Goal: Information Seeking & Learning: Learn about a topic

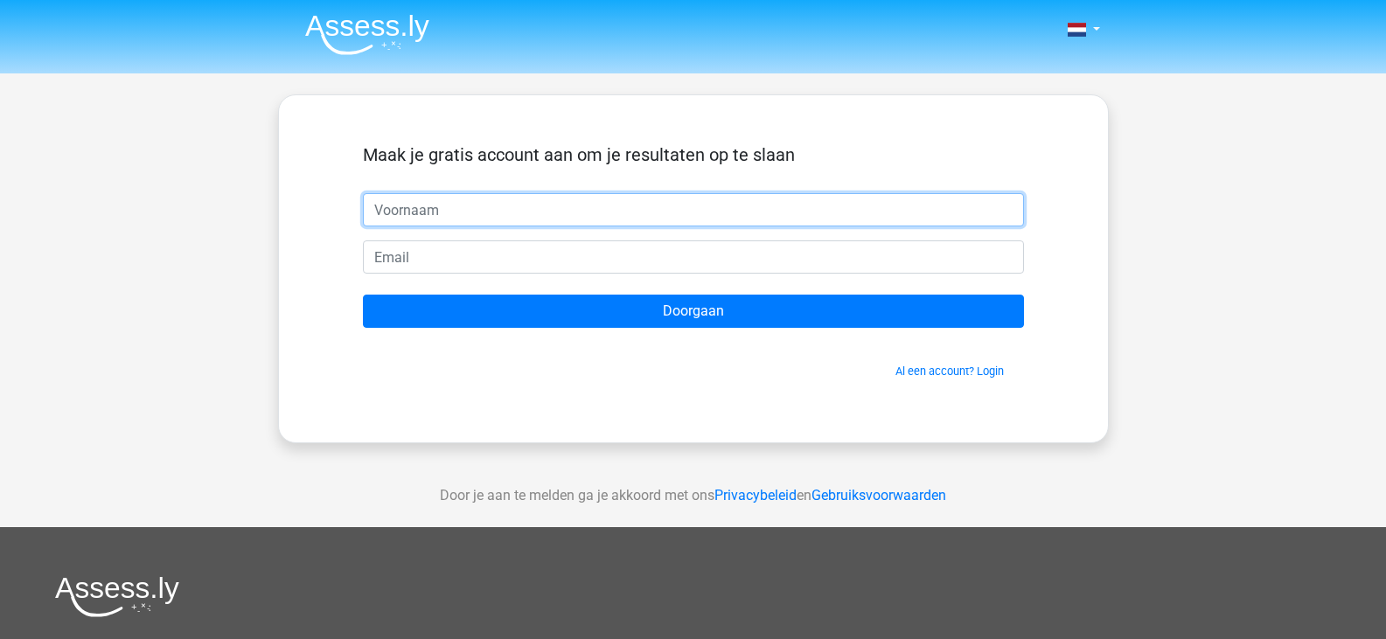
click at [471, 220] on input "text" at bounding box center [693, 209] width 661 height 33
type input "Linde van der Ploeg"
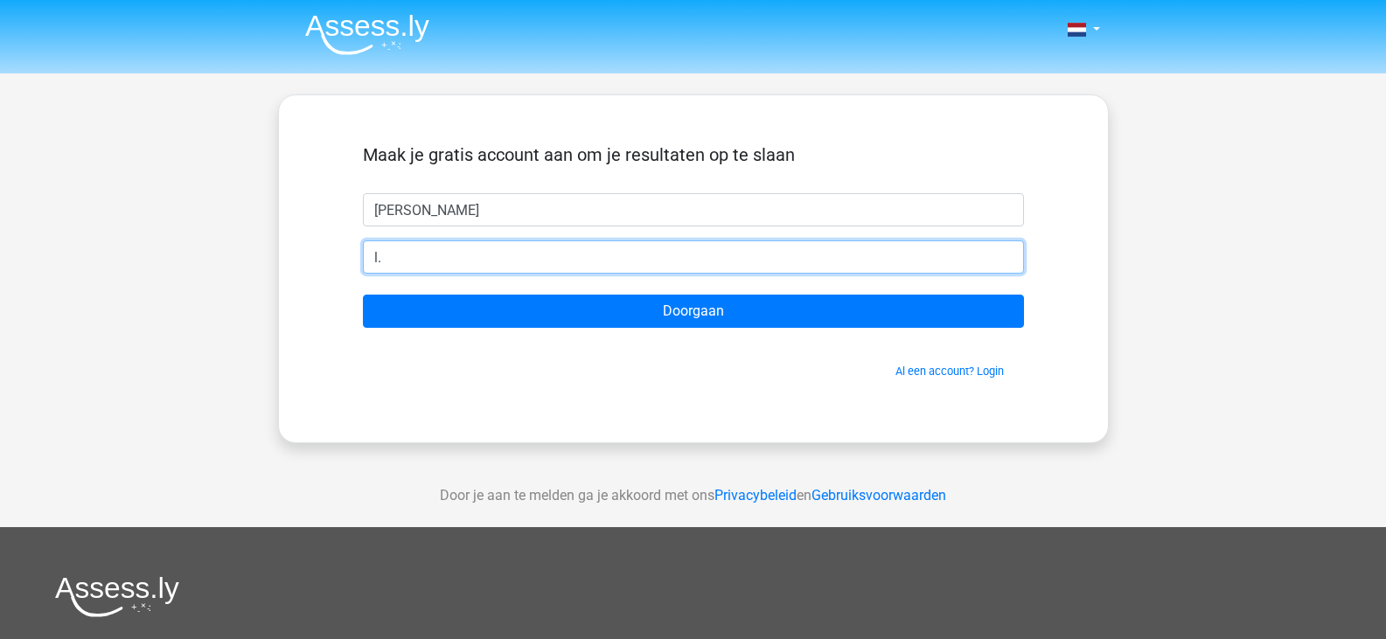
type input "l"
type input "[EMAIL_ADDRESS][DOMAIN_NAME]"
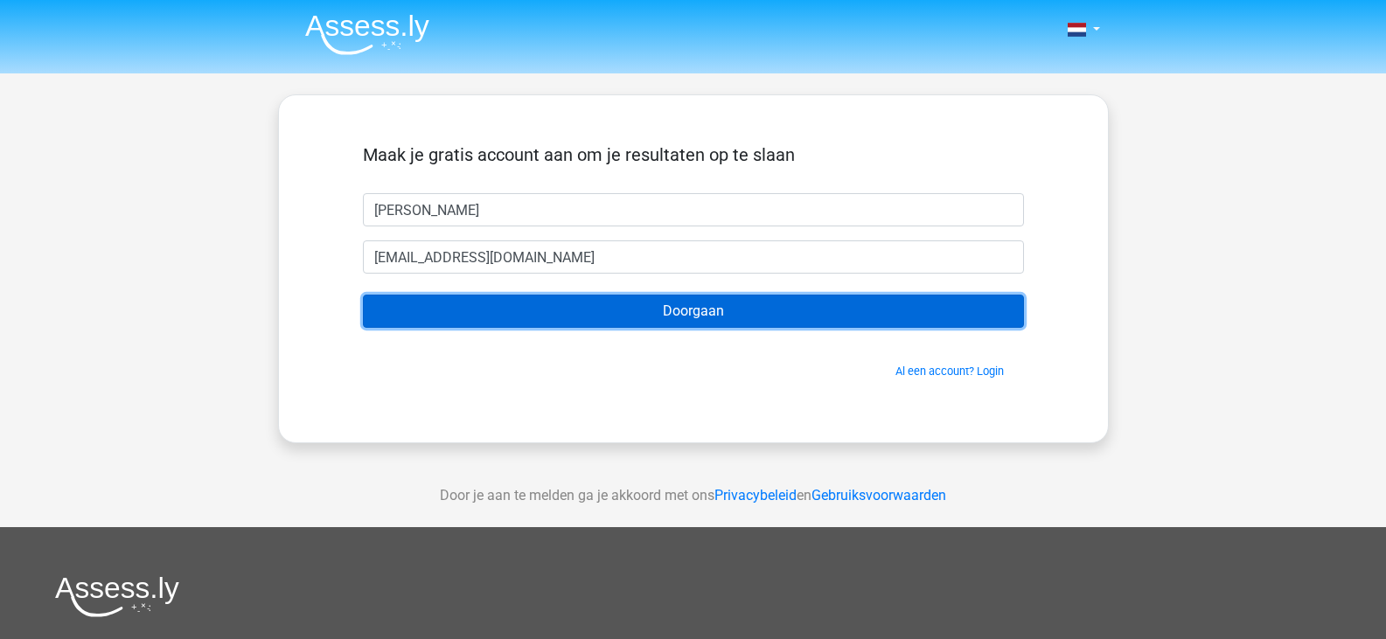
click at [621, 307] on input "Doorgaan" at bounding box center [693, 311] width 661 height 33
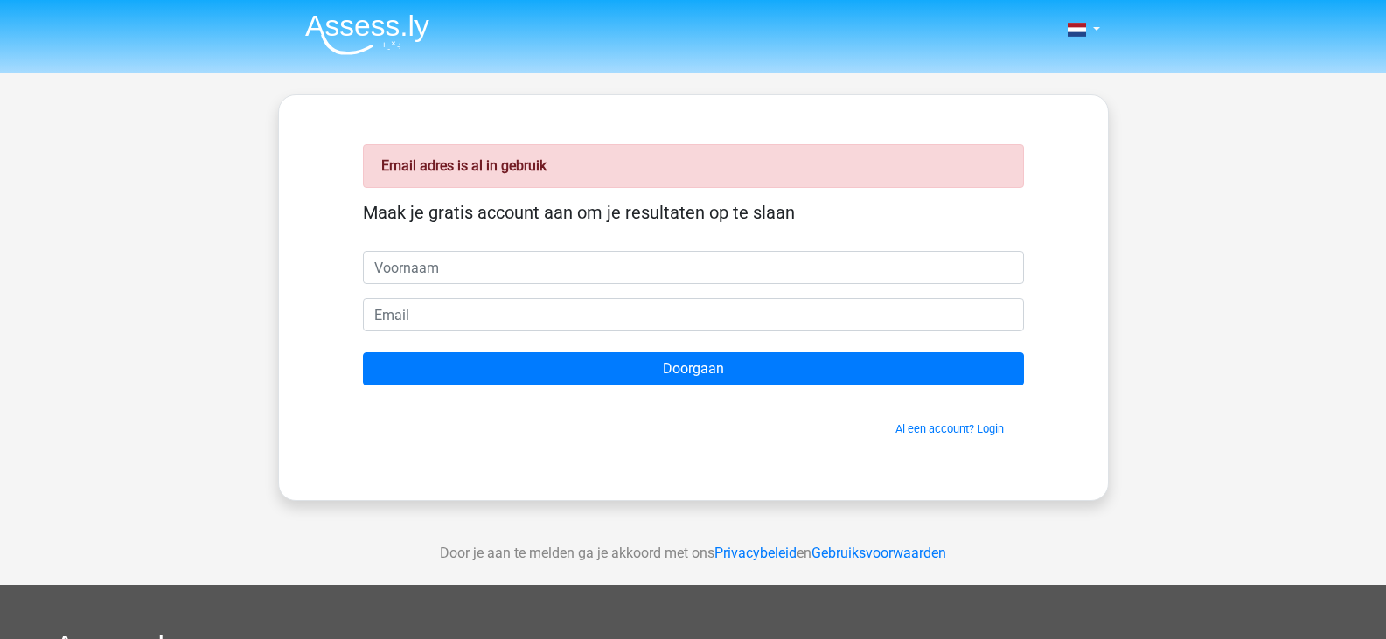
click at [413, 272] on input "text" at bounding box center [693, 267] width 661 height 33
click at [977, 427] on link "Al een account? Login" at bounding box center [950, 428] width 108 height 13
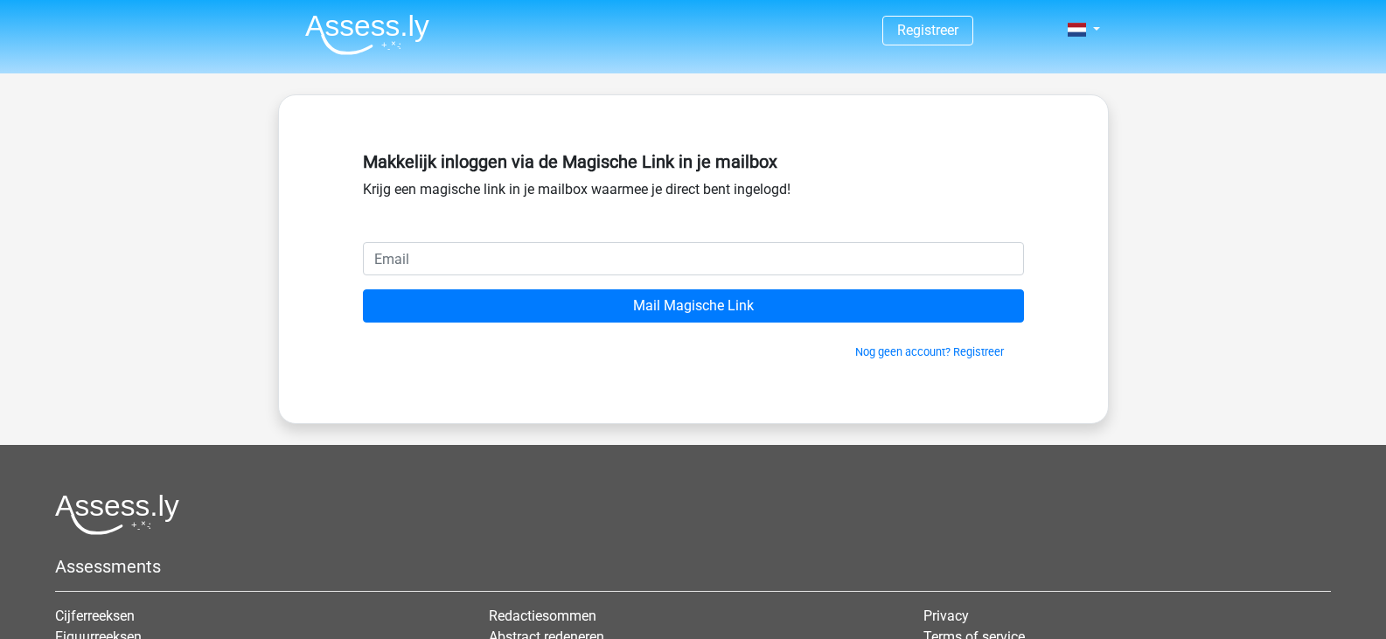
click at [547, 244] on input "email" at bounding box center [693, 258] width 661 height 33
type input "[EMAIL_ADDRESS][DOMAIN_NAME]"
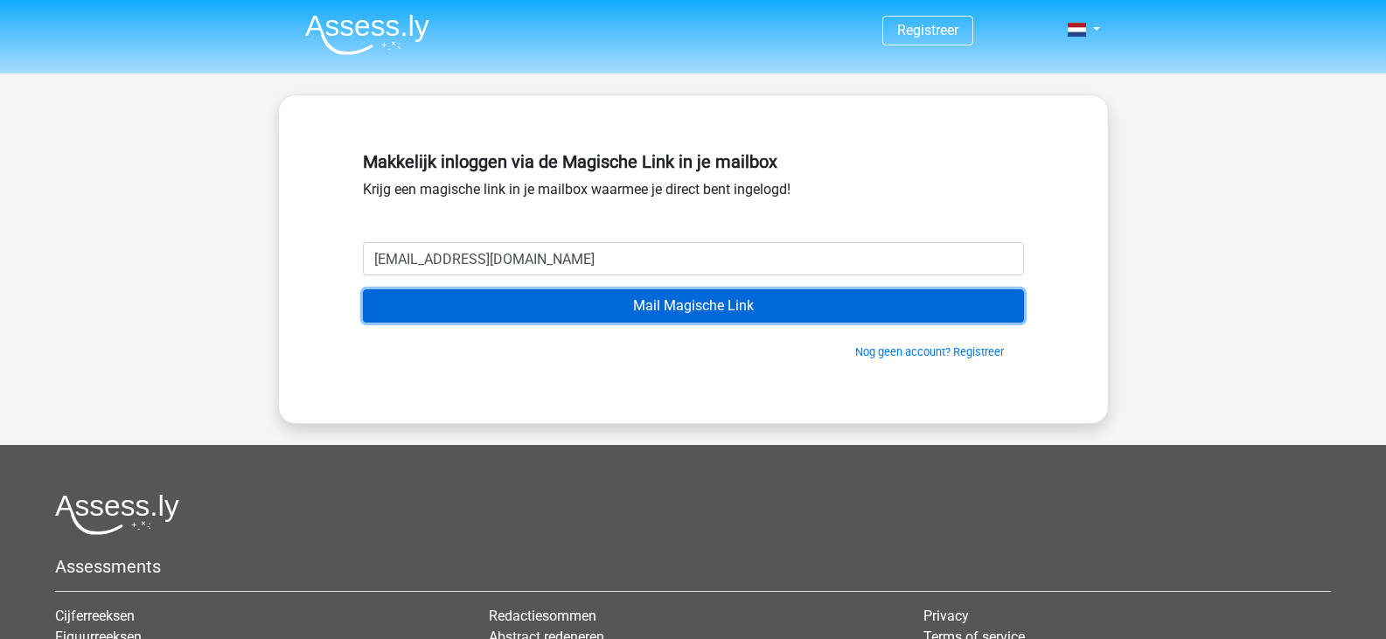
click at [669, 307] on input "Mail Magische Link" at bounding box center [693, 306] width 661 height 33
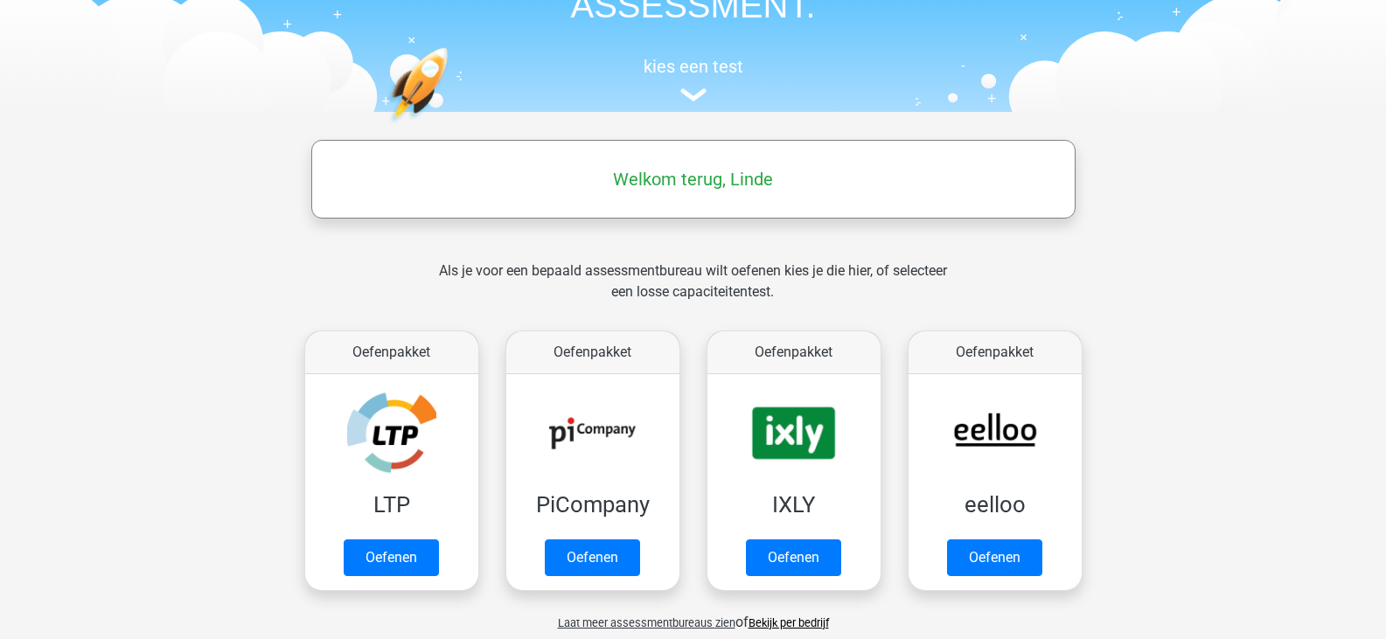
scroll to position [263, 0]
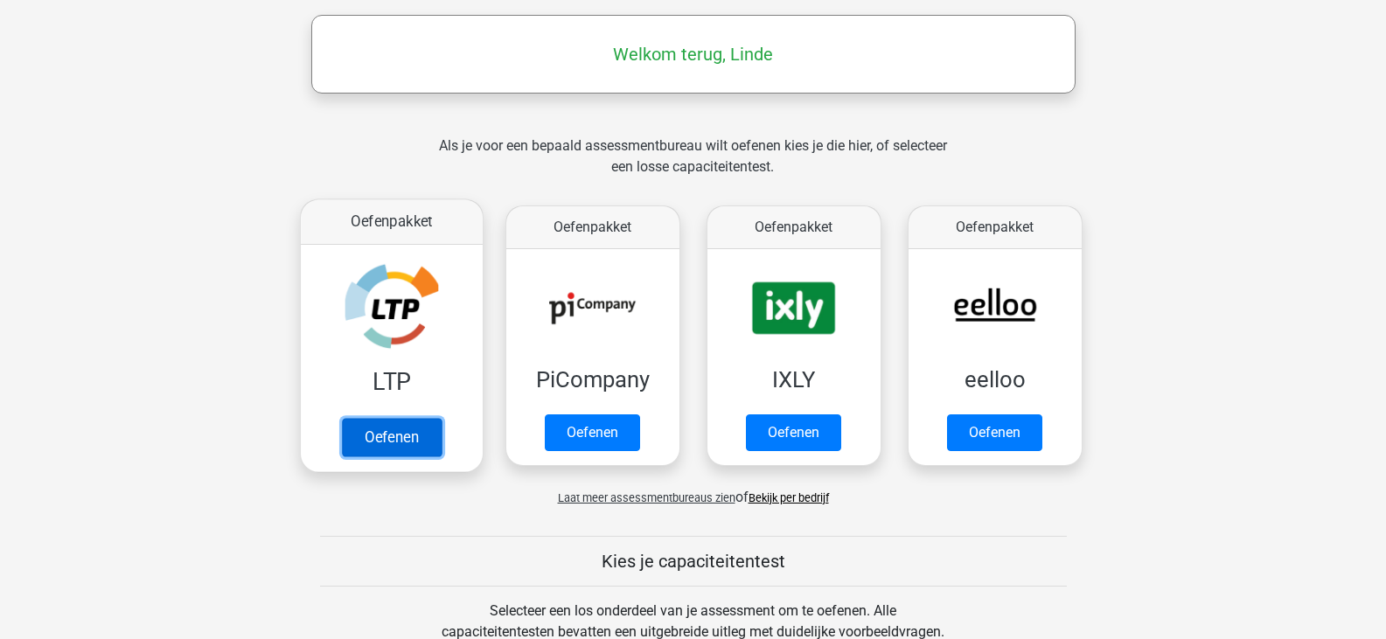
click at [420, 418] on link "Oefenen" at bounding box center [391, 437] width 100 height 38
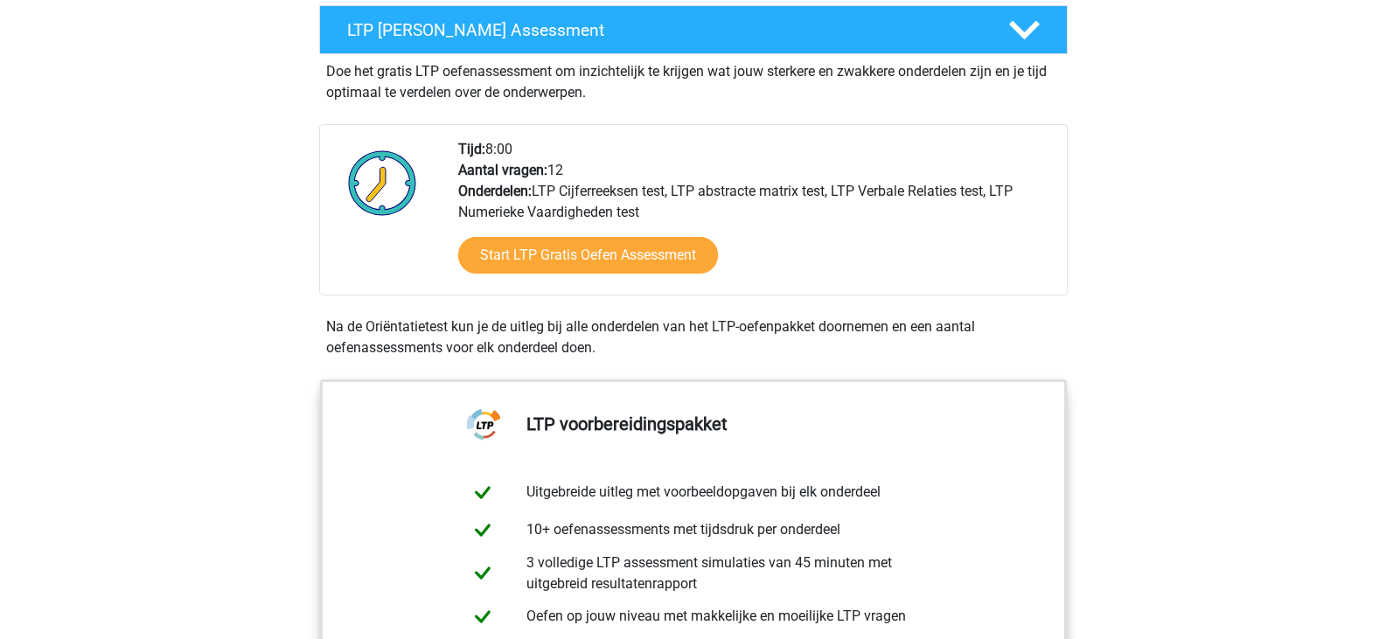
scroll to position [333, 0]
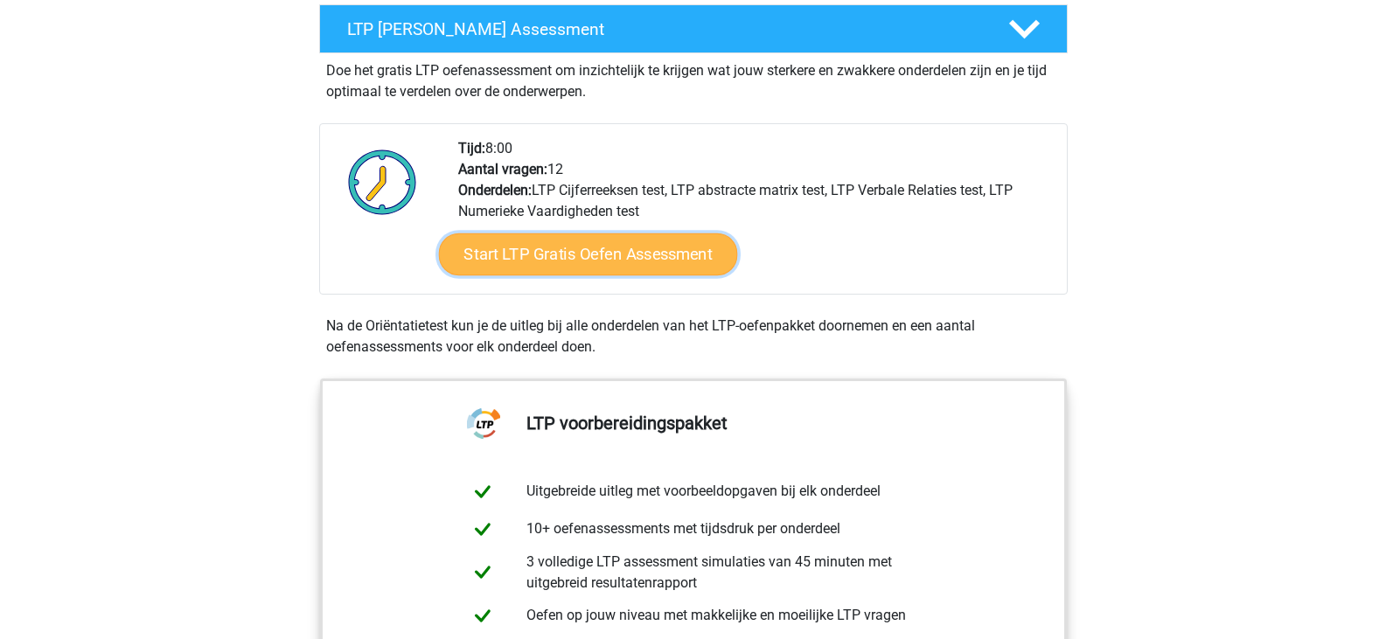
click at [556, 258] on link "Start LTP Gratis Oefen Assessment" at bounding box center [587, 255] width 299 height 42
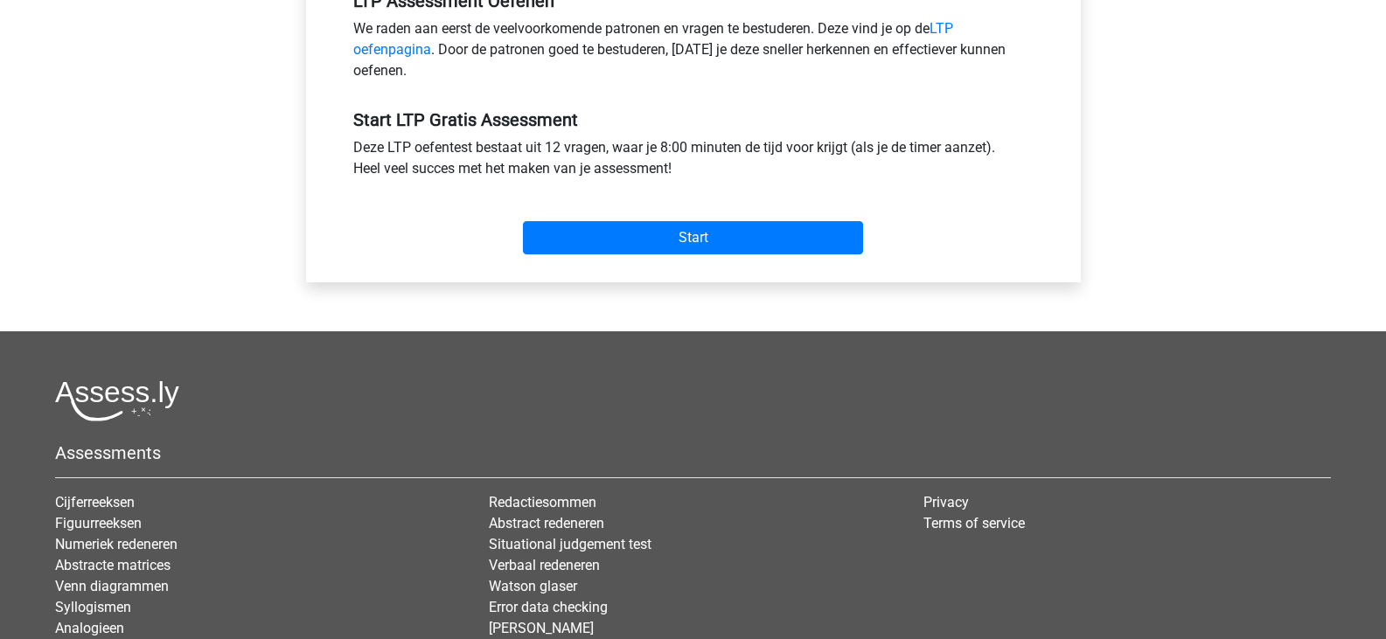
scroll to position [583, 0]
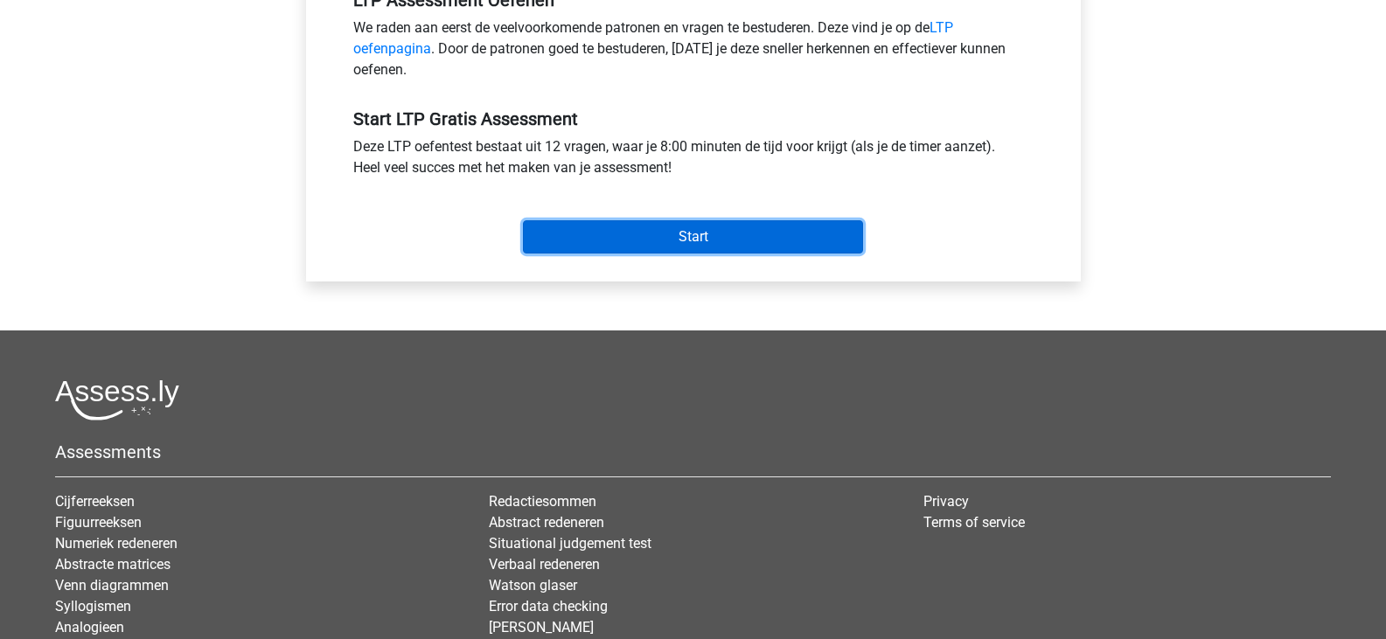
click at [734, 232] on input "Start" at bounding box center [693, 236] width 340 height 33
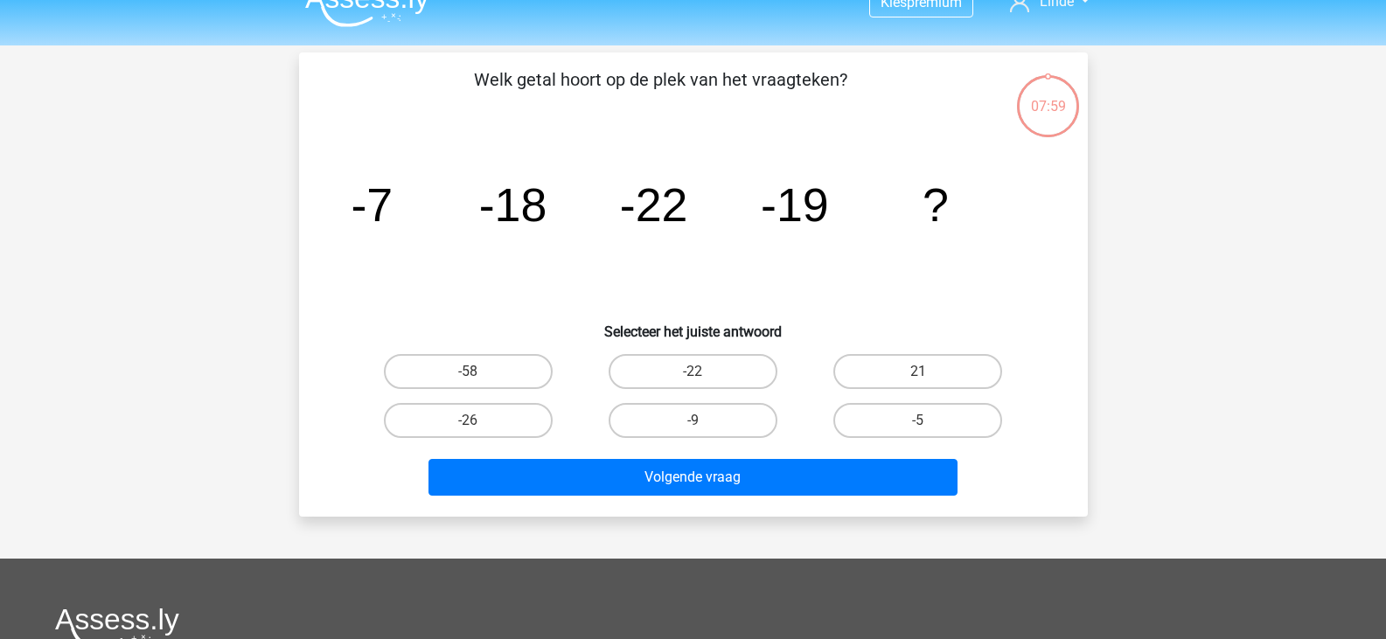
scroll to position [29, 0]
click at [499, 363] on label "-58" at bounding box center [468, 370] width 169 height 35
click at [479, 371] on input "-58" at bounding box center [473, 376] width 11 height 11
radio input "true"
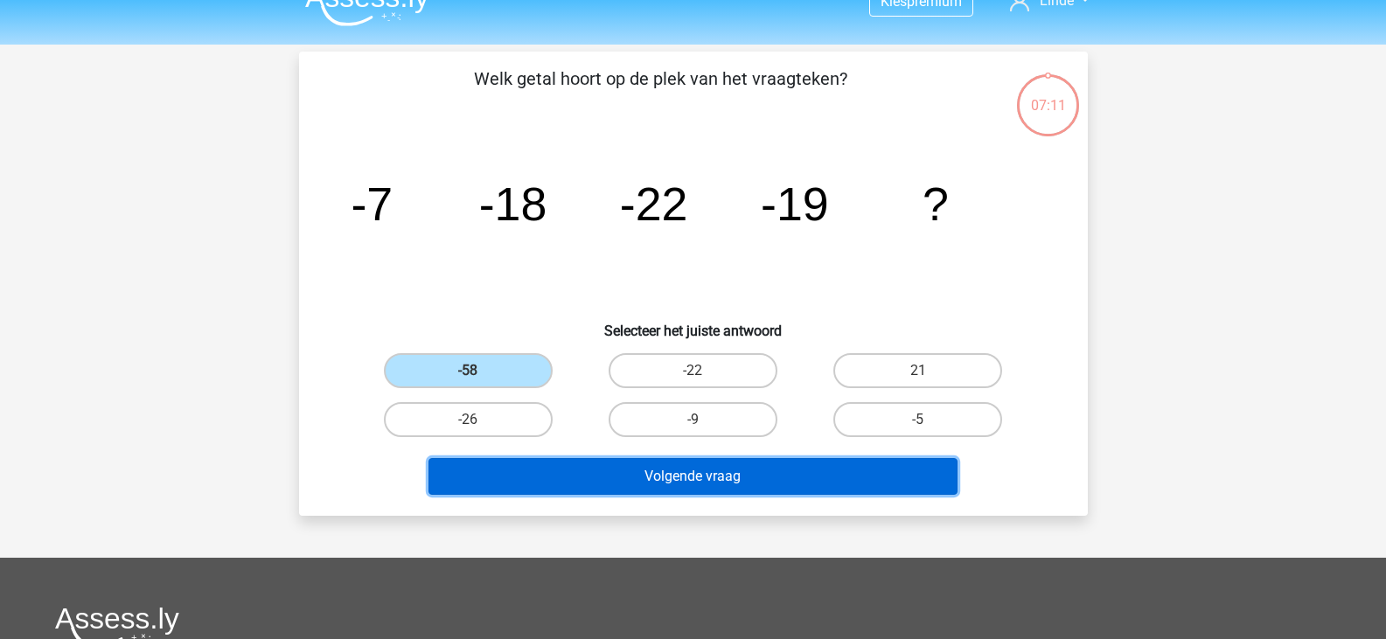
click at [674, 474] on button "Volgende vraag" at bounding box center [693, 476] width 529 height 37
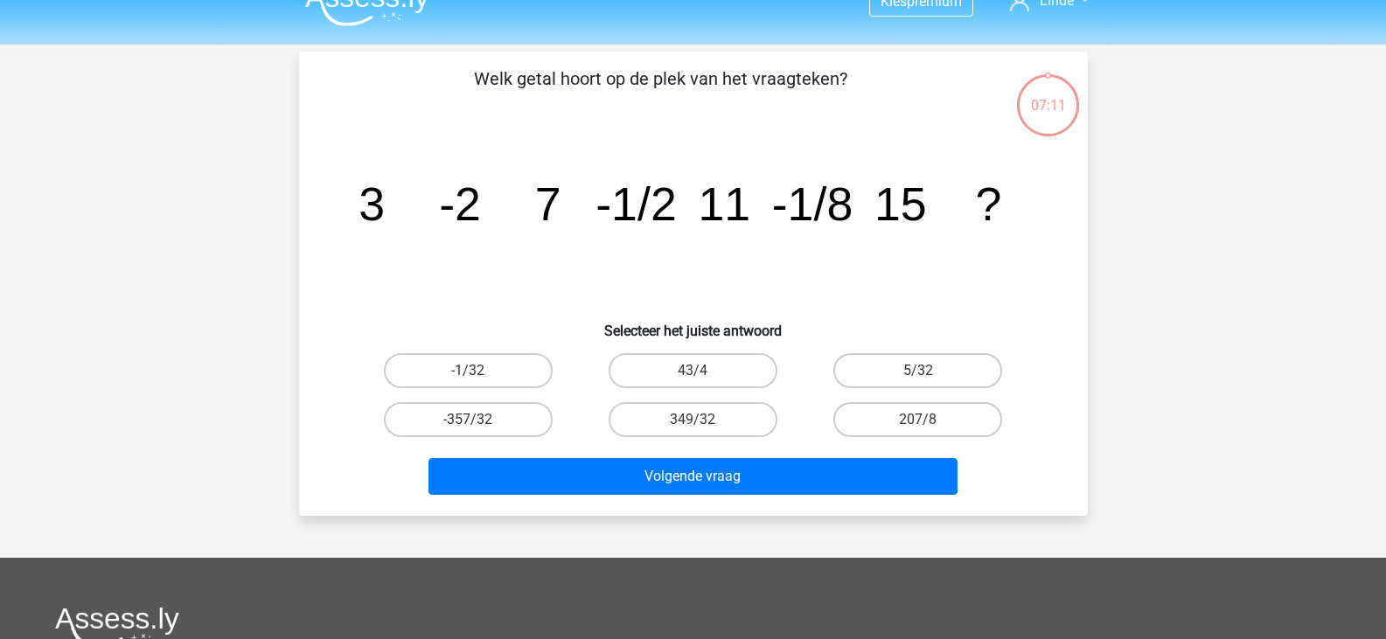
scroll to position [80, 0]
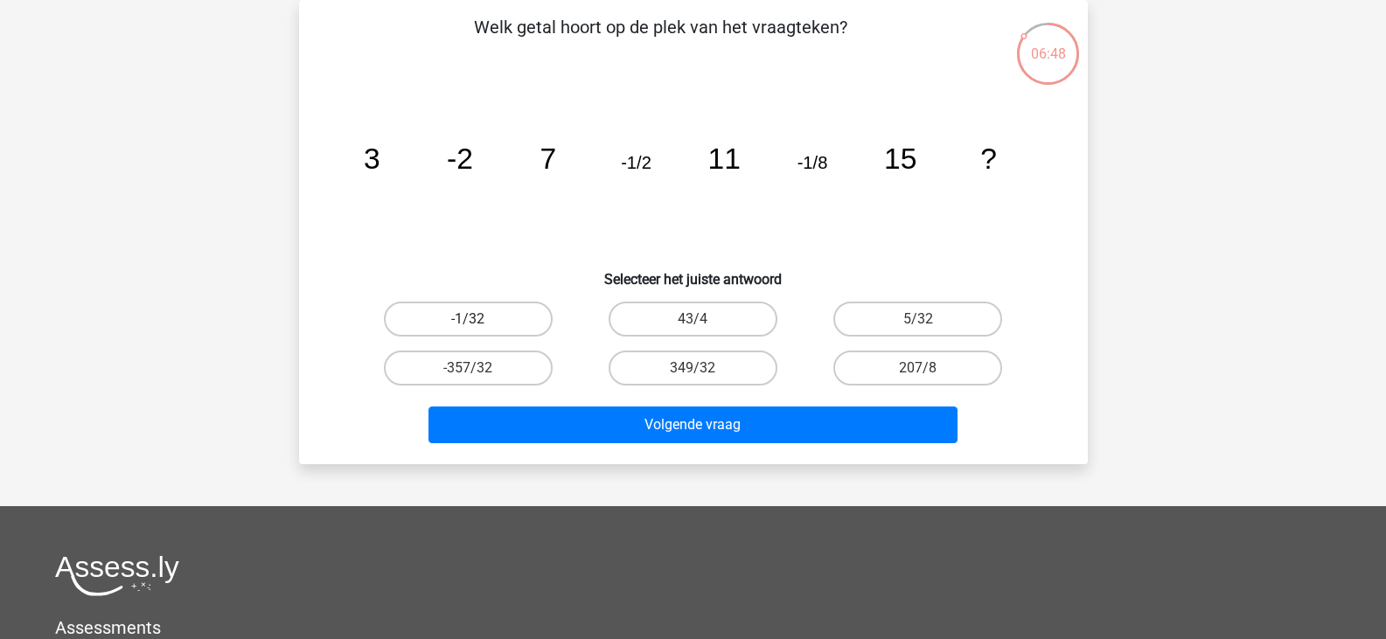
click at [505, 319] on label "-1/32" at bounding box center [468, 319] width 169 height 35
click at [479, 319] on input "-1/32" at bounding box center [473, 324] width 11 height 11
radio input "true"
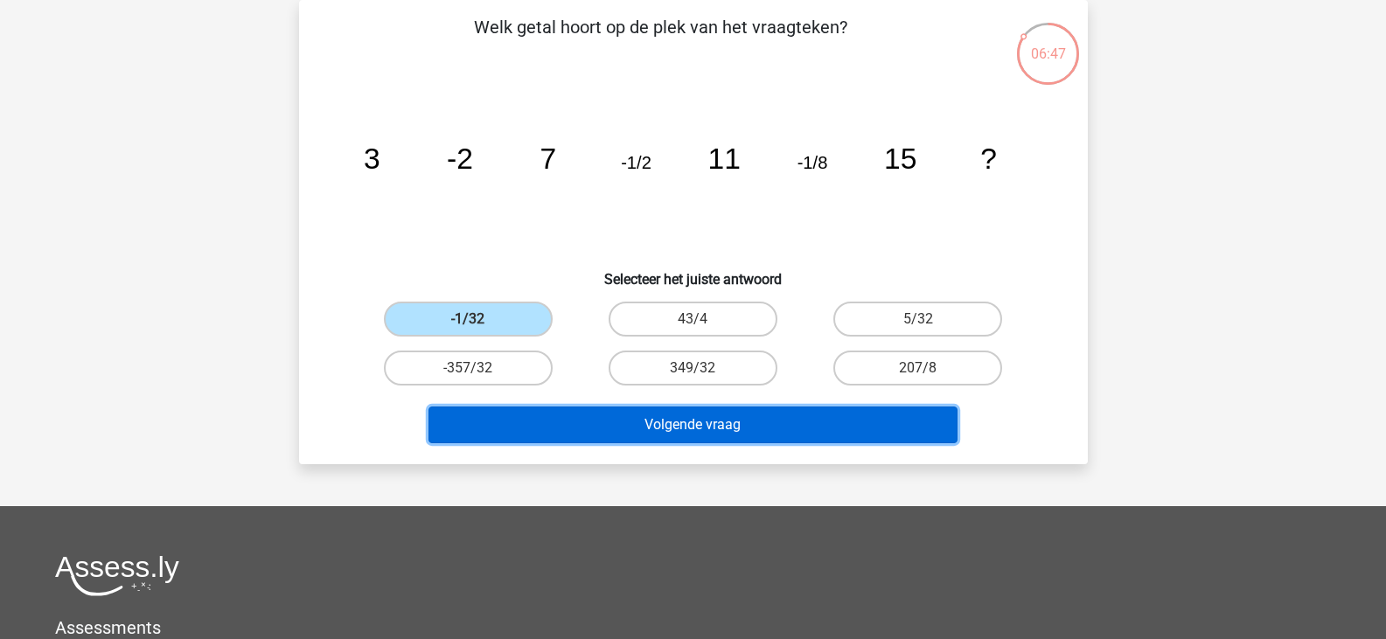
click at [697, 410] on button "Volgende vraag" at bounding box center [693, 425] width 529 height 37
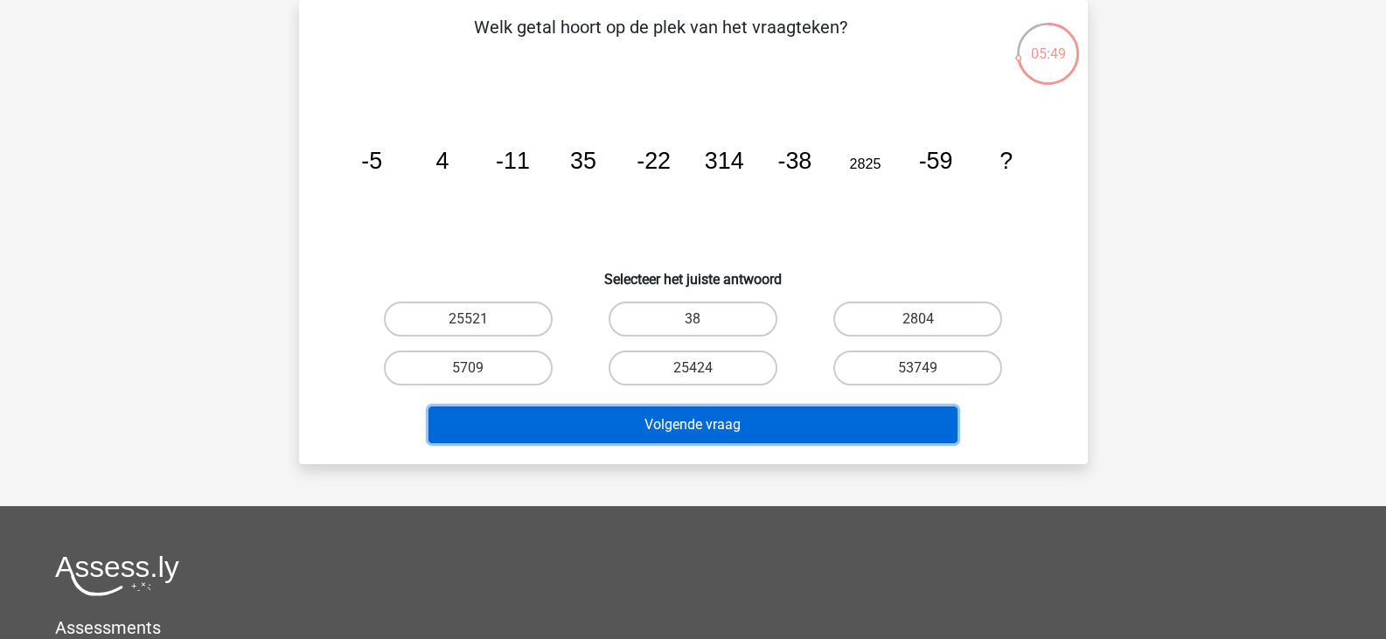
click at [772, 428] on button "Volgende vraag" at bounding box center [693, 425] width 529 height 37
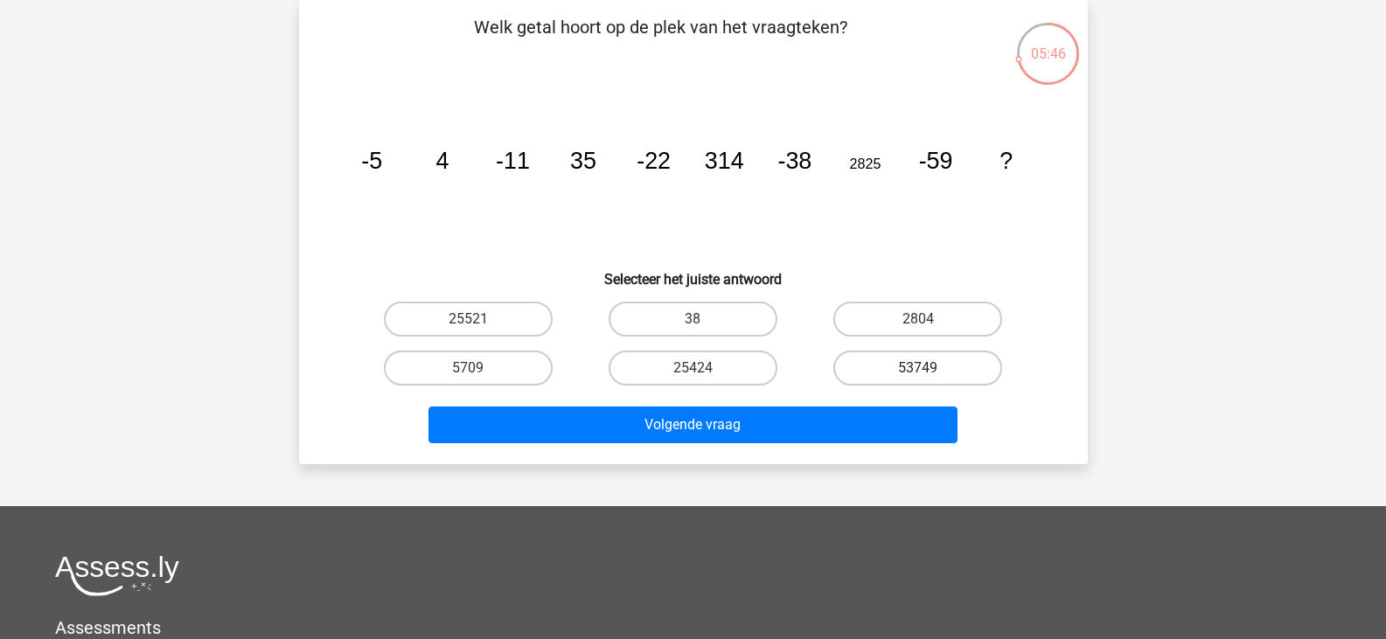
click at [897, 361] on label "53749" at bounding box center [918, 368] width 169 height 35
click at [918, 368] on input "53749" at bounding box center [923, 373] width 11 height 11
radio input "true"
click at [670, 359] on label "25424" at bounding box center [693, 368] width 169 height 35
click at [693, 368] on input "25424" at bounding box center [698, 373] width 11 height 11
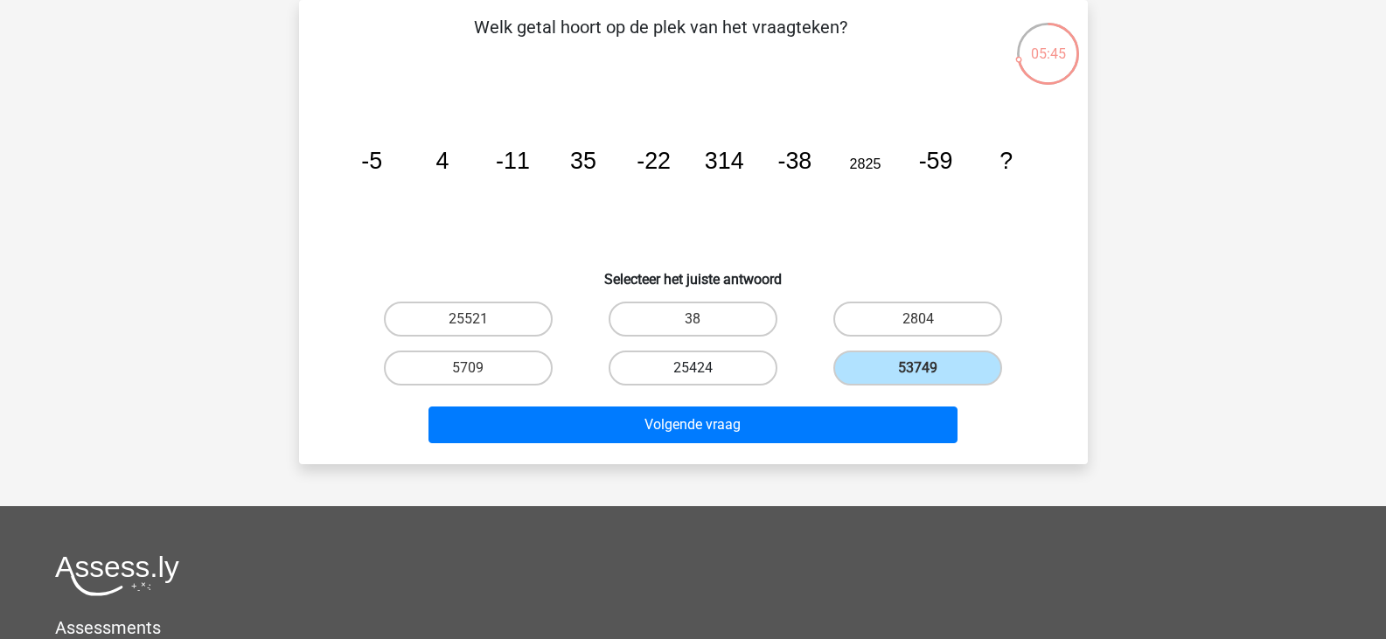
radio input "true"
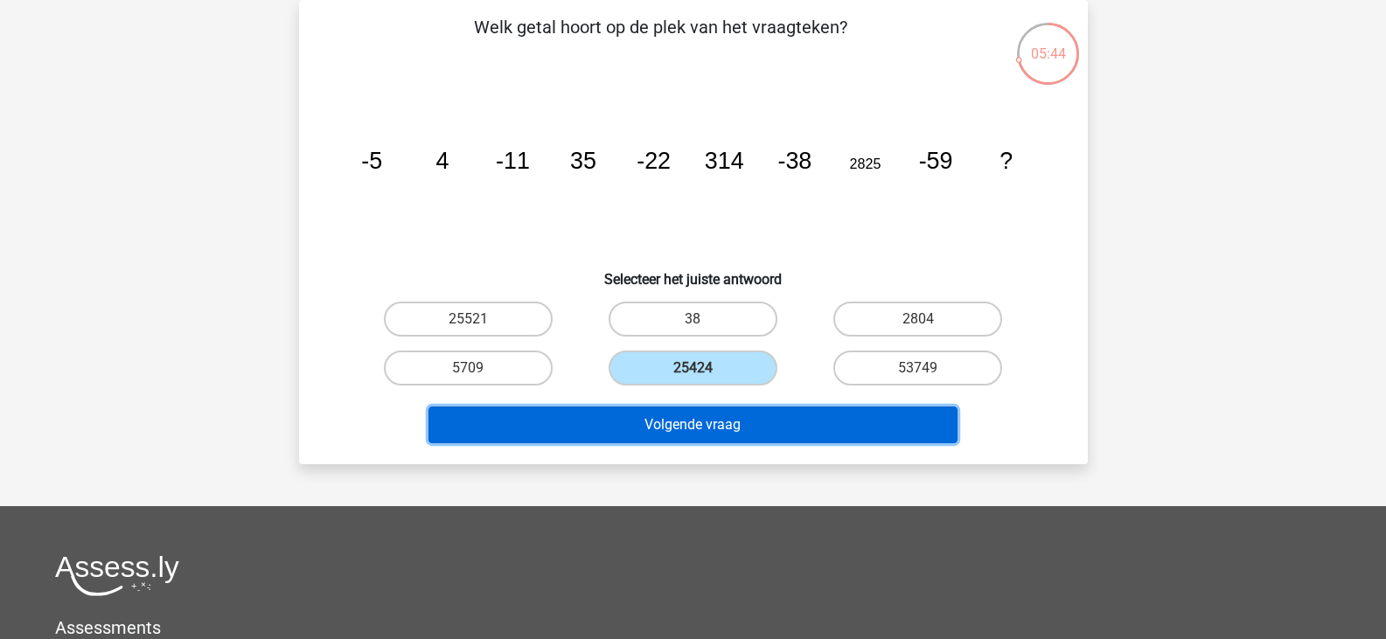
click at [675, 408] on button "Volgende vraag" at bounding box center [693, 425] width 529 height 37
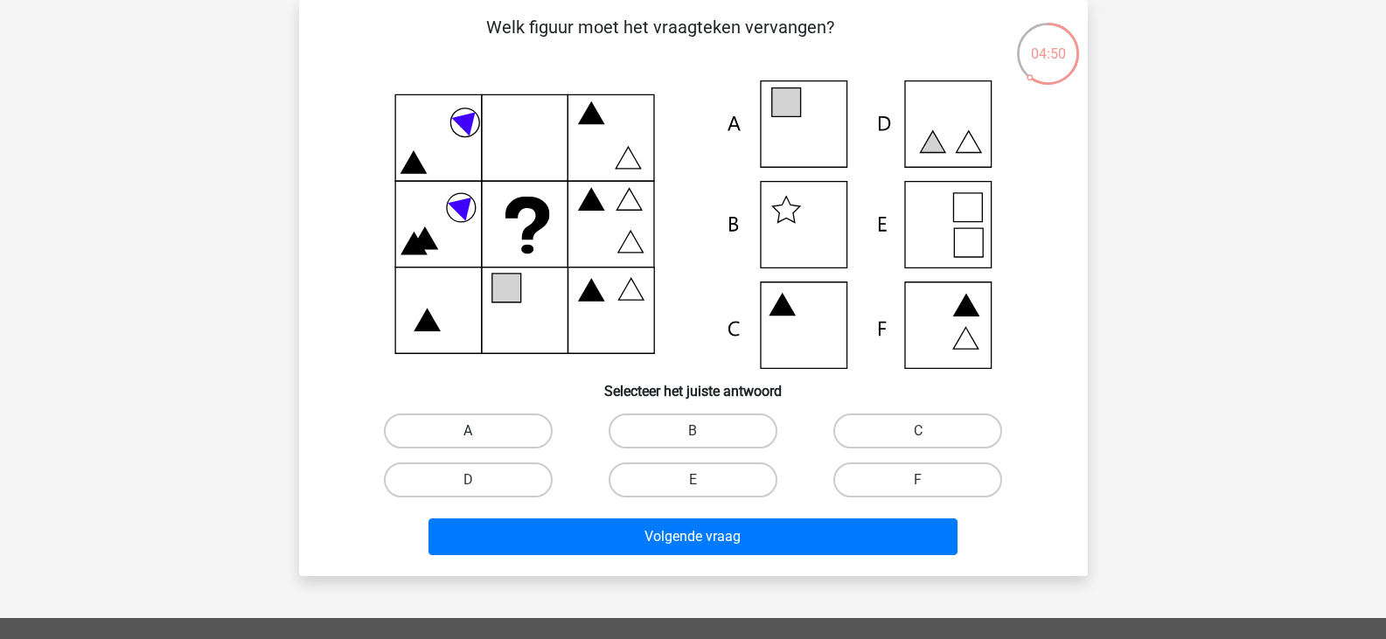
click at [485, 439] on label "A" at bounding box center [468, 431] width 169 height 35
click at [479, 439] on input "A" at bounding box center [473, 436] width 11 height 11
radio input "true"
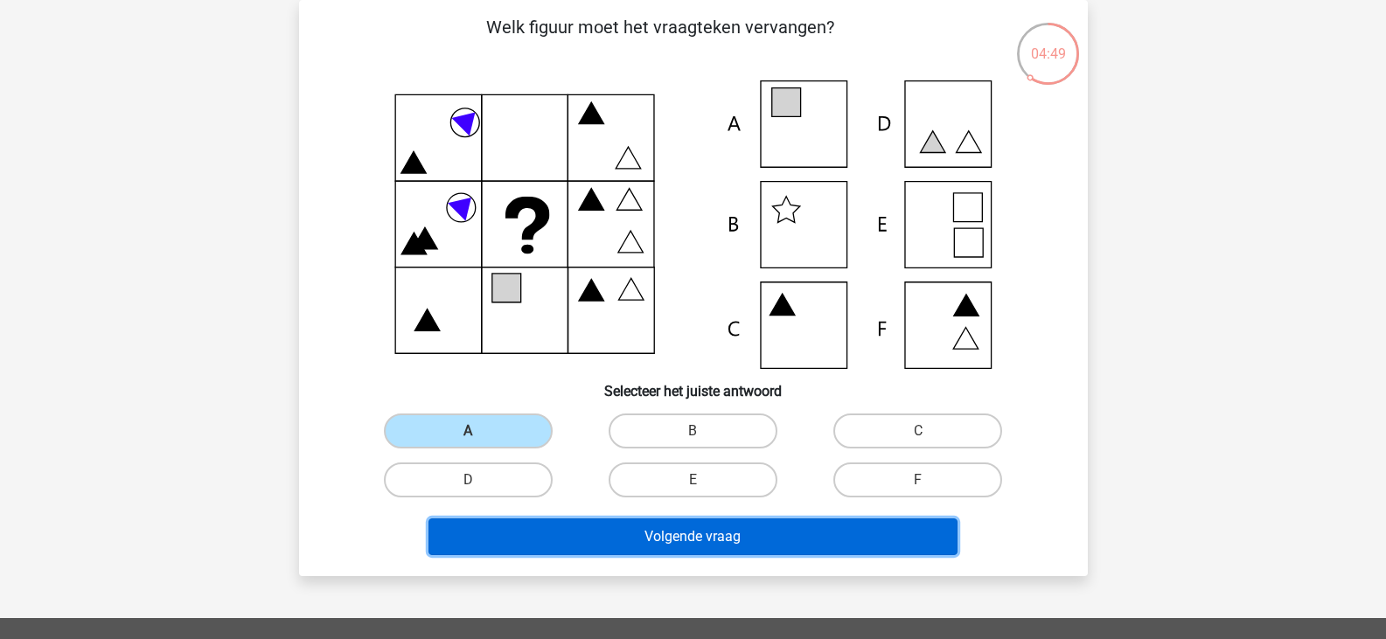
click at [693, 544] on button "Volgende vraag" at bounding box center [693, 537] width 529 height 37
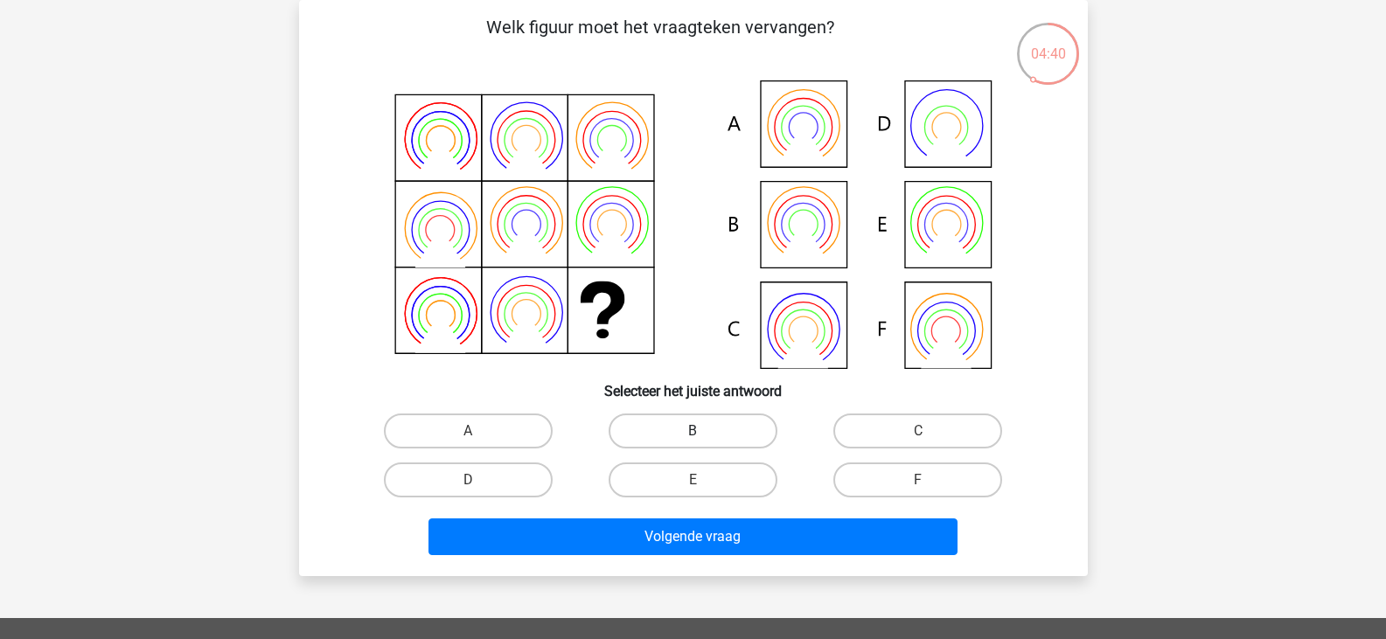
click at [719, 435] on label "B" at bounding box center [693, 431] width 169 height 35
click at [704, 435] on input "B" at bounding box center [698, 436] width 11 height 11
radio input "true"
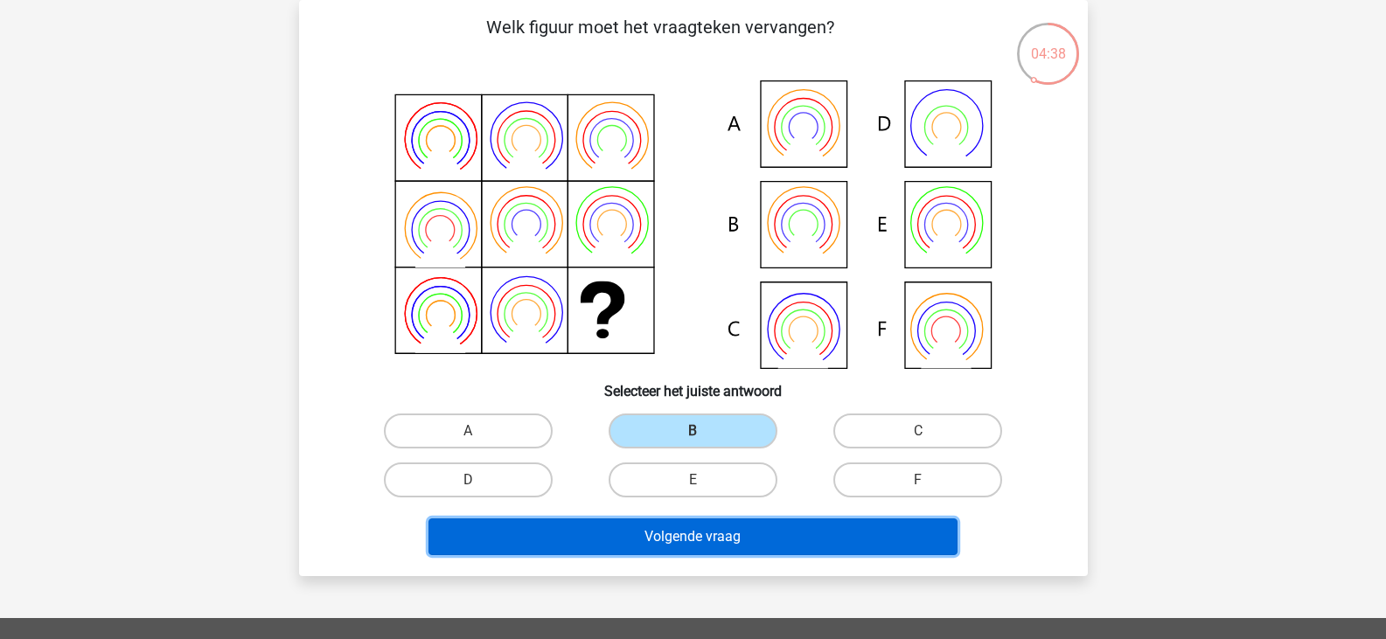
click at [697, 542] on button "Volgende vraag" at bounding box center [693, 537] width 529 height 37
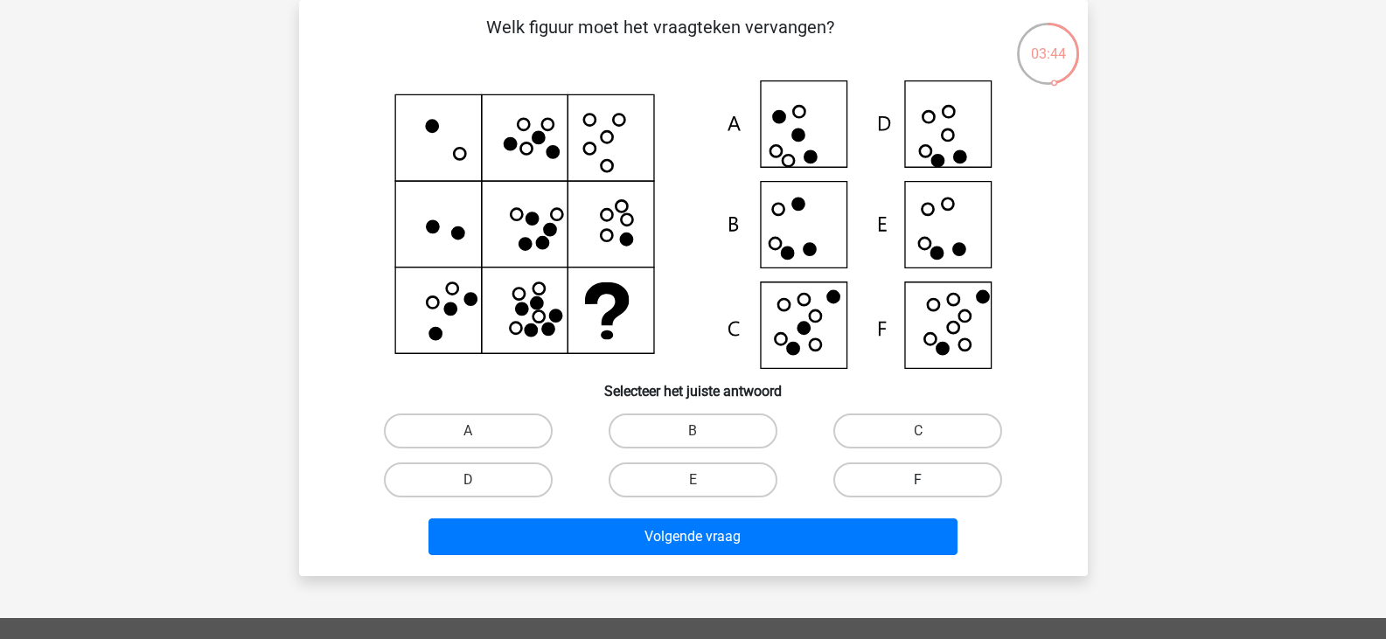
click at [896, 485] on label "F" at bounding box center [918, 480] width 169 height 35
click at [918, 485] on input "F" at bounding box center [923, 485] width 11 height 11
radio input "true"
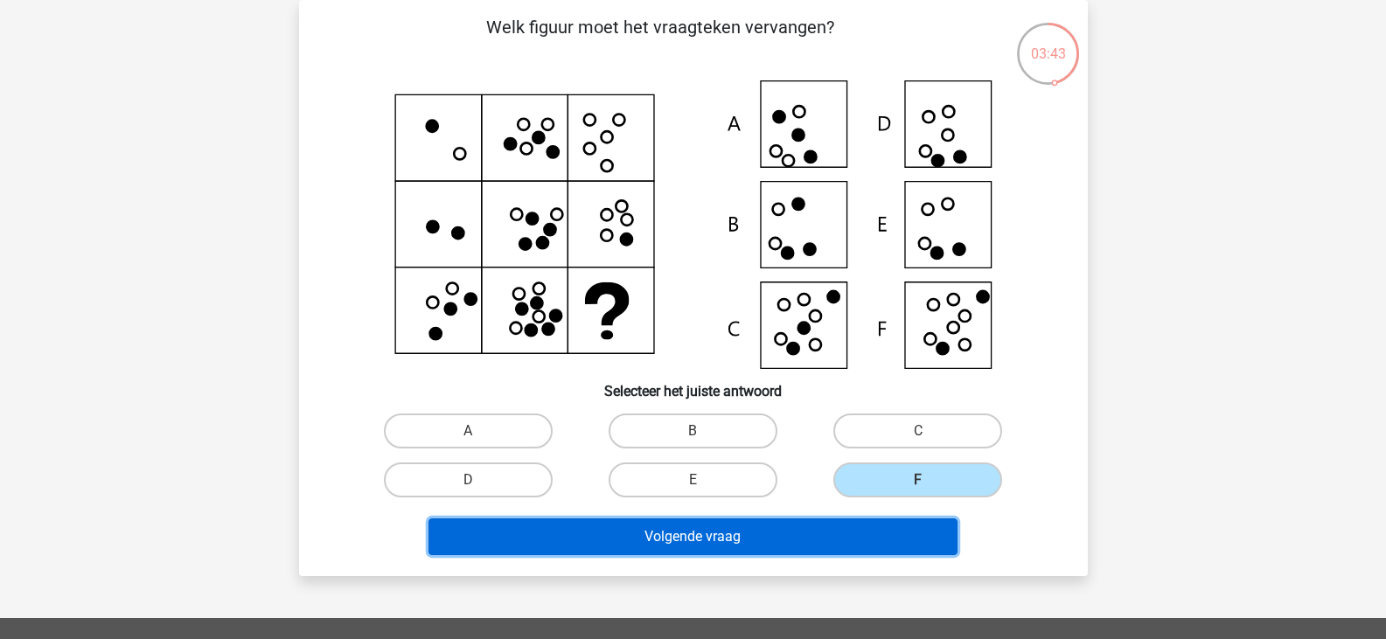
click at [772, 541] on button "Volgende vraag" at bounding box center [693, 537] width 529 height 37
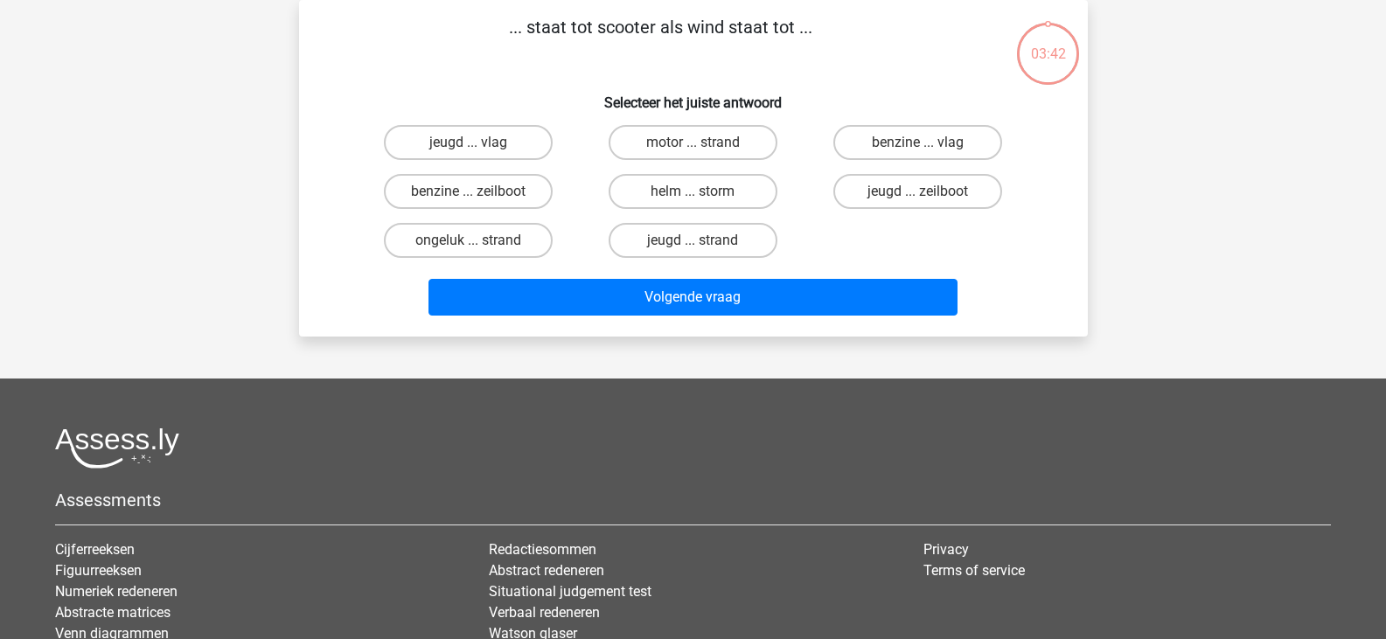
scroll to position [0, 0]
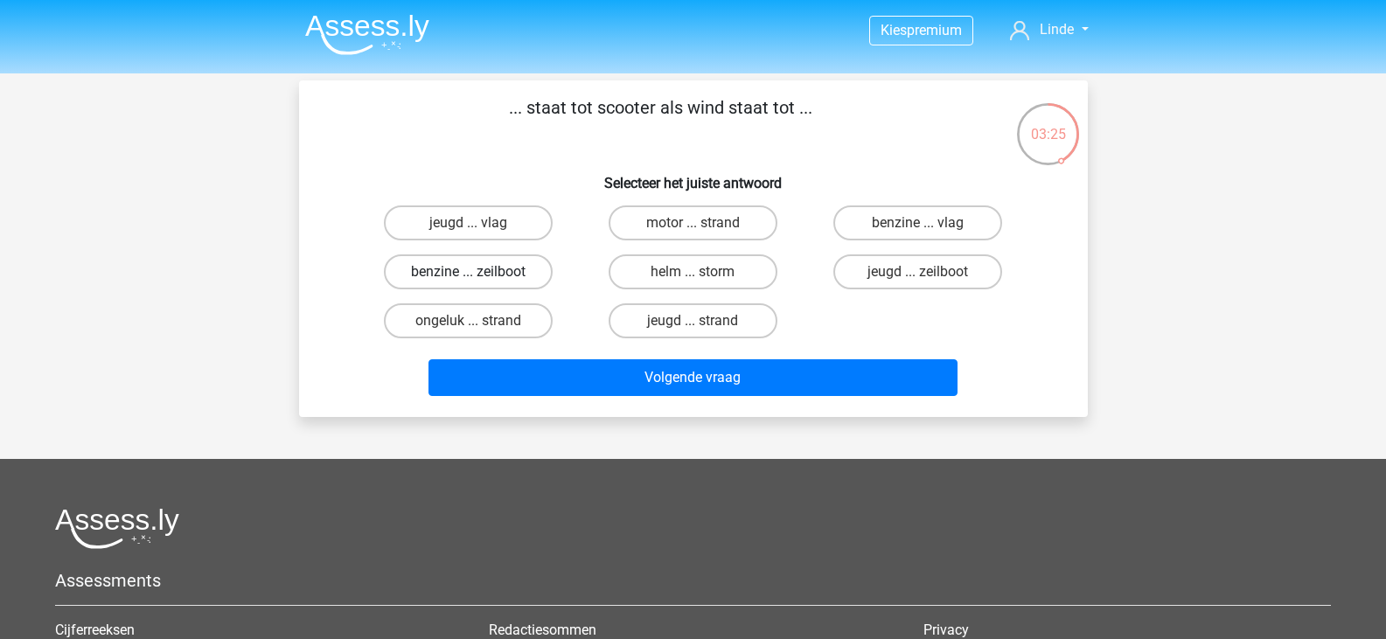
click at [490, 284] on label "benzine ... zeilboot" at bounding box center [468, 272] width 169 height 35
click at [479, 283] on input "benzine ... zeilboot" at bounding box center [473, 277] width 11 height 11
radio input "true"
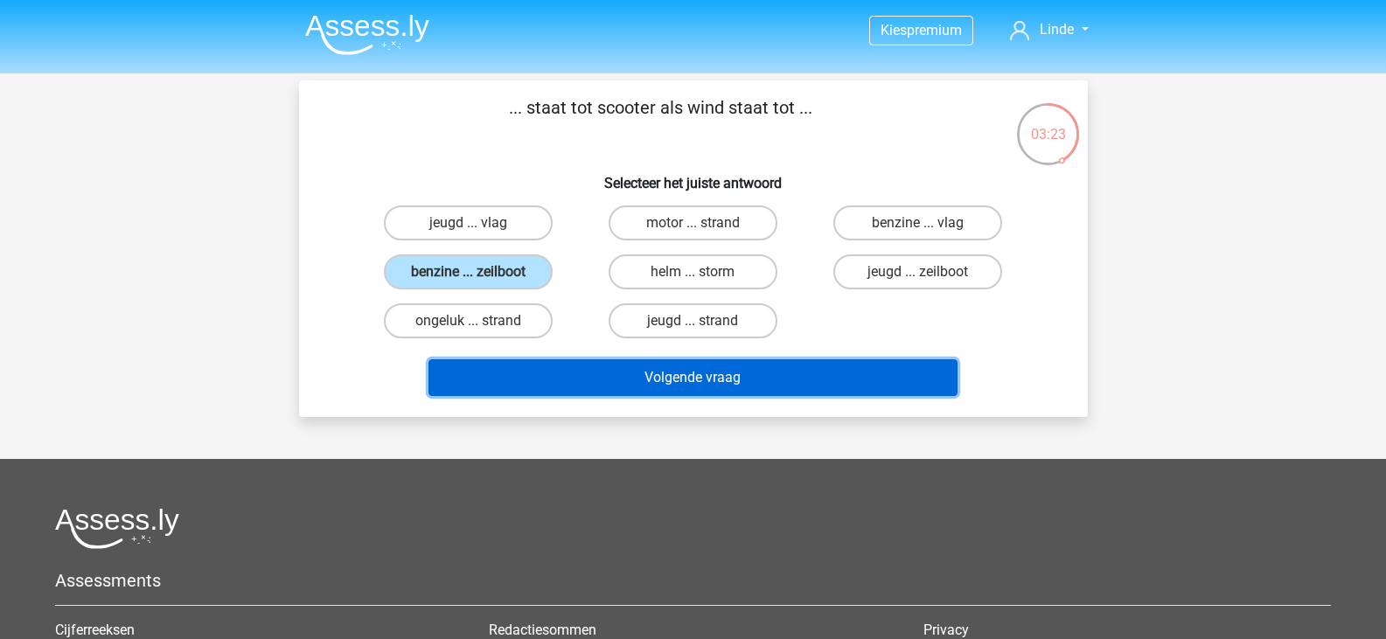
click at [727, 373] on button "Volgende vraag" at bounding box center [693, 377] width 529 height 37
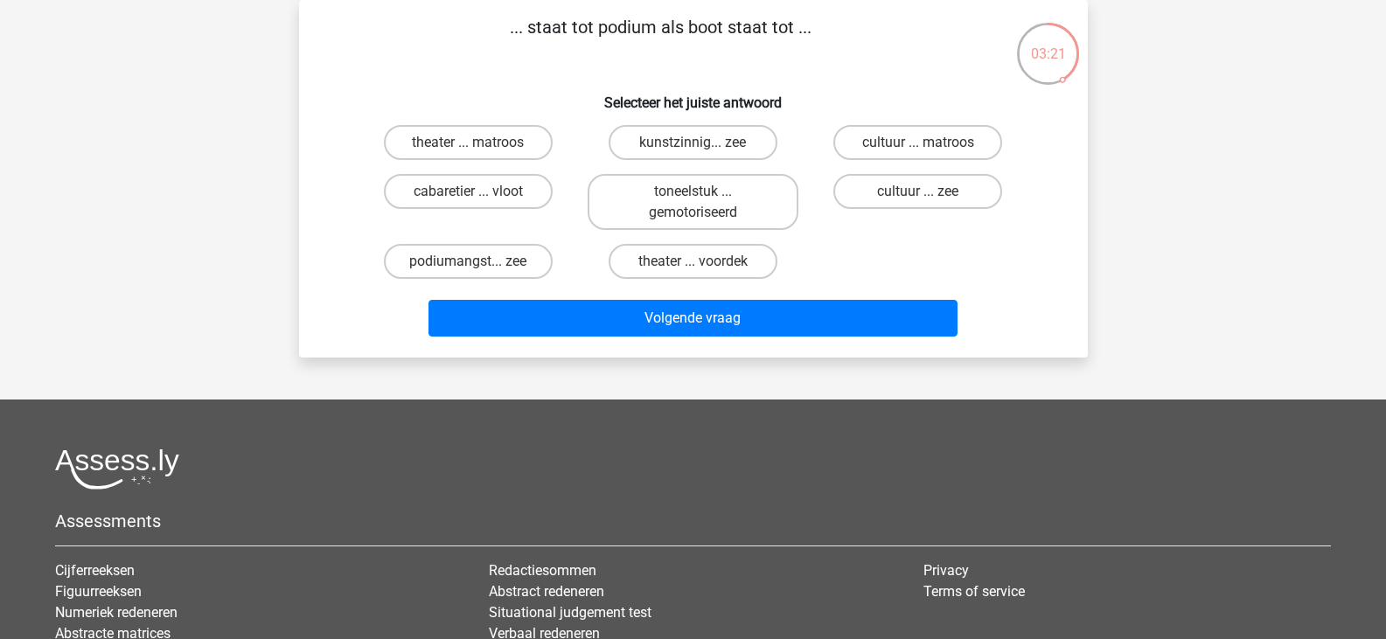
scroll to position [48, 0]
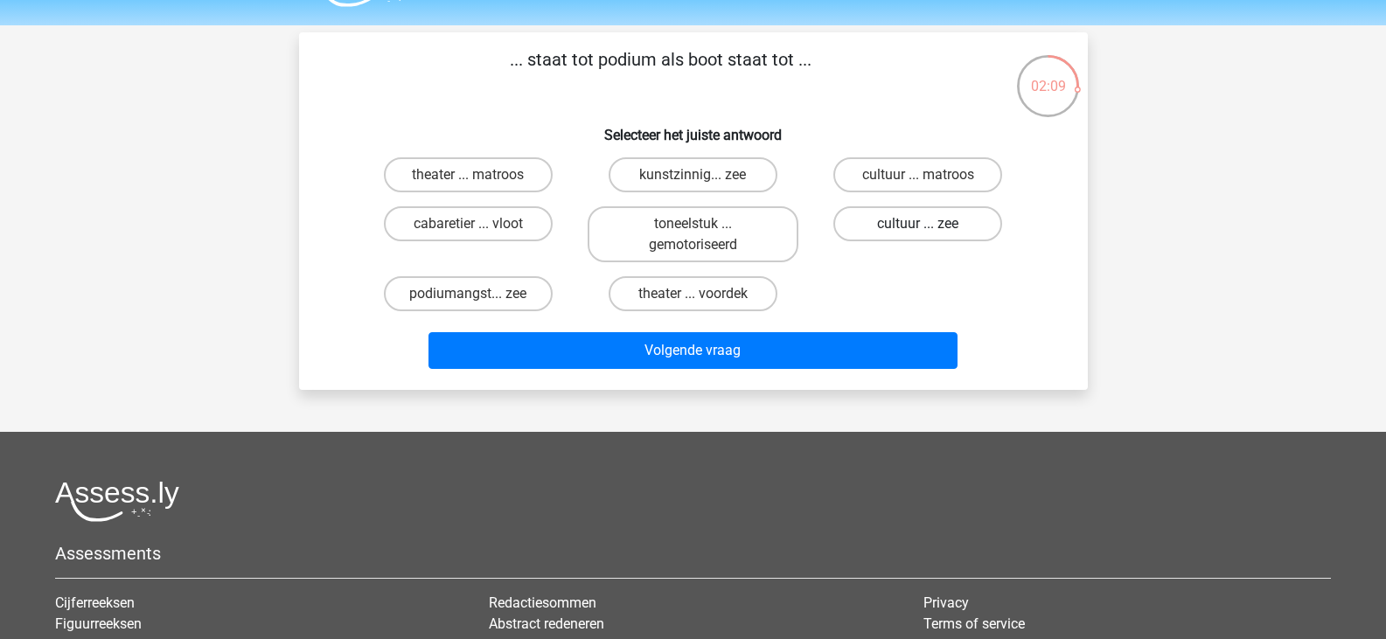
drag, startPoint x: 901, startPoint y: 243, endPoint x: 897, endPoint y: 229, distance: 14.4
click at [897, 229] on div "cultuur ... zee" at bounding box center [918, 234] width 211 height 56
click at [897, 229] on label "cultuur ... zee" at bounding box center [918, 223] width 169 height 35
click at [918, 229] on input "cultuur ... zee" at bounding box center [923, 229] width 11 height 11
radio input "true"
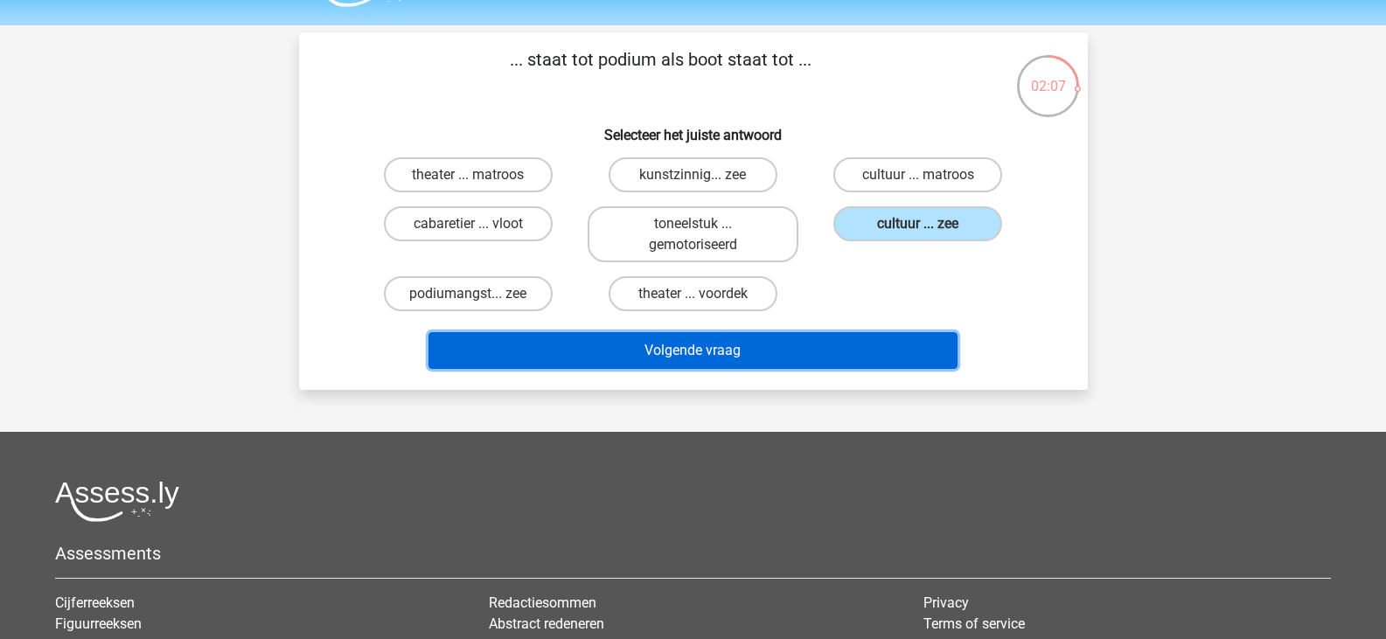
click at [724, 345] on button "Volgende vraag" at bounding box center [693, 350] width 529 height 37
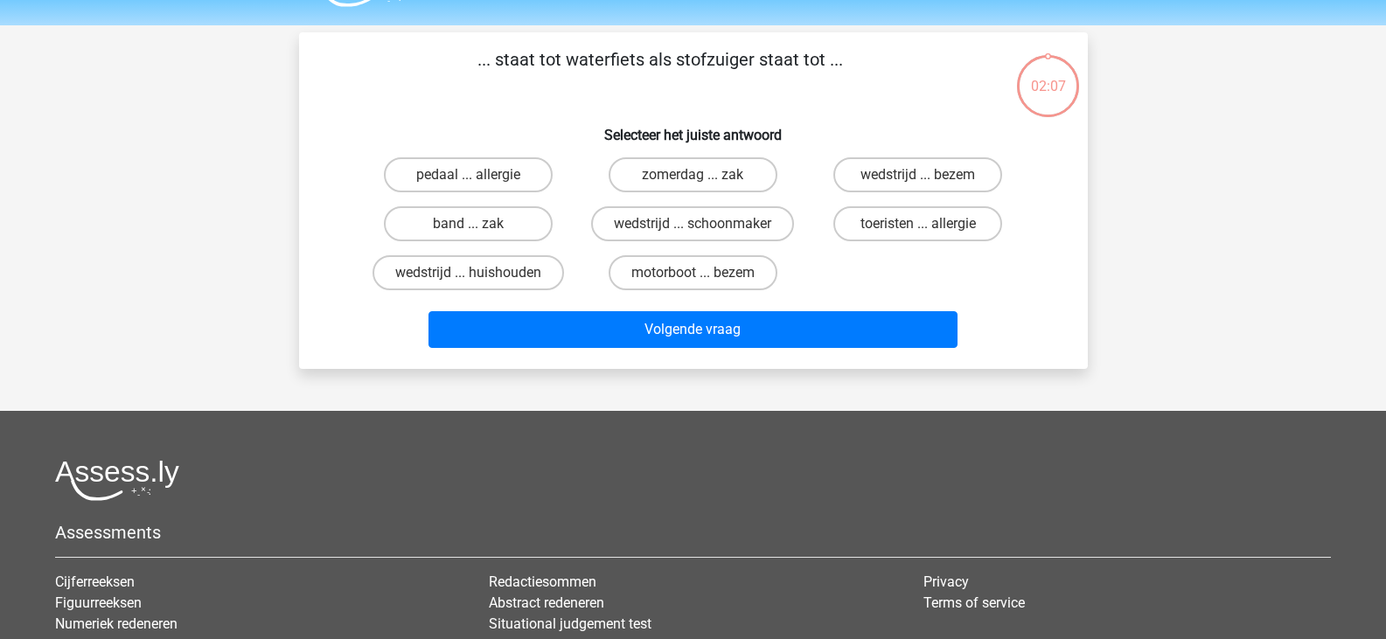
scroll to position [80, 0]
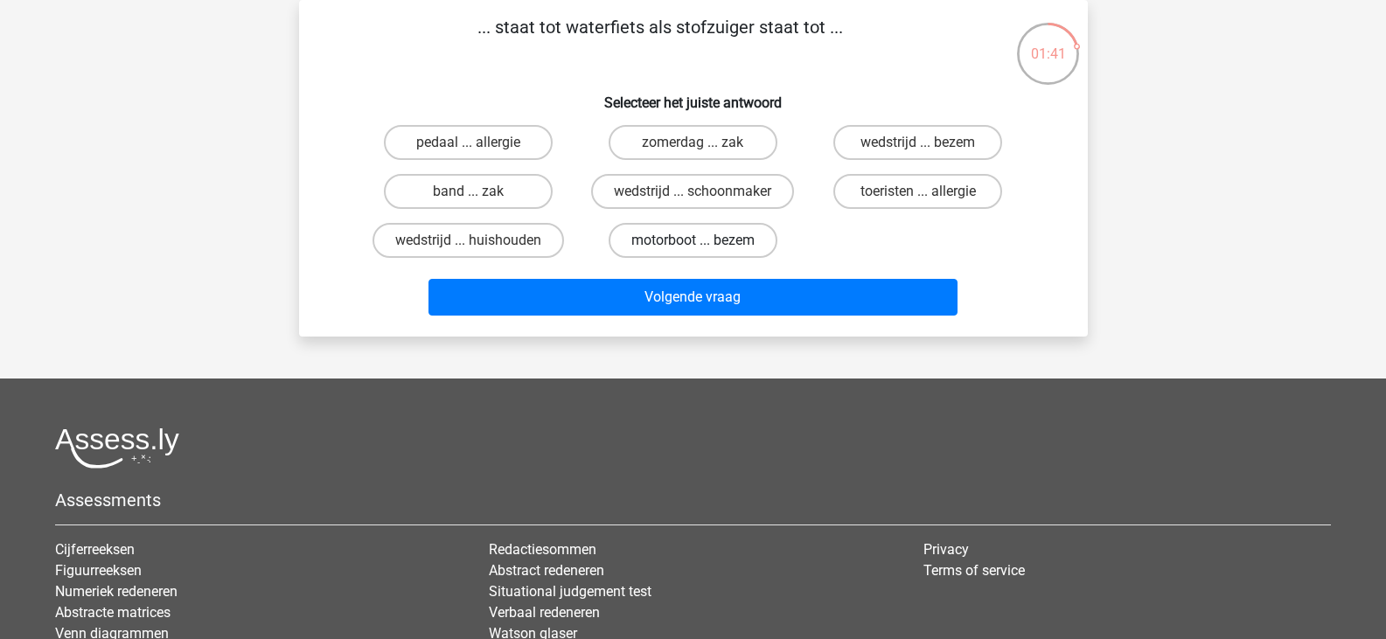
click at [736, 248] on label "motorboot ... bezem" at bounding box center [693, 240] width 169 height 35
click at [704, 248] on input "motorboot ... bezem" at bounding box center [698, 246] width 11 height 11
radio input "true"
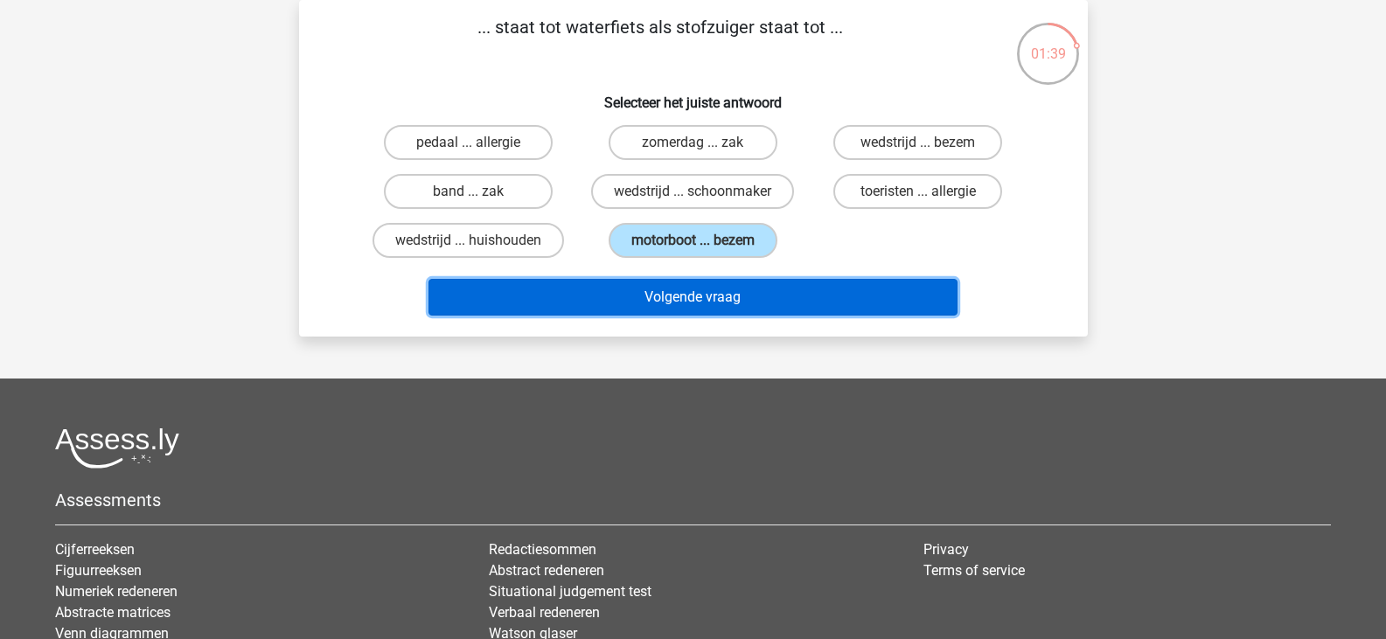
click at [740, 282] on button "Volgende vraag" at bounding box center [693, 297] width 529 height 37
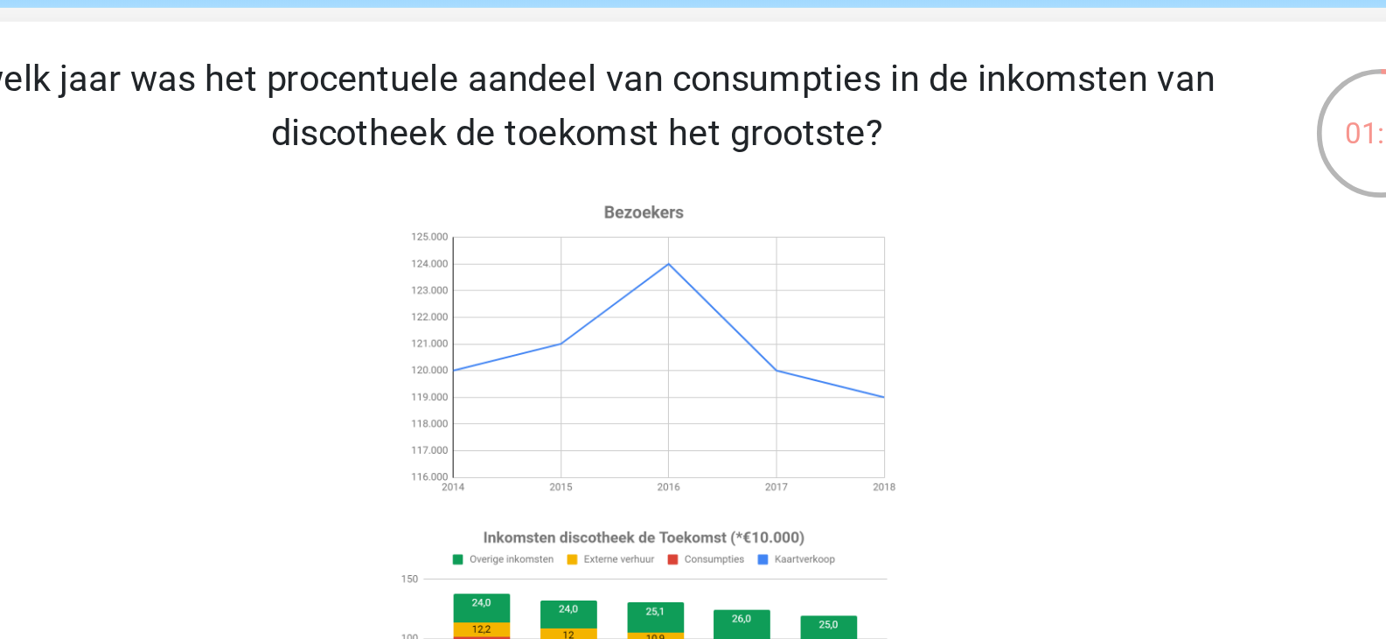
scroll to position [67, 0]
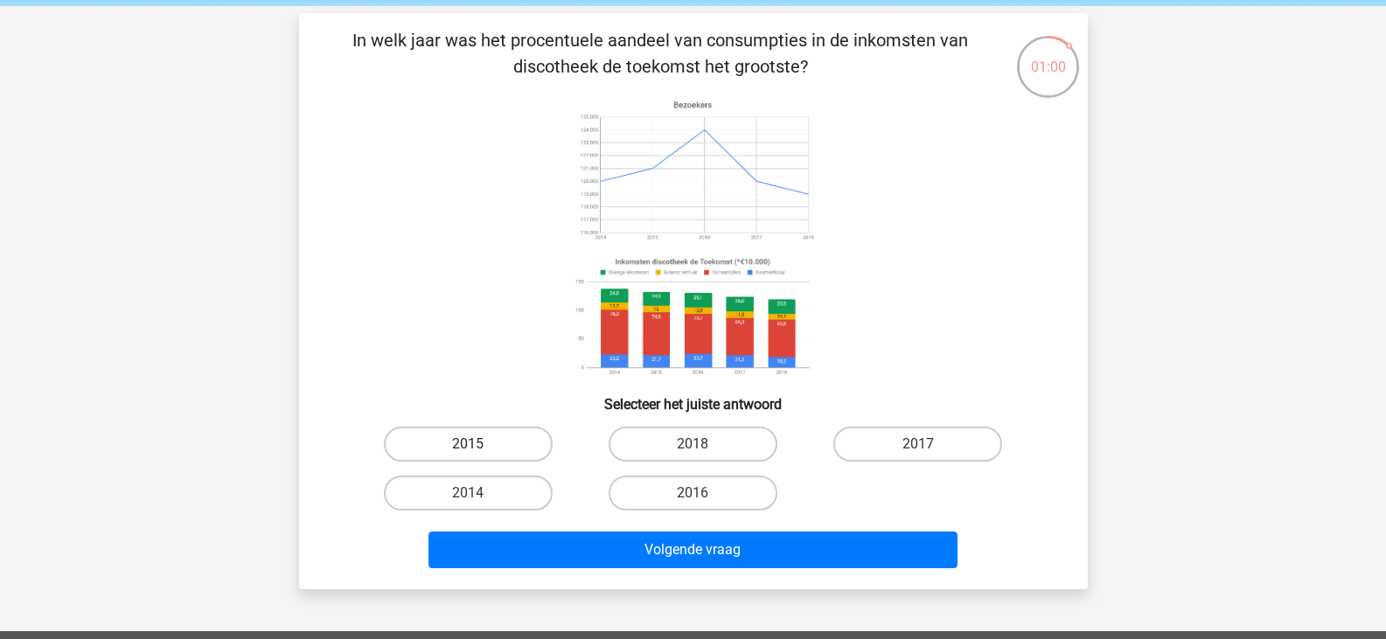
click at [536, 446] on label "2015" at bounding box center [468, 444] width 169 height 35
click at [479, 446] on input "2015" at bounding box center [473, 449] width 11 height 11
radio input "true"
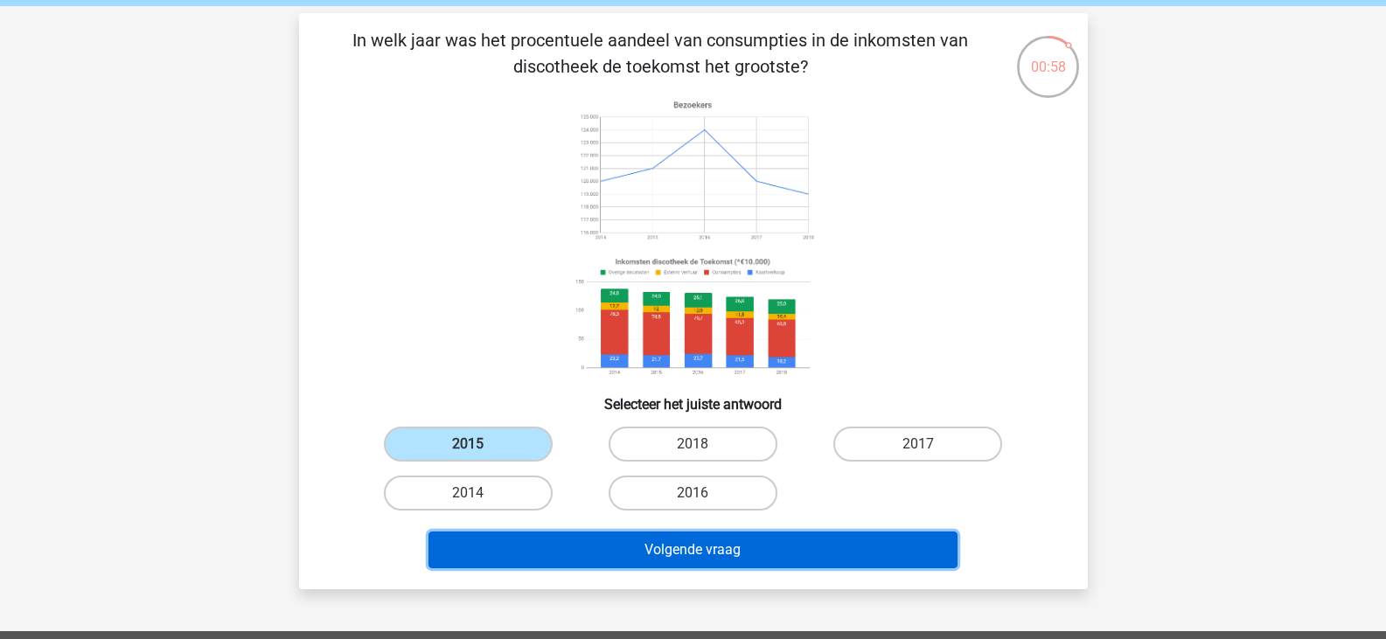
click at [668, 543] on button "Volgende vraag" at bounding box center [693, 550] width 529 height 37
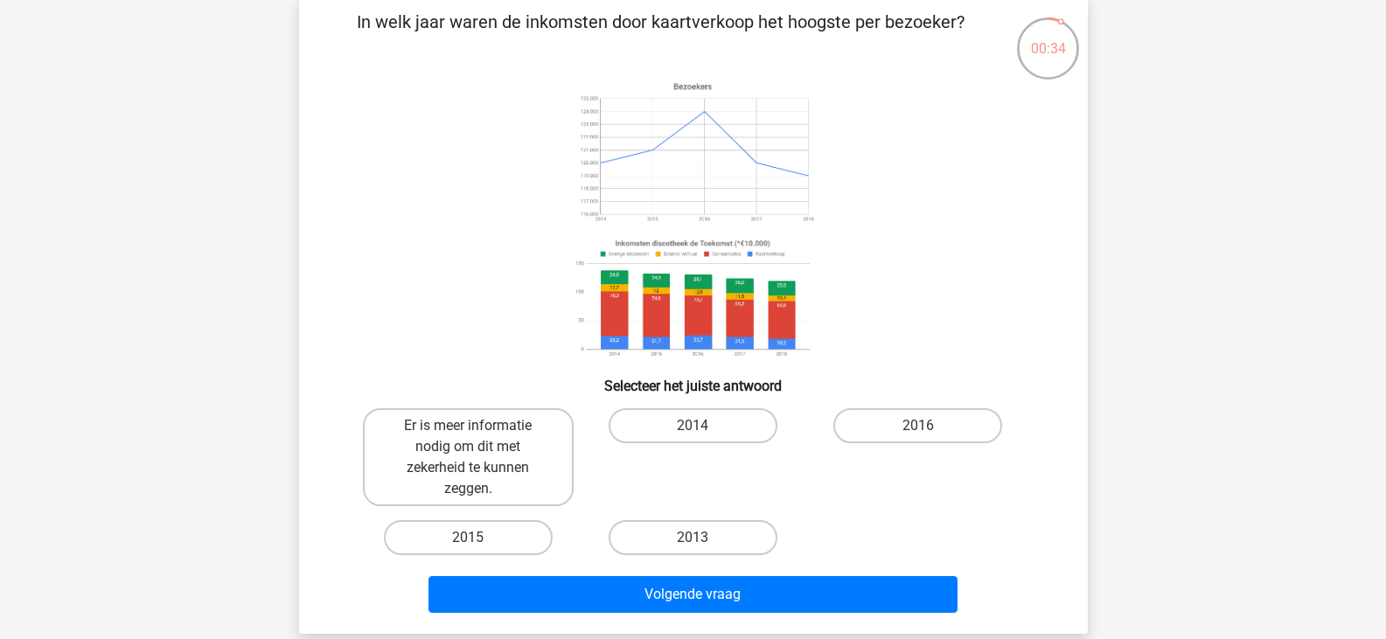
scroll to position [90, 0]
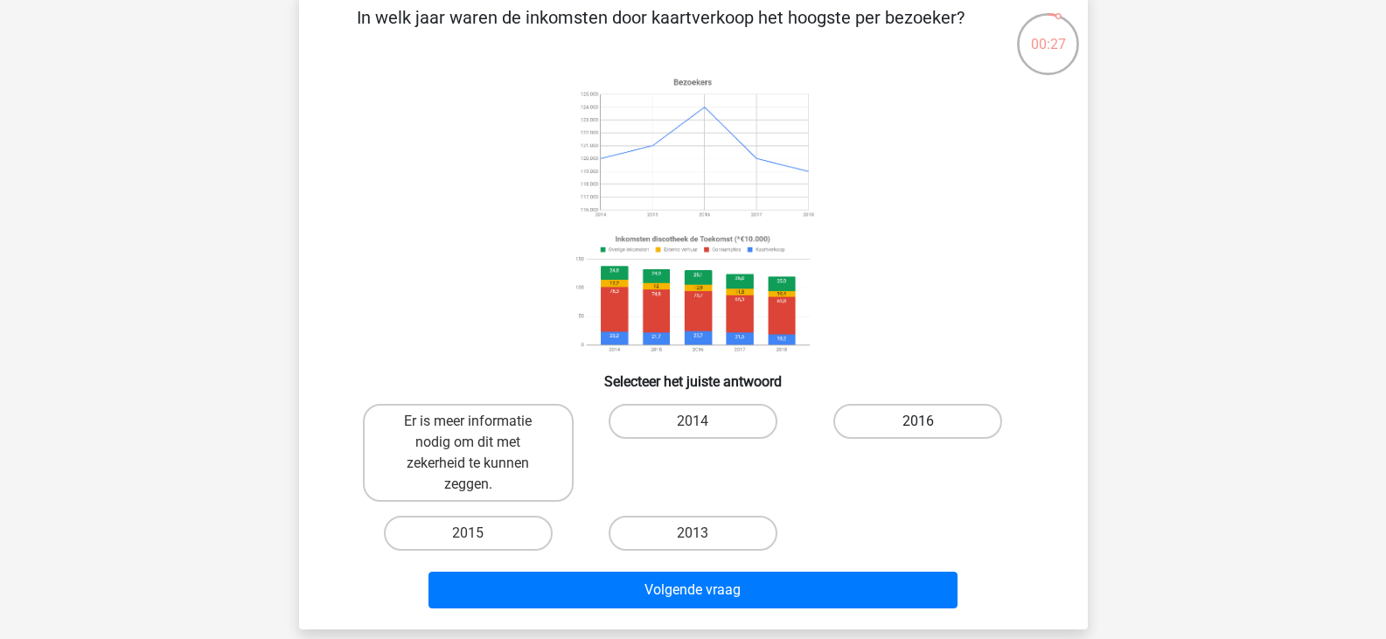
click at [974, 410] on label "2016" at bounding box center [918, 421] width 169 height 35
click at [930, 422] on input "2016" at bounding box center [923, 427] width 11 height 11
radio input "true"
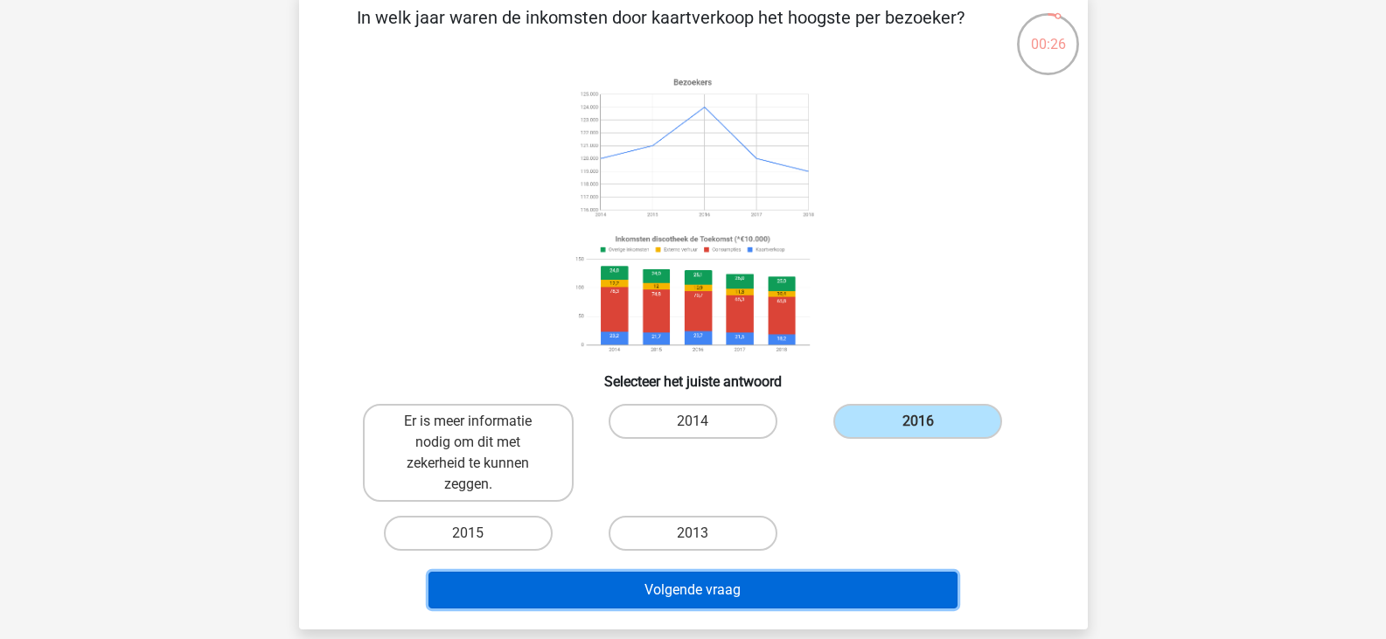
click at [702, 596] on button "Volgende vraag" at bounding box center [693, 590] width 529 height 37
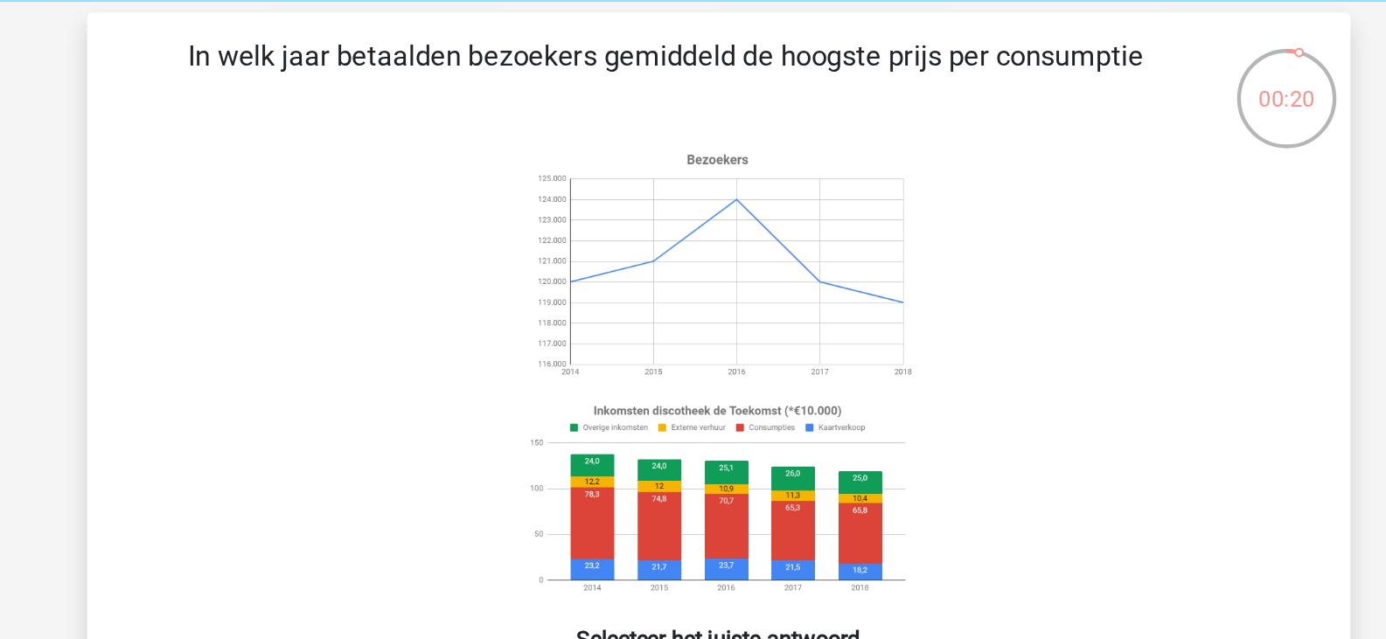
scroll to position [72, 0]
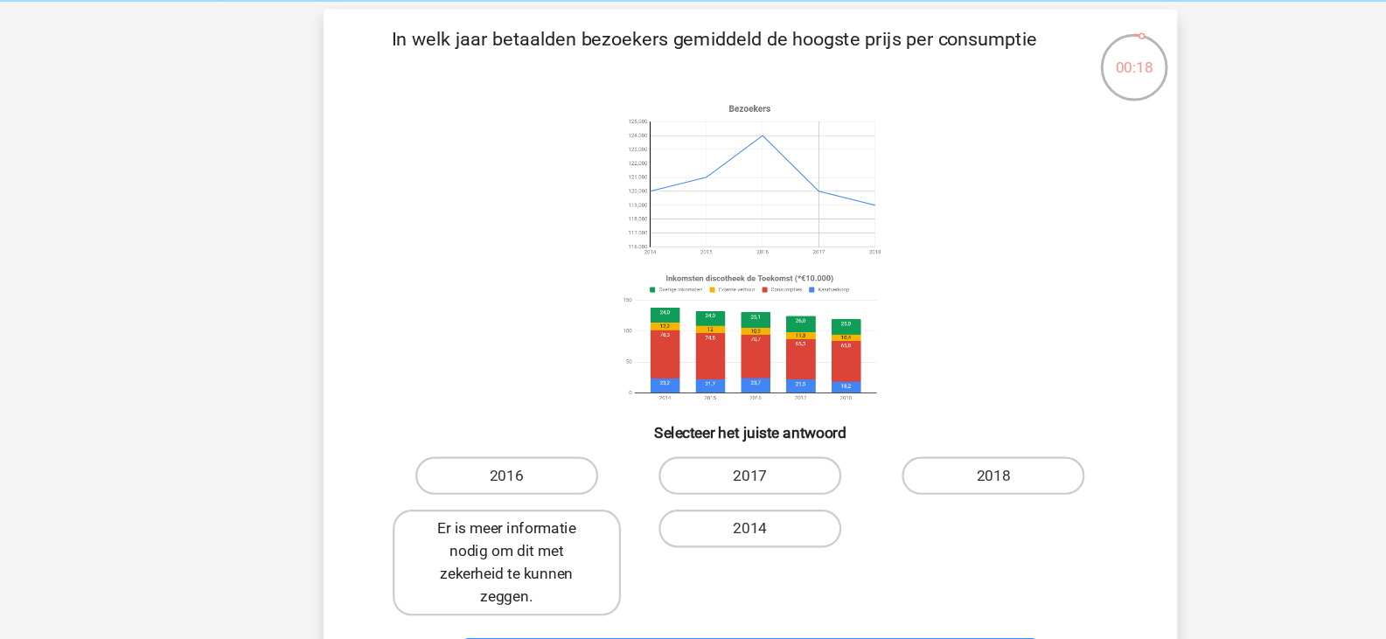
click at [438, 541] on label "Er is meer informatie nodig om dit met zekerheid te kunnen zeggen." at bounding box center [468, 520] width 211 height 98
click at [468, 500] on input "Er is meer informatie nodig om dit met zekerheid te kunnen zeggen." at bounding box center [473, 494] width 11 height 11
radio input "true"
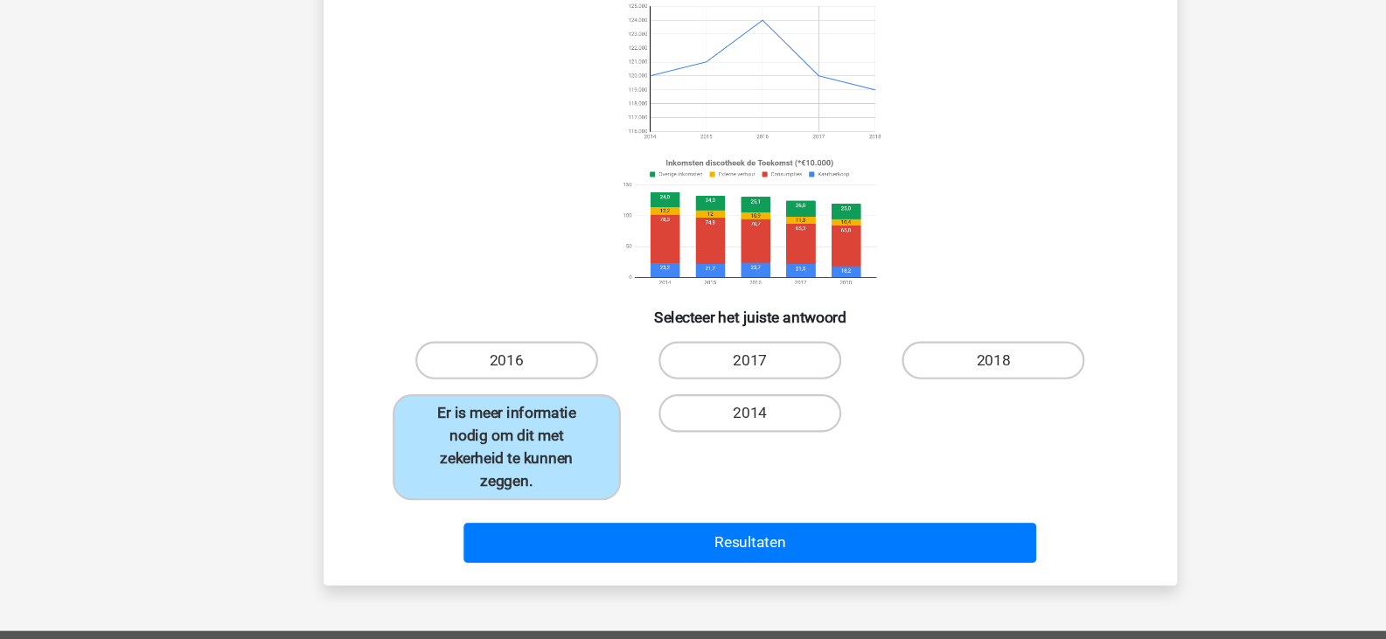
scroll to position [132, 0]
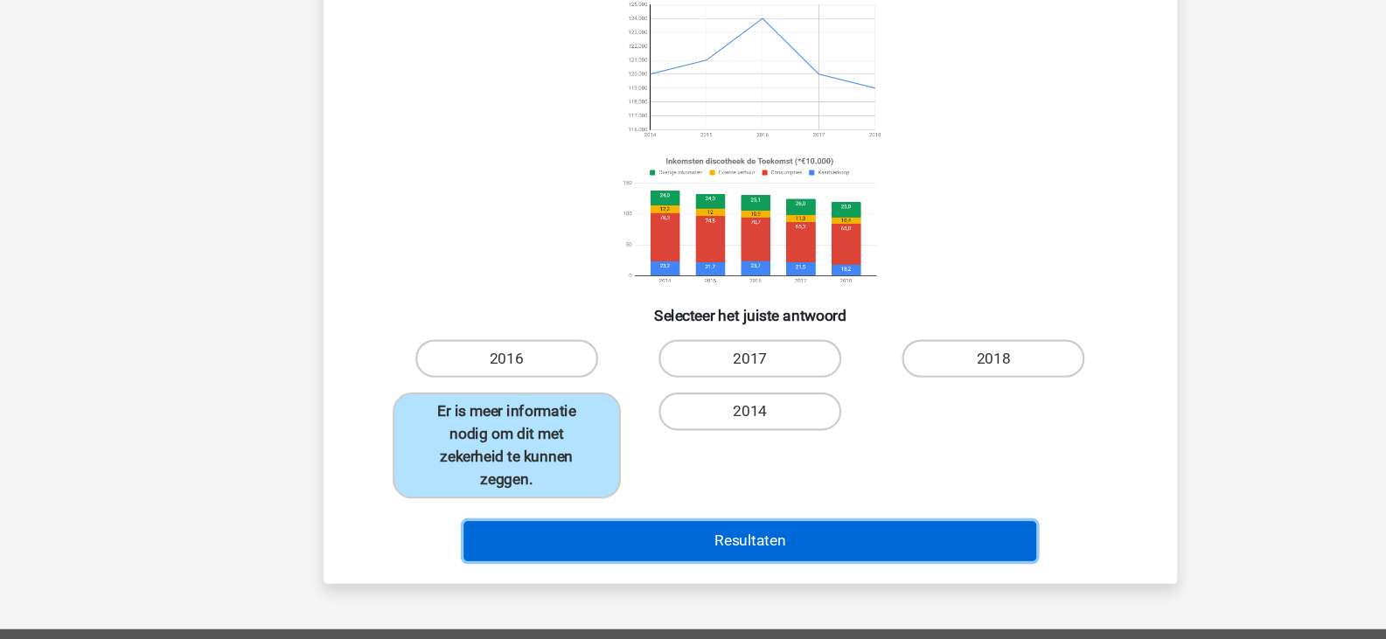
click at [672, 546] on button "Resultaten" at bounding box center [693, 548] width 529 height 37
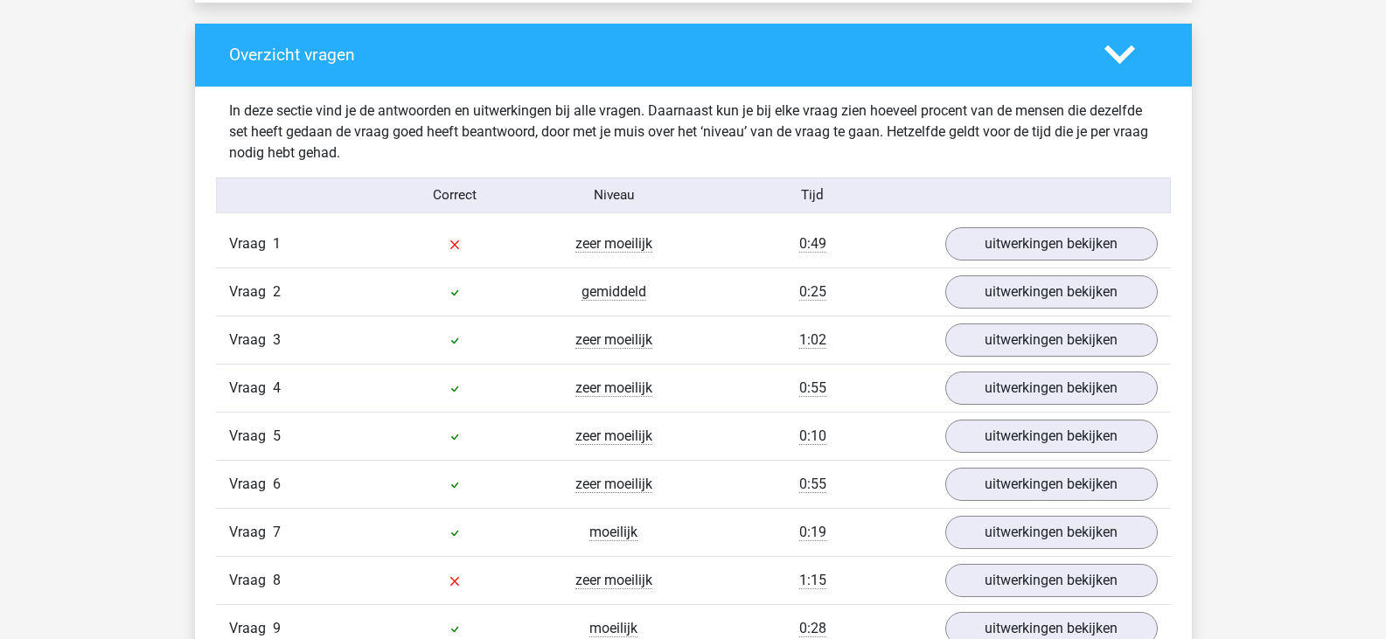
scroll to position [1769, 0]
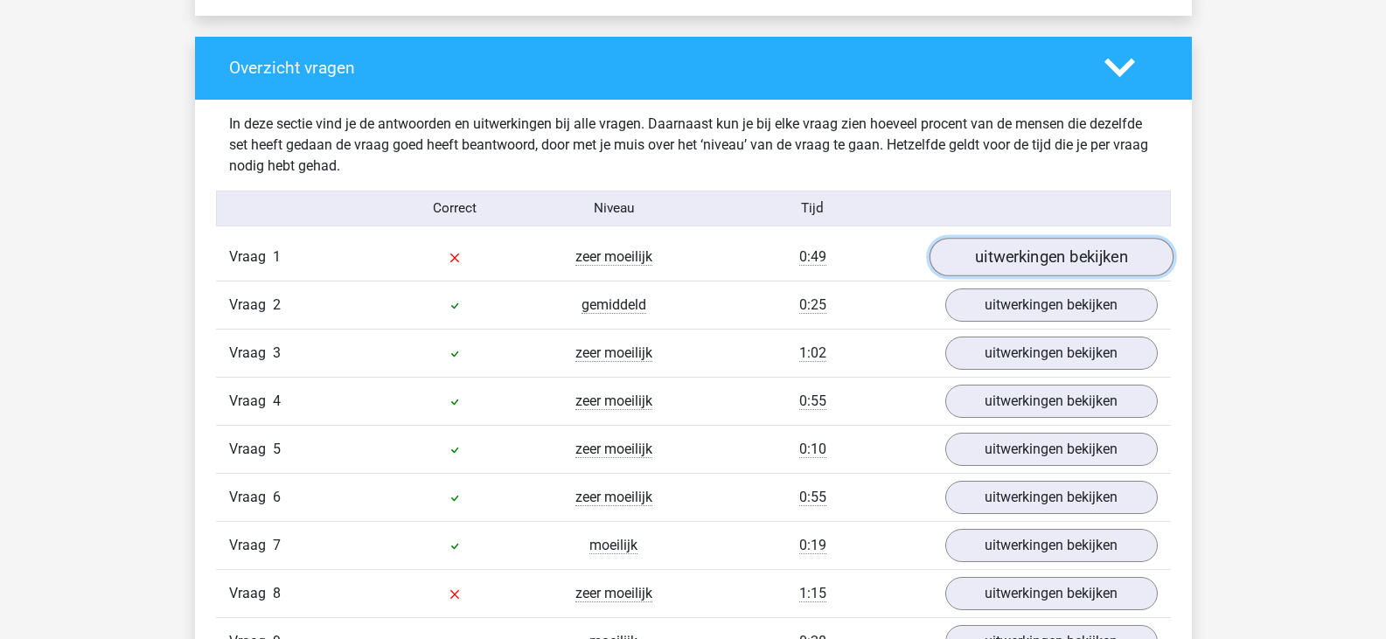
click at [1031, 250] on link "uitwerkingen bekijken" at bounding box center [1051, 257] width 244 height 38
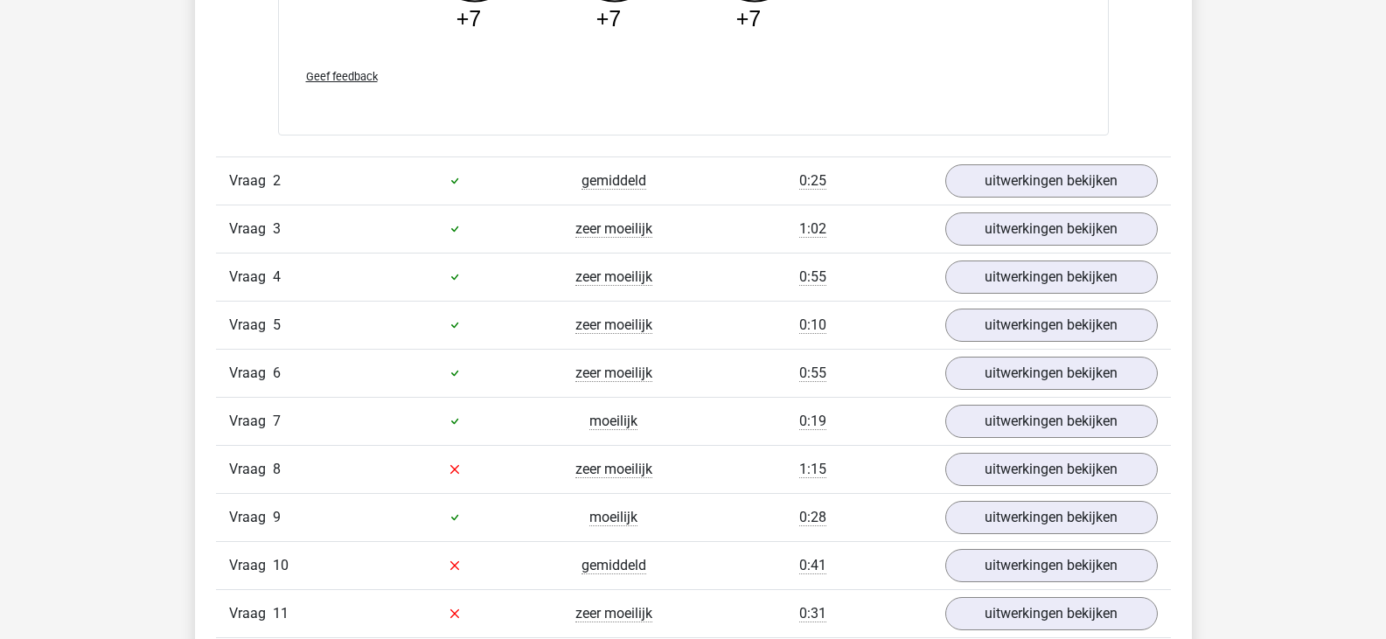
scroll to position [2787, 0]
click at [999, 478] on link "uitwerkingen bekijken" at bounding box center [1051, 470] width 244 height 38
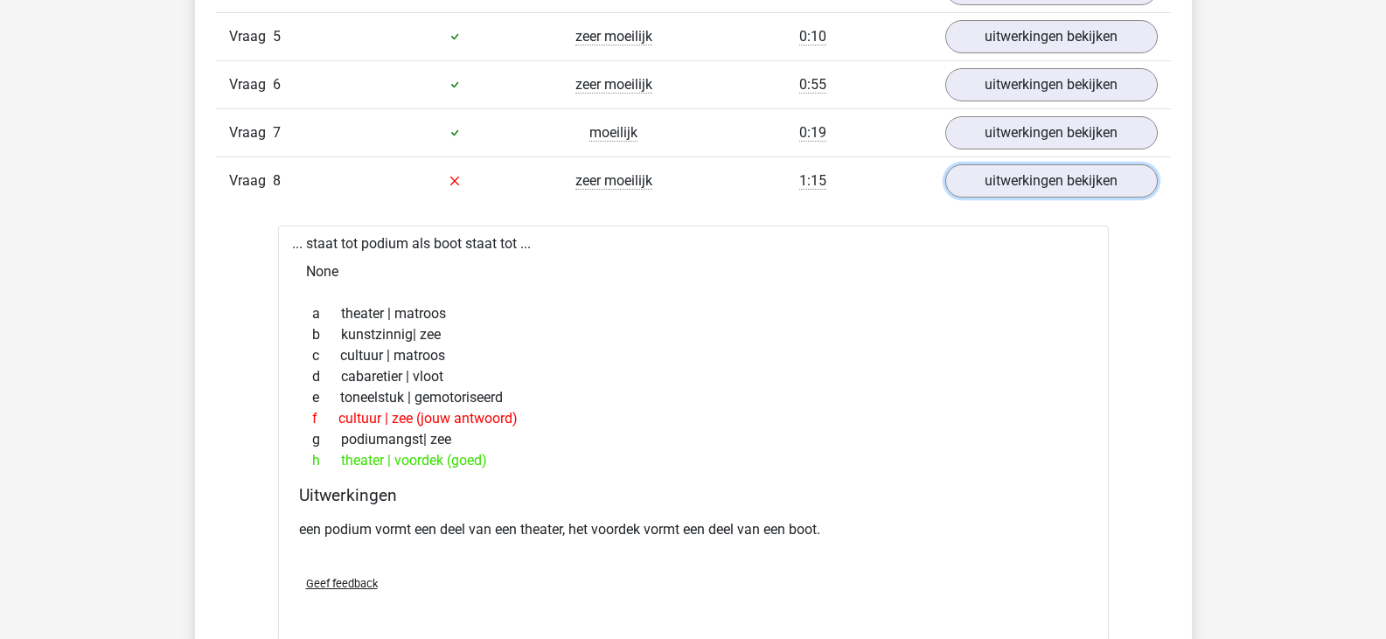
scroll to position [3075, 0]
click at [771, 399] on div "e toneelstuk | gemotoriseerd" at bounding box center [693, 398] width 789 height 21
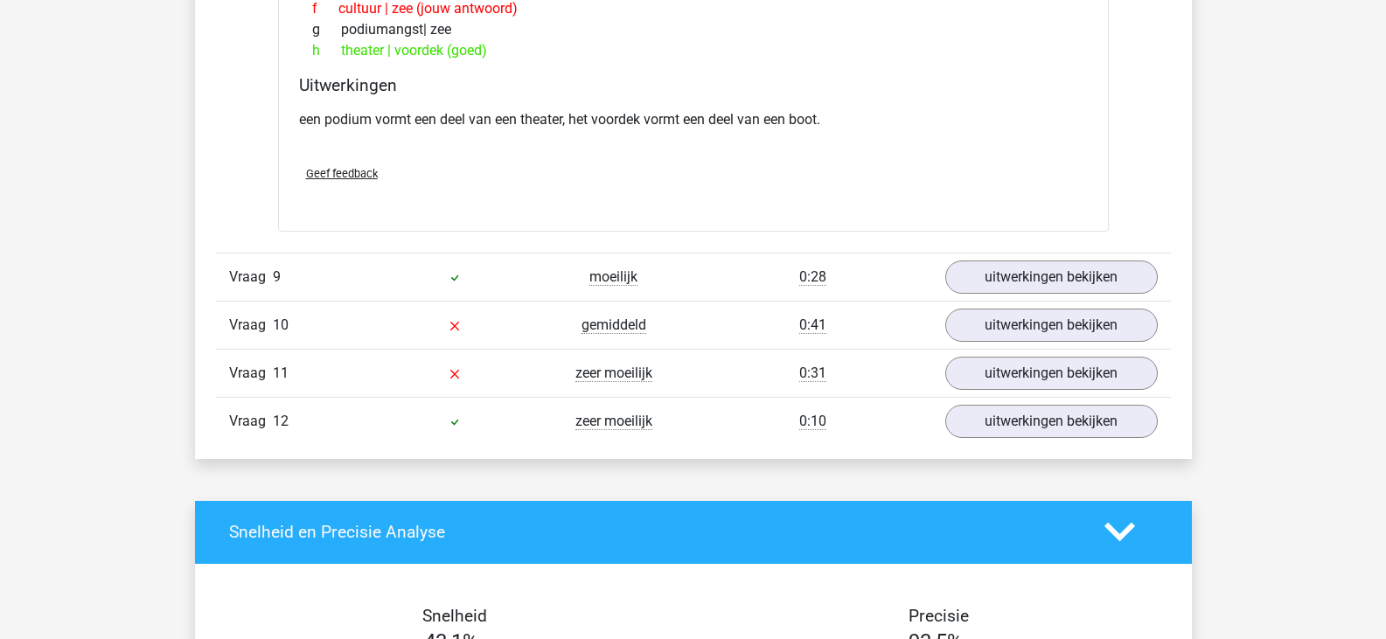
scroll to position [3487, 0]
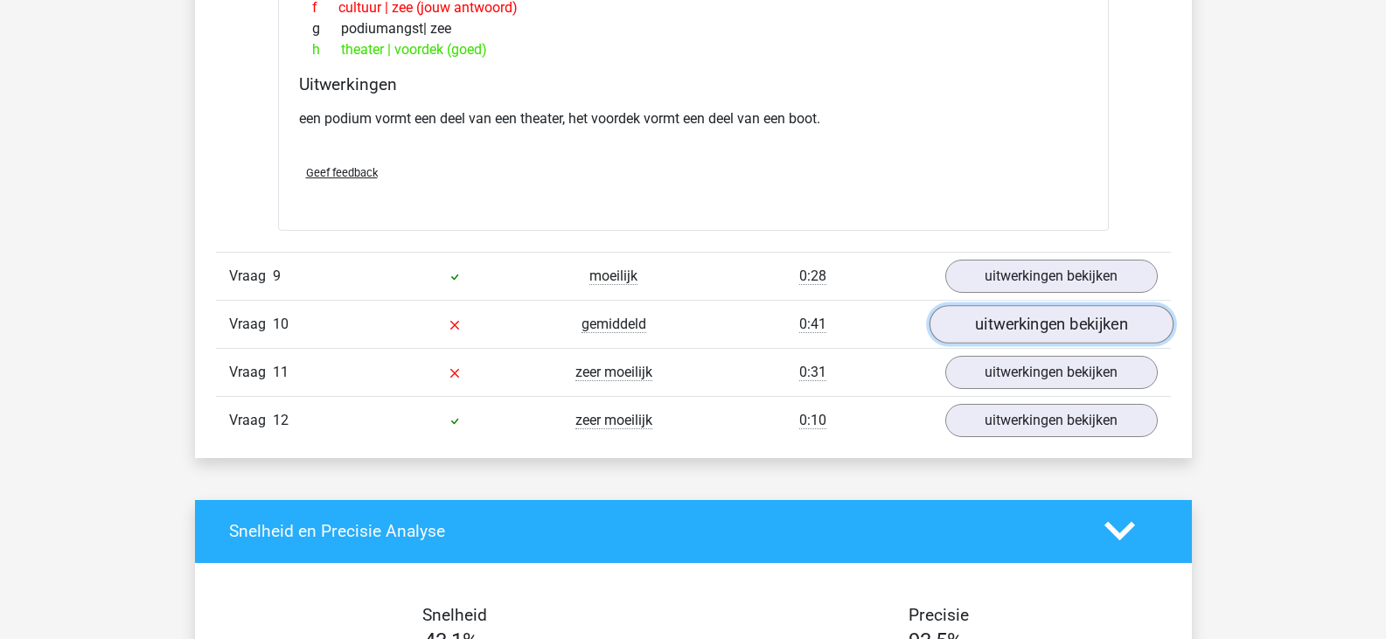
click at [988, 335] on link "uitwerkingen bekijken" at bounding box center [1051, 324] width 244 height 38
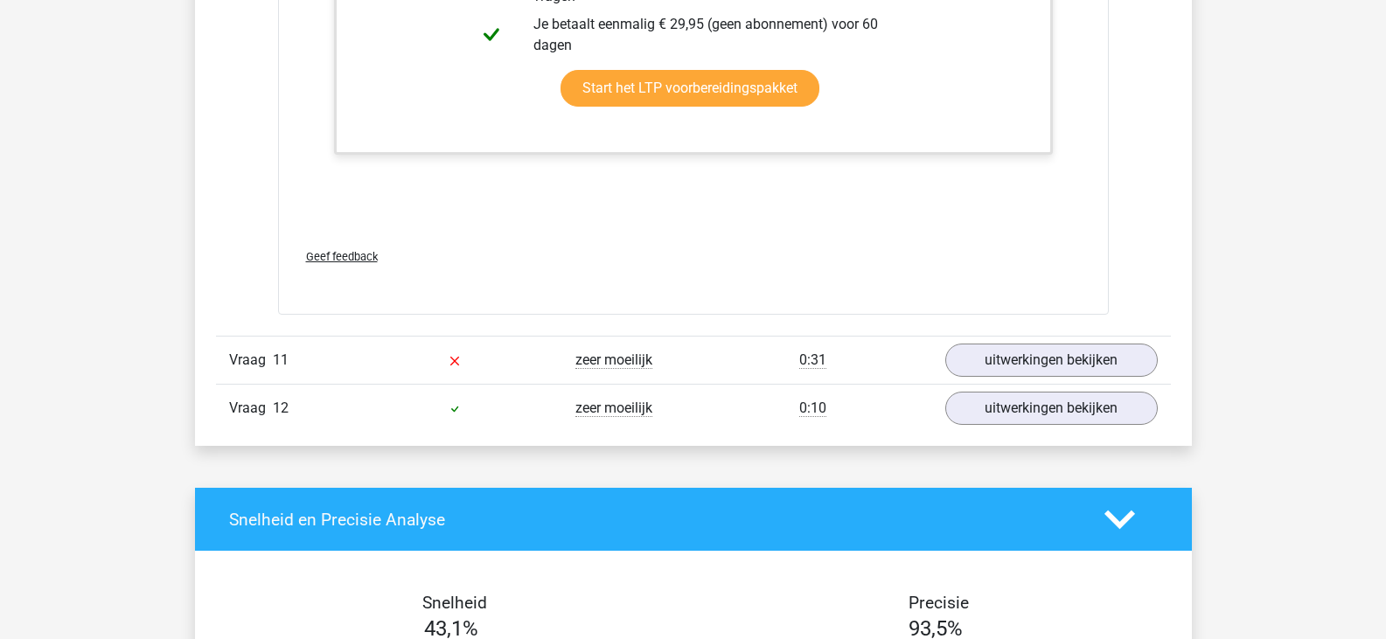
scroll to position [4658, 0]
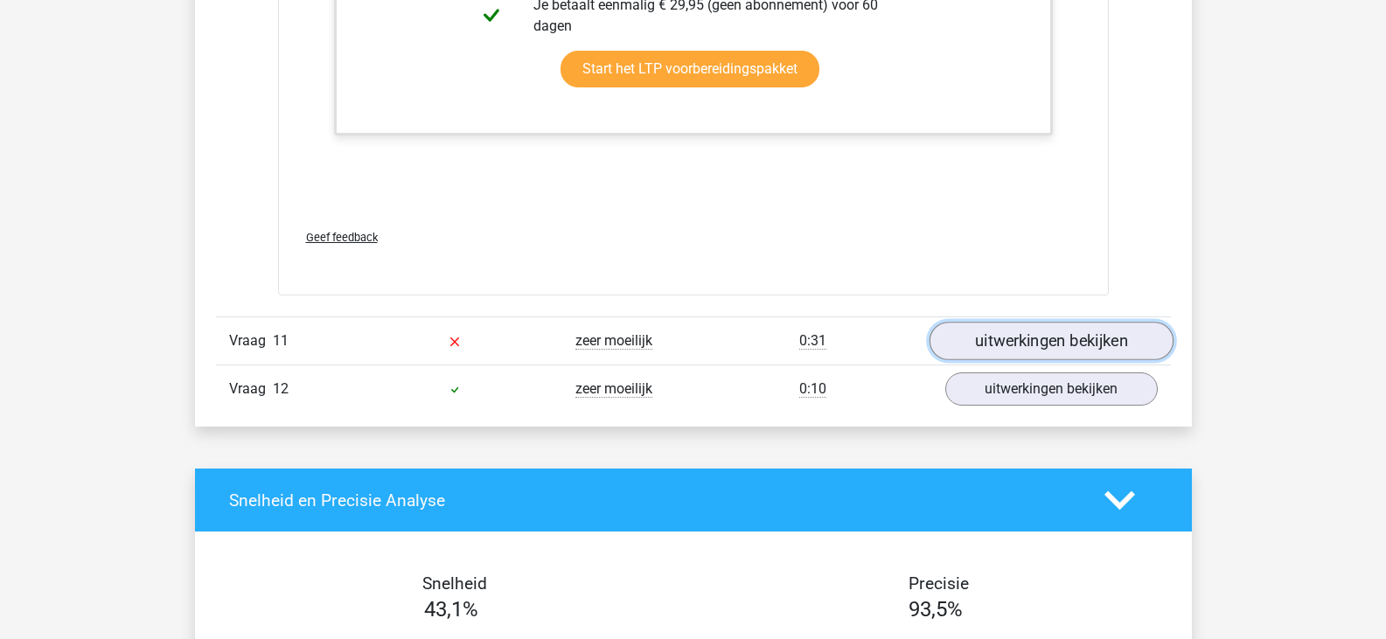
click at [1034, 346] on link "uitwerkingen bekijken" at bounding box center [1051, 341] width 244 height 38
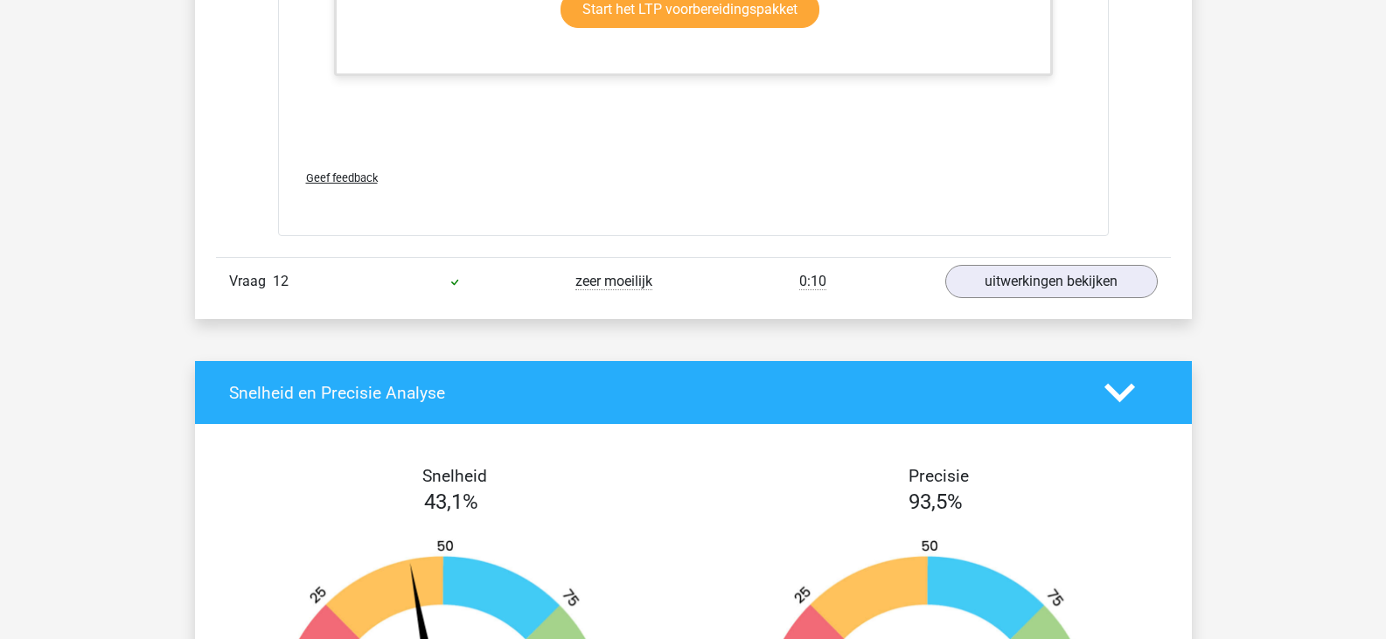
scroll to position [5913, 0]
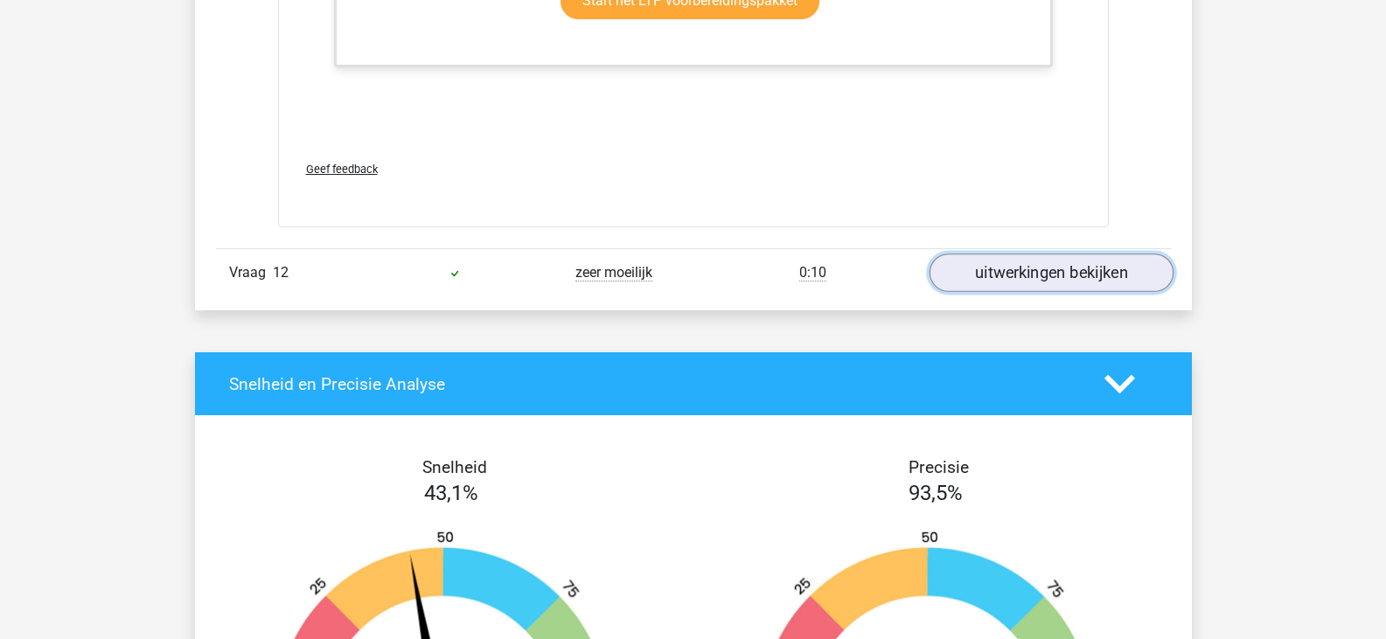
click at [1003, 277] on link "uitwerkingen bekijken" at bounding box center [1051, 273] width 244 height 38
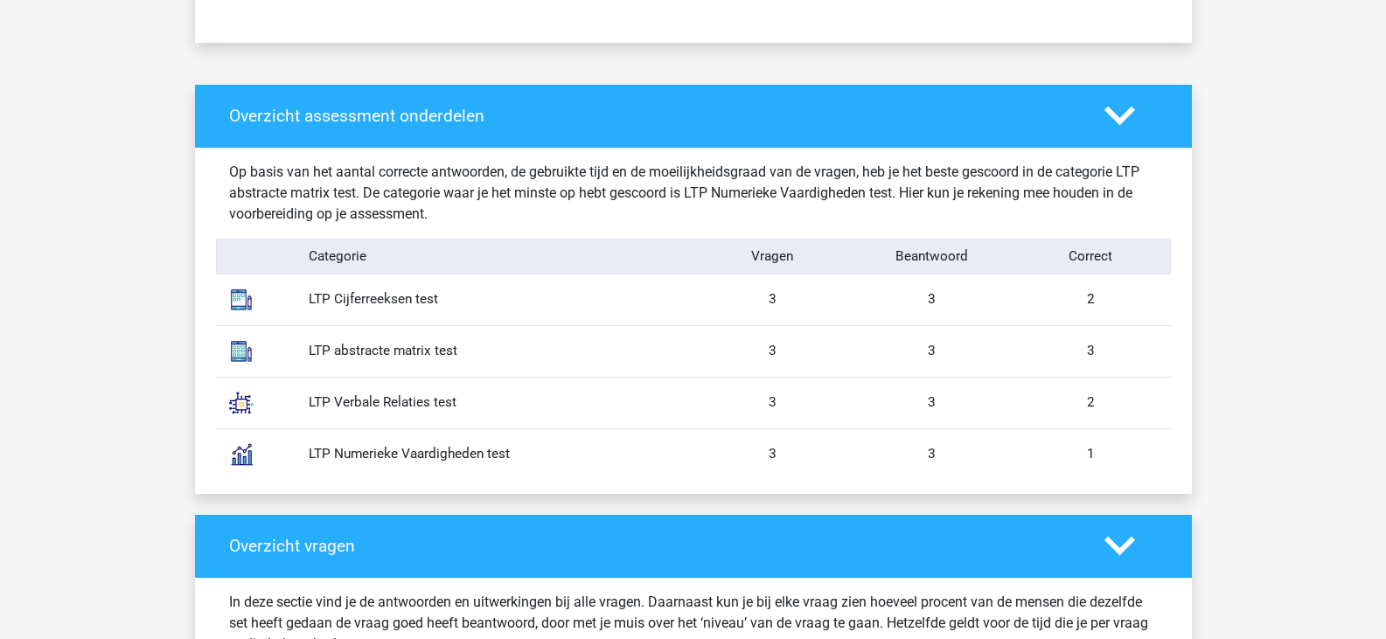
scroll to position [1292, 0]
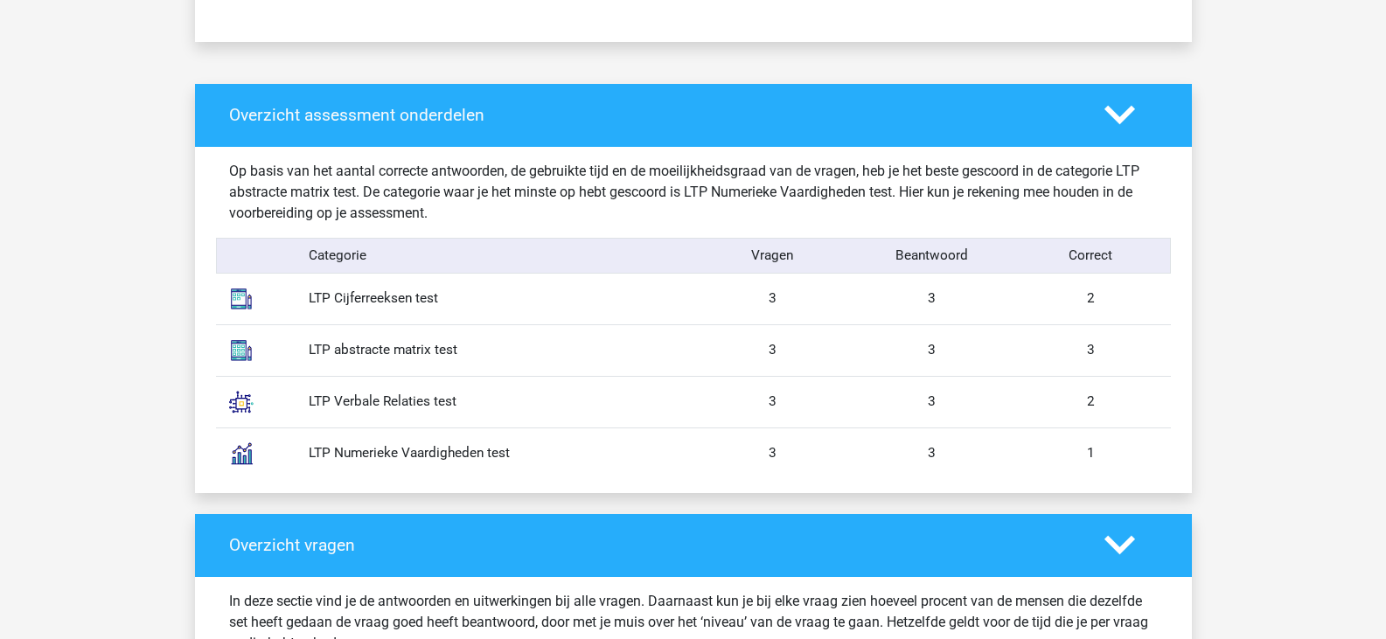
click at [380, 391] on div "LTP Verbale Relaties test 3 3 2" at bounding box center [693, 402] width 955 height 52
click at [903, 577] on div "In deze sectie vind je de antwoorden en uitwerkingen bij alle vragen. Daarnaast…" at bounding box center [693, 622] width 955 height 91
click at [1119, 541] on icon at bounding box center [1120, 545] width 31 height 31
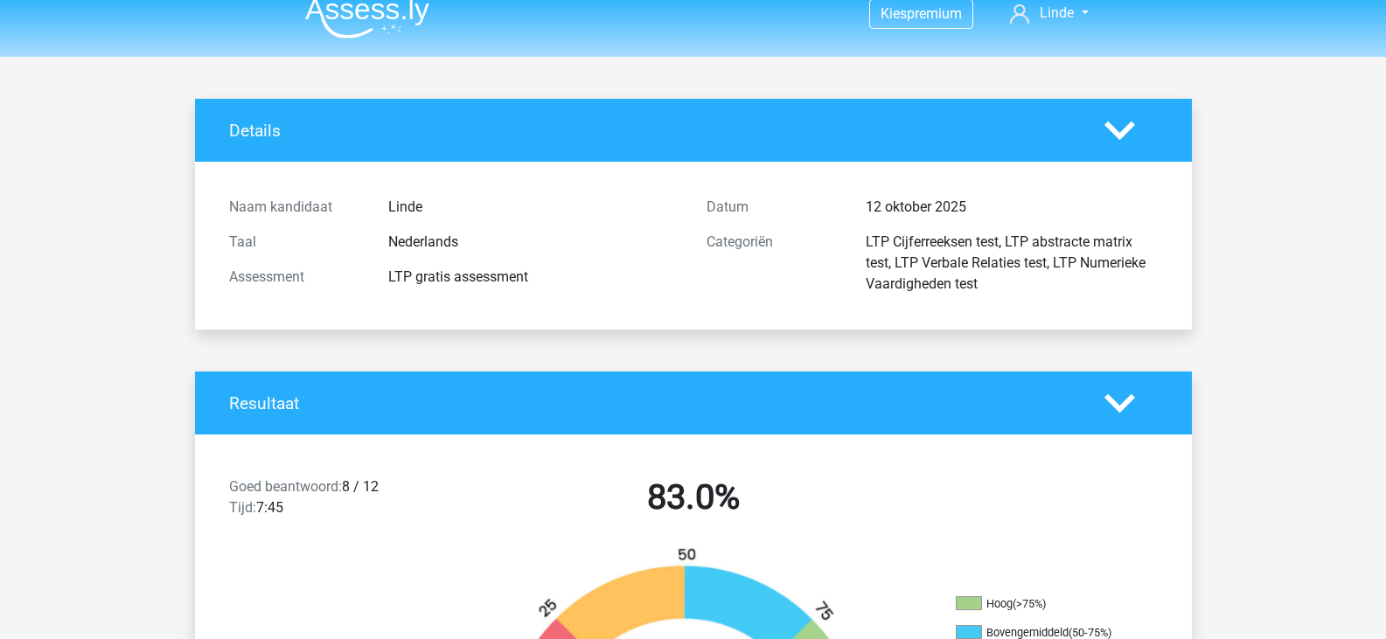
scroll to position [0, 0]
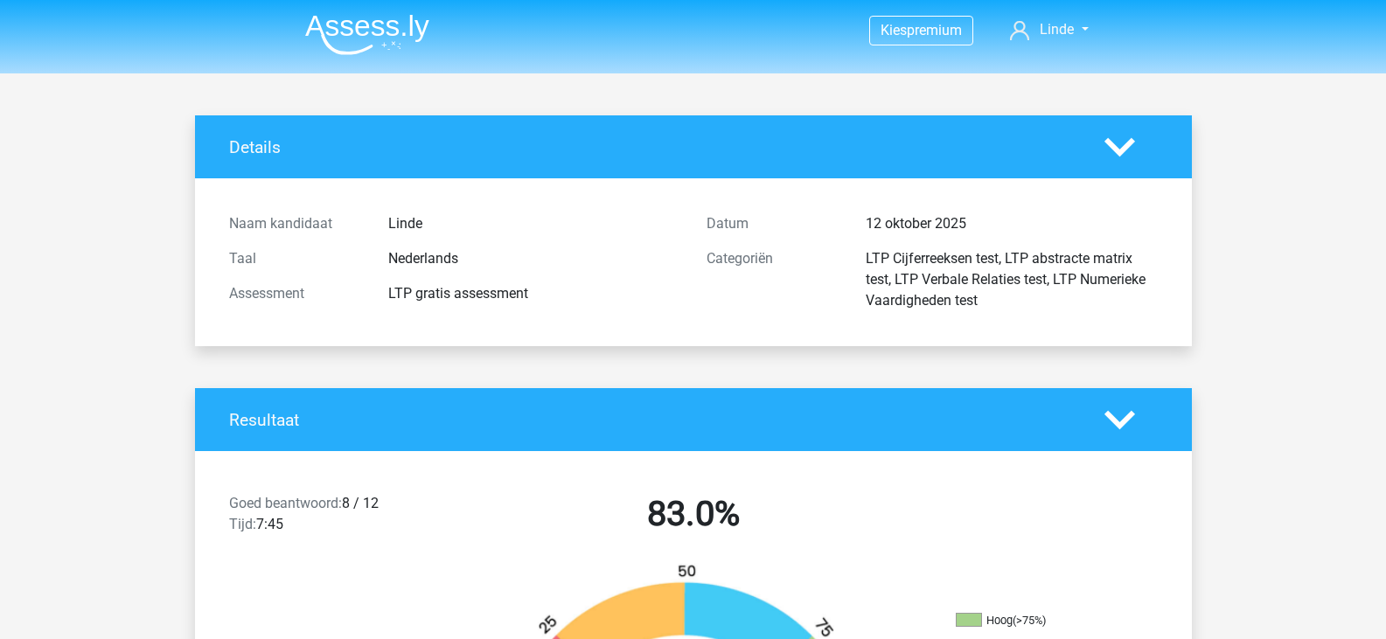
click at [352, 3] on nav "Kies premium Linde linde.rigterink@hotmail.com" at bounding box center [693, 31] width 805 height 57
click at [358, 18] on img at bounding box center [367, 34] width 124 height 41
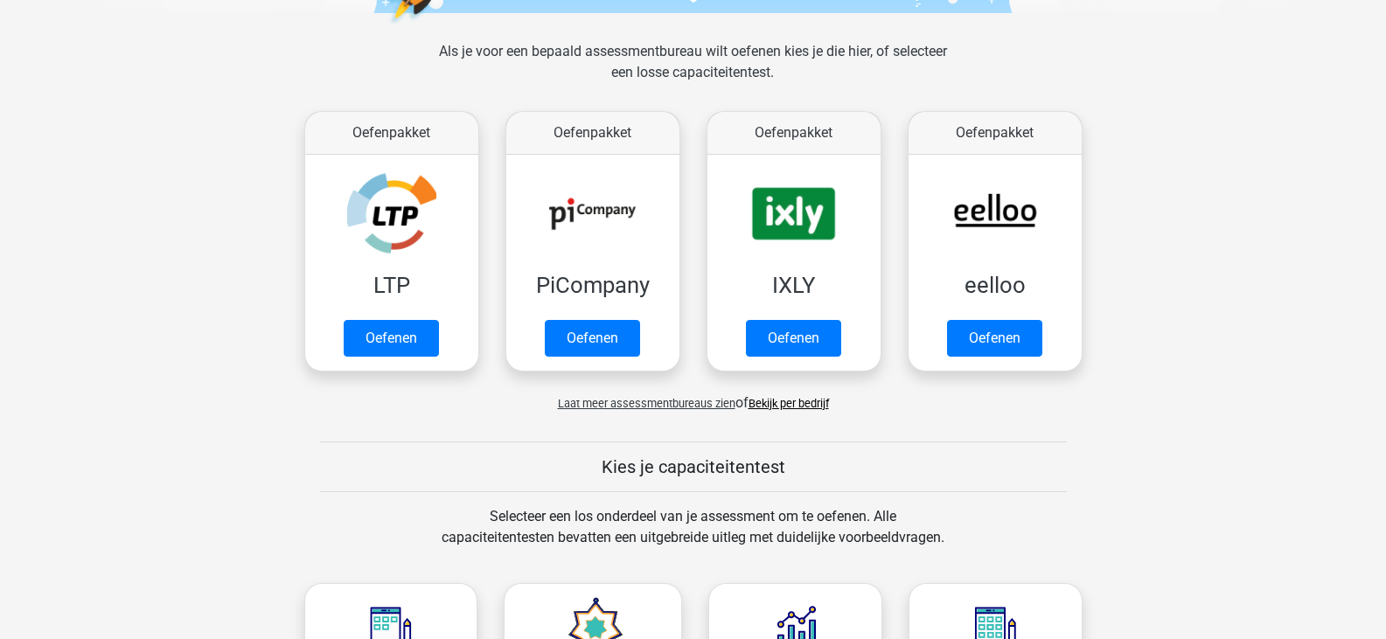
scroll to position [310, 0]
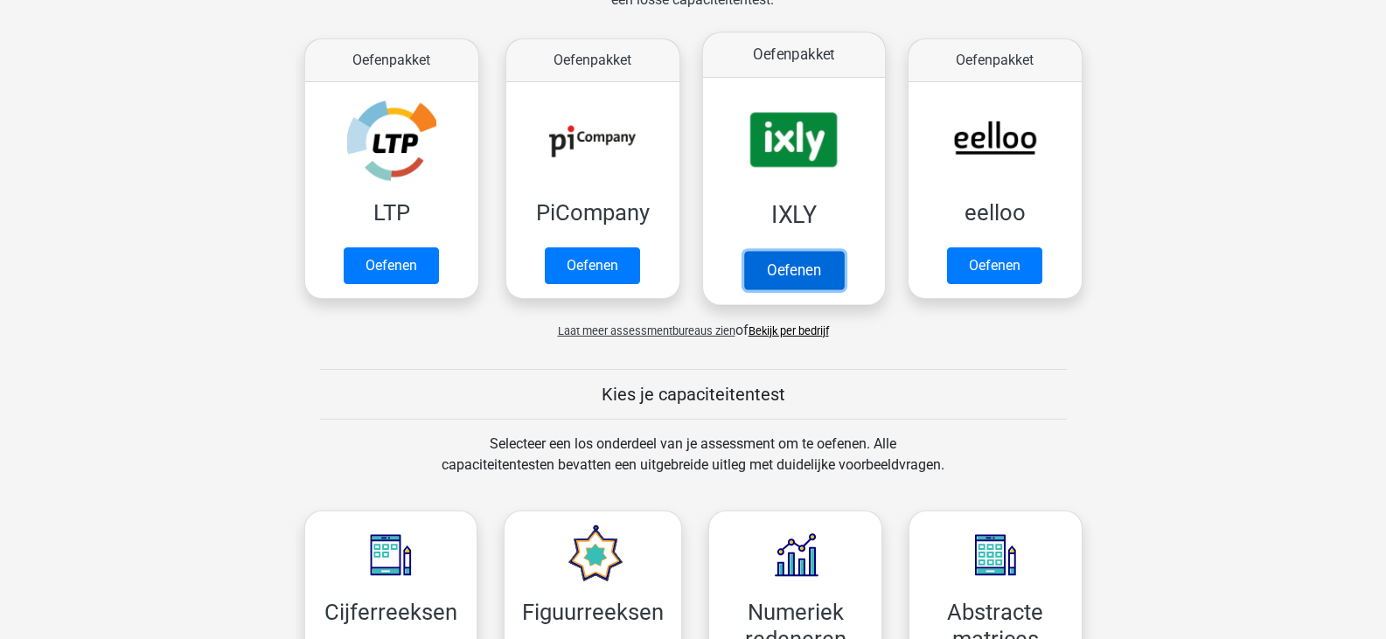
click at [771, 266] on link "Oefenen" at bounding box center [793, 270] width 100 height 38
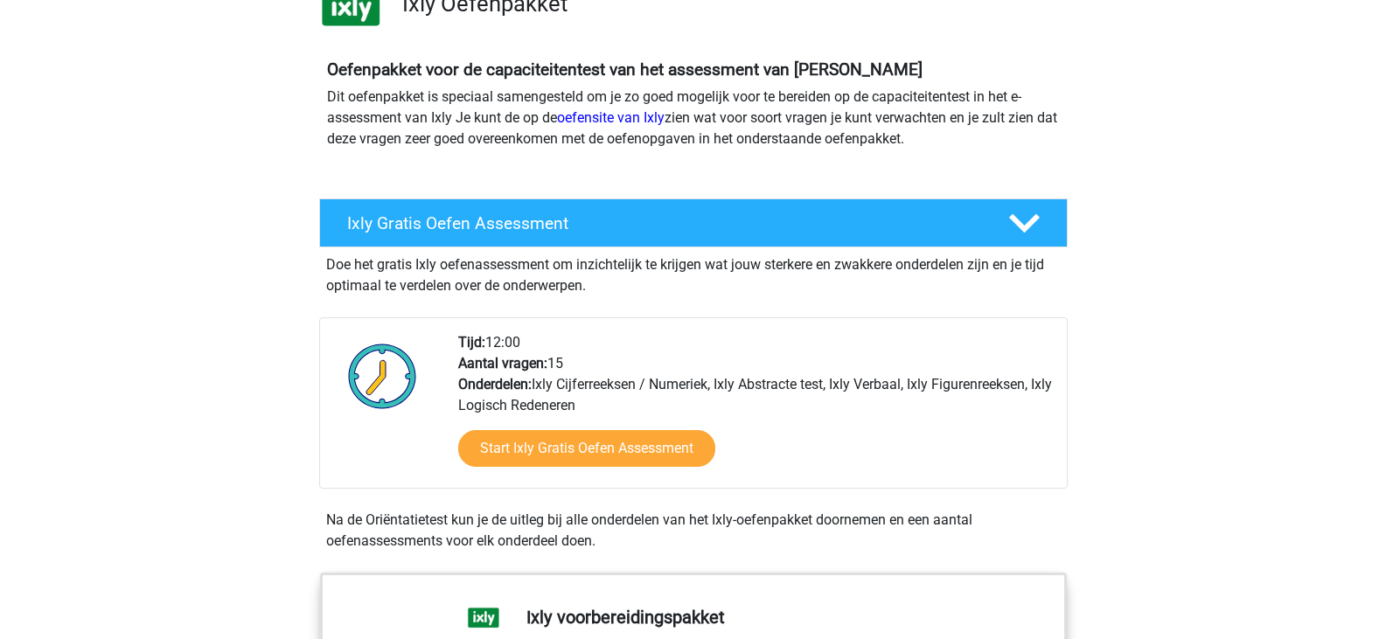
scroll to position [377, 0]
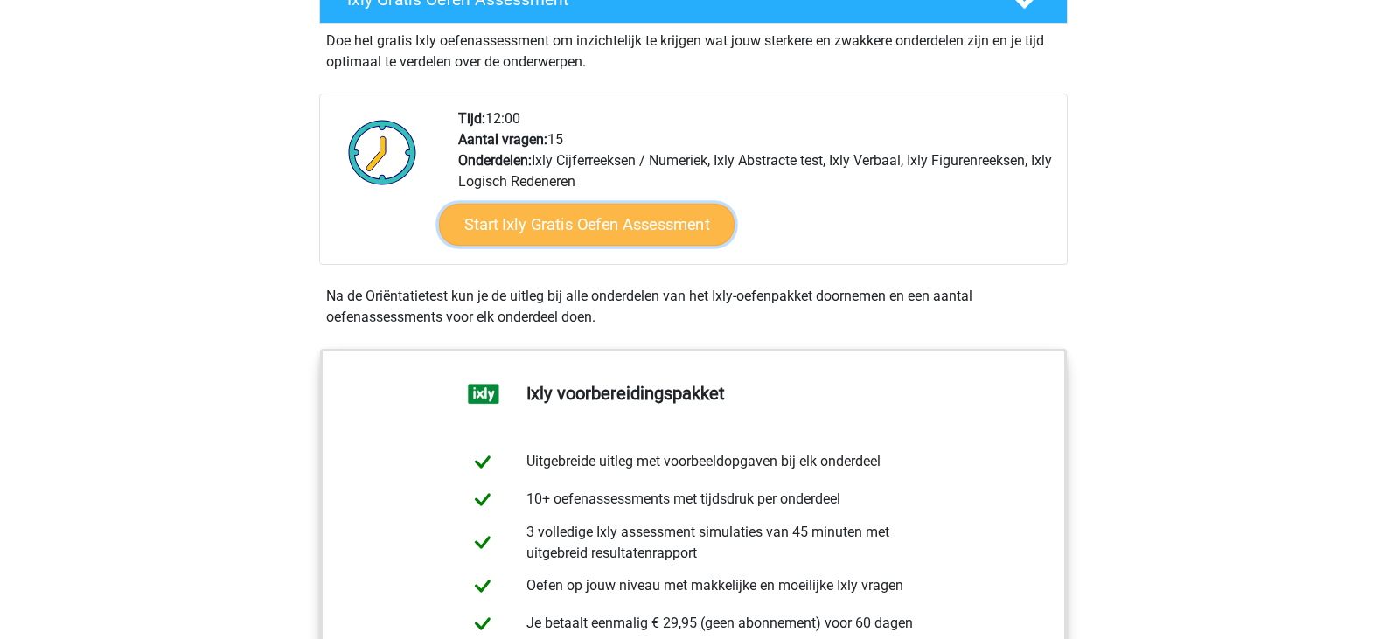
click at [658, 228] on link "Start Ixly Gratis Oefen Assessment" at bounding box center [586, 225] width 296 height 42
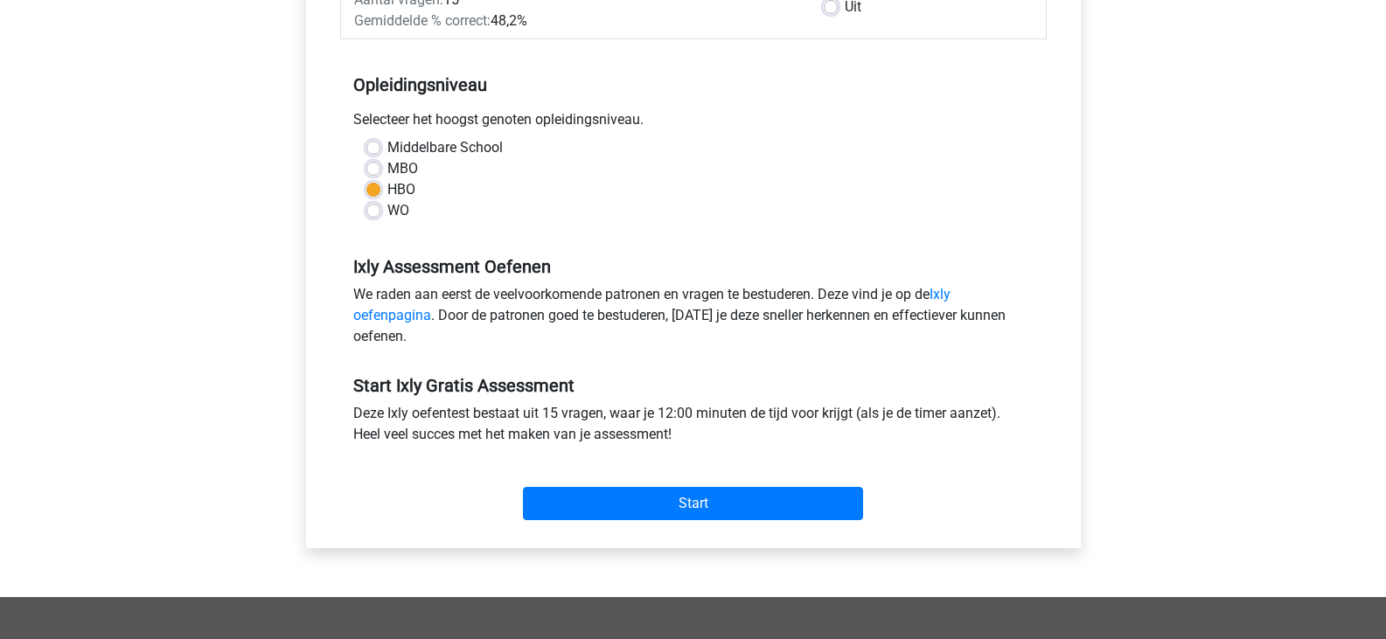
scroll to position [317, 0]
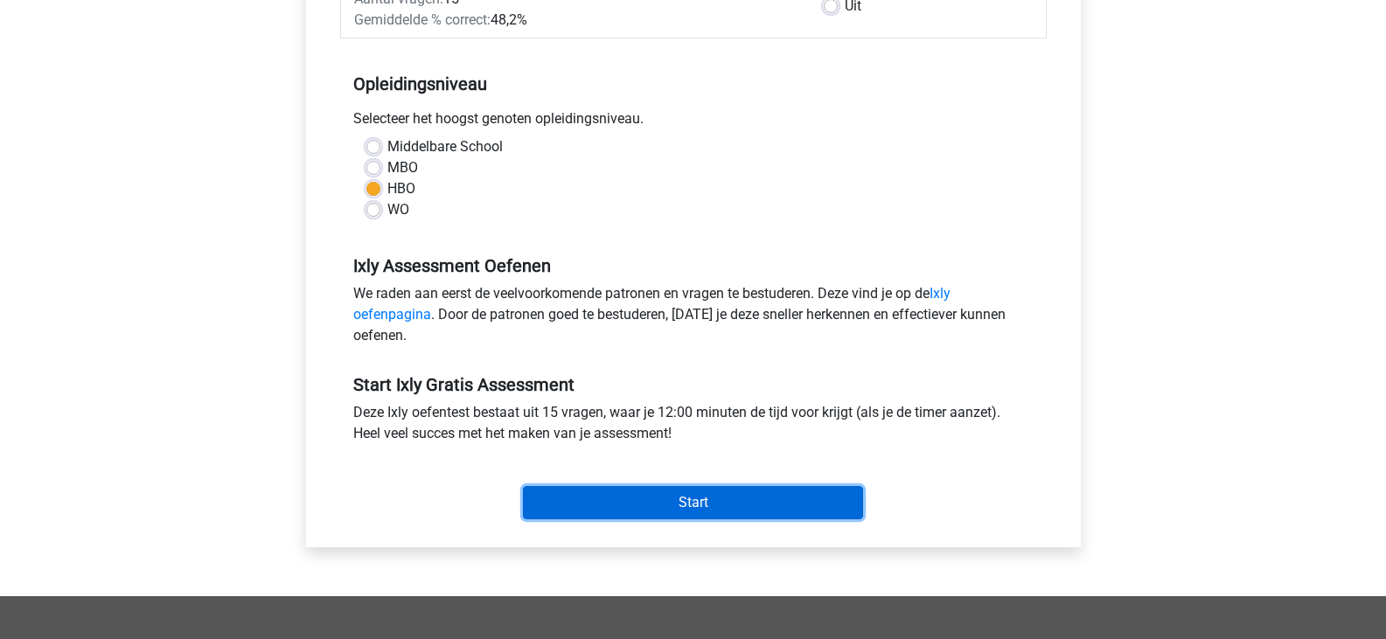
click at [653, 520] on input "Start" at bounding box center [693, 502] width 340 height 33
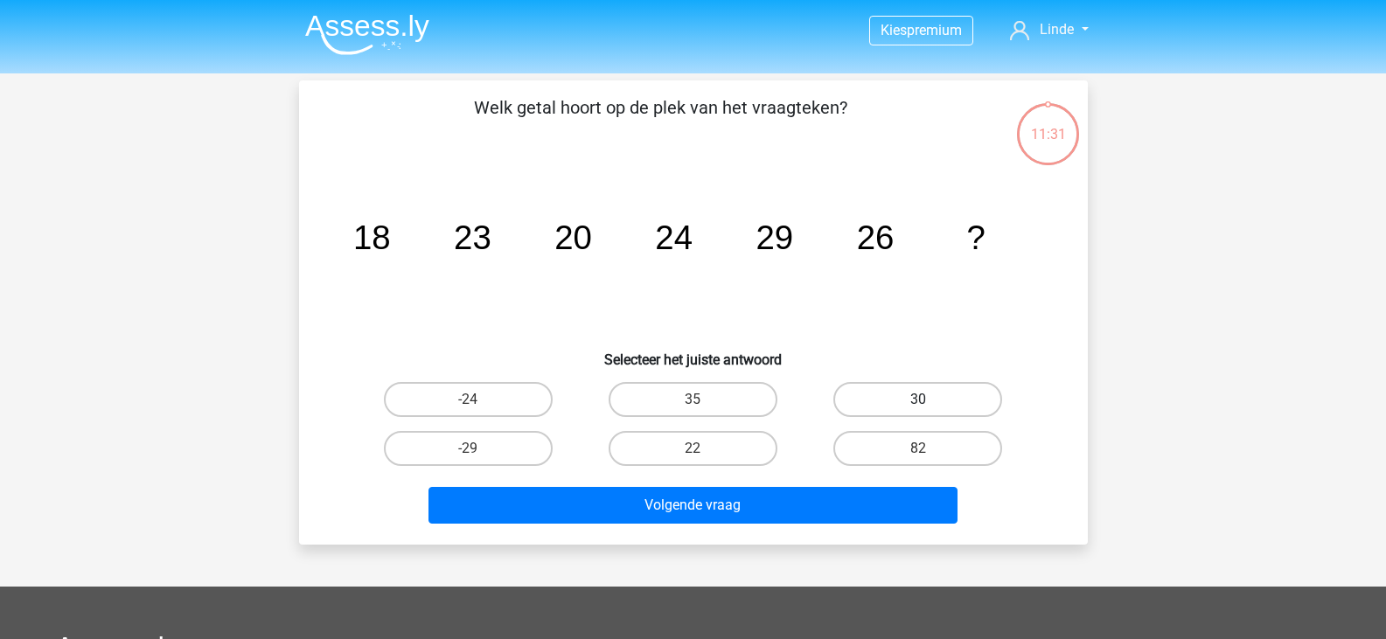
click at [911, 386] on label "30" at bounding box center [918, 399] width 169 height 35
click at [918, 400] on input "30" at bounding box center [923, 405] width 11 height 11
radio input "true"
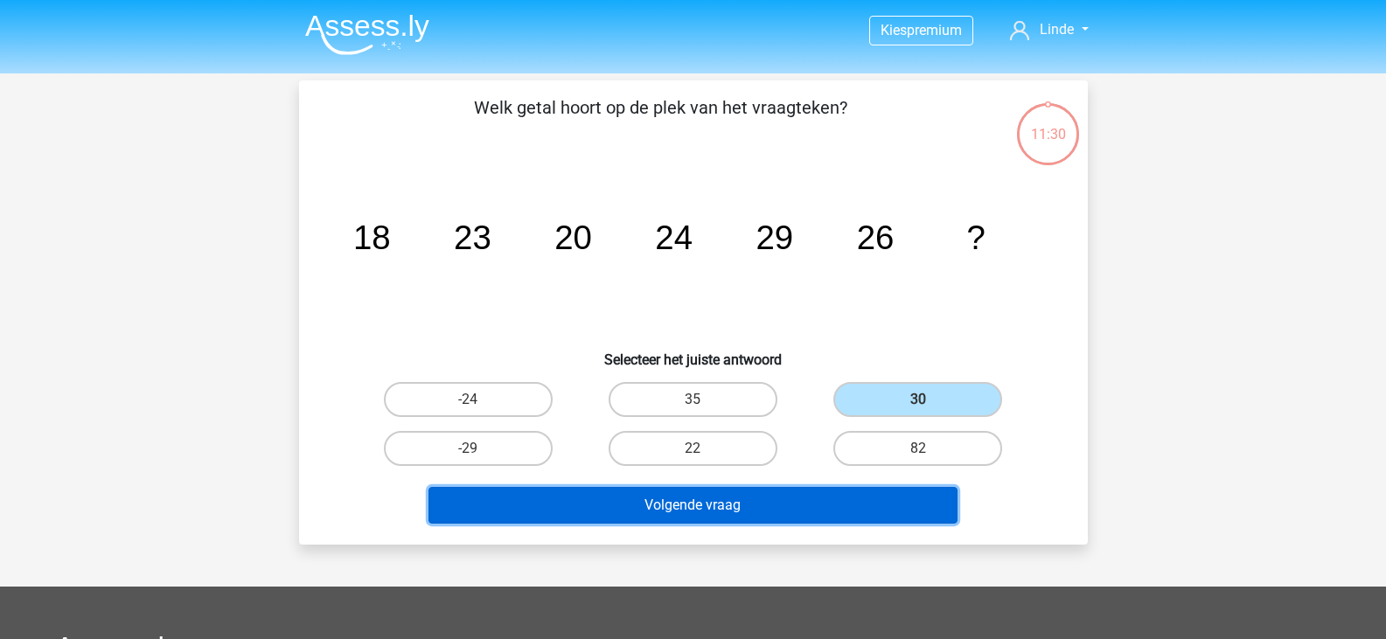
click at [736, 497] on button "Volgende vraag" at bounding box center [693, 505] width 529 height 37
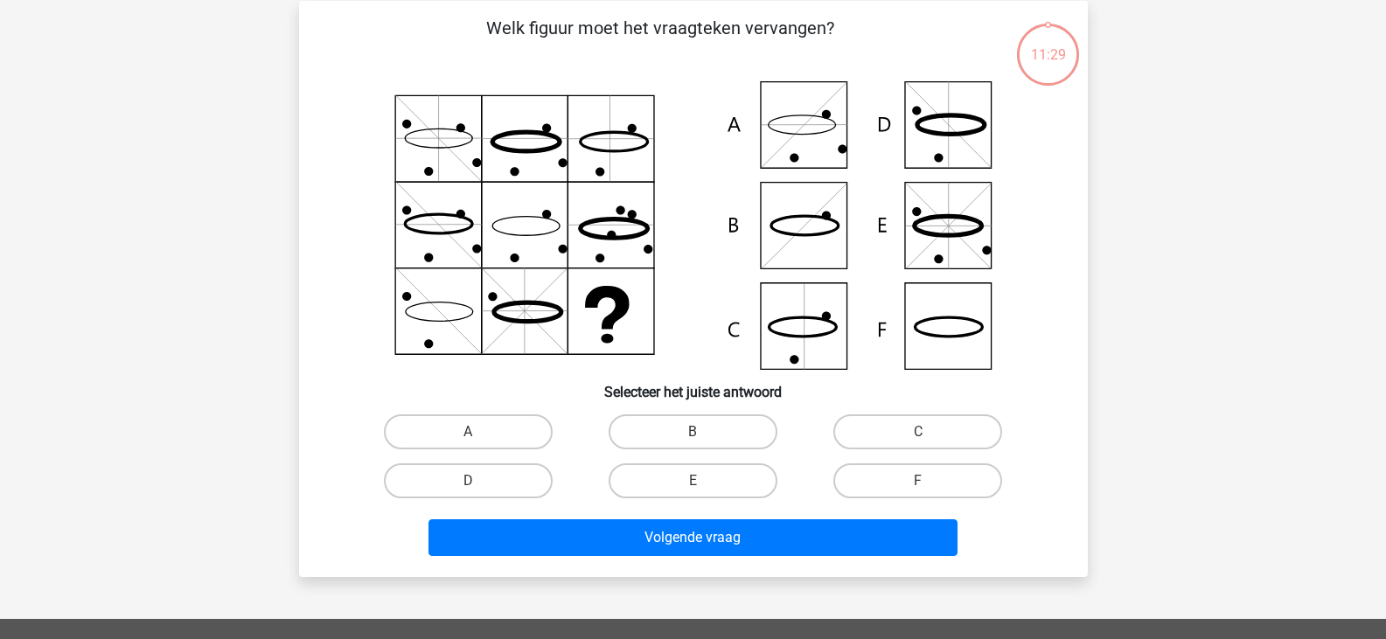
scroll to position [80, 0]
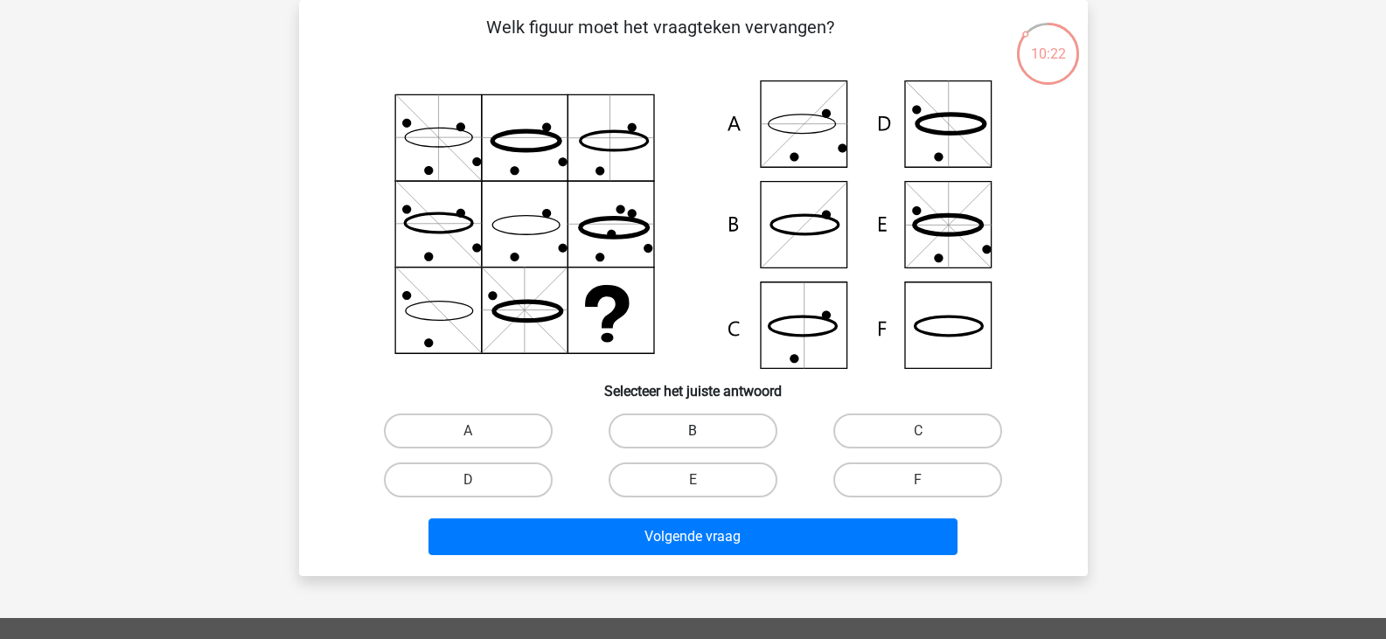
click at [677, 420] on label "B" at bounding box center [693, 431] width 169 height 35
click at [693, 431] on input "B" at bounding box center [698, 436] width 11 height 11
radio input "true"
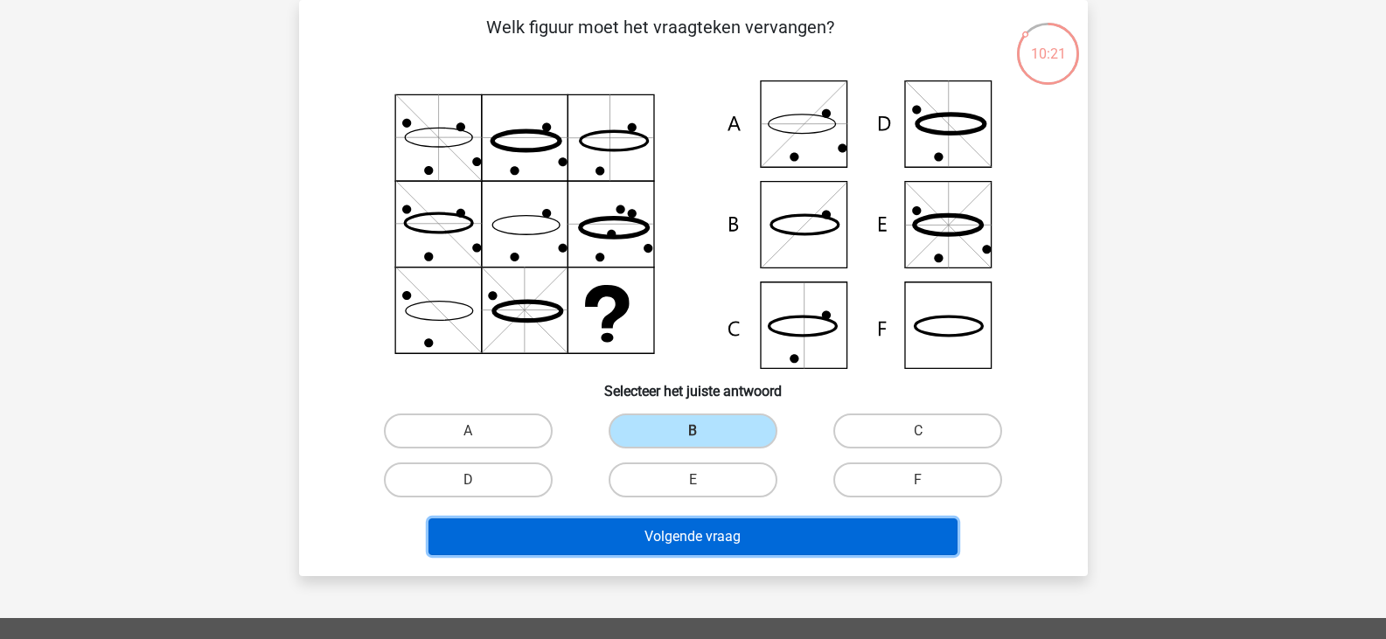
click at [710, 548] on button "Volgende vraag" at bounding box center [693, 537] width 529 height 37
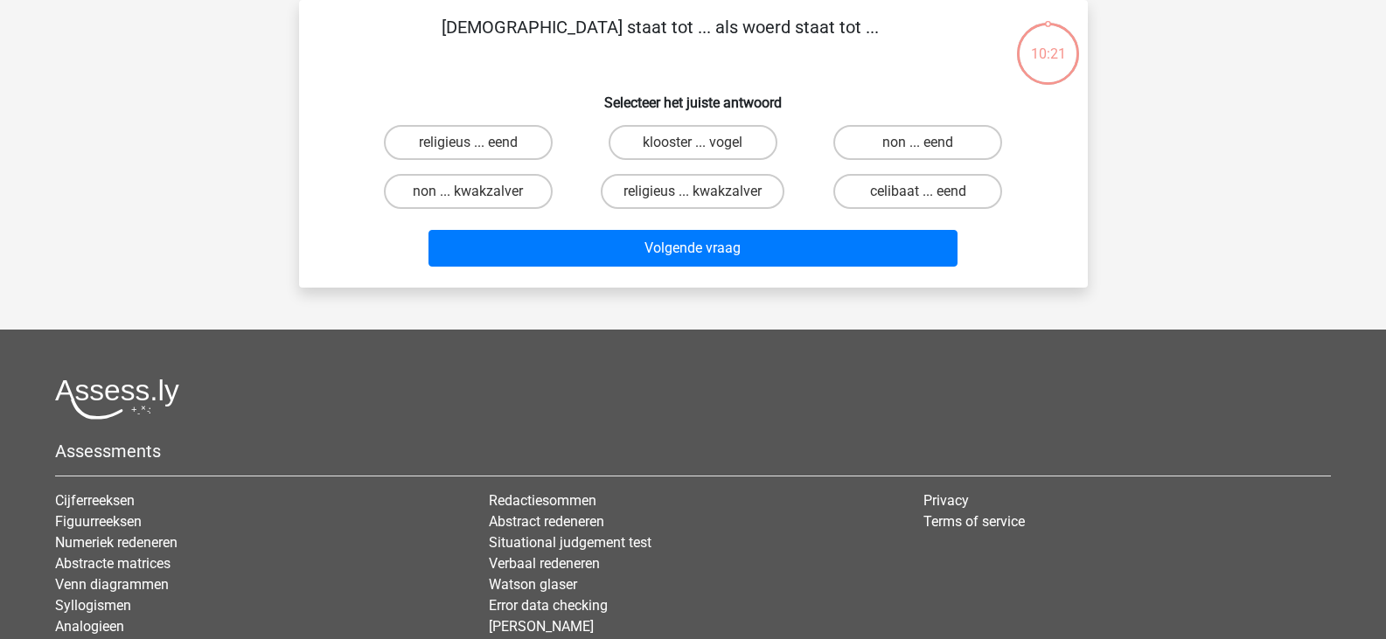
scroll to position [0, 0]
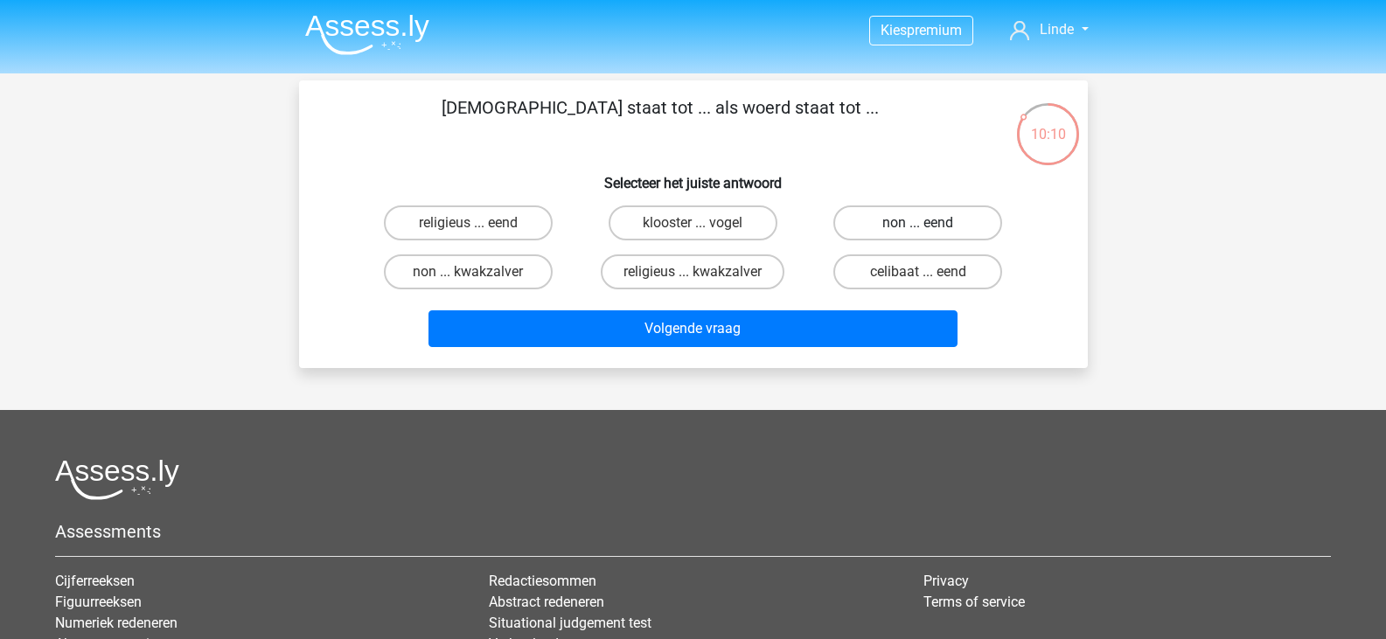
click at [931, 216] on label "non ... eend" at bounding box center [918, 223] width 169 height 35
click at [930, 223] on input "non ... eend" at bounding box center [923, 228] width 11 height 11
radio input "true"
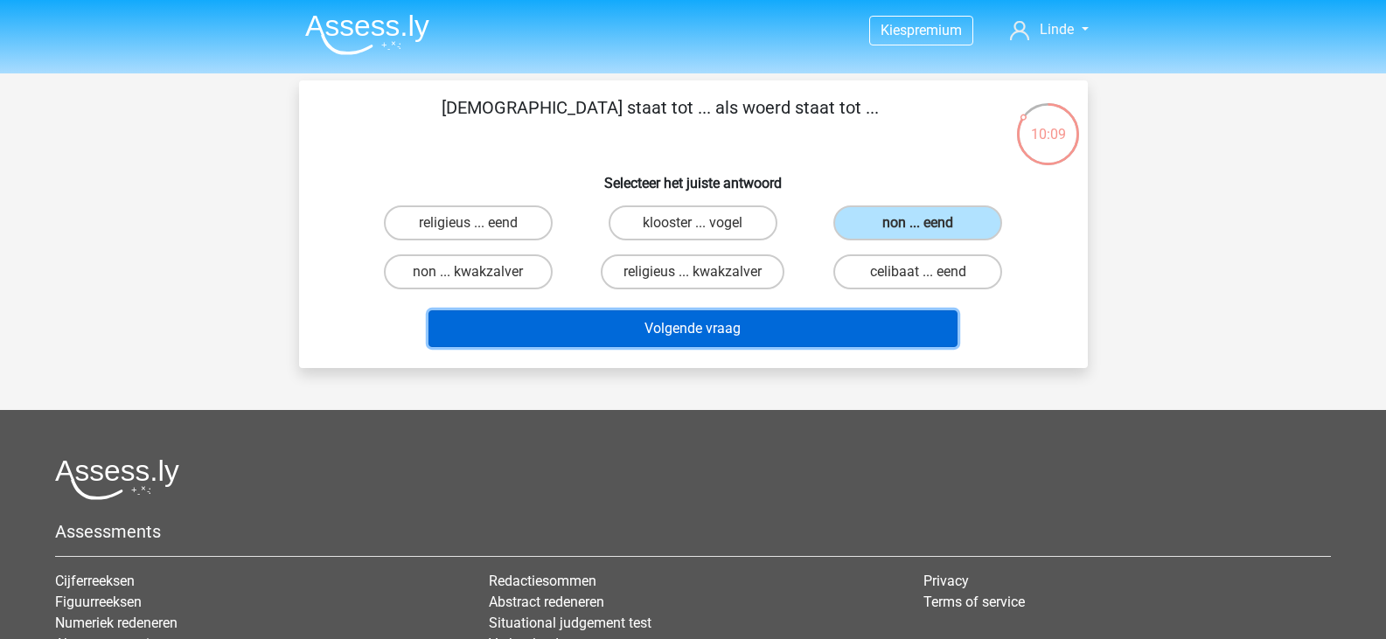
click at [784, 320] on button "Volgende vraag" at bounding box center [693, 329] width 529 height 37
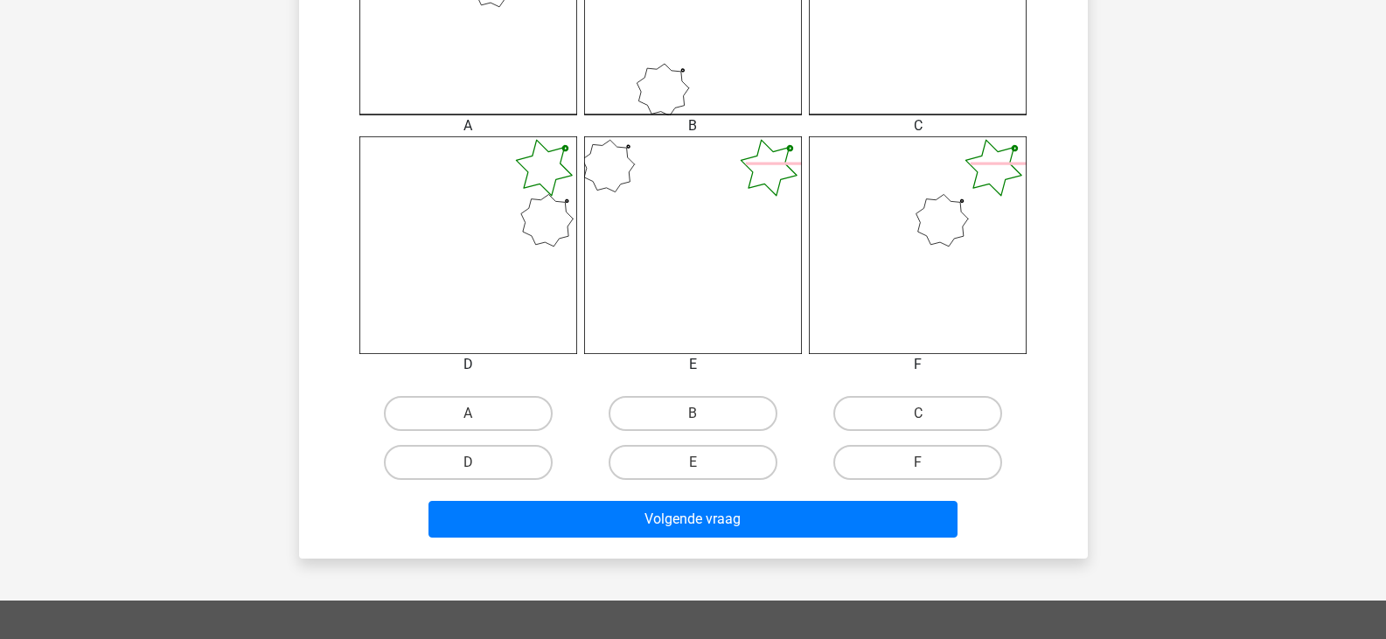
scroll to position [598, 0]
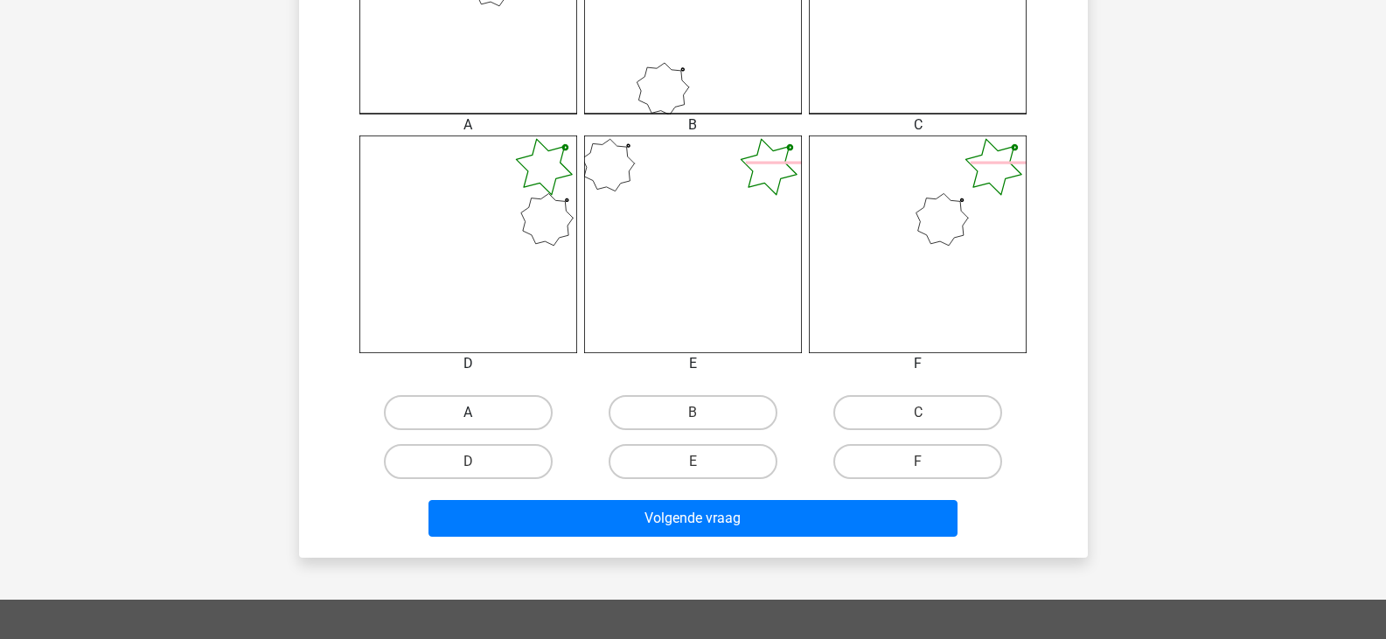
click at [486, 423] on label "A" at bounding box center [468, 412] width 169 height 35
click at [479, 423] on input "A" at bounding box center [473, 418] width 11 height 11
radio input "true"
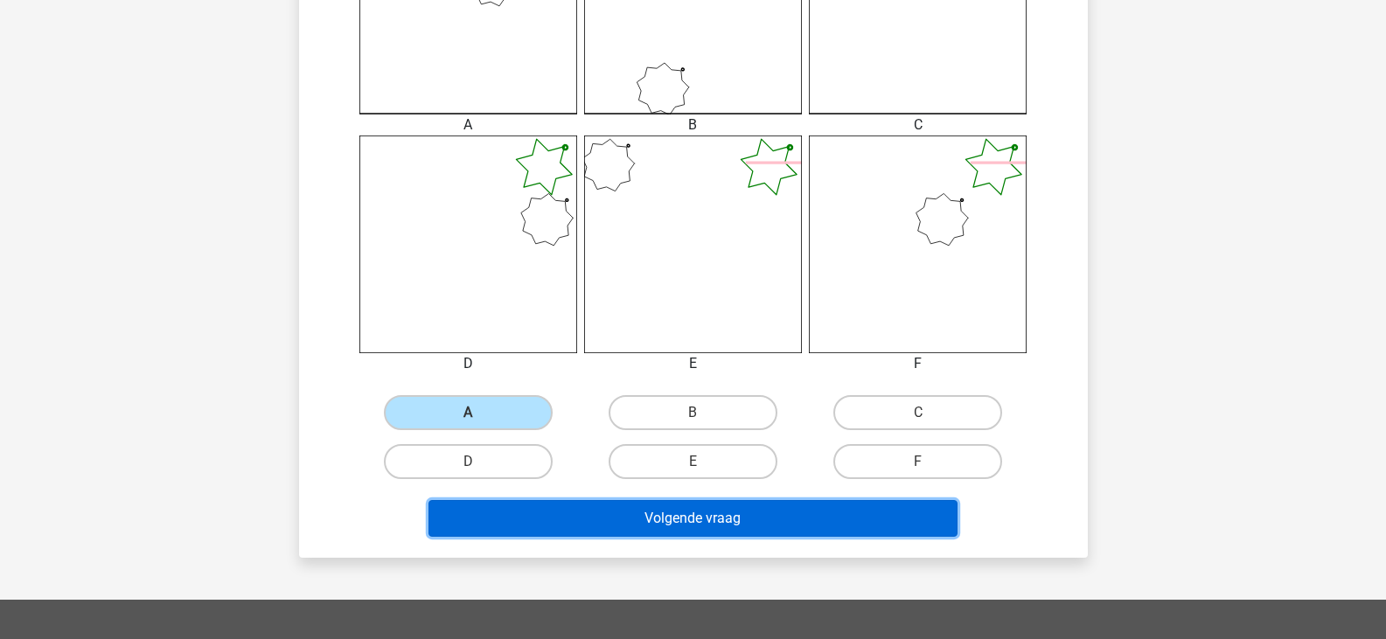
click at [662, 520] on button "Volgende vraag" at bounding box center [693, 518] width 529 height 37
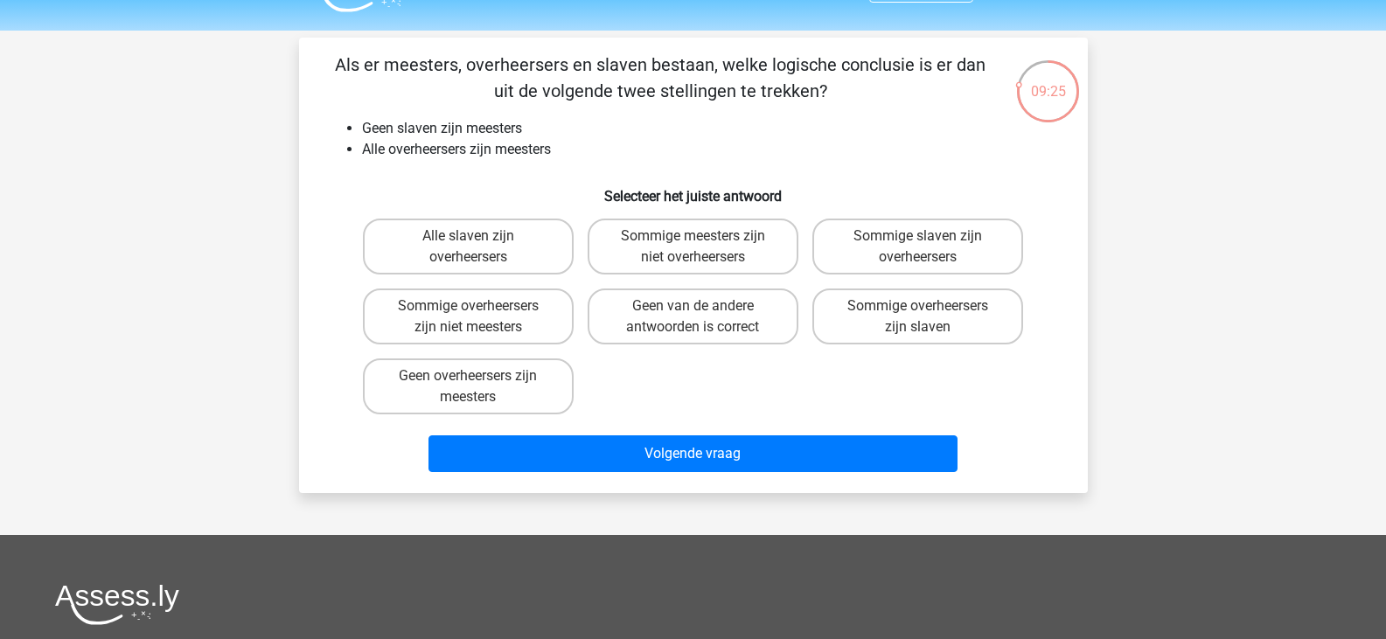
scroll to position [42, 0]
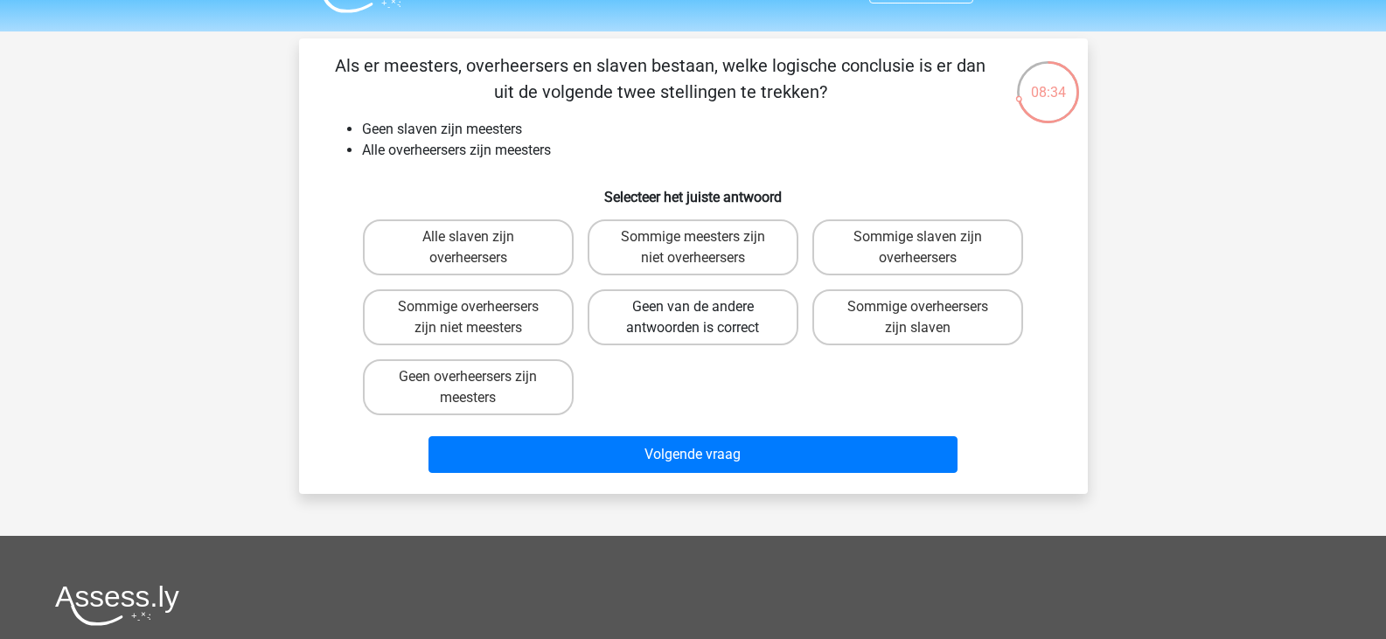
click at [659, 325] on label "Geen van de andere antwoorden is correct" at bounding box center [693, 318] width 211 height 56
click at [693, 318] on input "Geen van de andere antwoorden is correct" at bounding box center [698, 312] width 11 height 11
radio input "true"
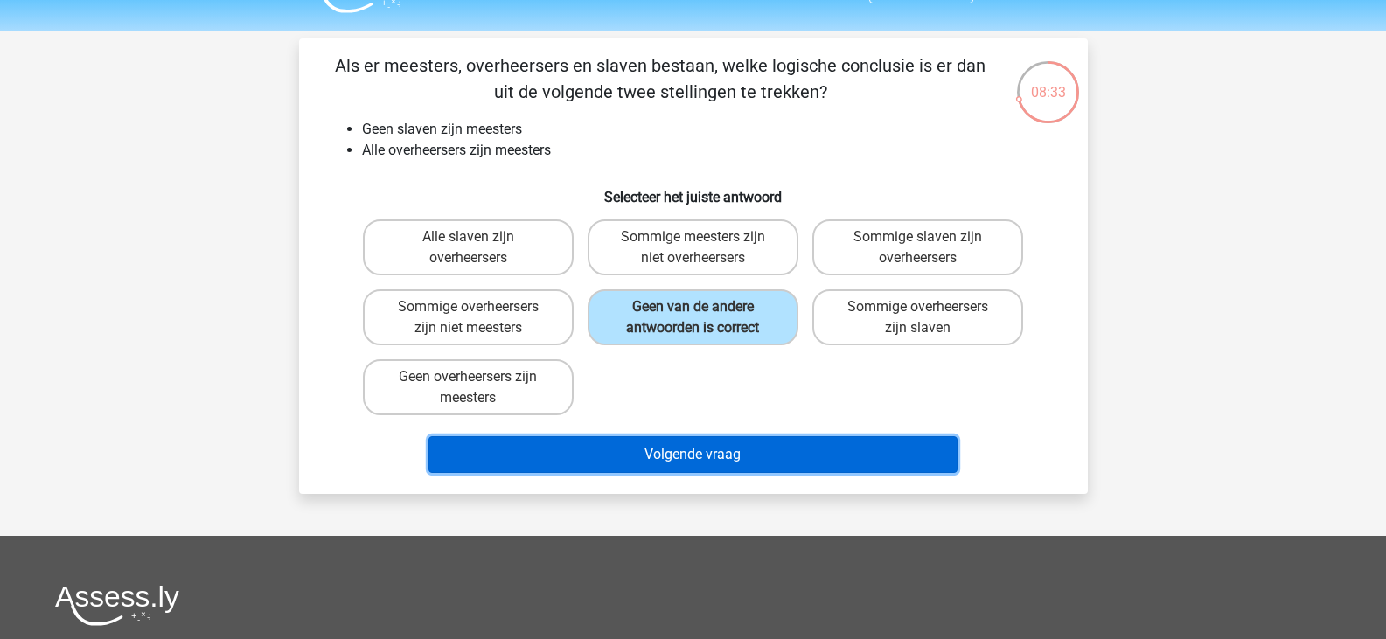
click at [668, 454] on button "Volgende vraag" at bounding box center [693, 454] width 529 height 37
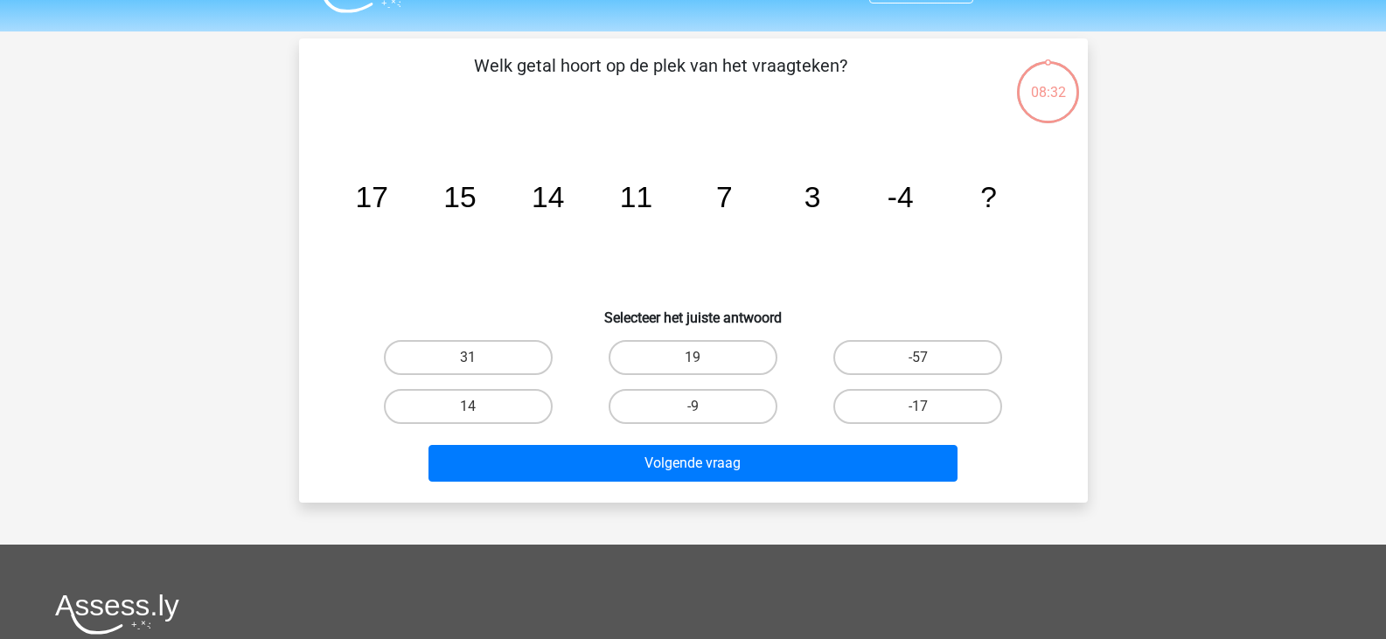
scroll to position [80, 0]
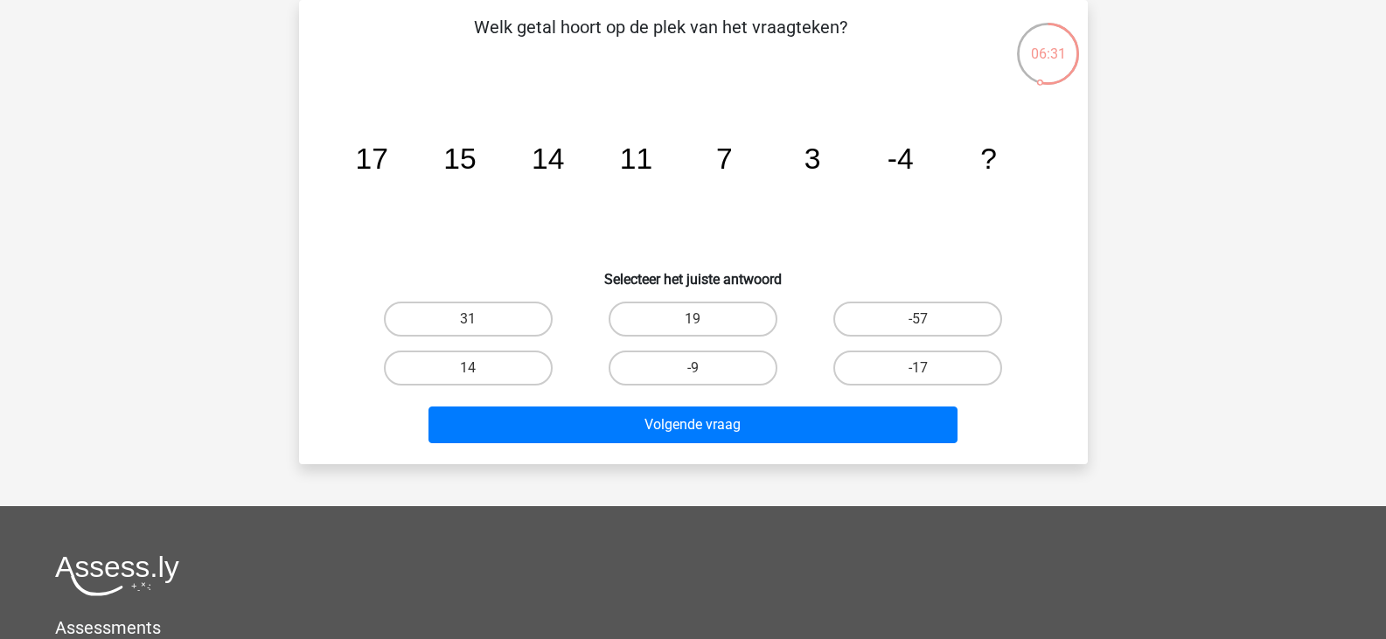
click at [925, 376] on input "-17" at bounding box center [923, 373] width 11 height 11
radio input "true"
click at [800, 404] on div "Volgende vraag" at bounding box center [693, 422] width 733 height 58
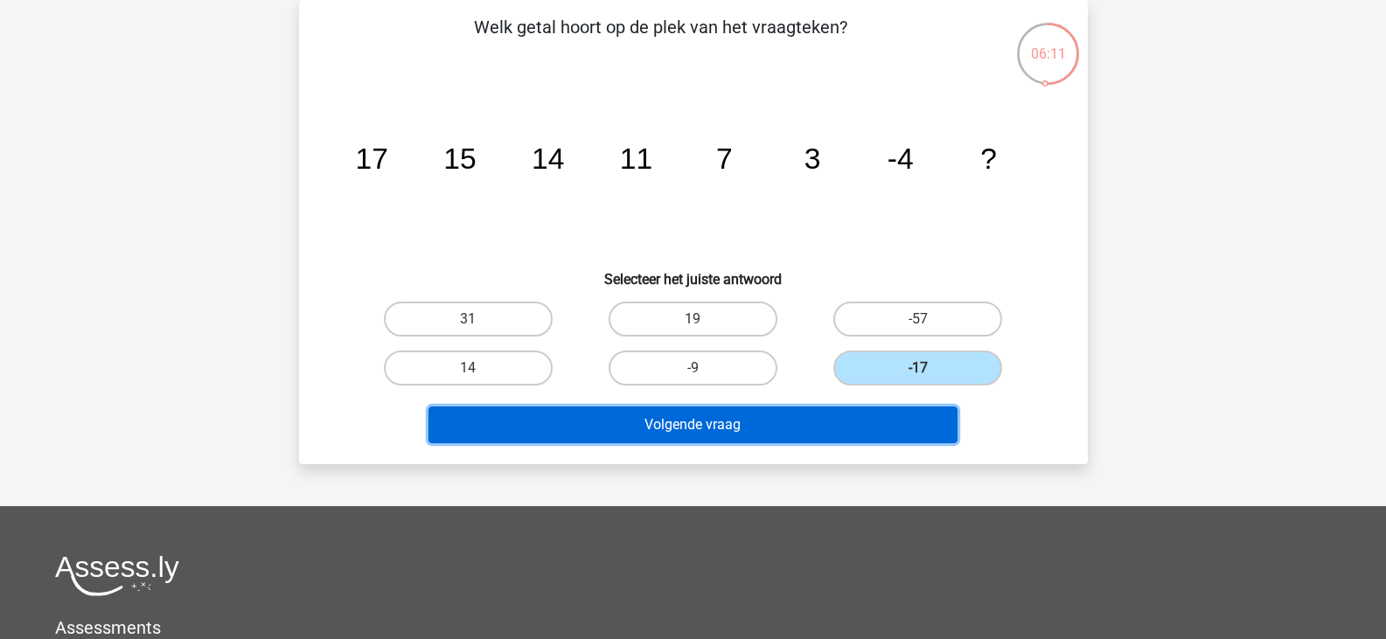
click at [729, 430] on button "Volgende vraag" at bounding box center [693, 425] width 529 height 37
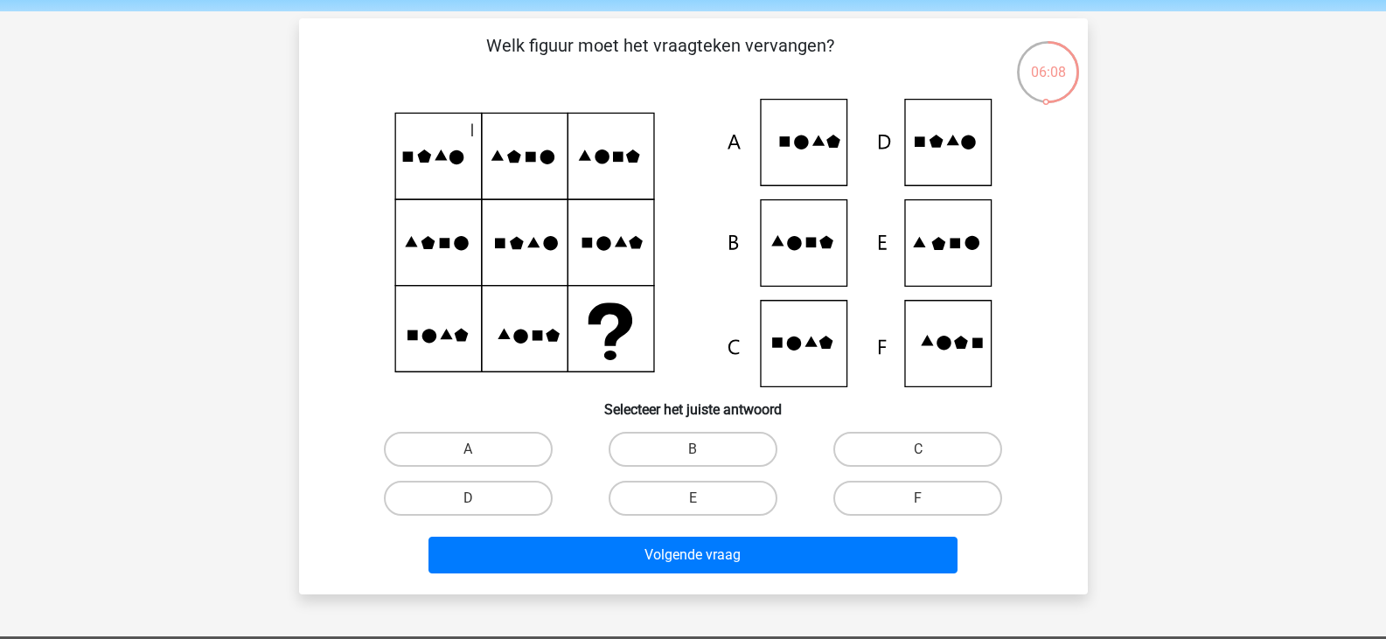
scroll to position [56, 0]
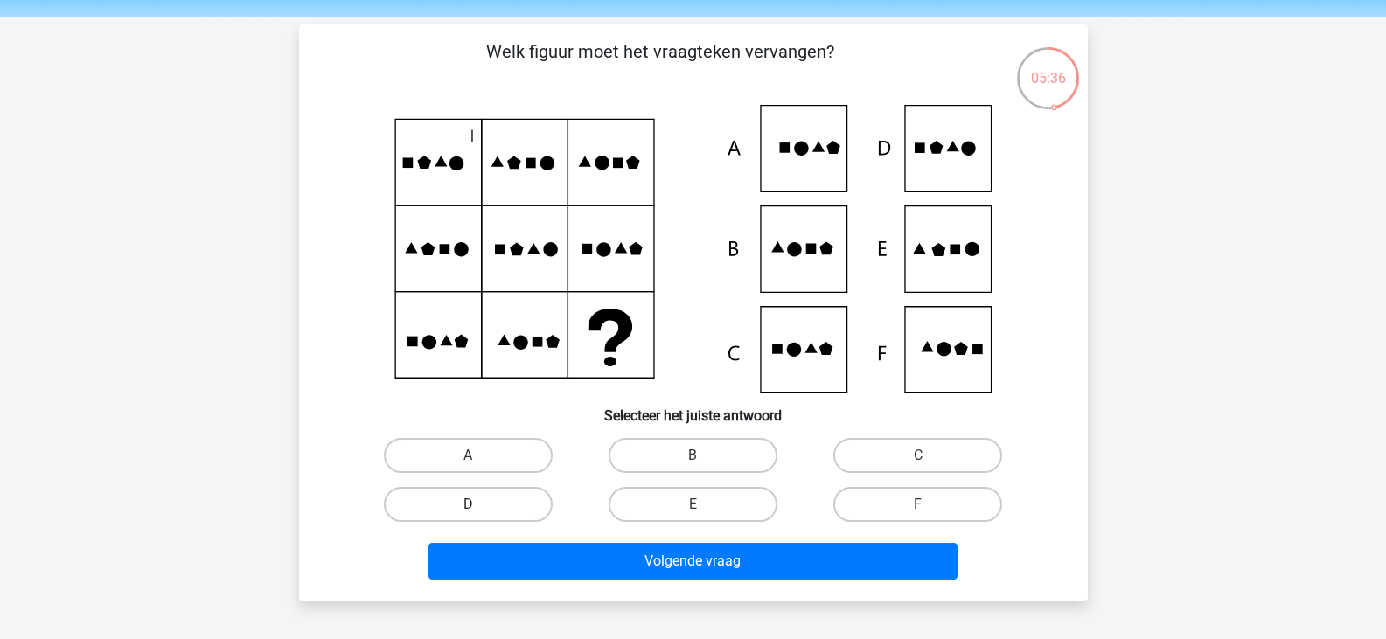
click at [459, 502] on label "D" at bounding box center [468, 504] width 169 height 35
click at [468, 505] on input "D" at bounding box center [473, 510] width 11 height 11
radio input "true"
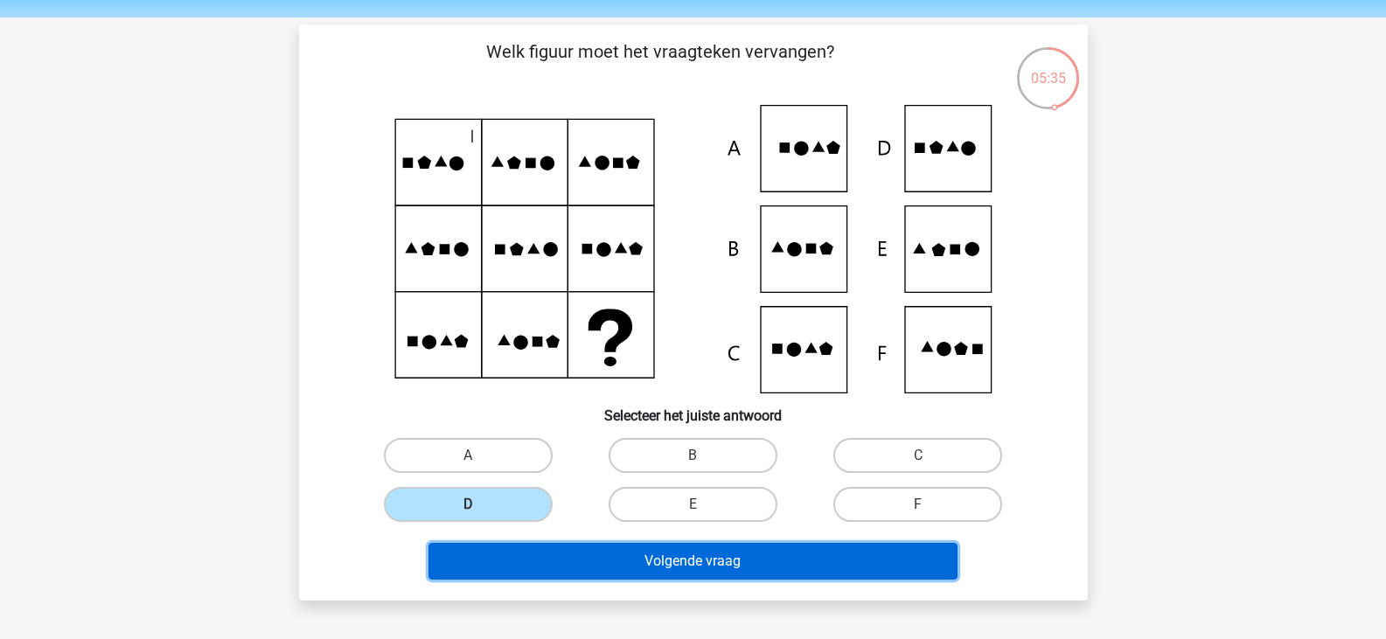
click at [686, 568] on button "Volgende vraag" at bounding box center [693, 561] width 529 height 37
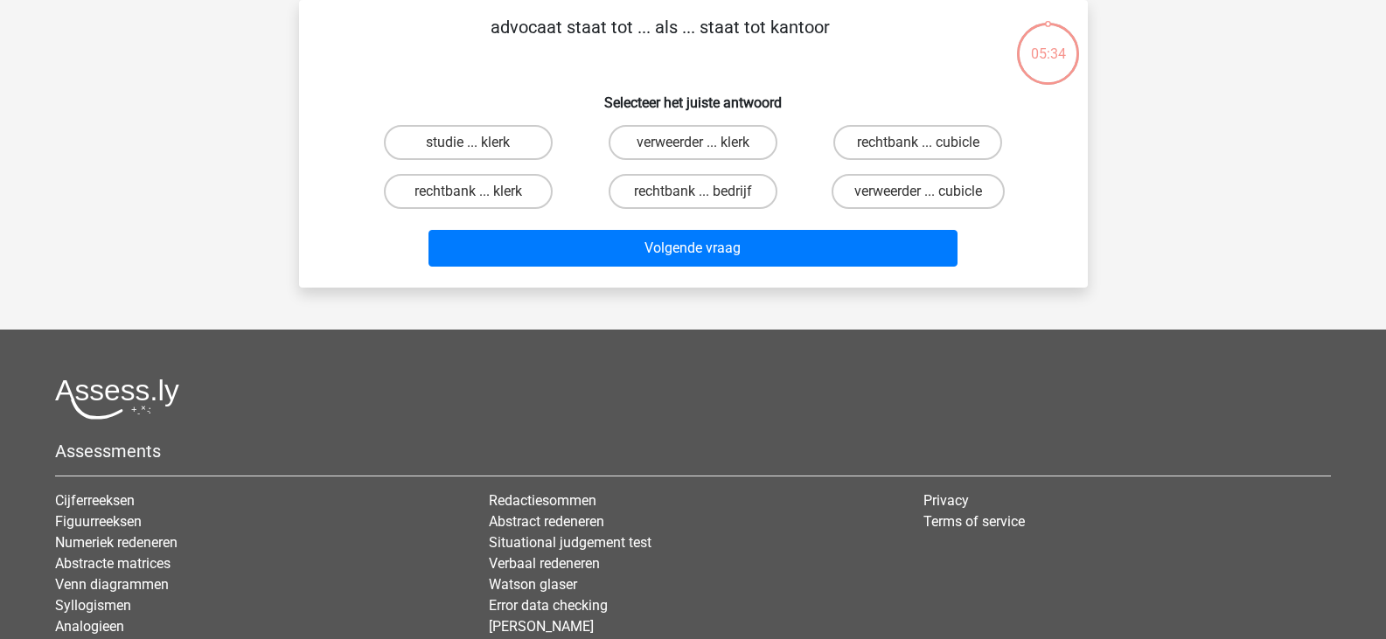
scroll to position [0, 0]
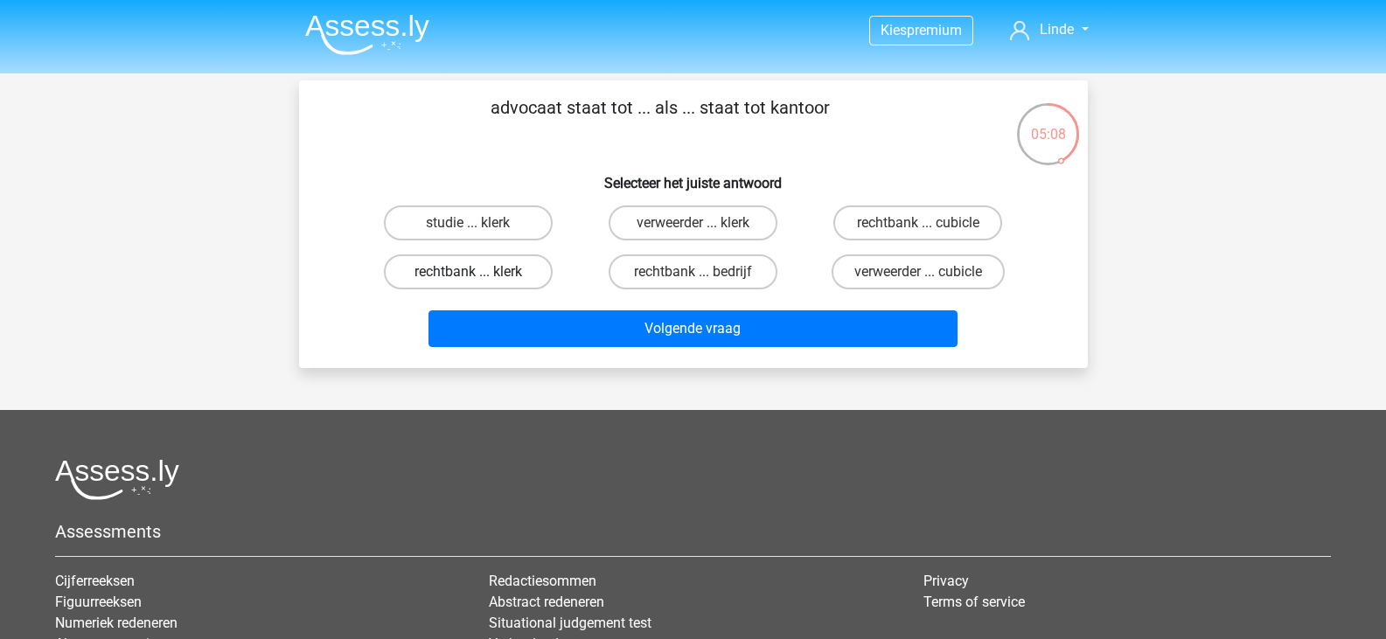
click at [494, 279] on label "rechtbank ... klerk" at bounding box center [468, 272] width 169 height 35
click at [479, 279] on input "rechtbank ... klerk" at bounding box center [473, 277] width 11 height 11
radio input "true"
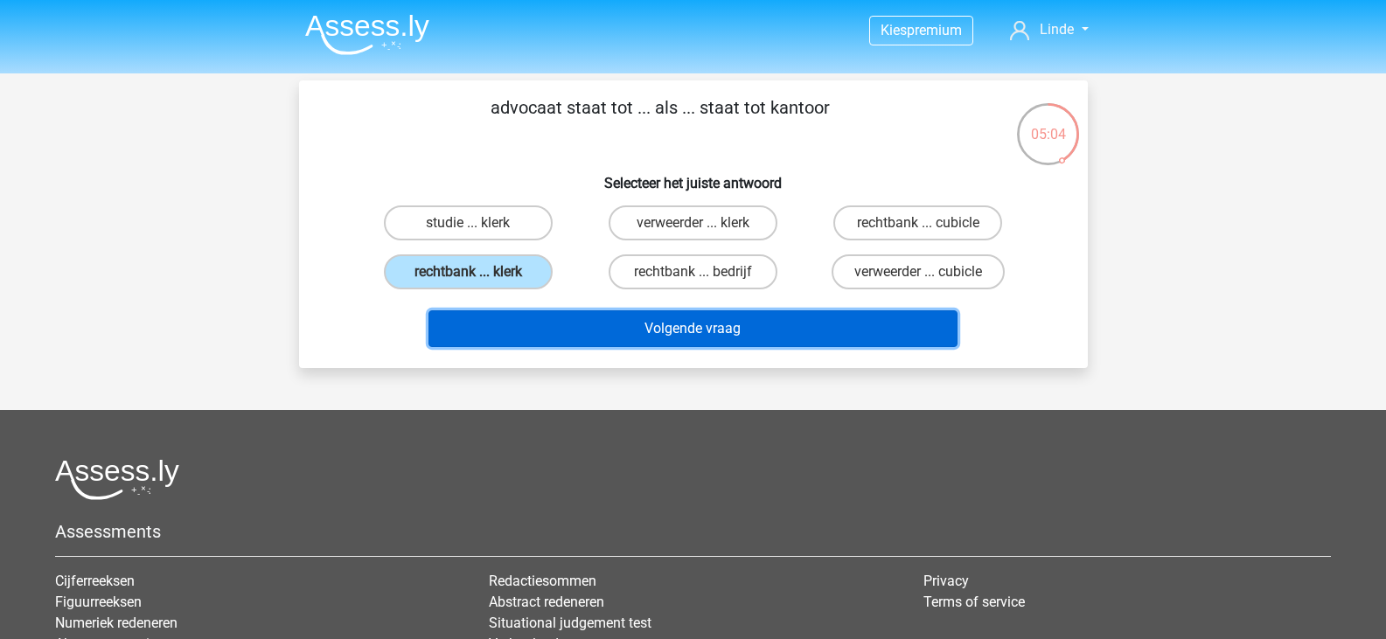
click at [673, 317] on button "Volgende vraag" at bounding box center [693, 329] width 529 height 37
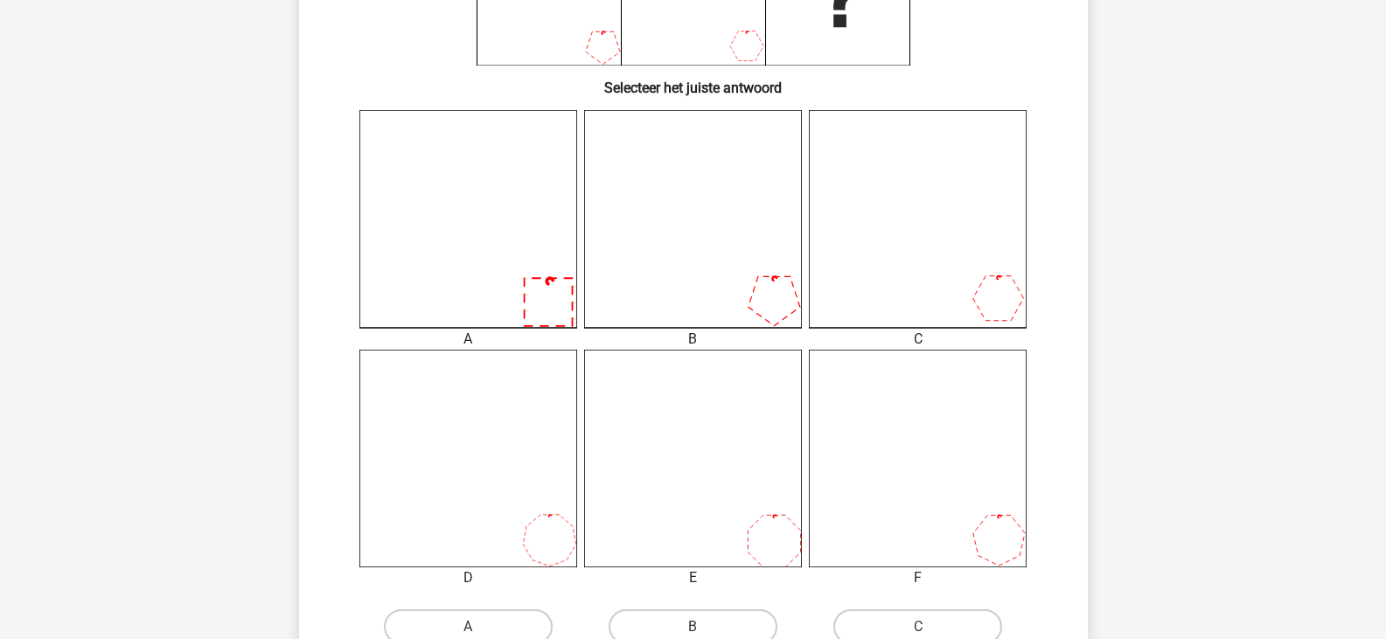
scroll to position [395, 0]
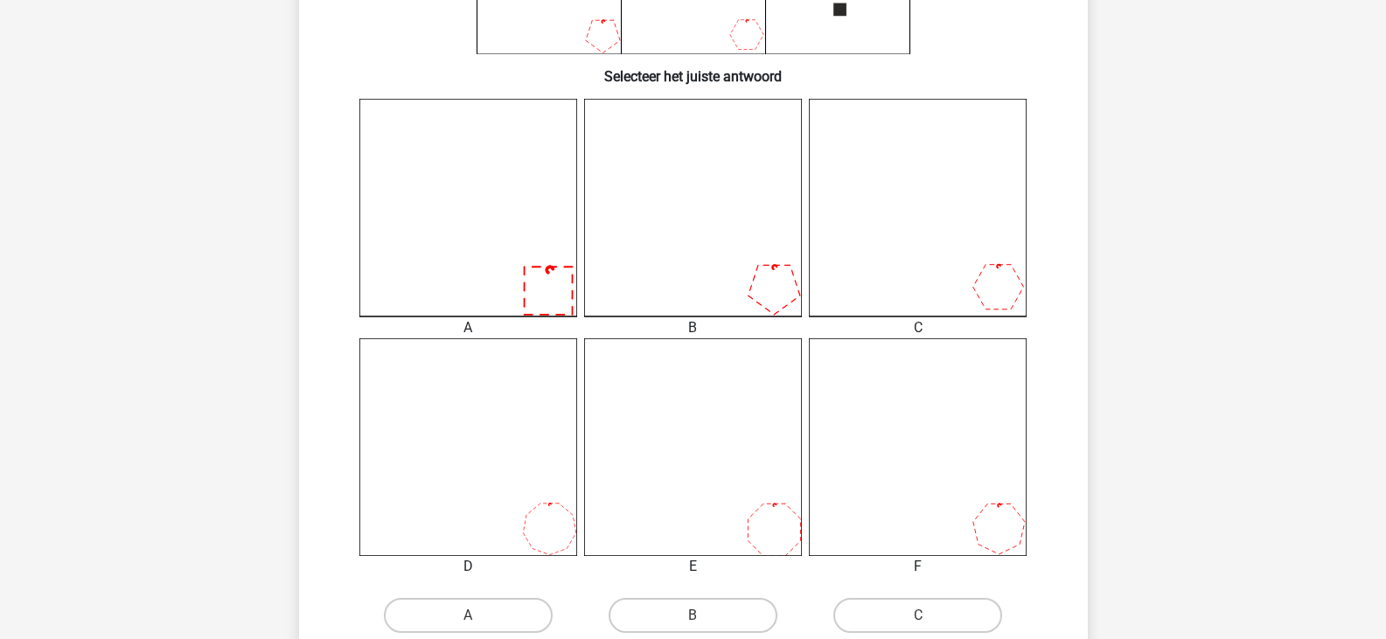
drag, startPoint x: 572, startPoint y: 167, endPoint x: 807, endPoint y: 261, distance: 253.2
click at [807, 261] on div "A B C D E" at bounding box center [693, 338] width 675 height 478
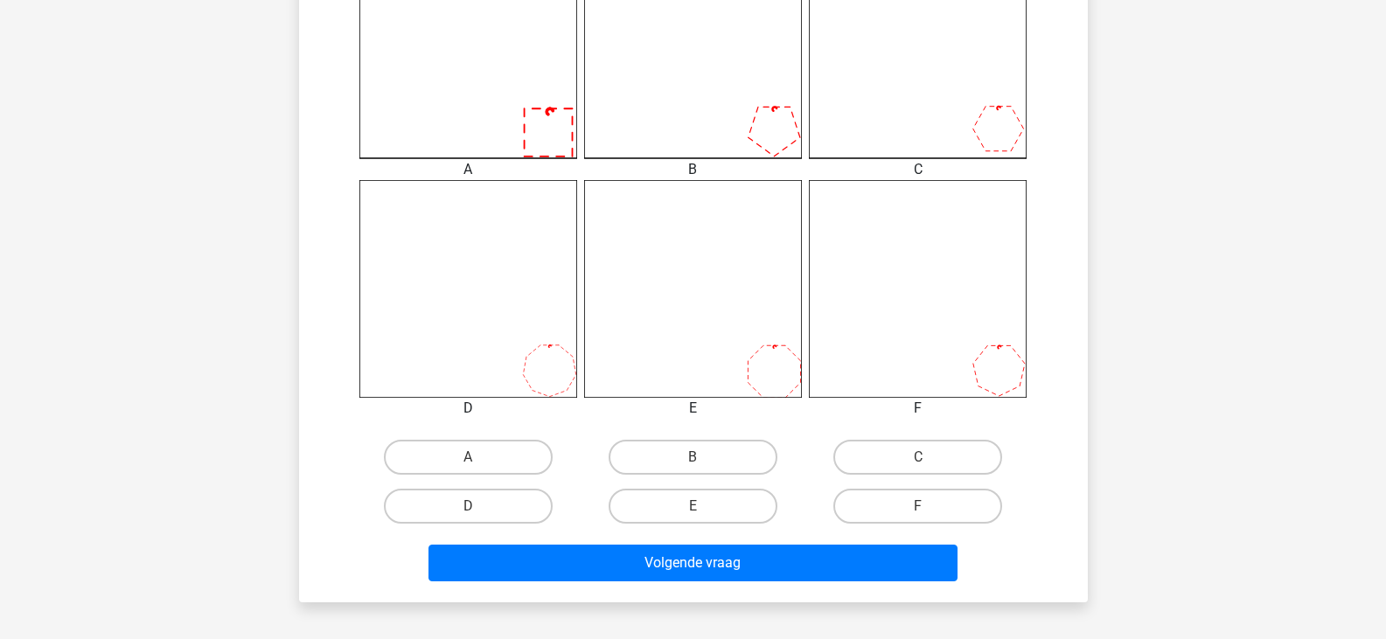
scroll to position [557, 0]
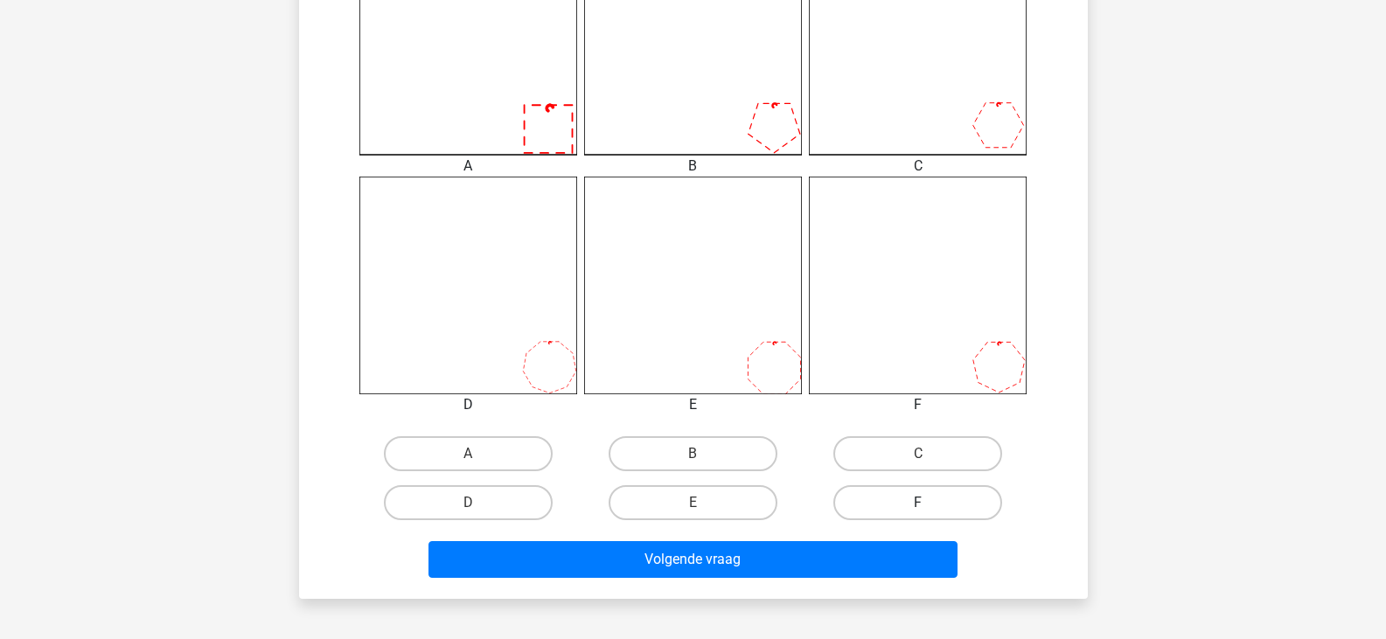
click at [919, 496] on label "F" at bounding box center [918, 502] width 169 height 35
click at [919, 503] on input "F" at bounding box center [923, 508] width 11 height 11
radio input "true"
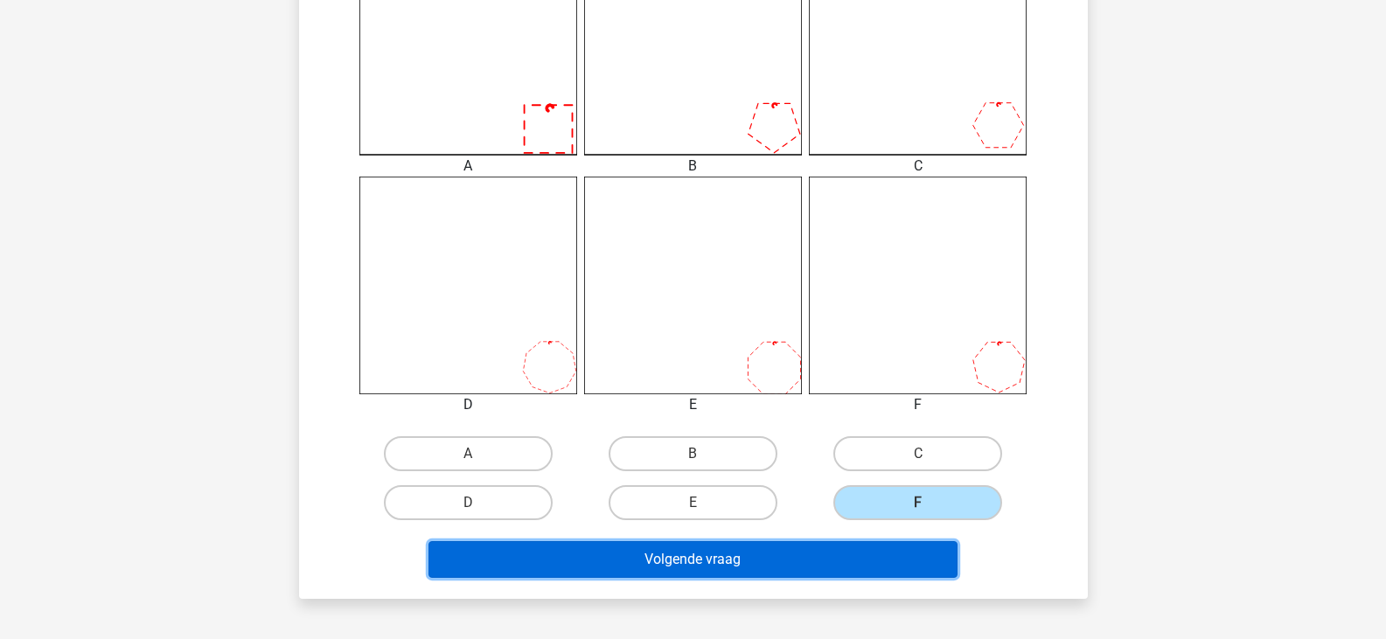
click at [820, 562] on button "Volgende vraag" at bounding box center [693, 559] width 529 height 37
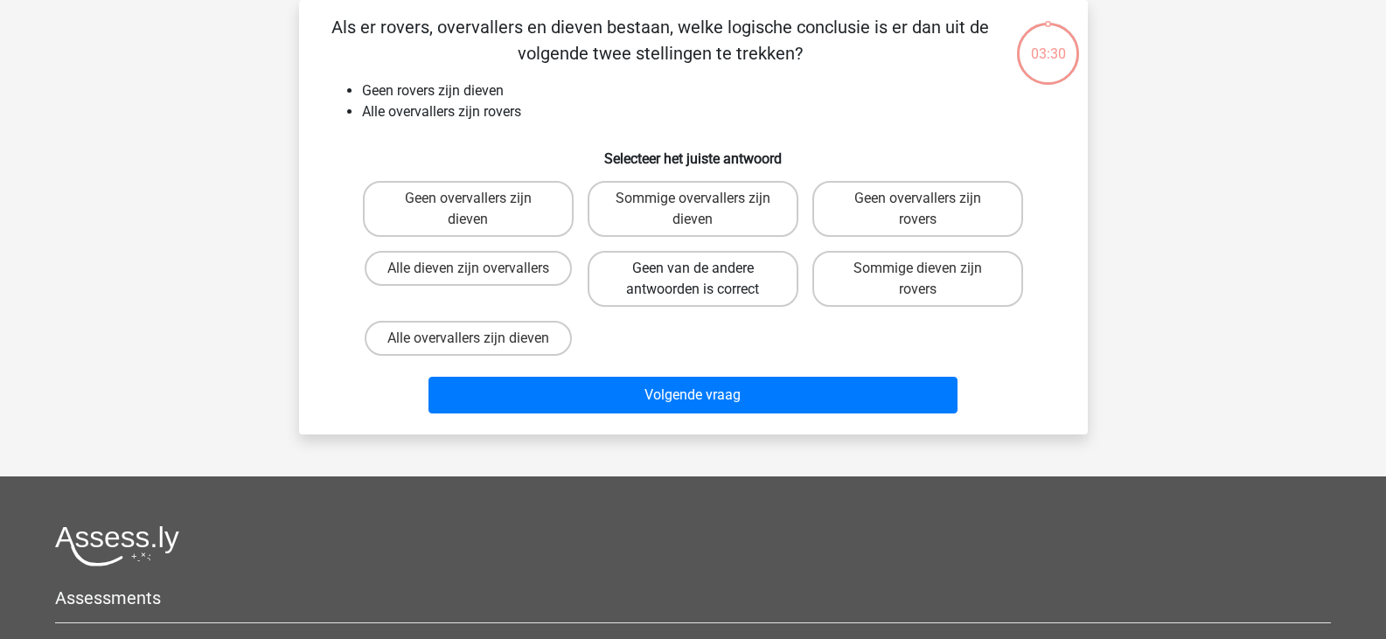
scroll to position [0, 0]
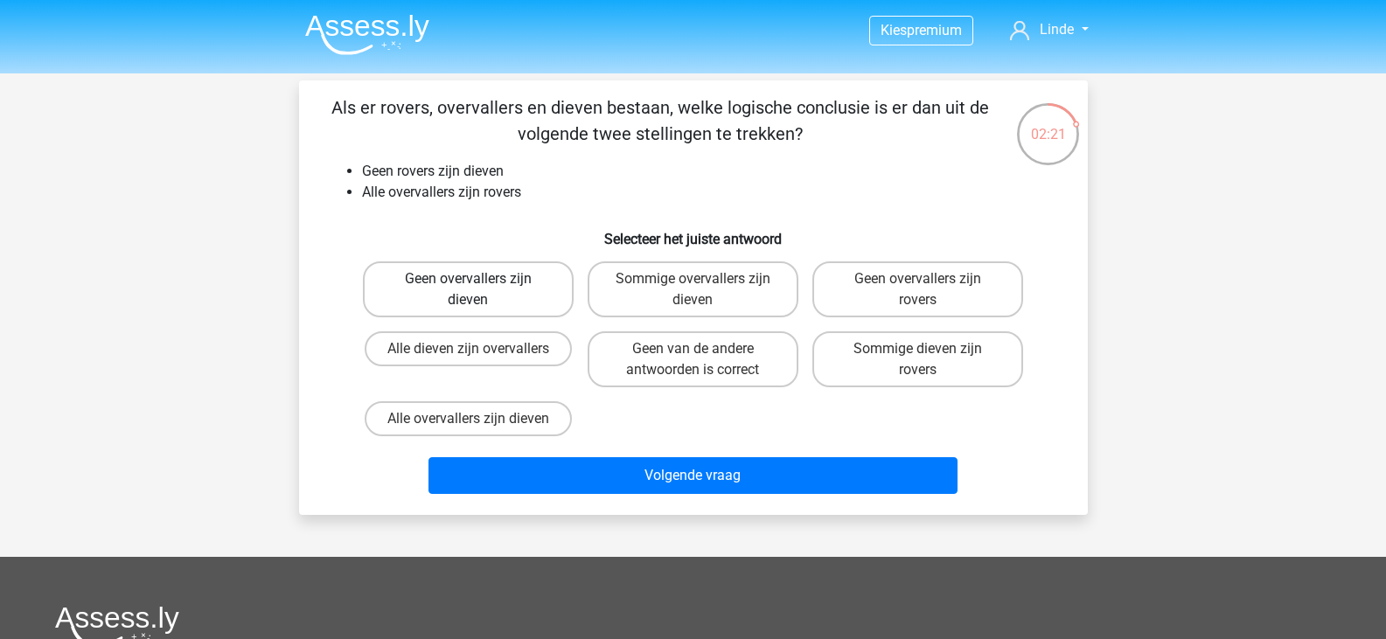
click at [479, 276] on label "Geen overvallers zijn dieven" at bounding box center [468, 290] width 211 height 56
click at [479, 279] on input "Geen overvallers zijn dieven" at bounding box center [473, 284] width 11 height 11
radio input "true"
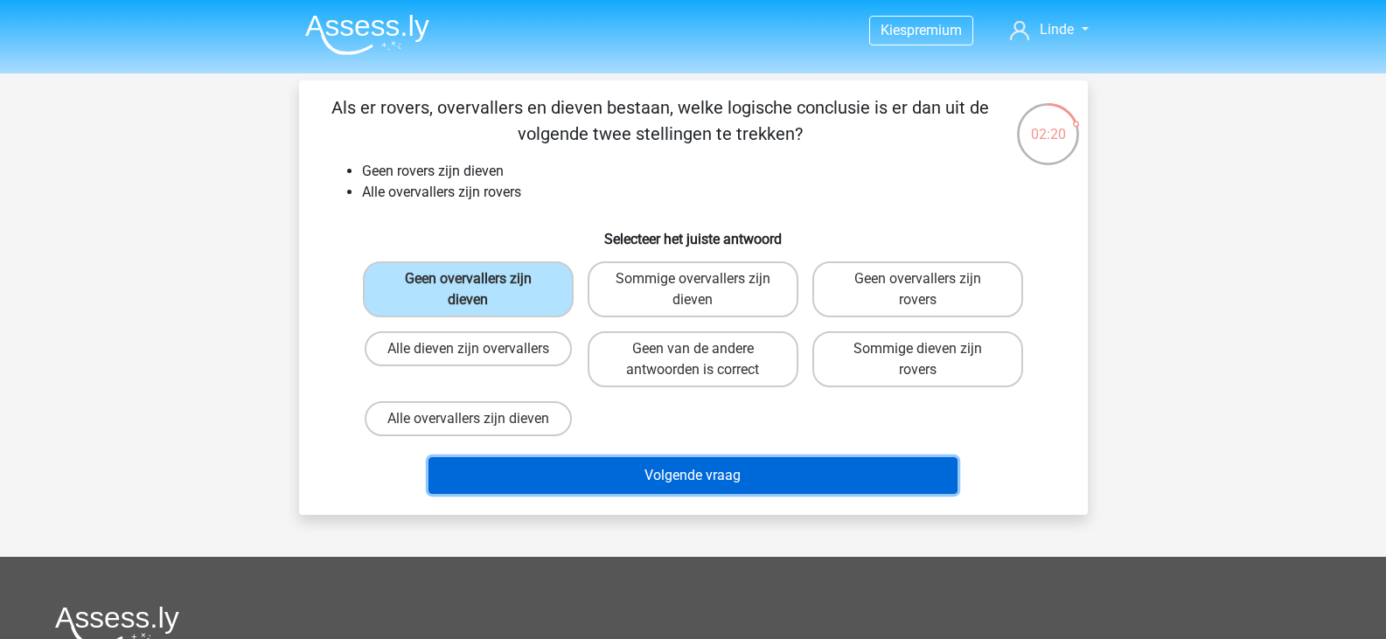
click at [653, 467] on button "Volgende vraag" at bounding box center [693, 475] width 529 height 37
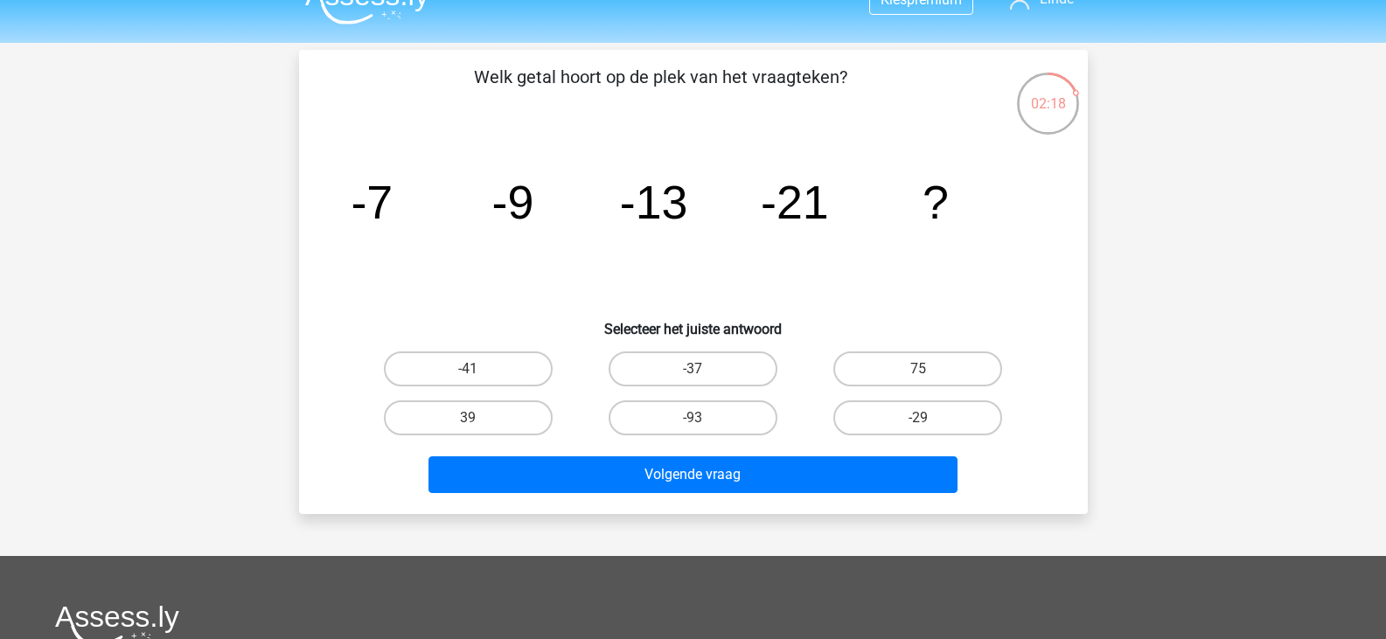
scroll to position [30, 0]
click at [694, 365] on label "-37" at bounding box center [693, 369] width 169 height 35
click at [694, 370] on input "-37" at bounding box center [698, 375] width 11 height 11
radio input "true"
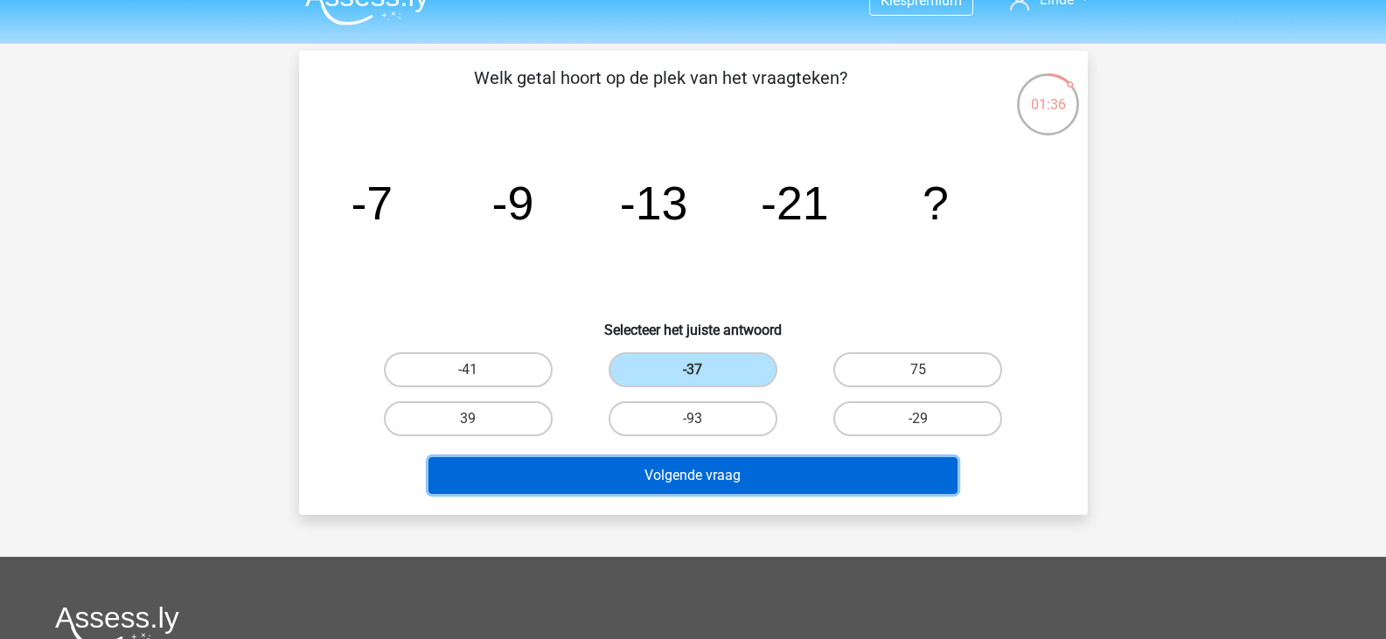
click at [728, 477] on button "Volgende vraag" at bounding box center [693, 475] width 529 height 37
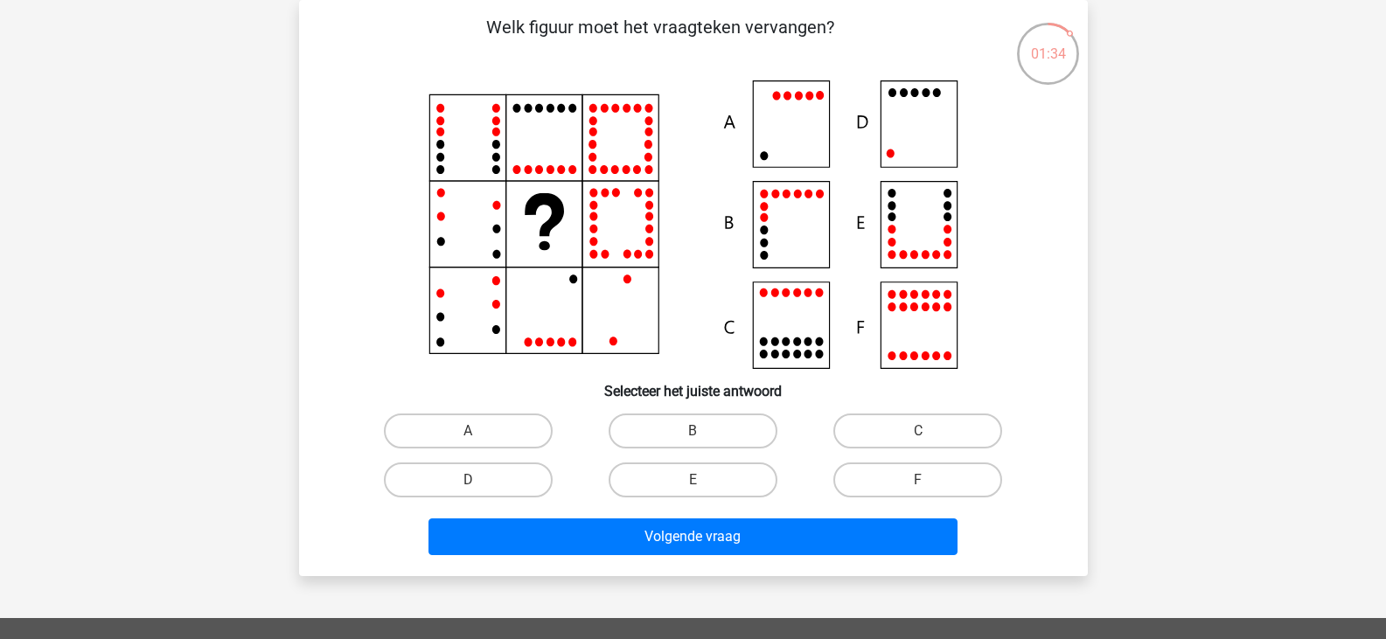
scroll to position [36, 0]
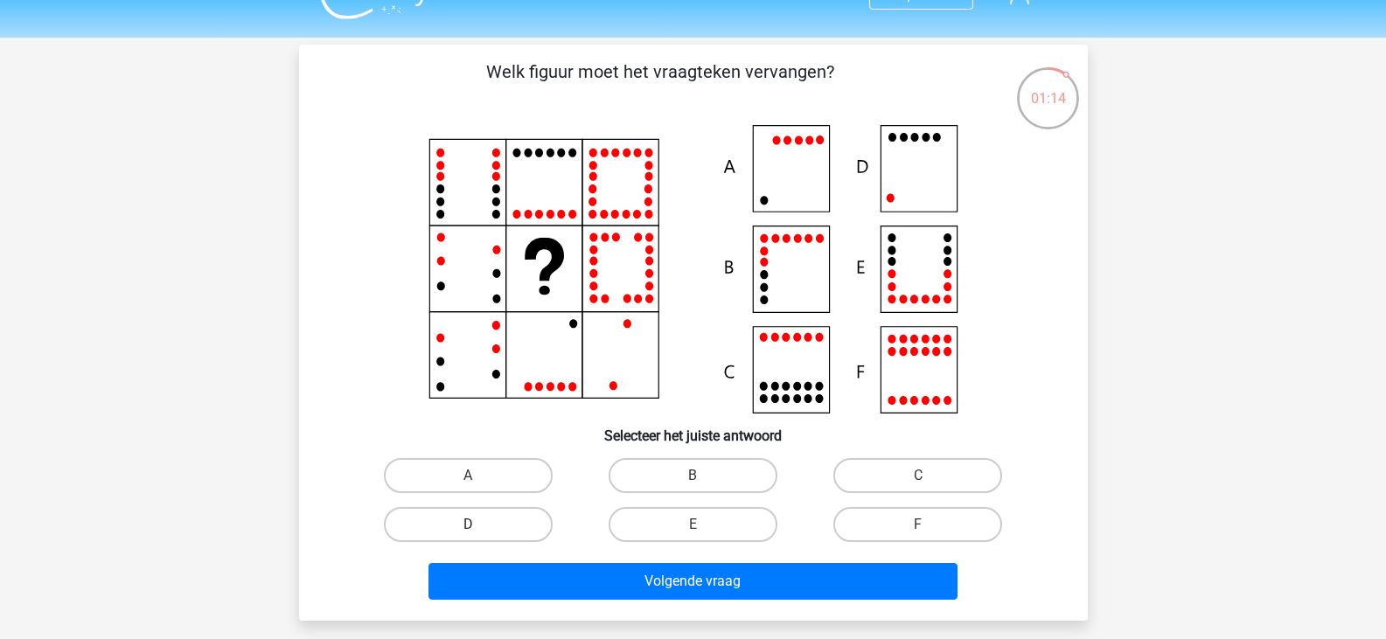
click at [501, 537] on label "D" at bounding box center [468, 524] width 169 height 35
click at [479, 536] on input "D" at bounding box center [473, 530] width 11 height 11
radio input "true"
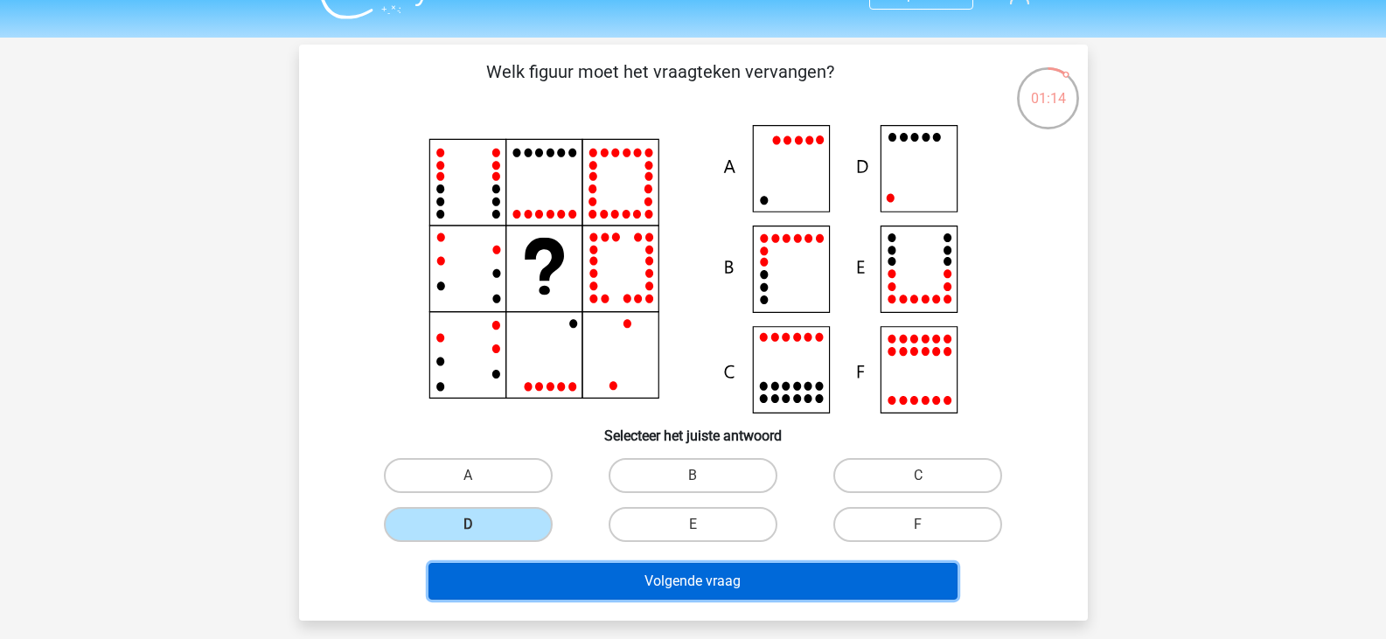
click at [665, 577] on button "Volgende vraag" at bounding box center [693, 581] width 529 height 37
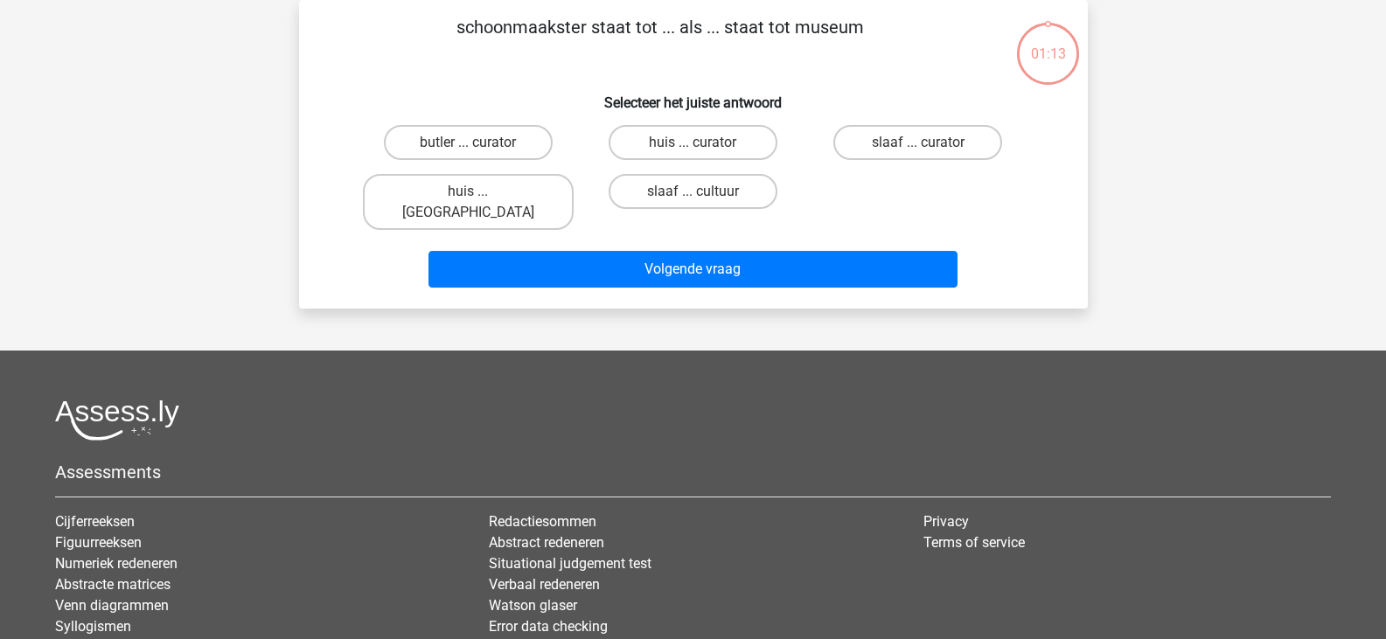
scroll to position [0, 0]
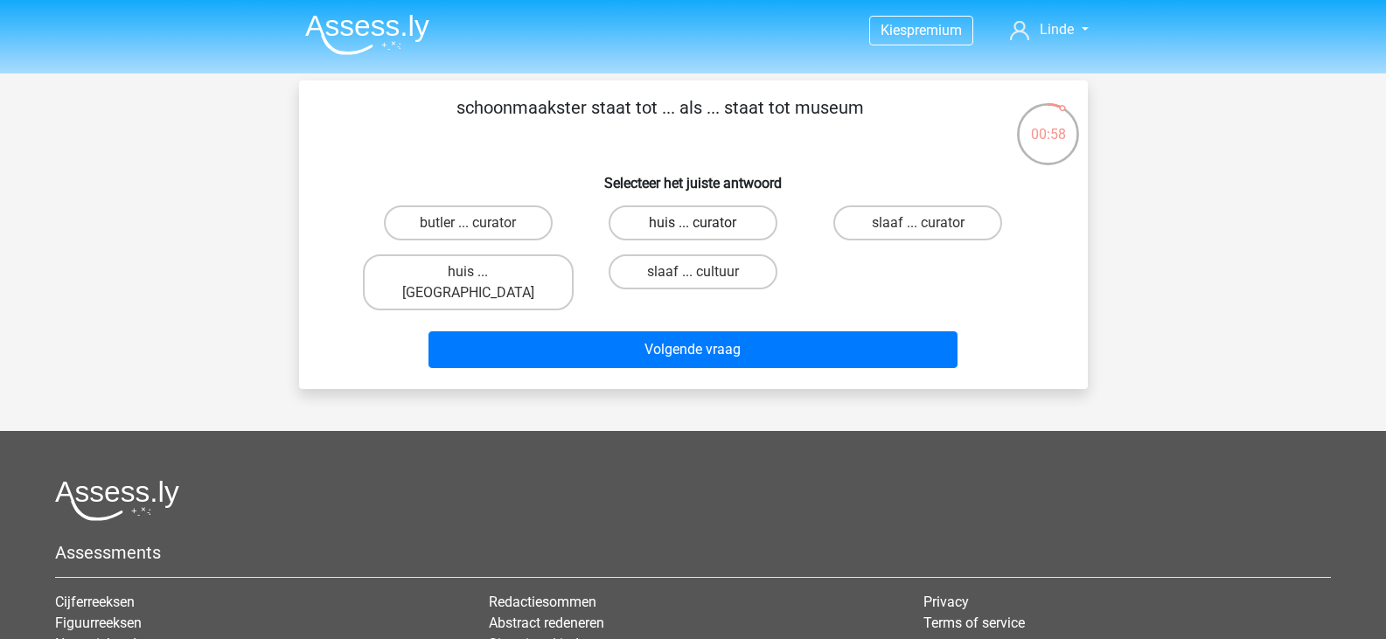
click at [709, 208] on label "huis ... curator" at bounding box center [693, 223] width 169 height 35
click at [704, 223] on input "huis ... curator" at bounding box center [698, 228] width 11 height 11
radio input "true"
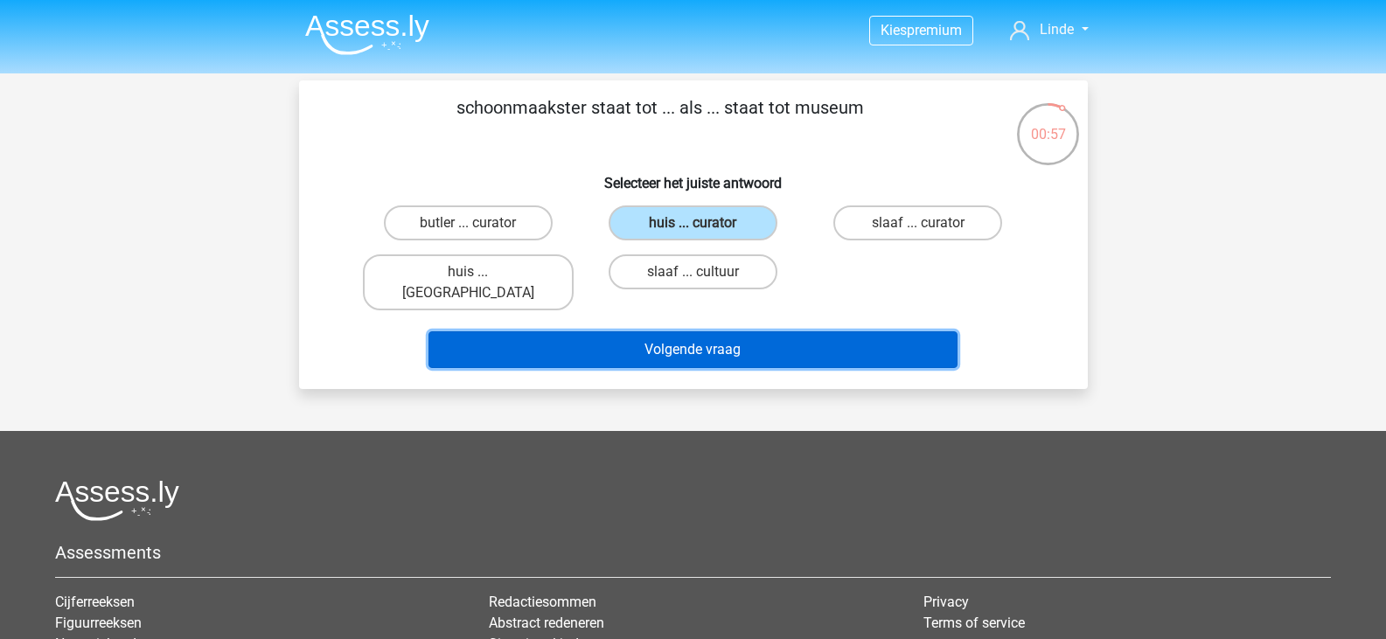
click at [774, 334] on button "Volgende vraag" at bounding box center [693, 350] width 529 height 37
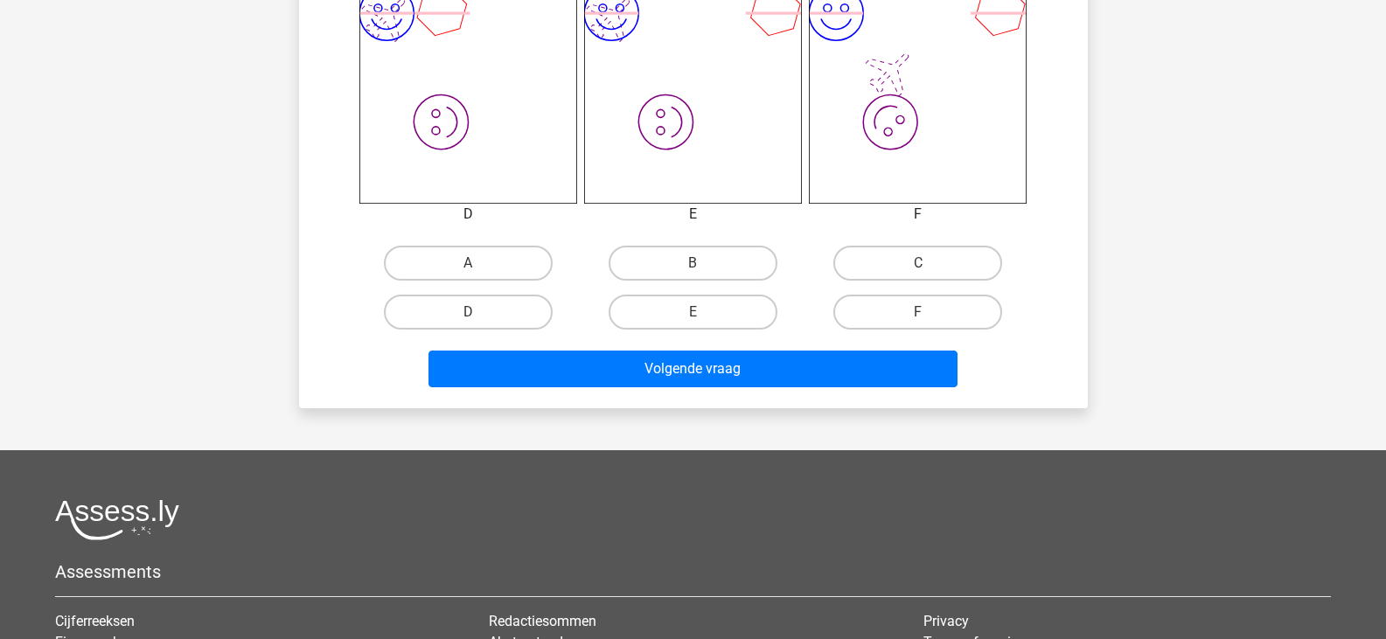
scroll to position [749, 0]
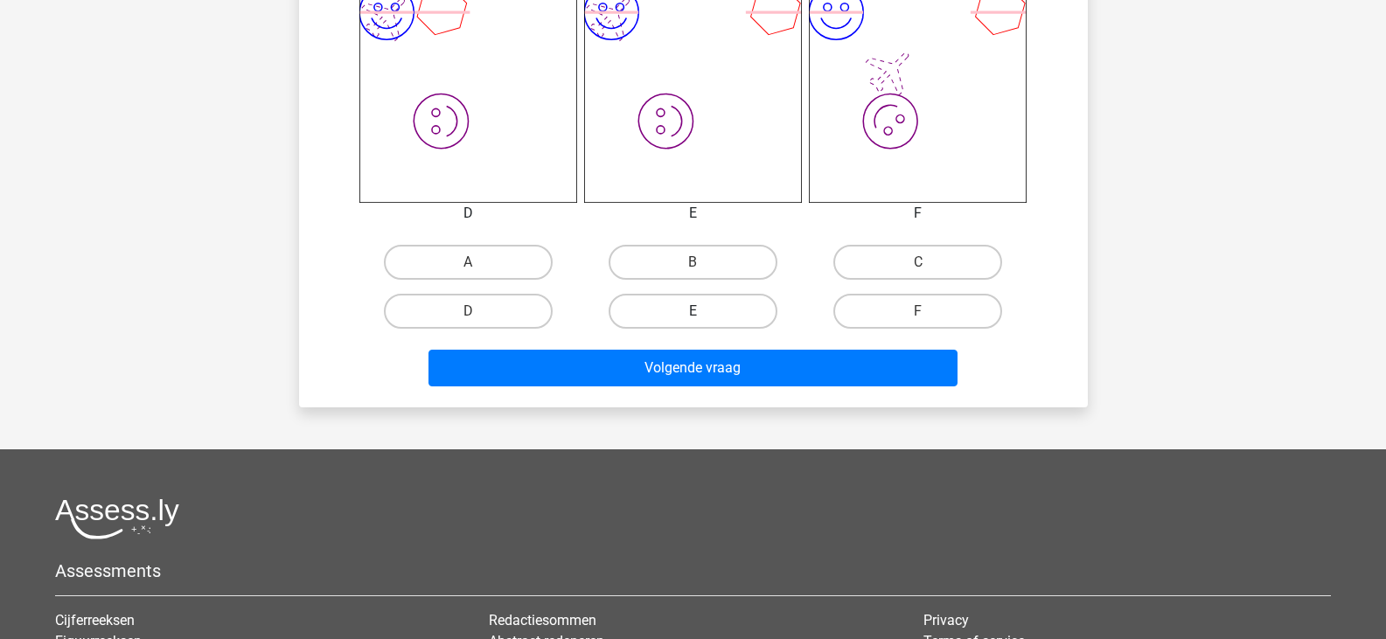
click at [721, 303] on label "E" at bounding box center [693, 311] width 169 height 35
click at [704, 311] on input "E" at bounding box center [698, 316] width 11 height 11
radio input "true"
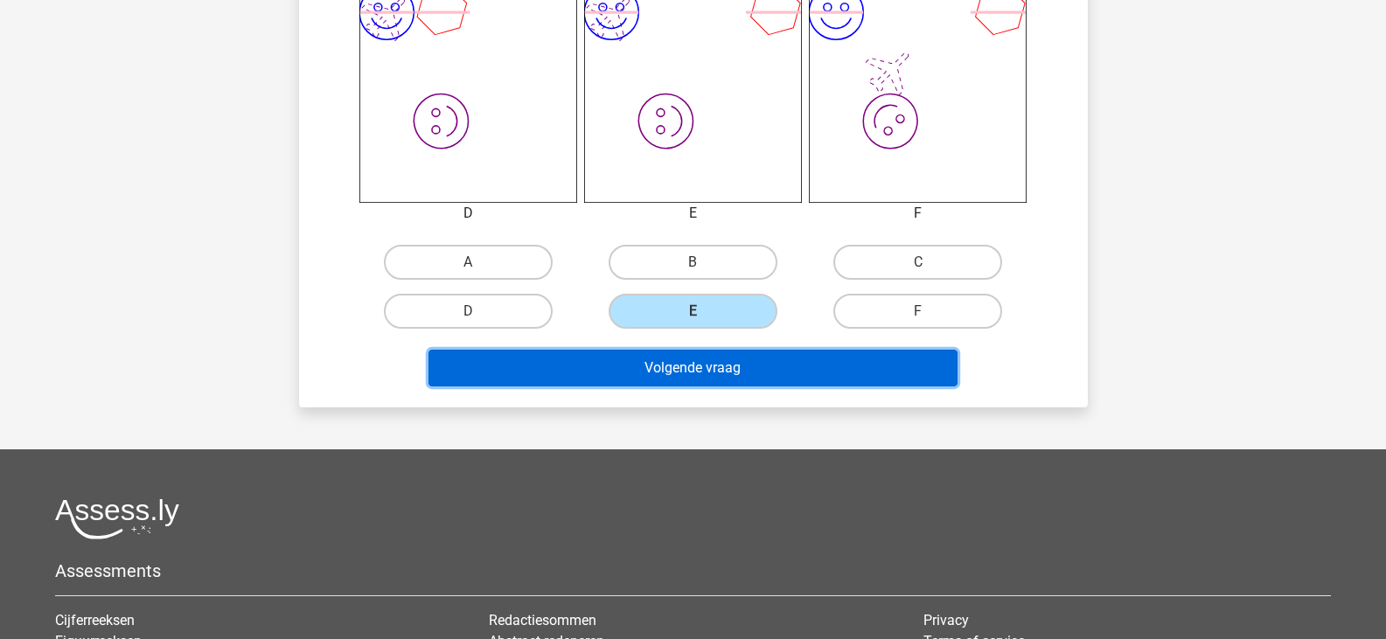
click at [747, 369] on button "Volgende vraag" at bounding box center [693, 368] width 529 height 37
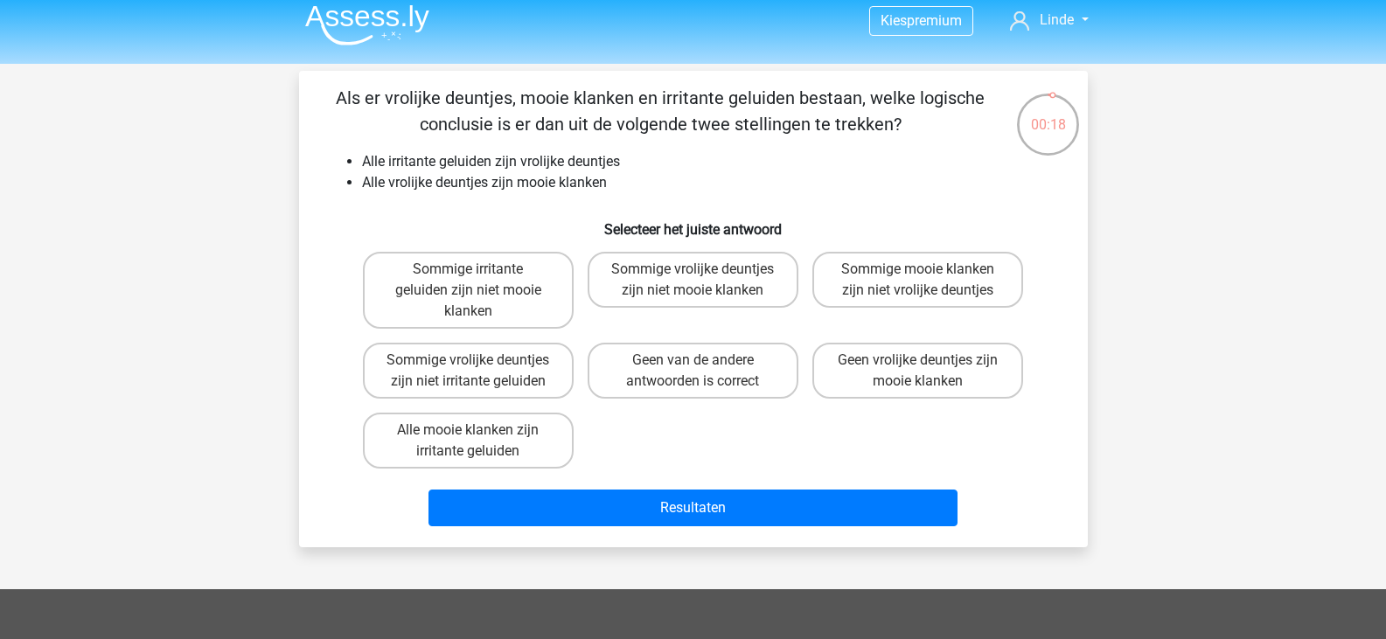
scroll to position [0, 0]
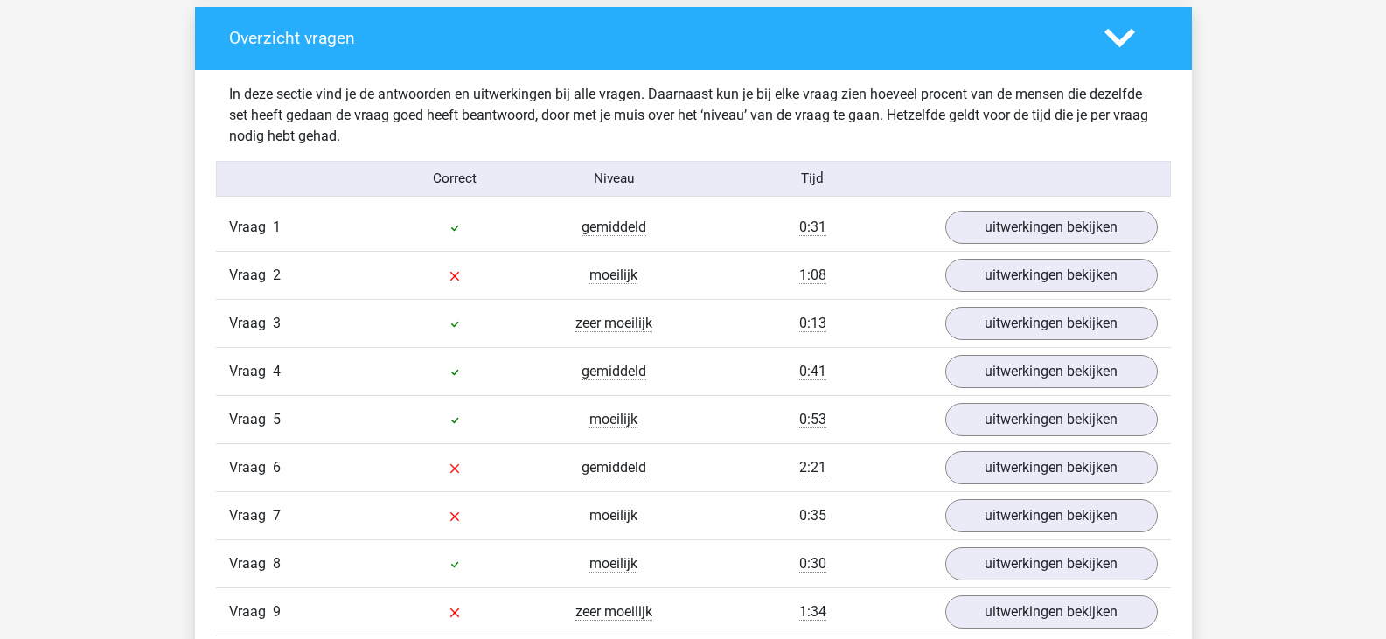
scroll to position [1839, 0]
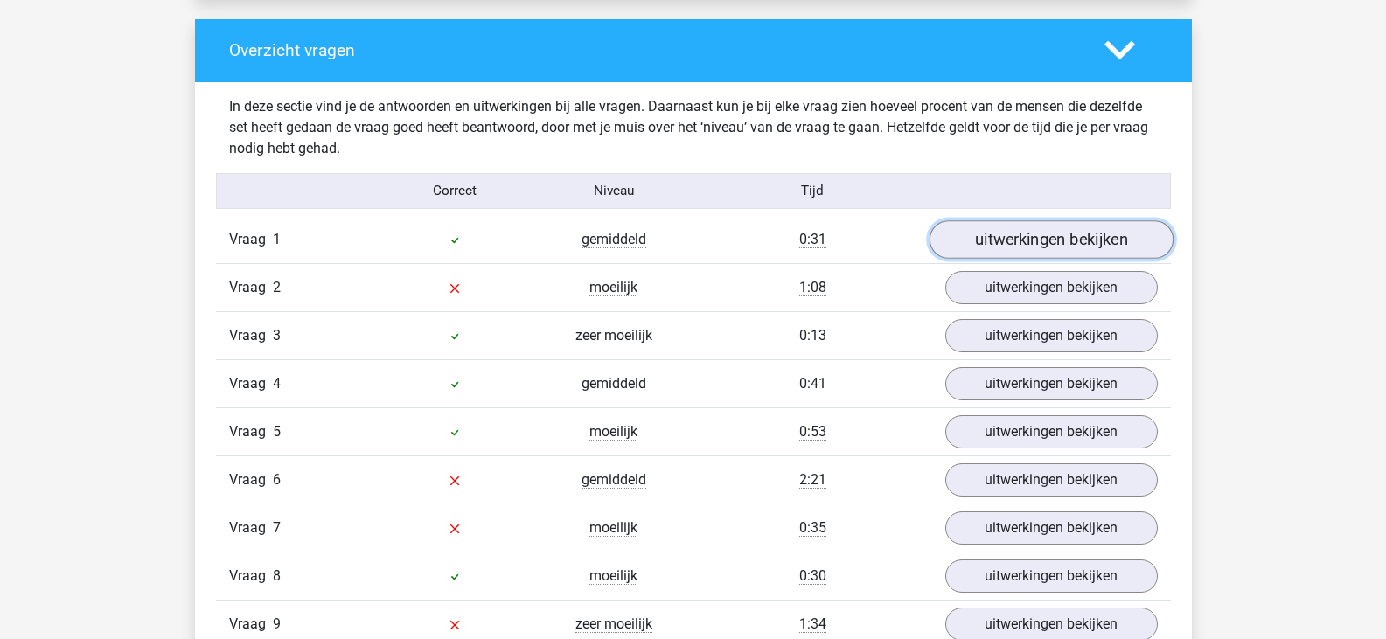
click at [1016, 241] on link "uitwerkingen bekijken" at bounding box center [1051, 239] width 244 height 38
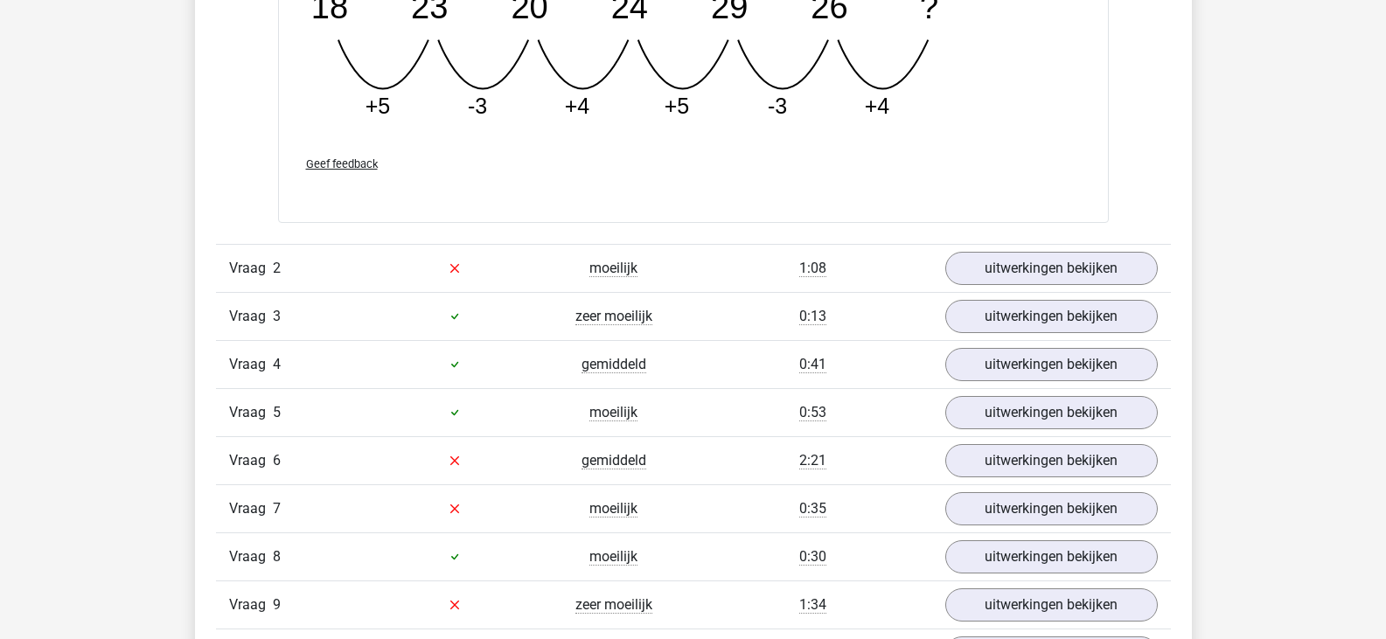
scroll to position [2688, 0]
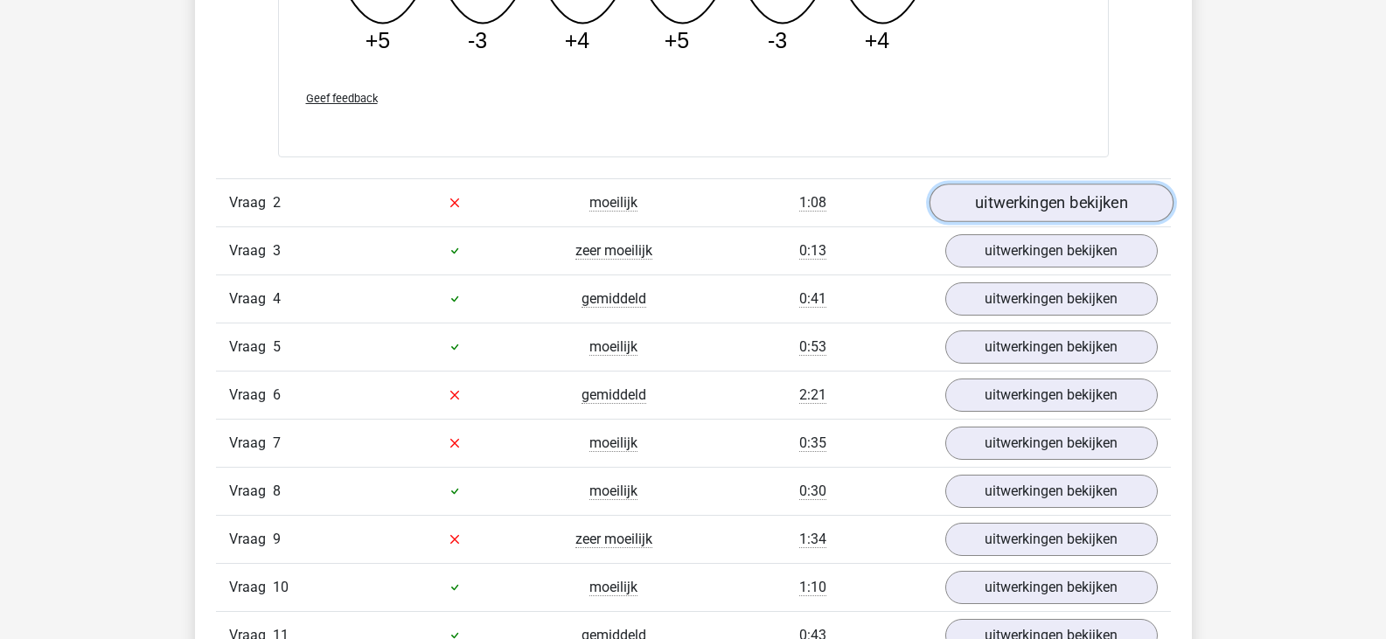
click at [1062, 192] on link "uitwerkingen bekijken" at bounding box center [1051, 203] width 244 height 38
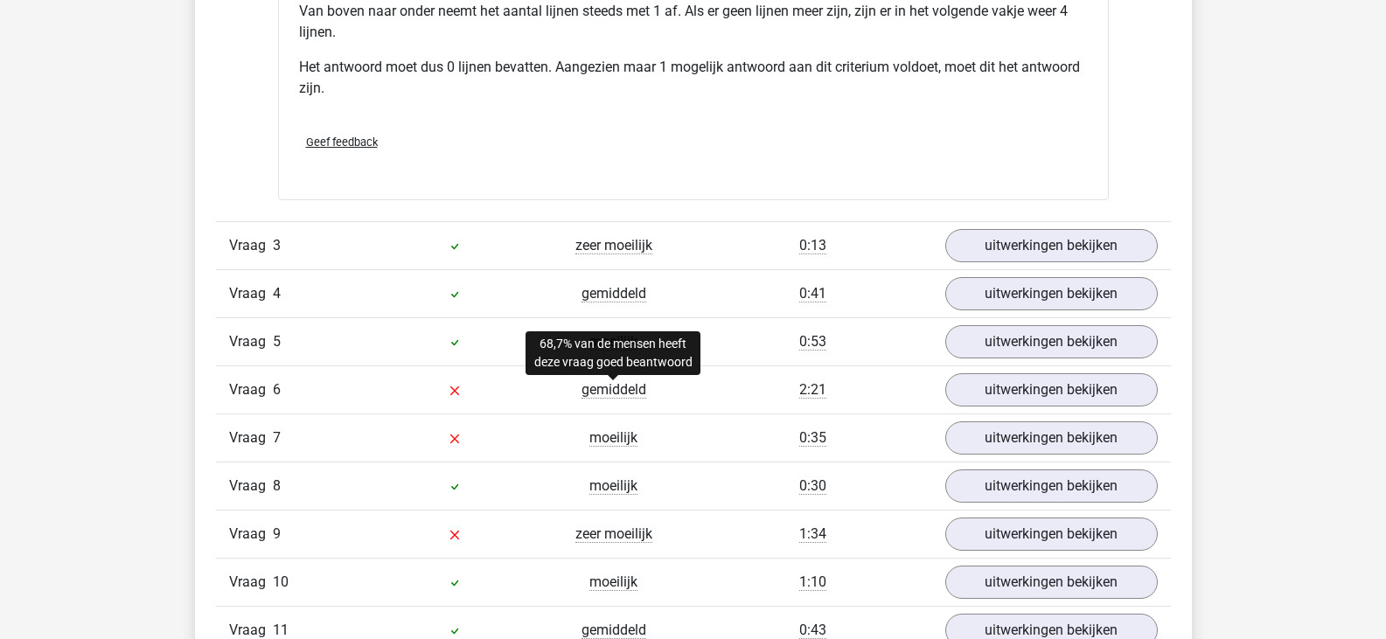
scroll to position [3455, 0]
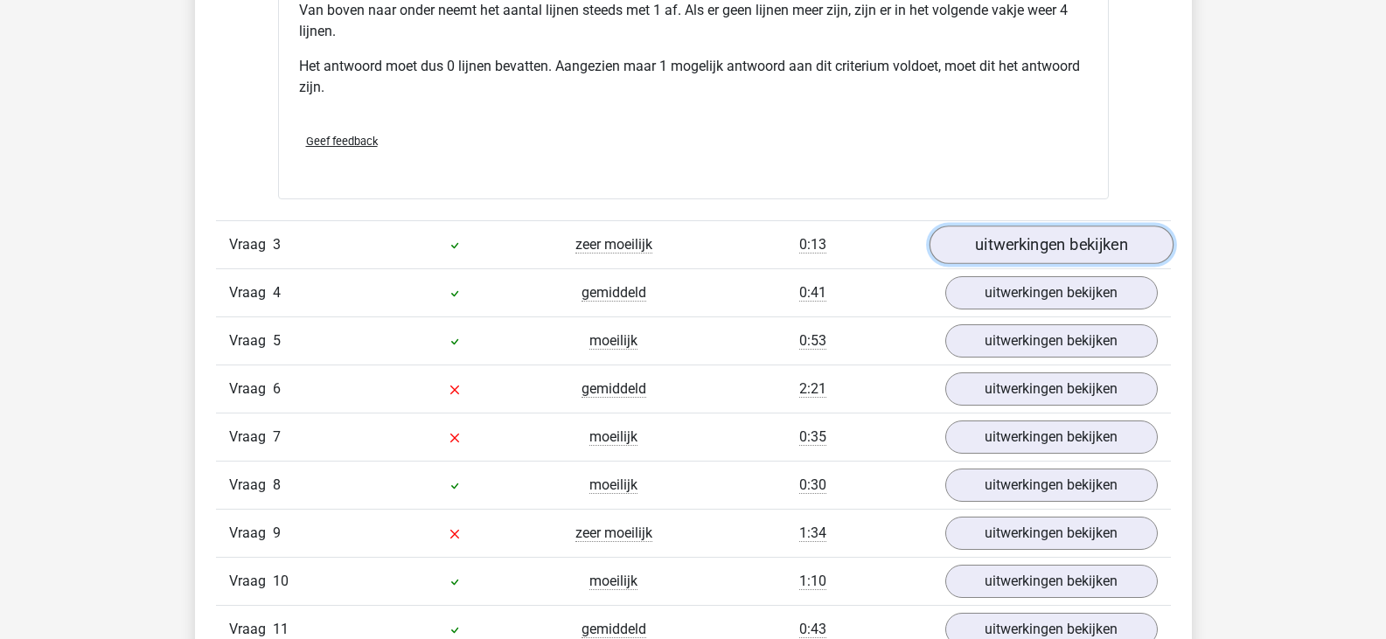
click at [1071, 252] on link "uitwerkingen bekijken" at bounding box center [1051, 245] width 244 height 38
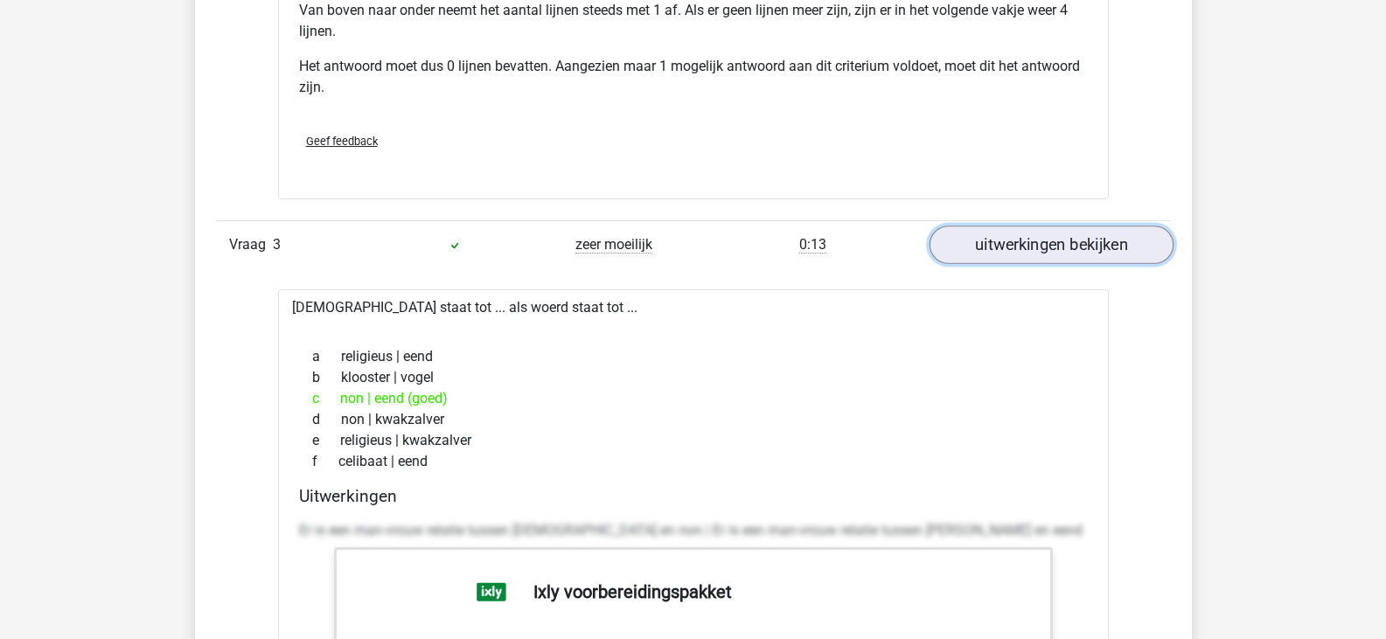
click at [1071, 252] on link "uitwerkingen bekijken" at bounding box center [1051, 245] width 244 height 38
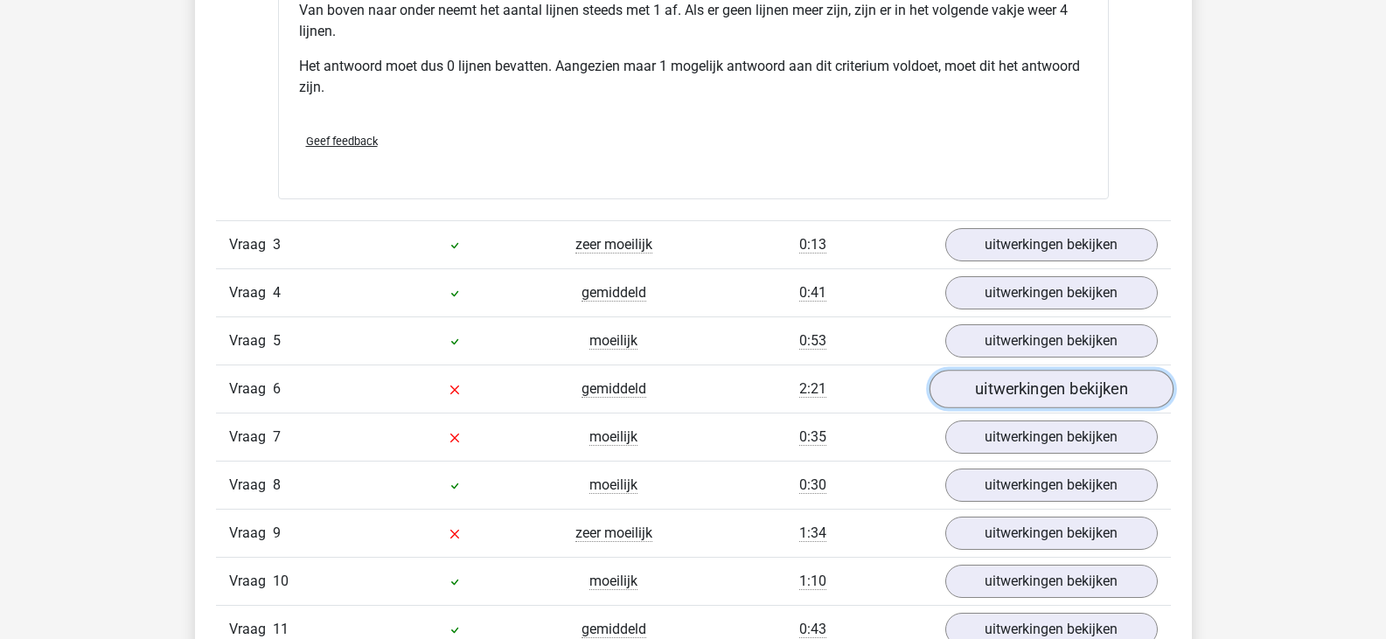
click at [1025, 385] on link "uitwerkingen bekijken" at bounding box center [1051, 389] width 244 height 38
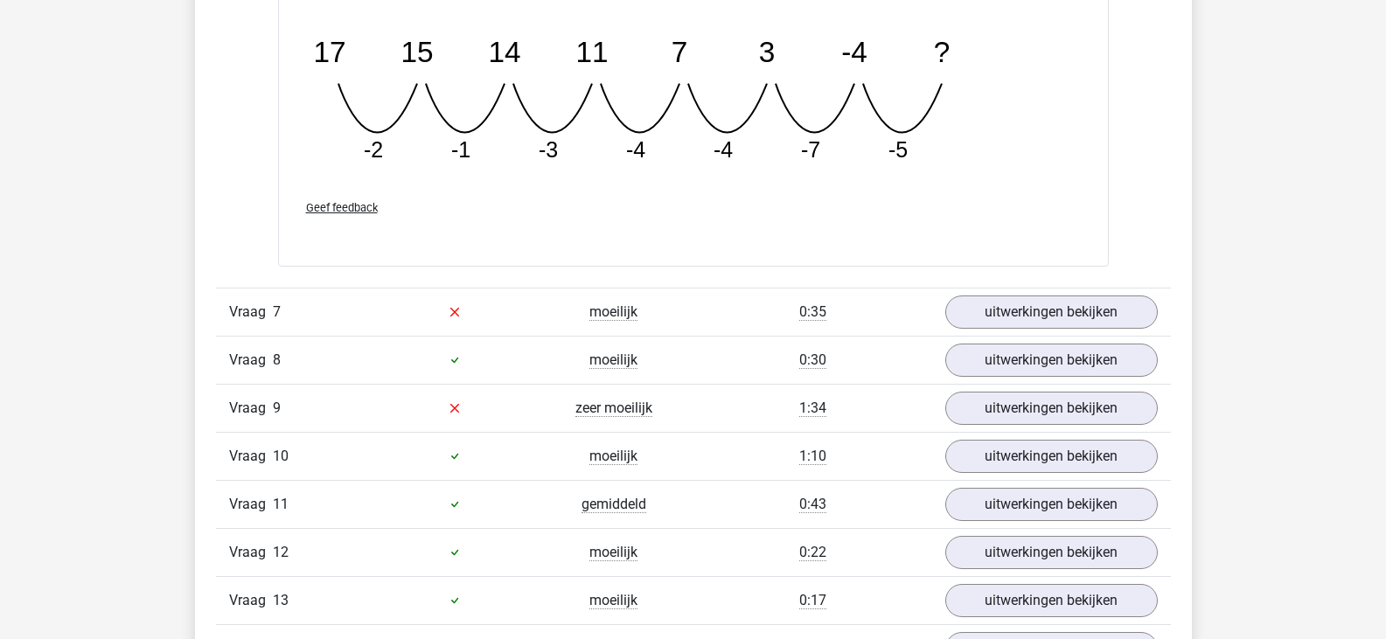
scroll to position [4391, 0]
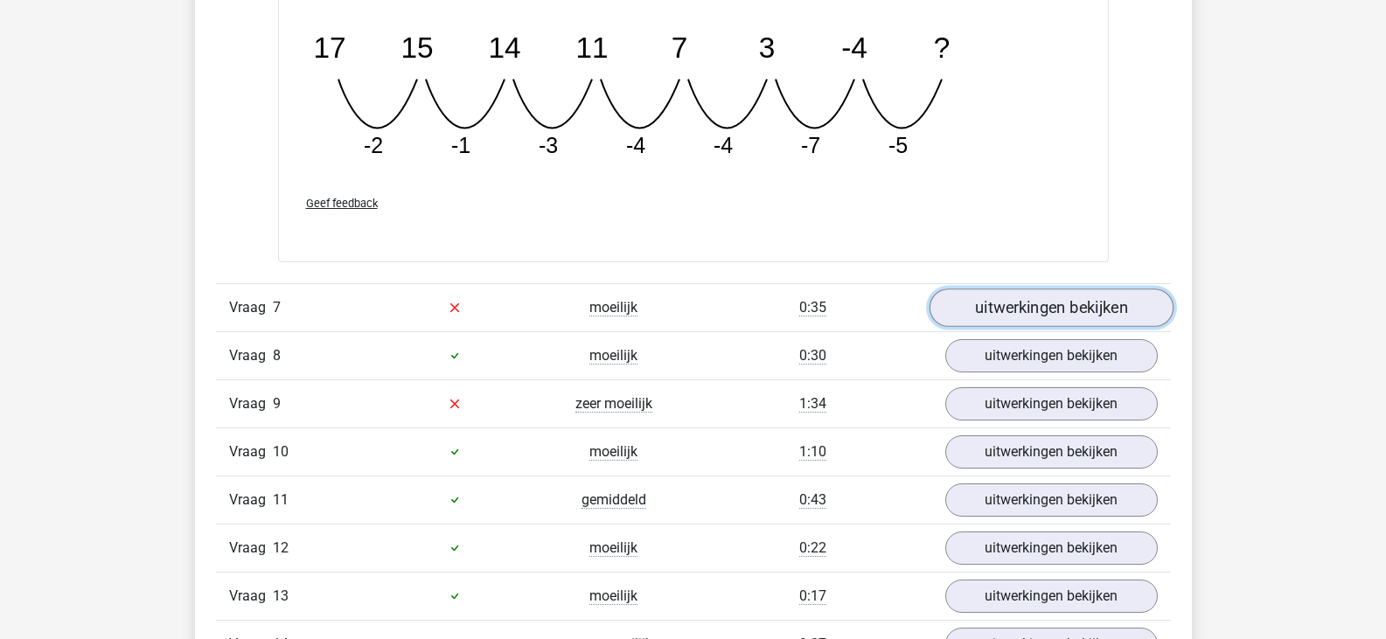
click at [995, 298] on link "uitwerkingen bekijken" at bounding box center [1051, 308] width 244 height 38
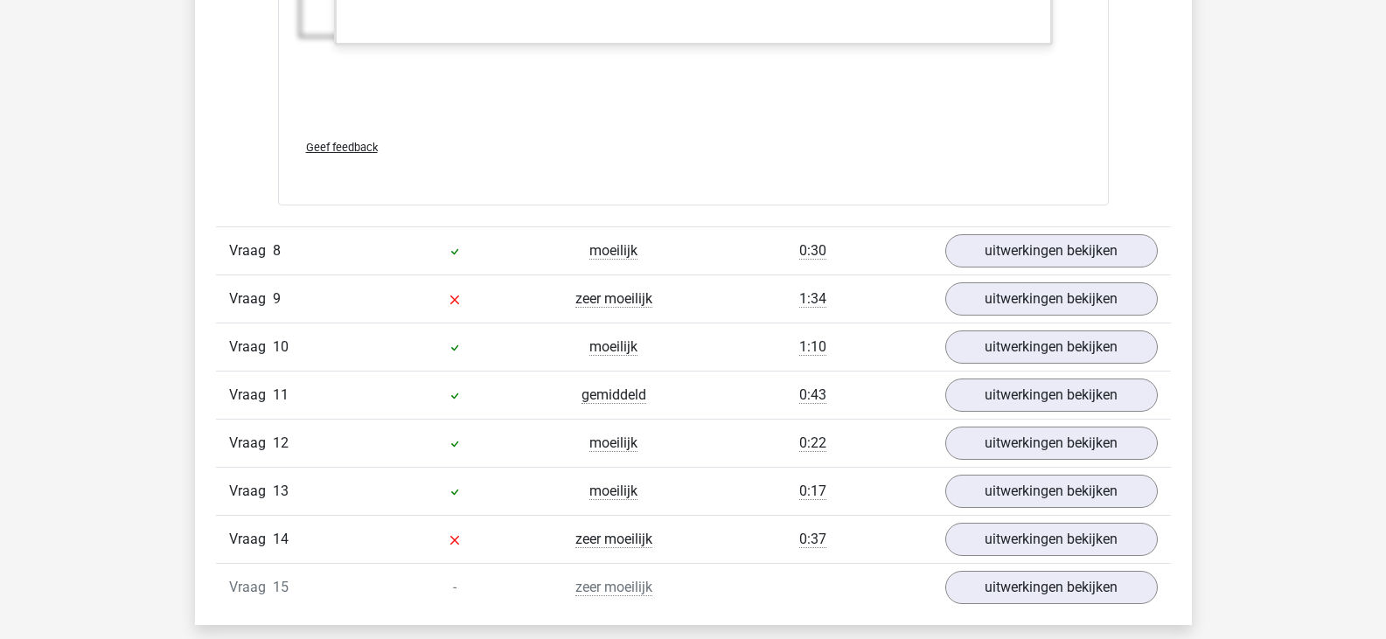
scroll to position [5685, 0]
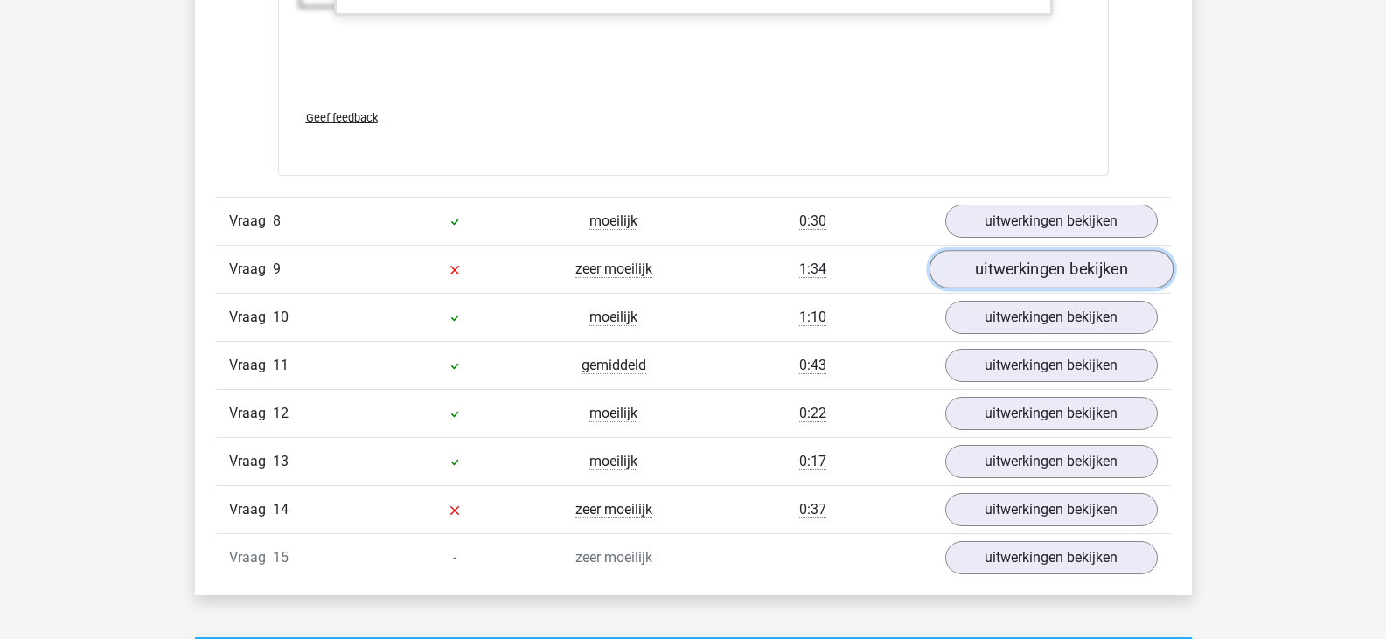
click at [1027, 273] on link "uitwerkingen bekijken" at bounding box center [1051, 269] width 244 height 38
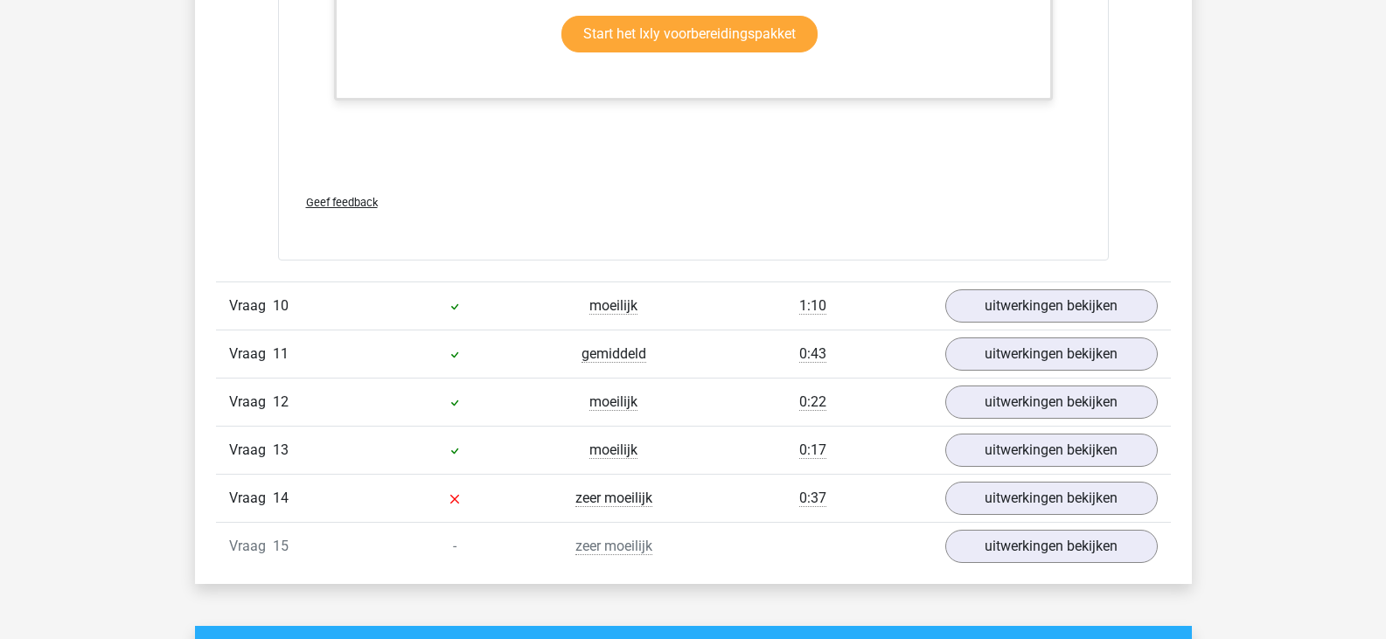
scroll to position [7295, 0]
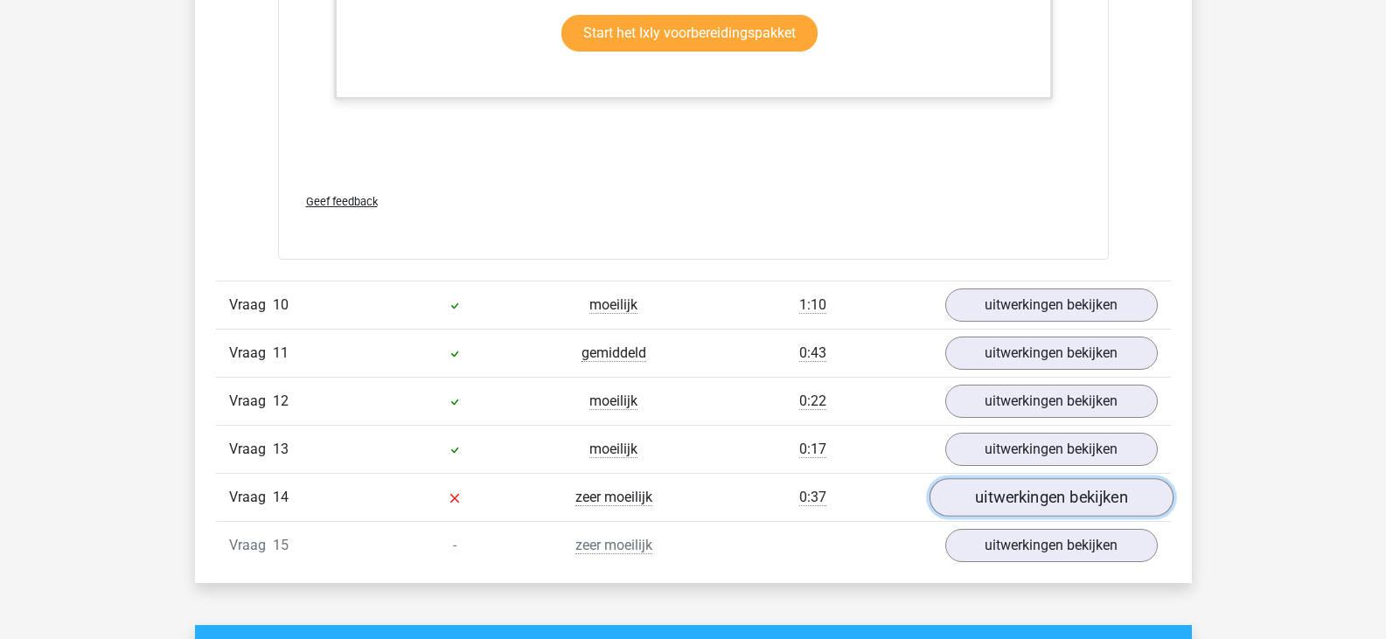
click at [989, 506] on link "uitwerkingen bekijken" at bounding box center [1051, 497] width 244 height 38
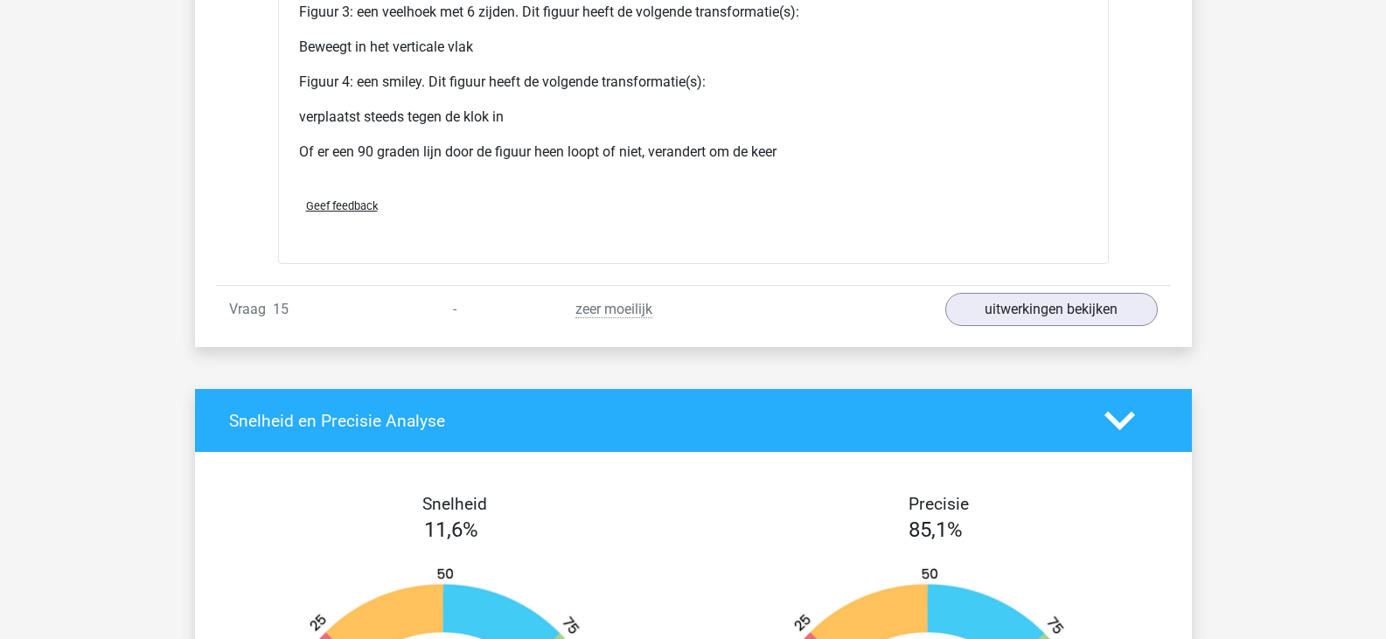
scroll to position [9003, 0]
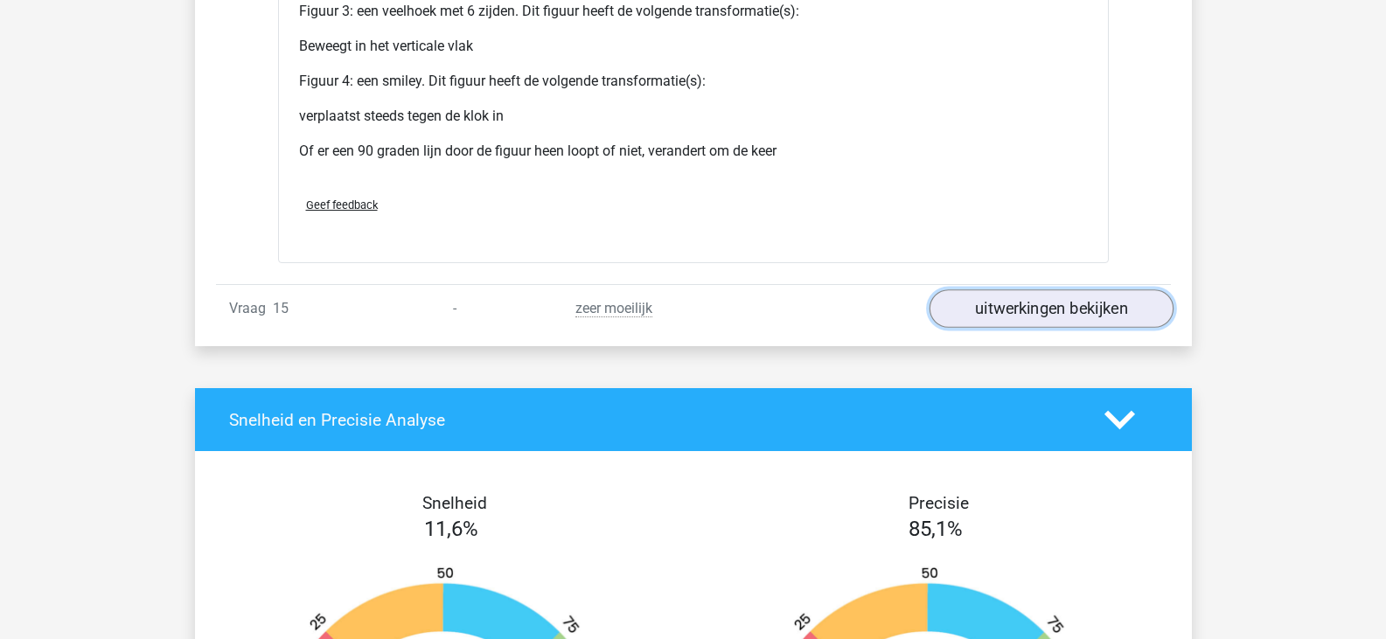
click at [1029, 305] on link "uitwerkingen bekijken" at bounding box center [1051, 309] width 244 height 38
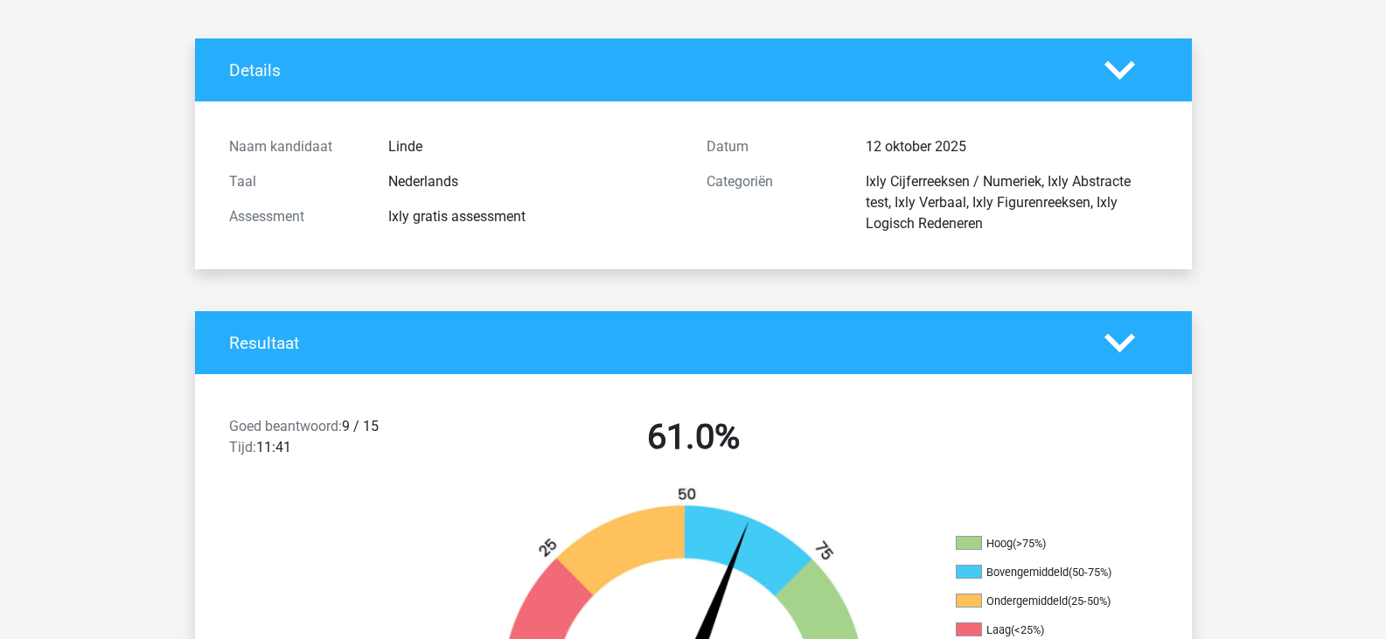
scroll to position [0, 0]
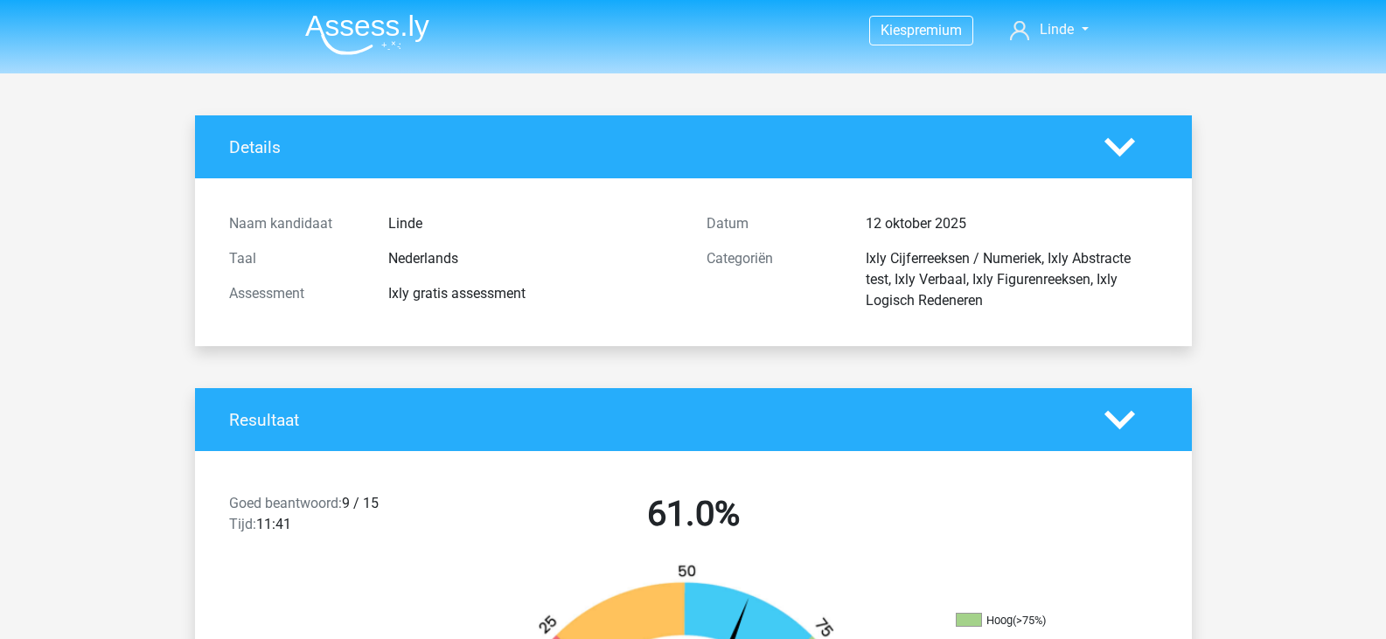
click at [374, 25] on img at bounding box center [367, 34] width 124 height 41
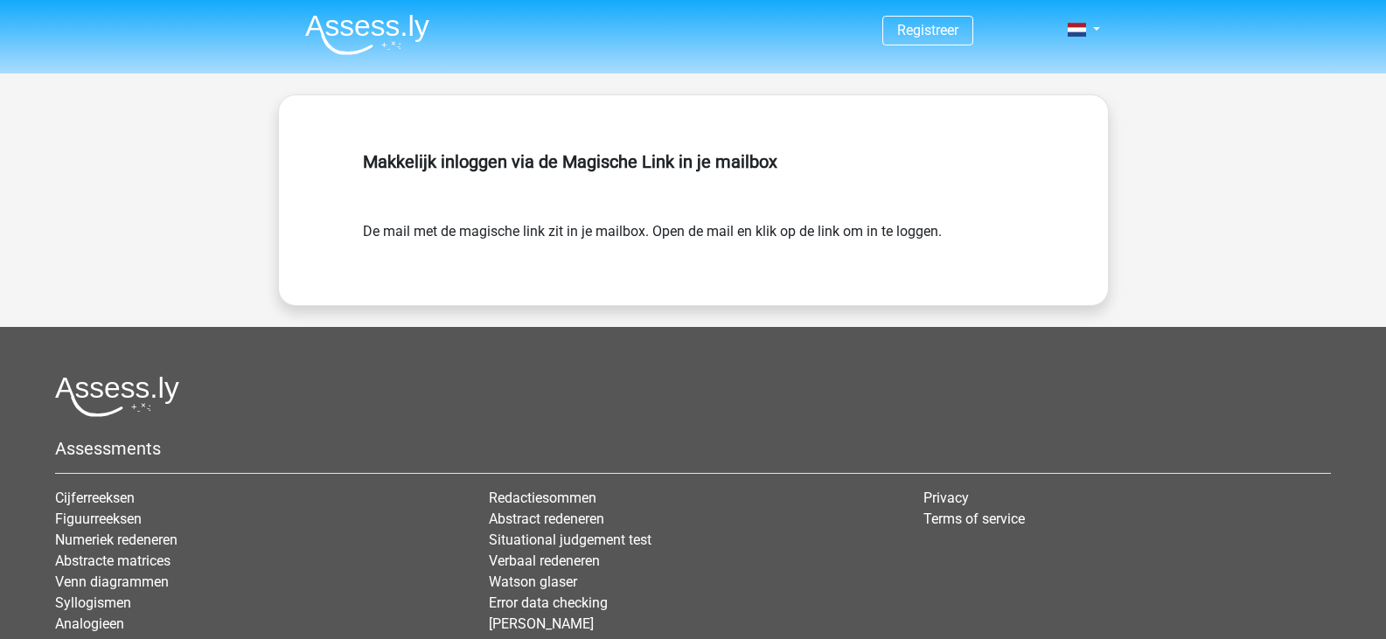
click at [396, 11] on li at bounding box center [360, 31] width 138 height 48
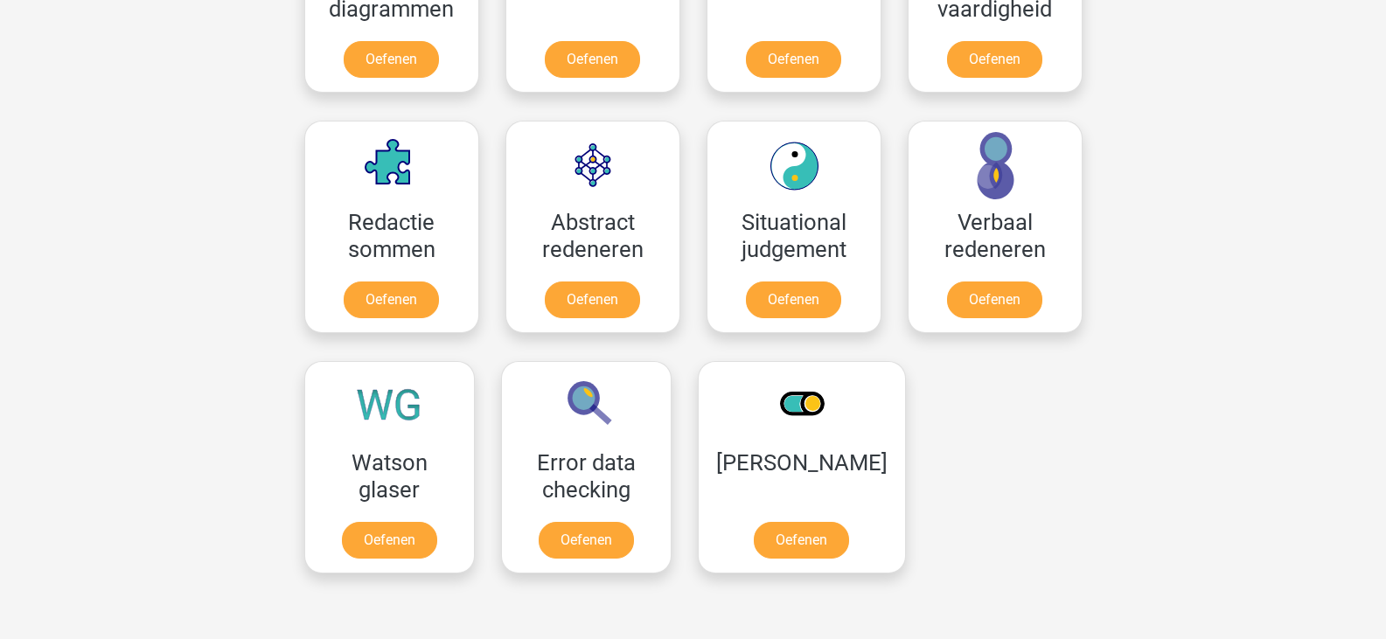
scroll to position [1190, 0]
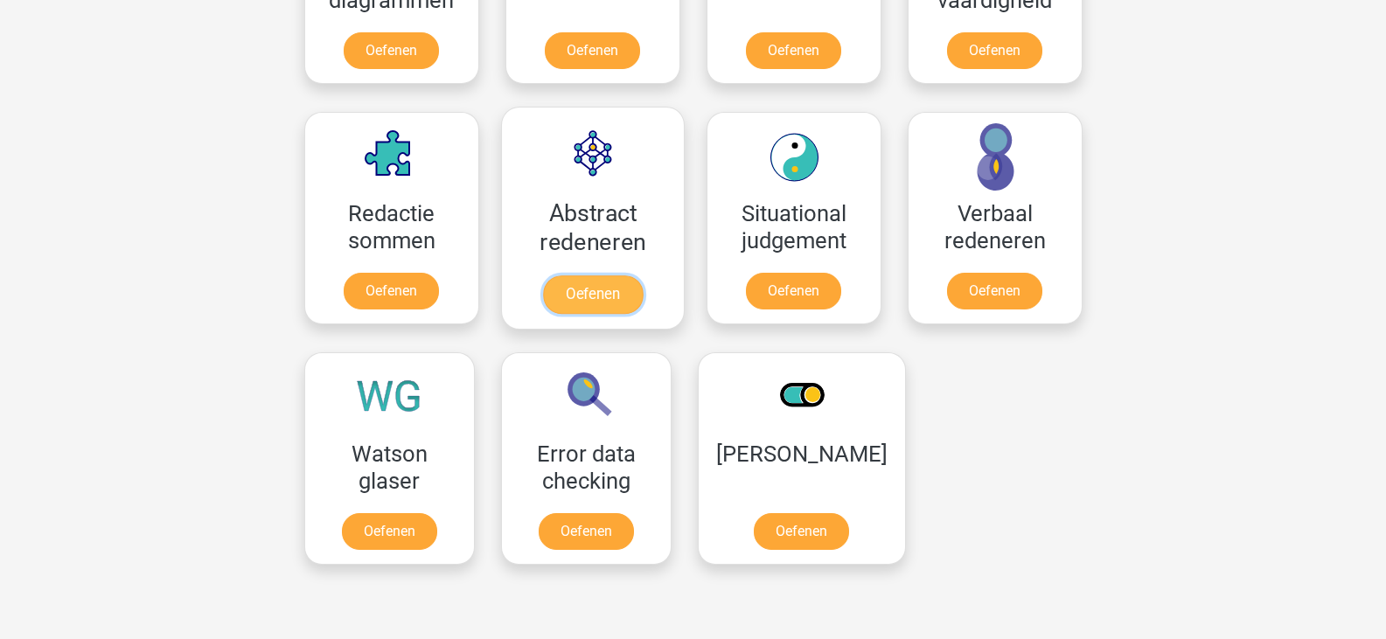
click at [582, 276] on link "Oefenen" at bounding box center [592, 295] width 100 height 38
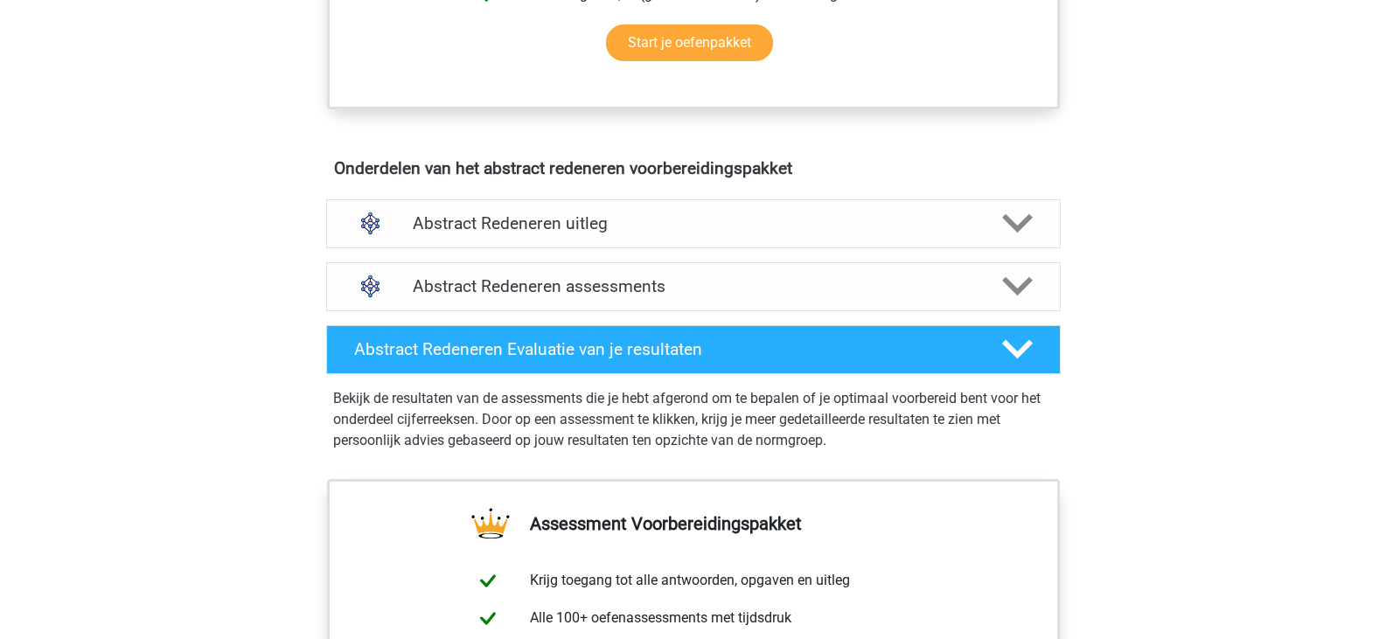
scroll to position [893, 0]
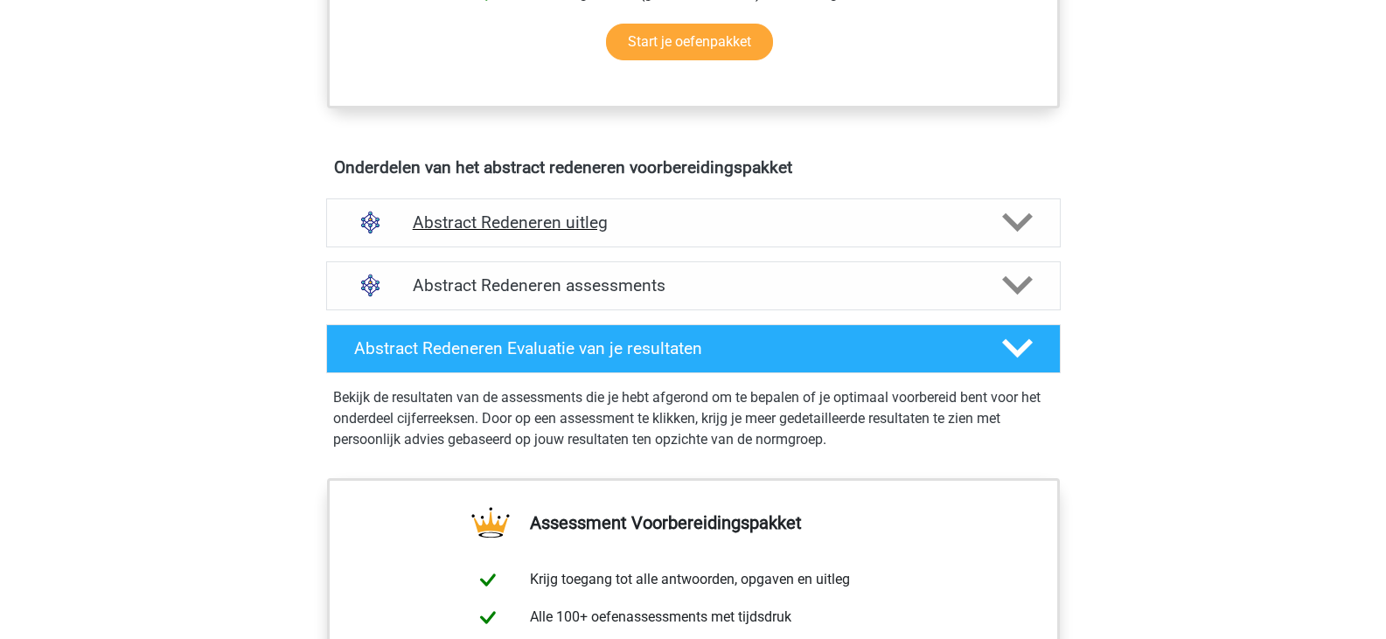
click at [696, 231] on h4 "Abstract Redeneren uitleg" at bounding box center [694, 223] width 562 height 20
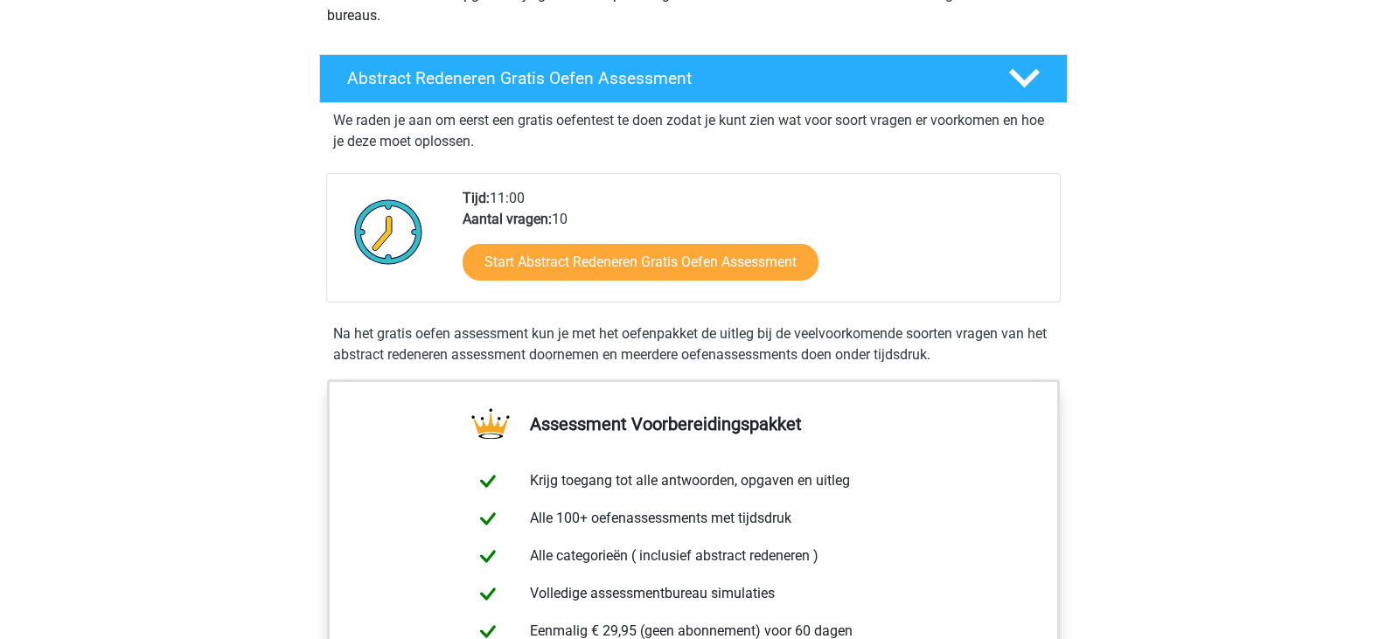
scroll to position [189, 0]
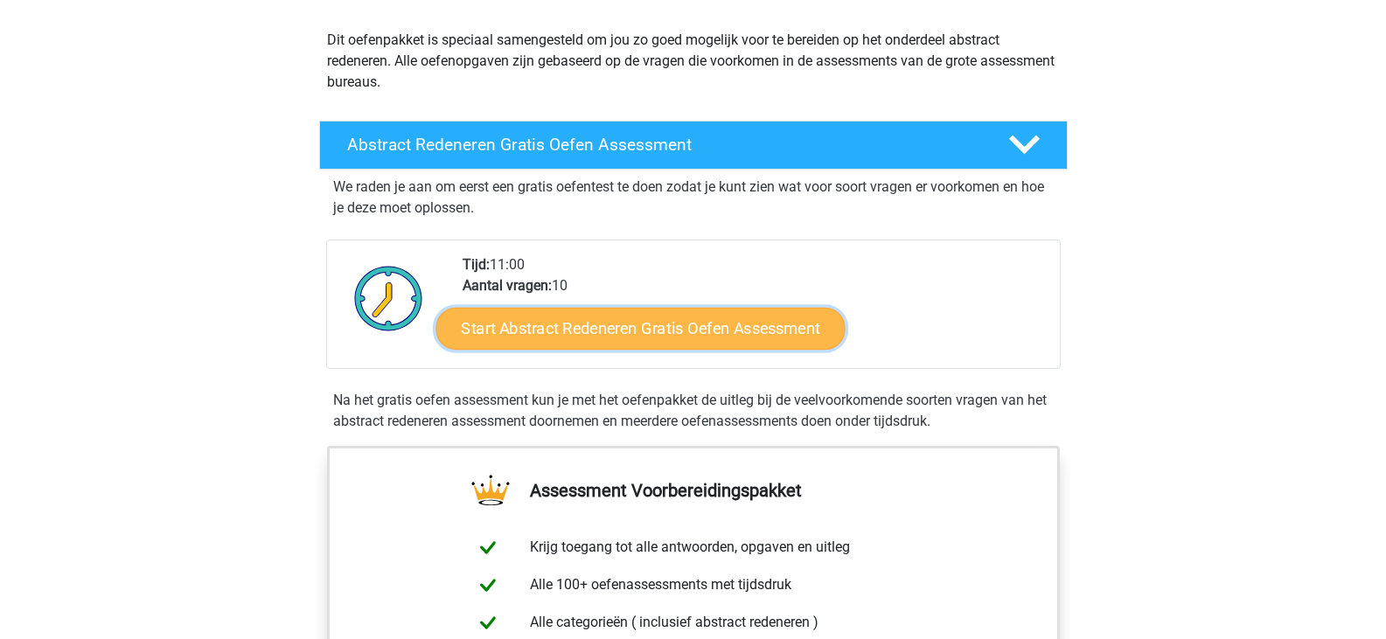
click at [693, 347] on link "Start Abstract Redeneren Gratis Oefen Assessment" at bounding box center [640, 328] width 409 height 42
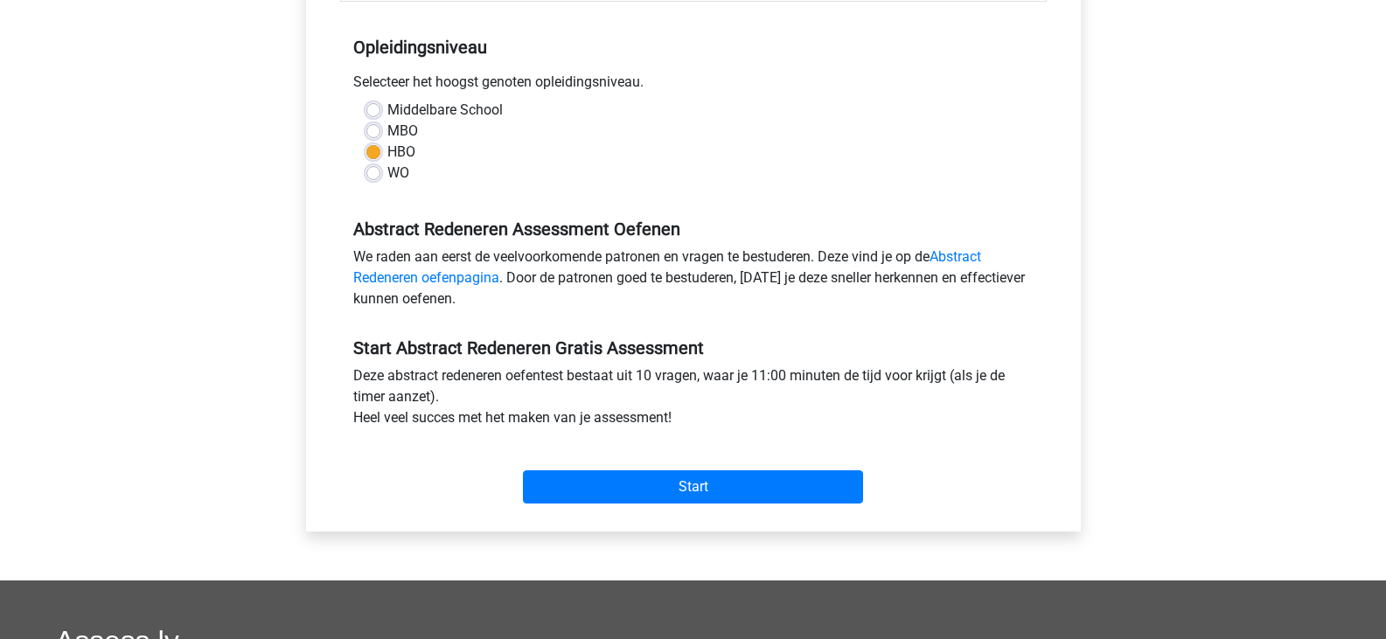
scroll to position [340, 0]
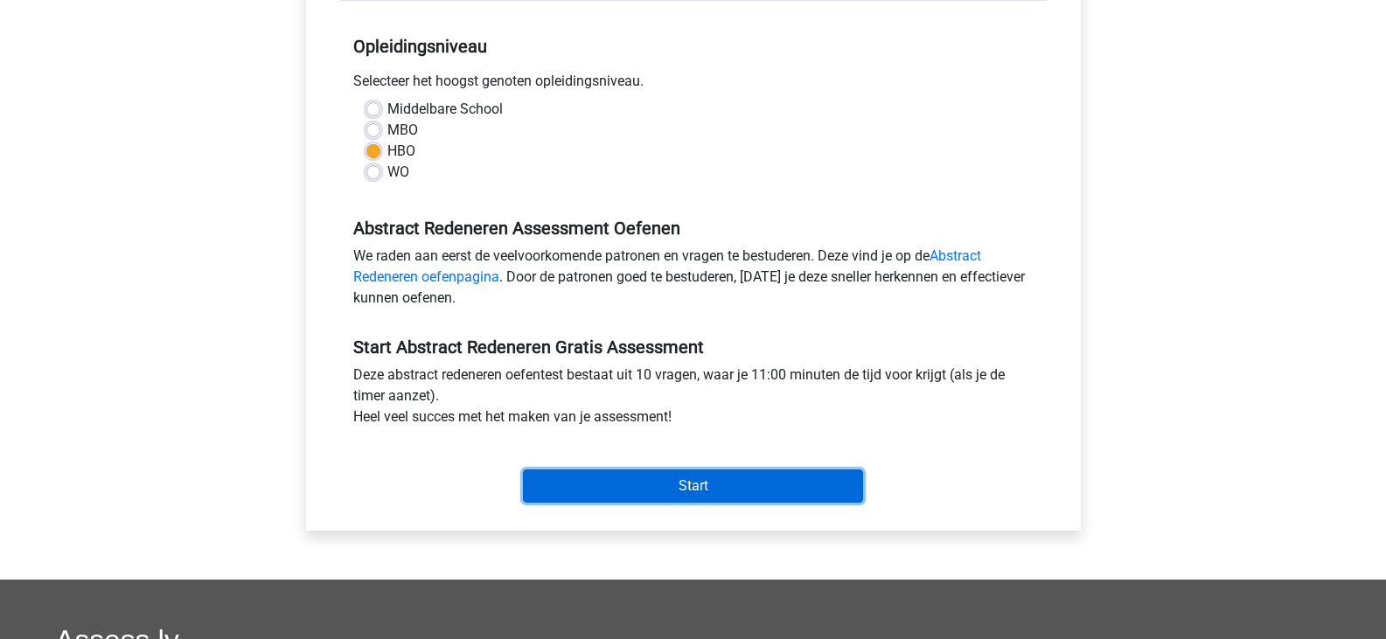
click at [701, 475] on input "Start" at bounding box center [693, 486] width 340 height 33
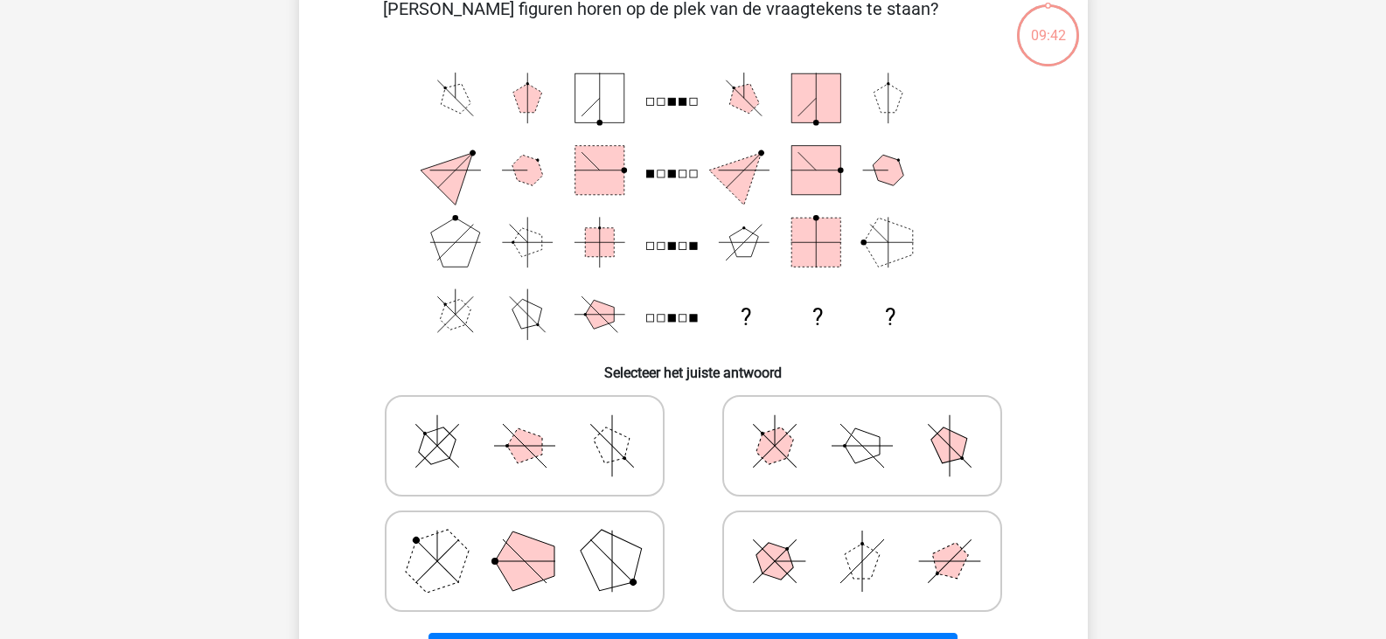
scroll to position [259, 0]
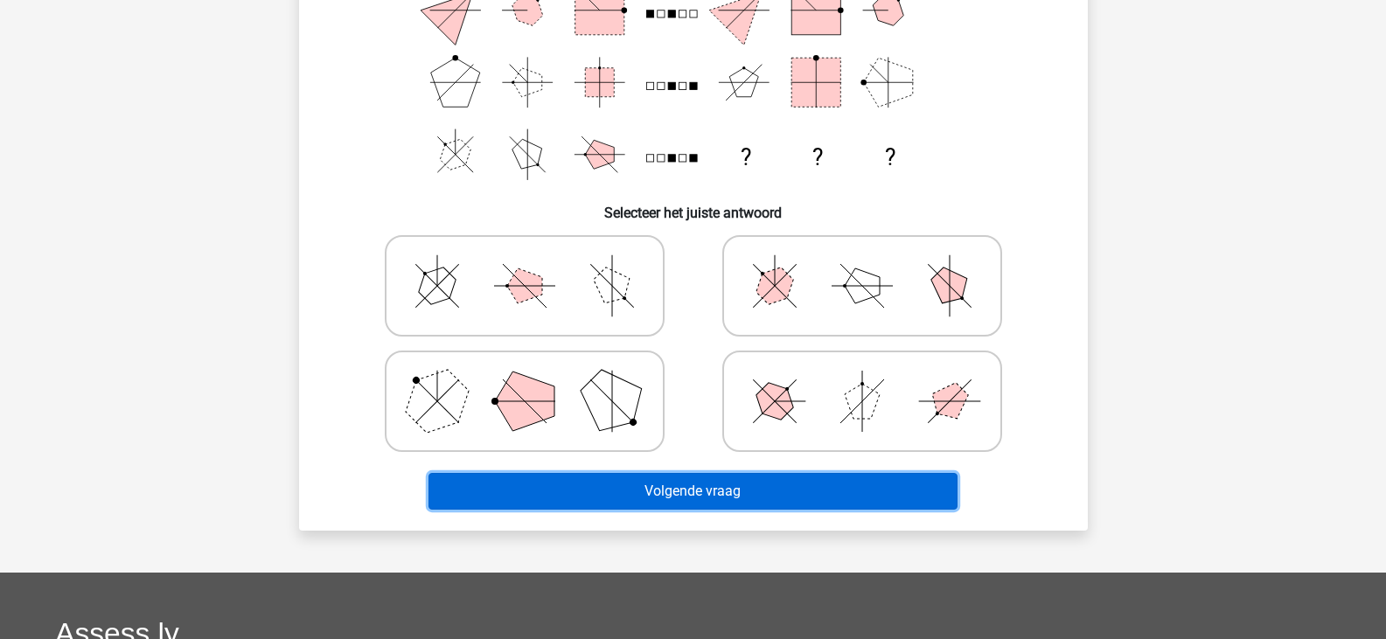
click at [703, 492] on button "Volgende vraag" at bounding box center [693, 491] width 529 height 37
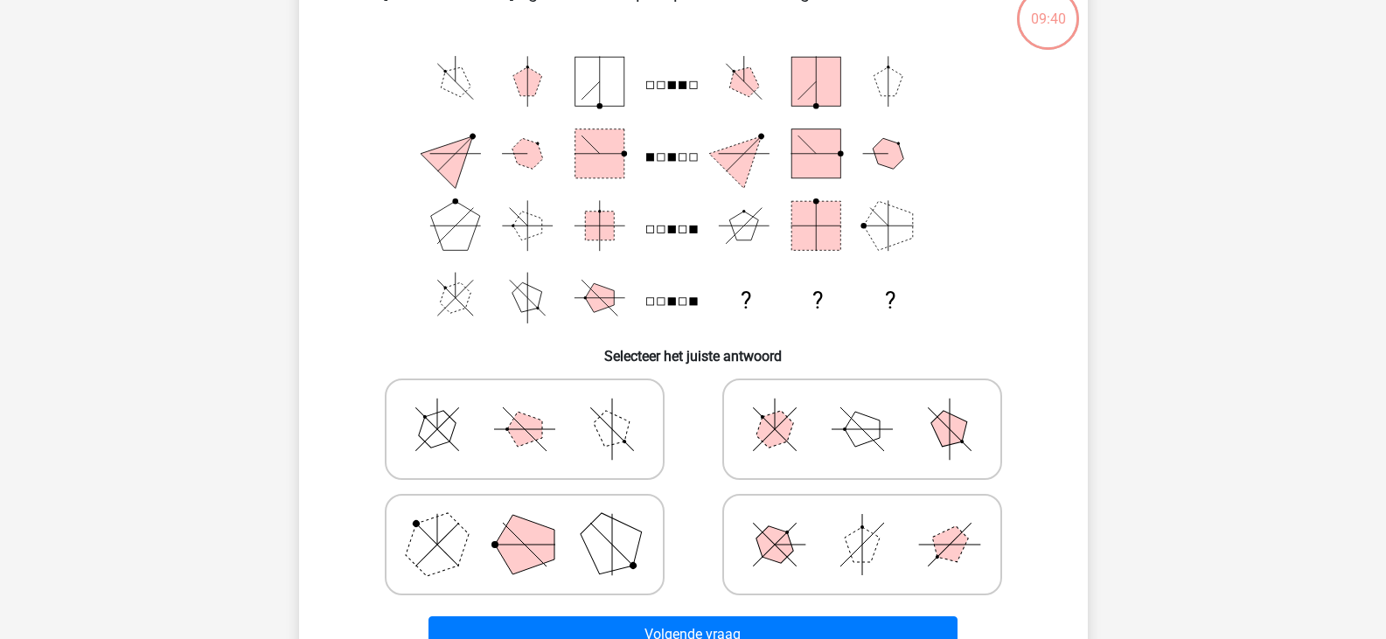
scroll to position [114, 0]
click at [434, 436] on polygon at bounding box center [437, 432] width 50 height 50
click at [525, 409] on input "radio" at bounding box center [530, 403] width 11 height 11
radio input "true"
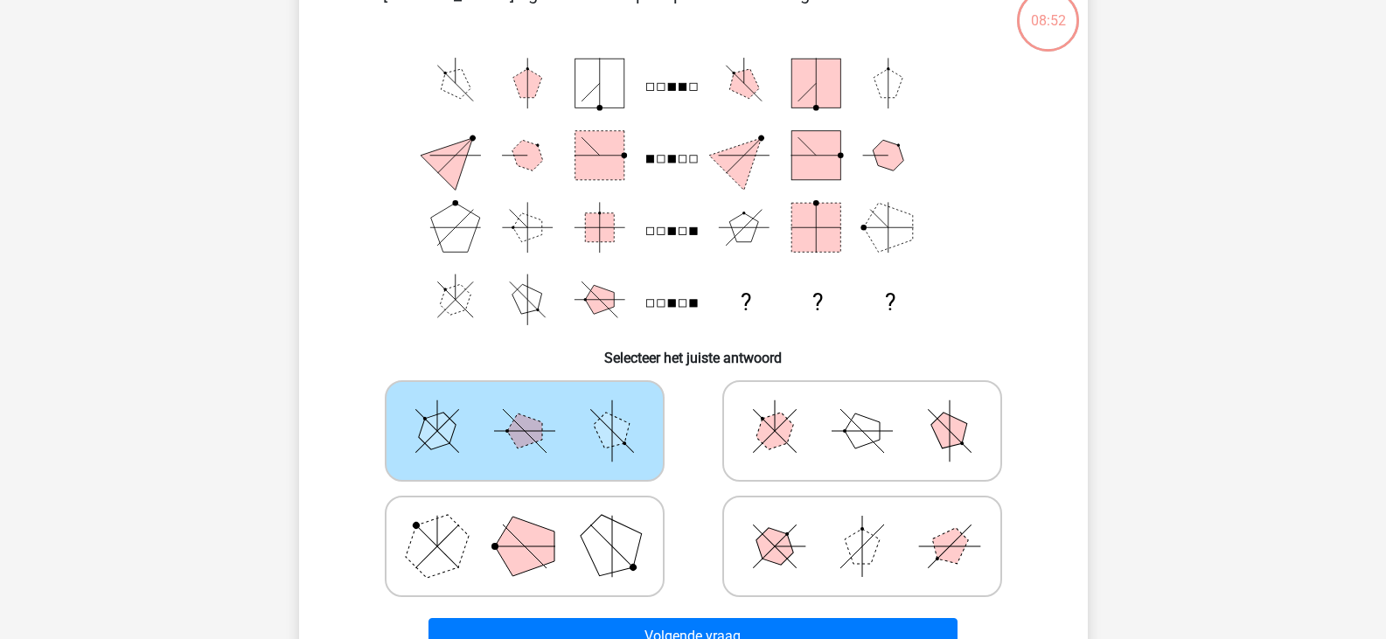
click at [837, 433] on icon at bounding box center [862, 430] width 262 height 87
click at [862, 409] on input "radio" at bounding box center [867, 403] width 11 height 11
radio input "true"
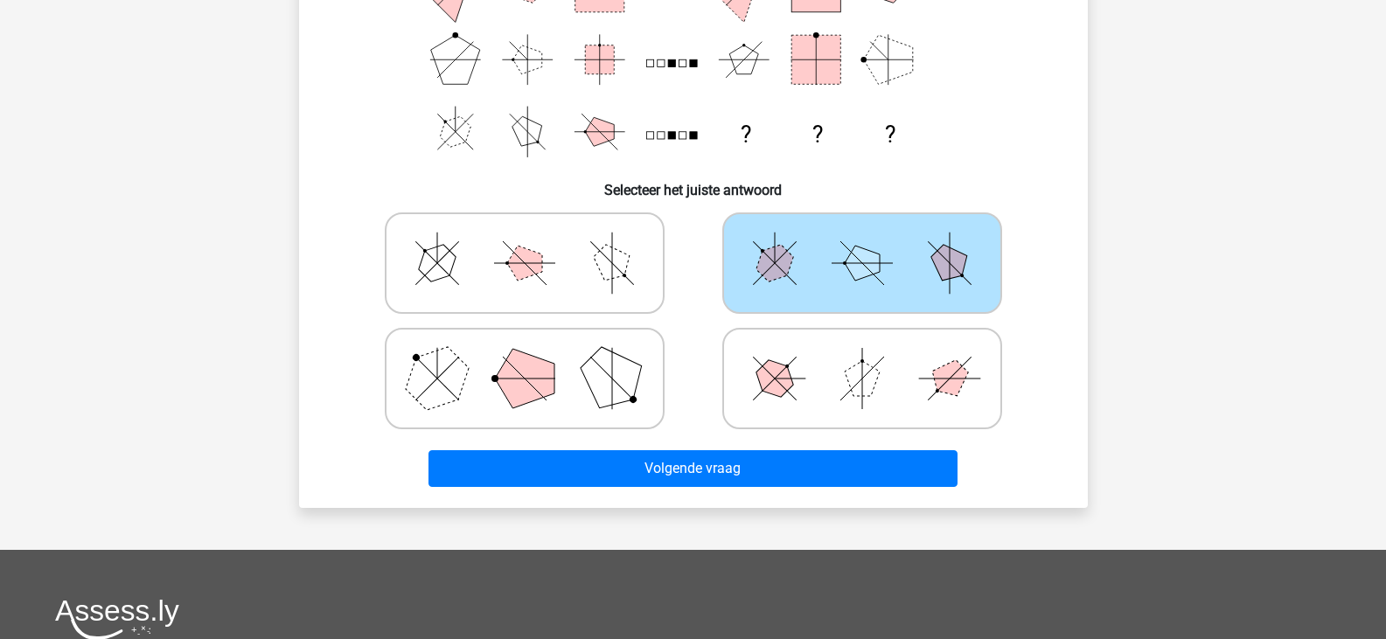
scroll to position [283, 0]
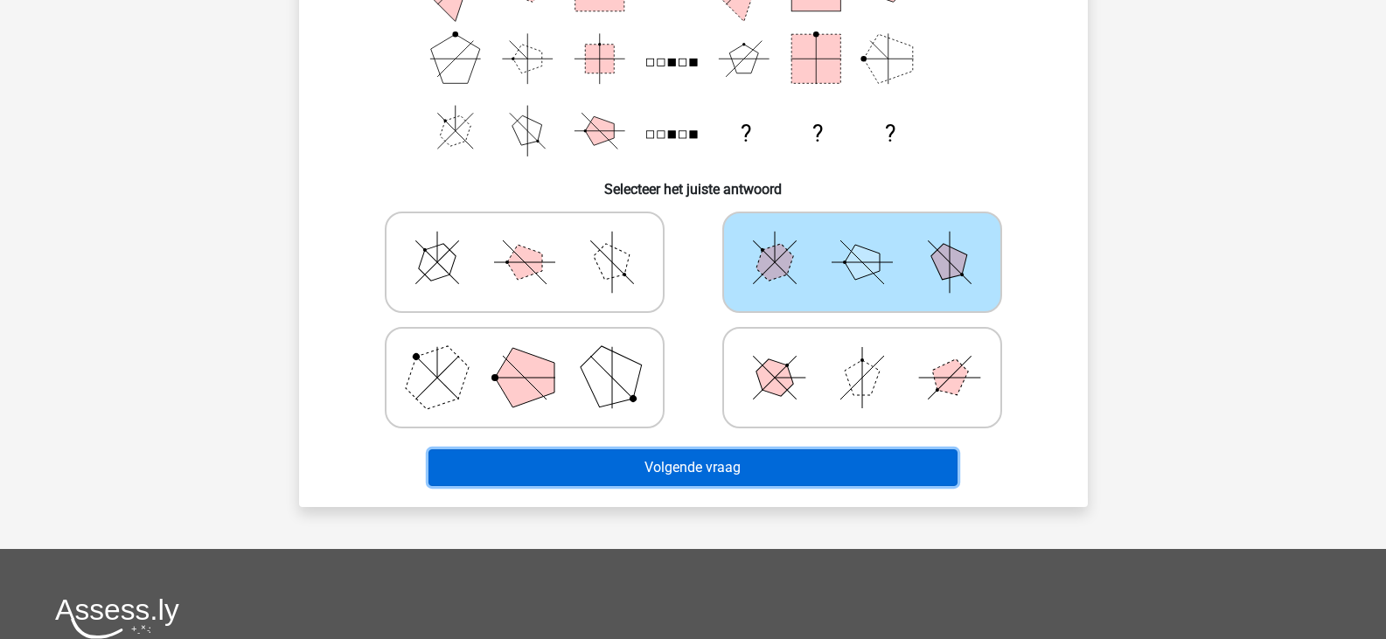
click at [773, 471] on button "Volgende vraag" at bounding box center [693, 468] width 529 height 37
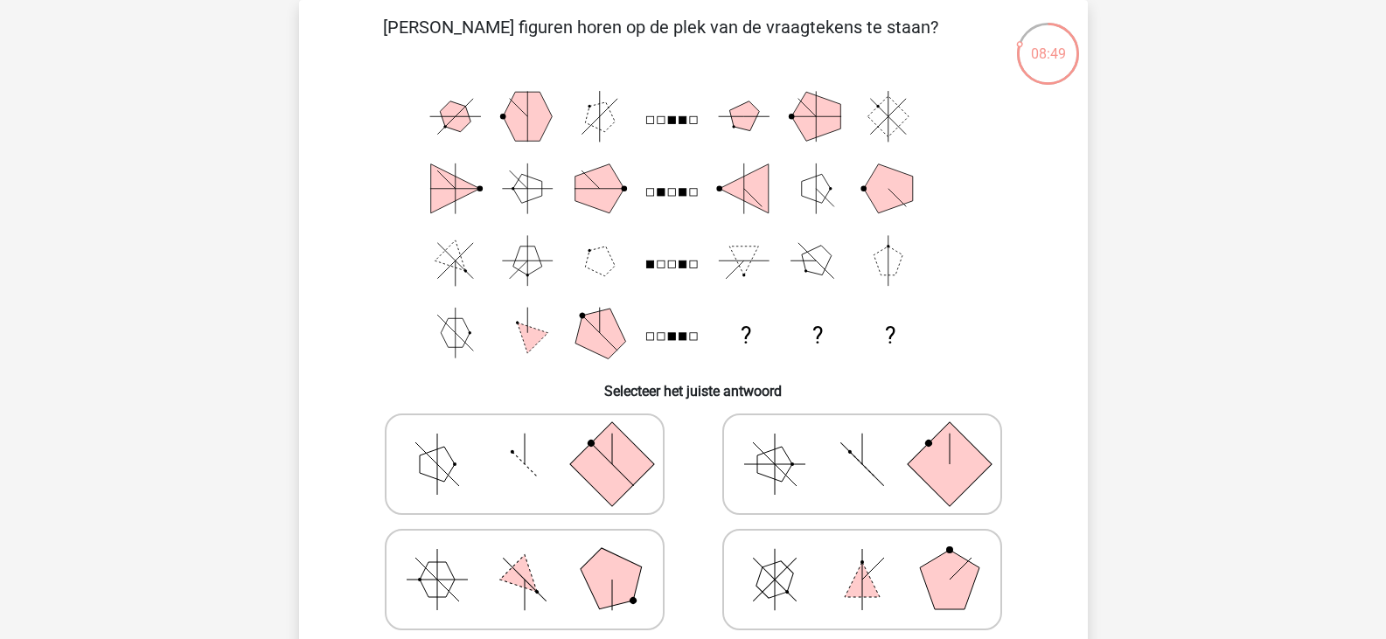
scroll to position [0, 0]
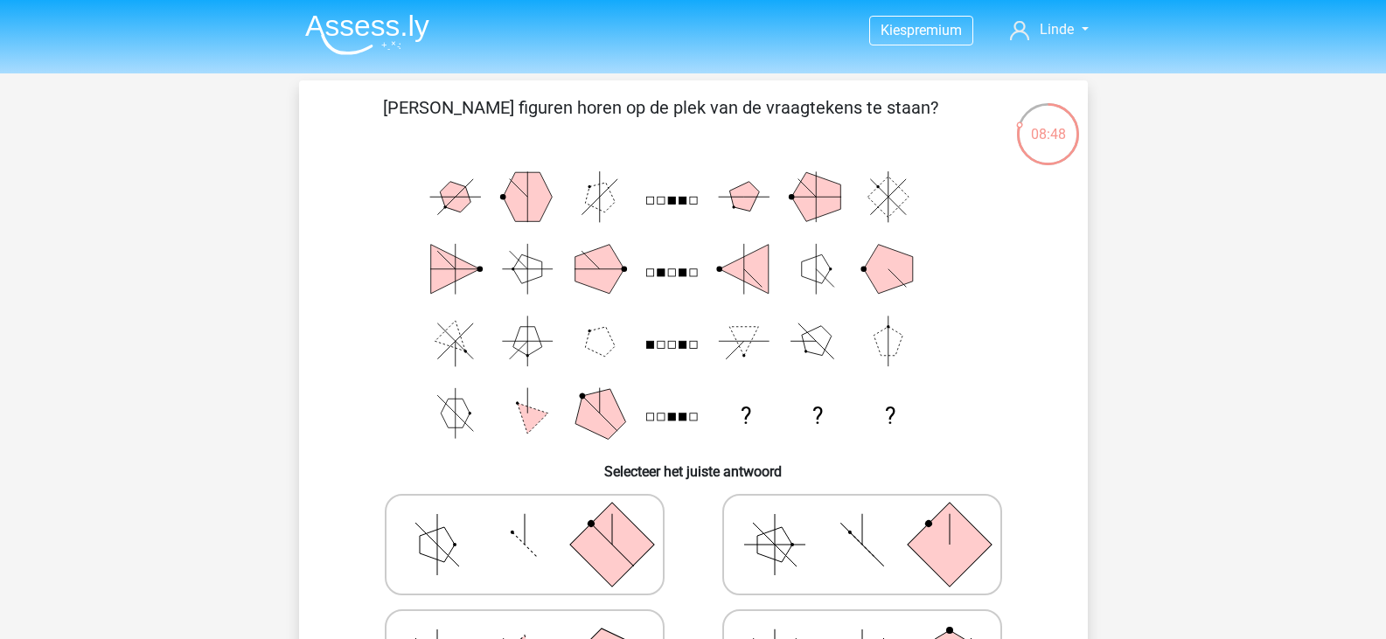
click at [379, 31] on img at bounding box center [367, 34] width 124 height 41
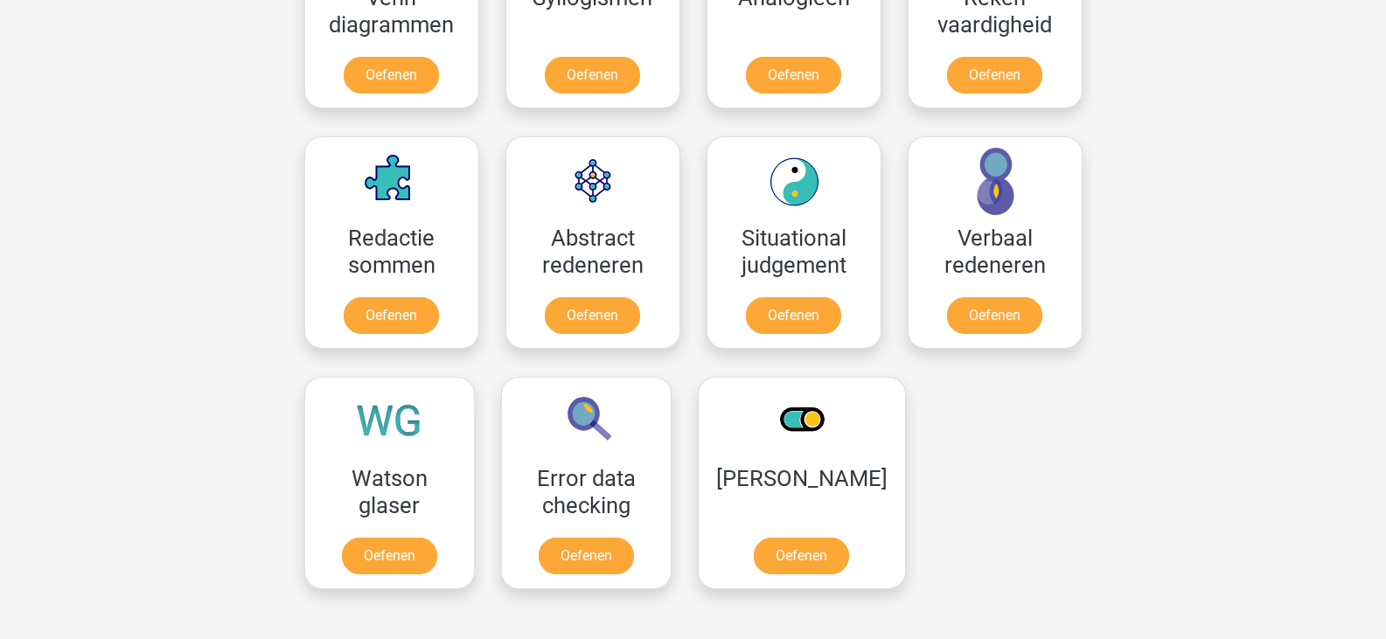
scroll to position [1164, 0]
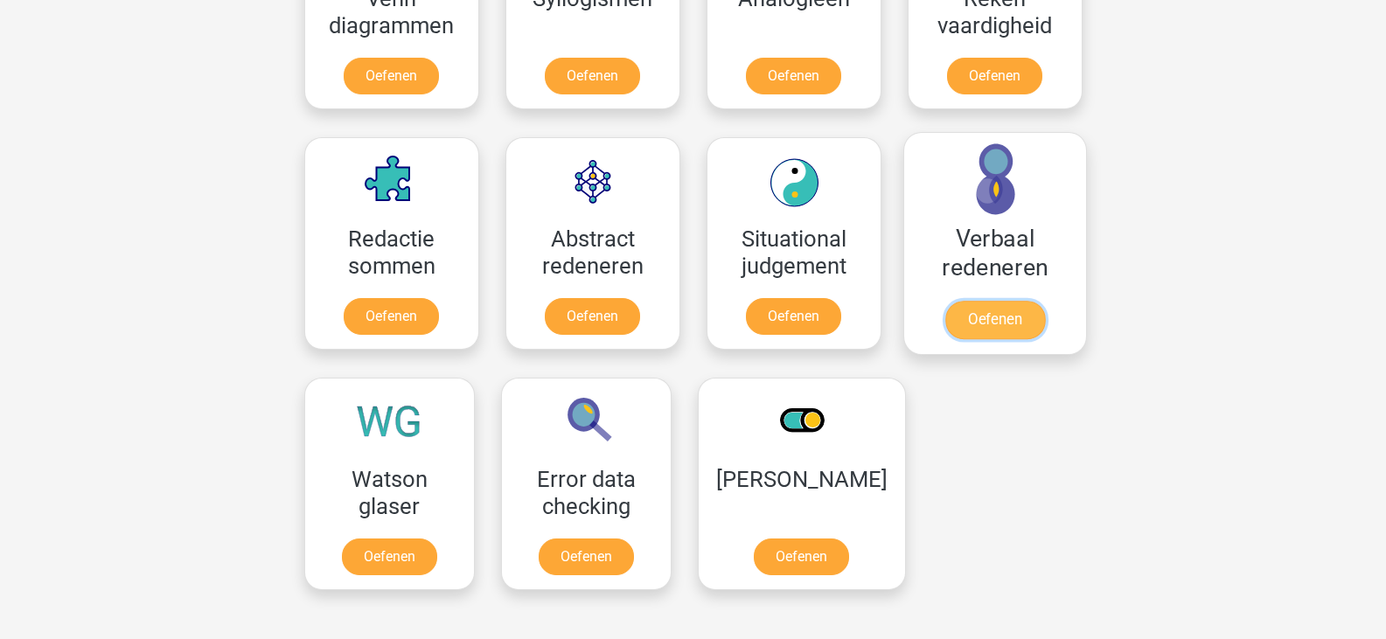
click at [986, 301] on link "Oefenen" at bounding box center [995, 320] width 100 height 38
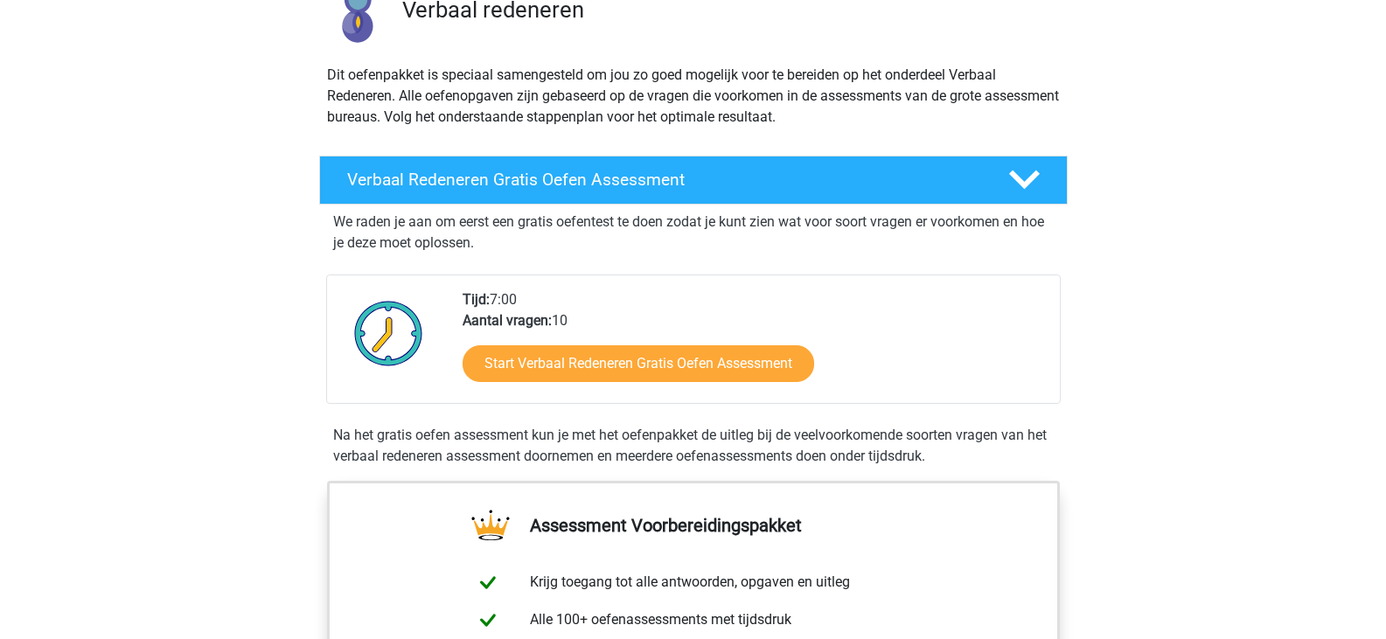
scroll to position [154, 0]
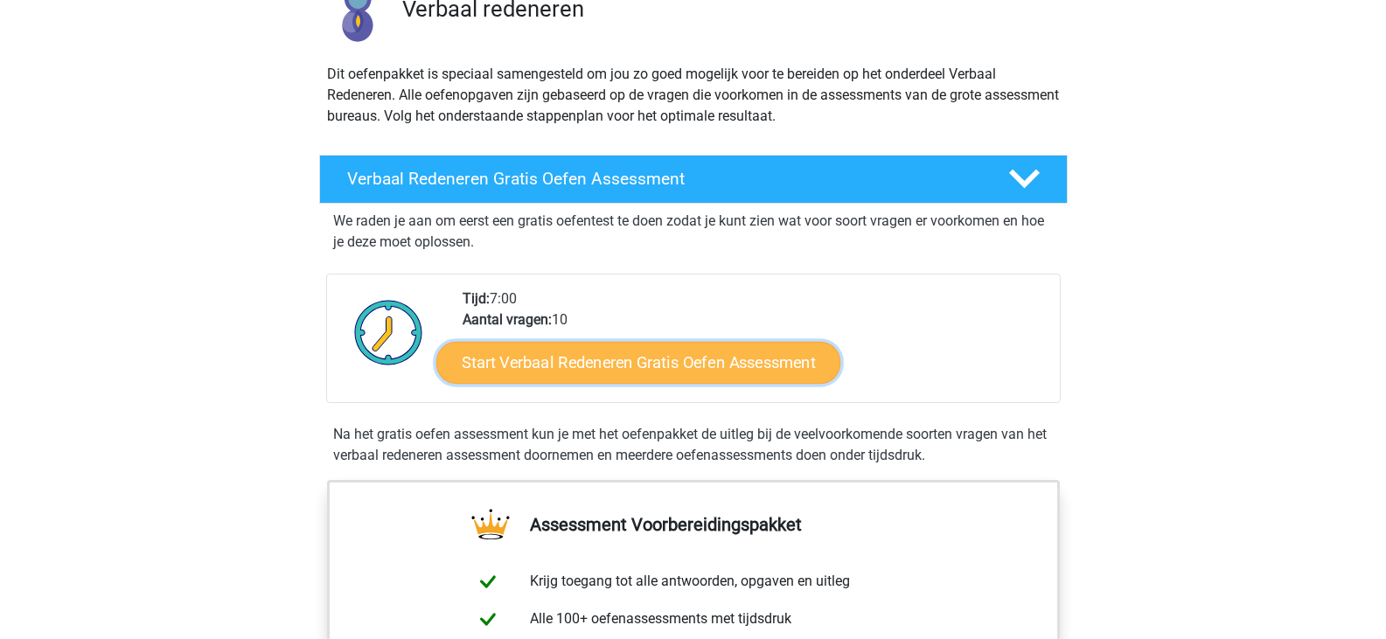
click at [652, 368] on link "Start Verbaal Redeneren Gratis Oefen Assessment" at bounding box center [638, 363] width 404 height 42
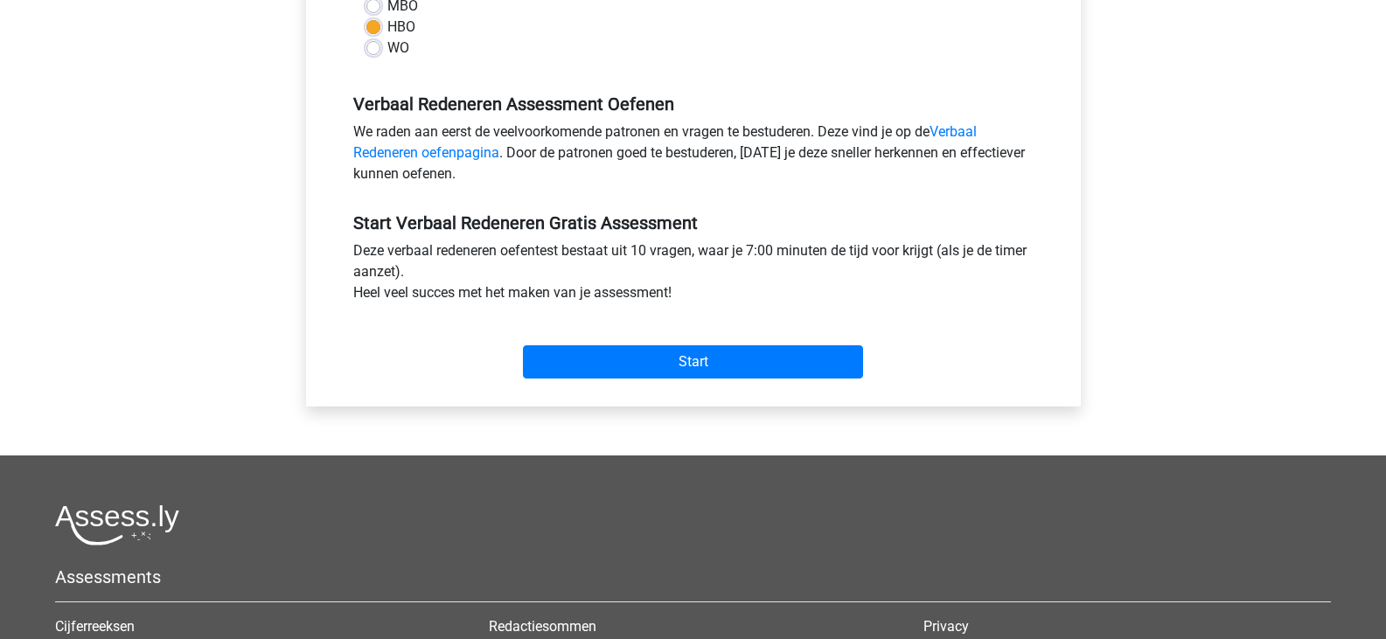
scroll to position [465, 0]
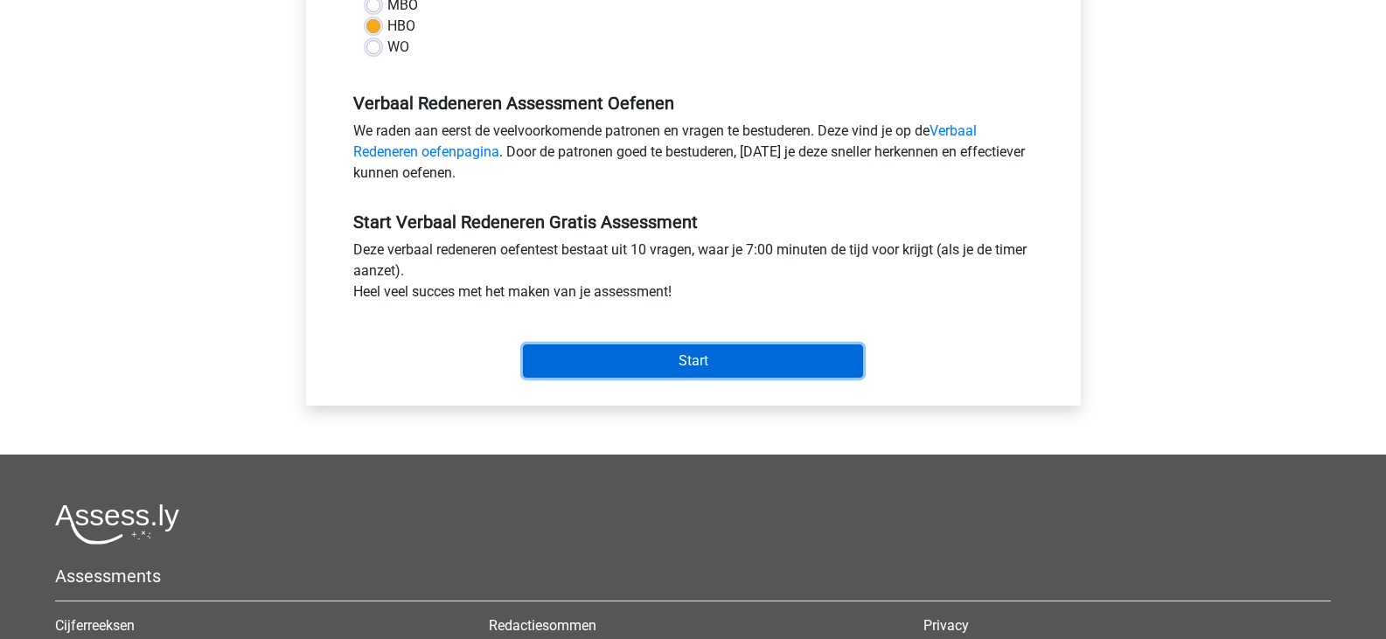
click at [652, 356] on input "Start" at bounding box center [693, 361] width 340 height 33
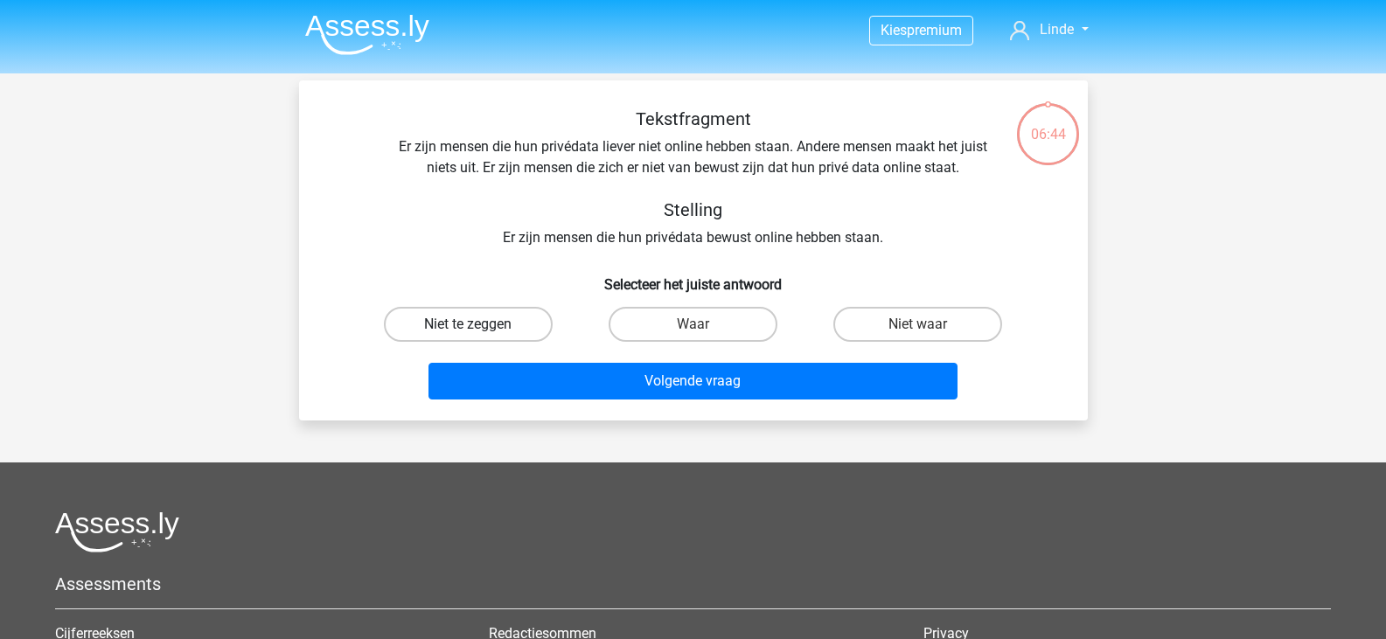
click at [416, 320] on label "Niet te zeggen" at bounding box center [468, 324] width 169 height 35
click at [468, 325] on input "Niet te zeggen" at bounding box center [473, 330] width 11 height 11
radio input "true"
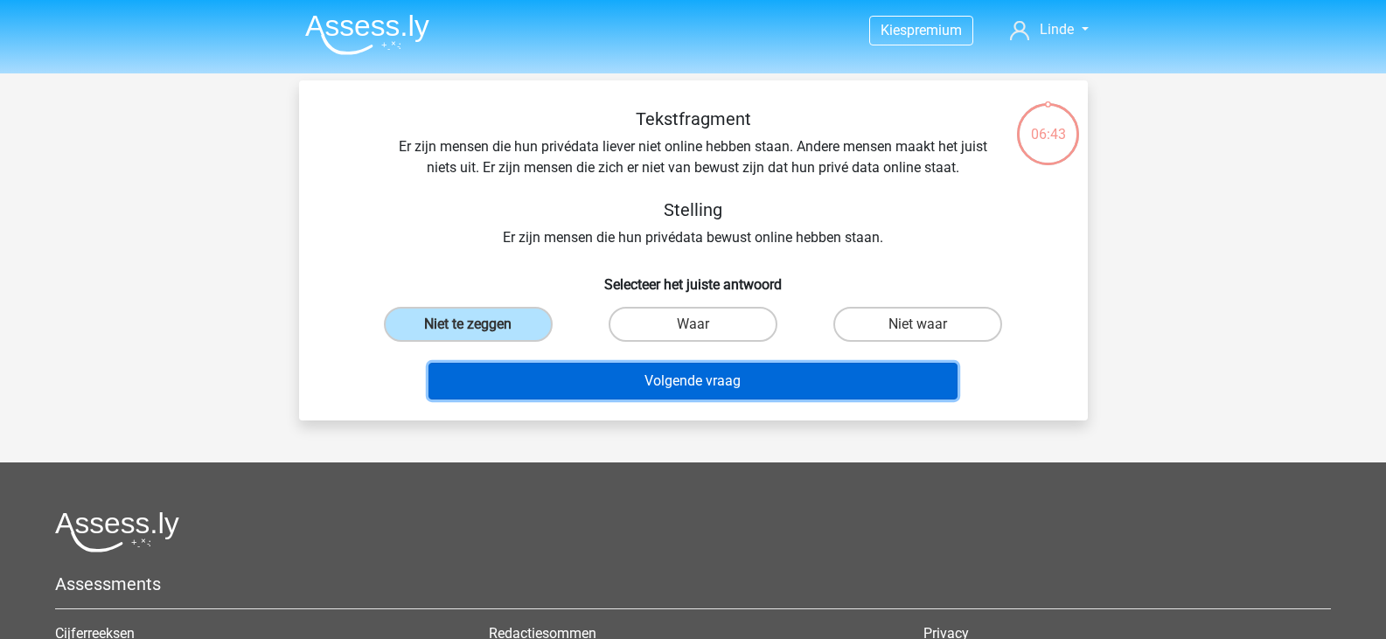
click at [642, 382] on button "Volgende vraag" at bounding box center [693, 381] width 529 height 37
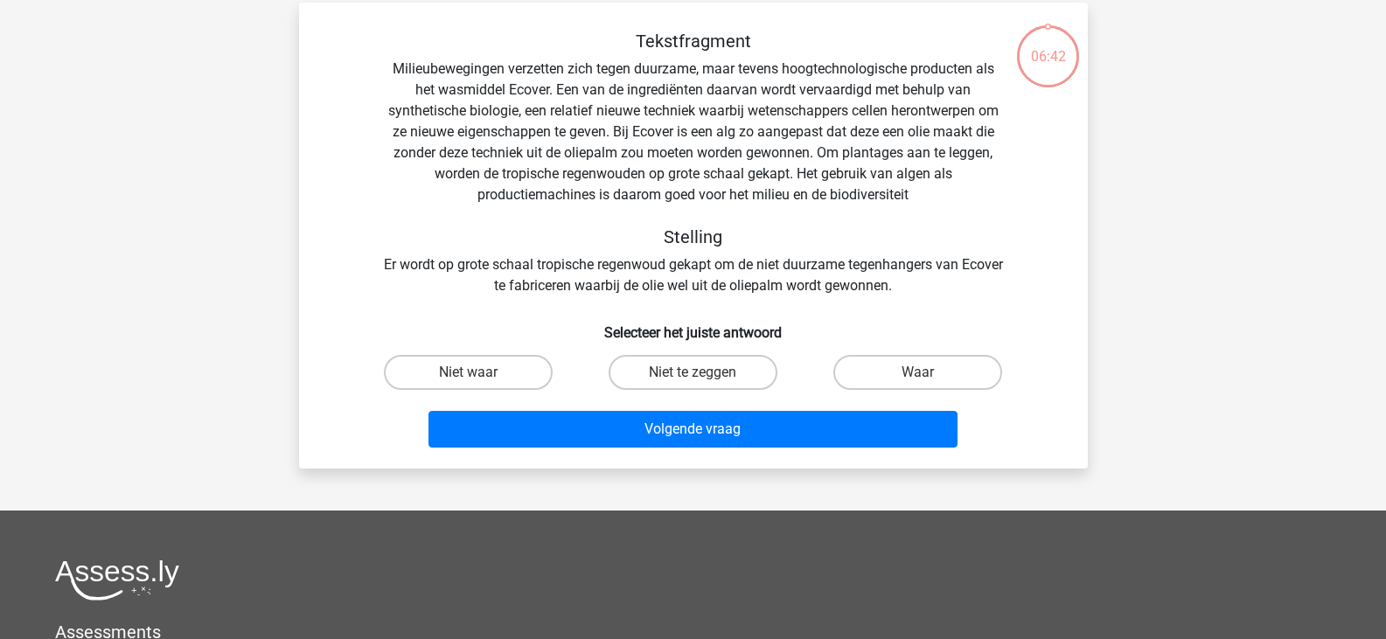
scroll to position [80, 0]
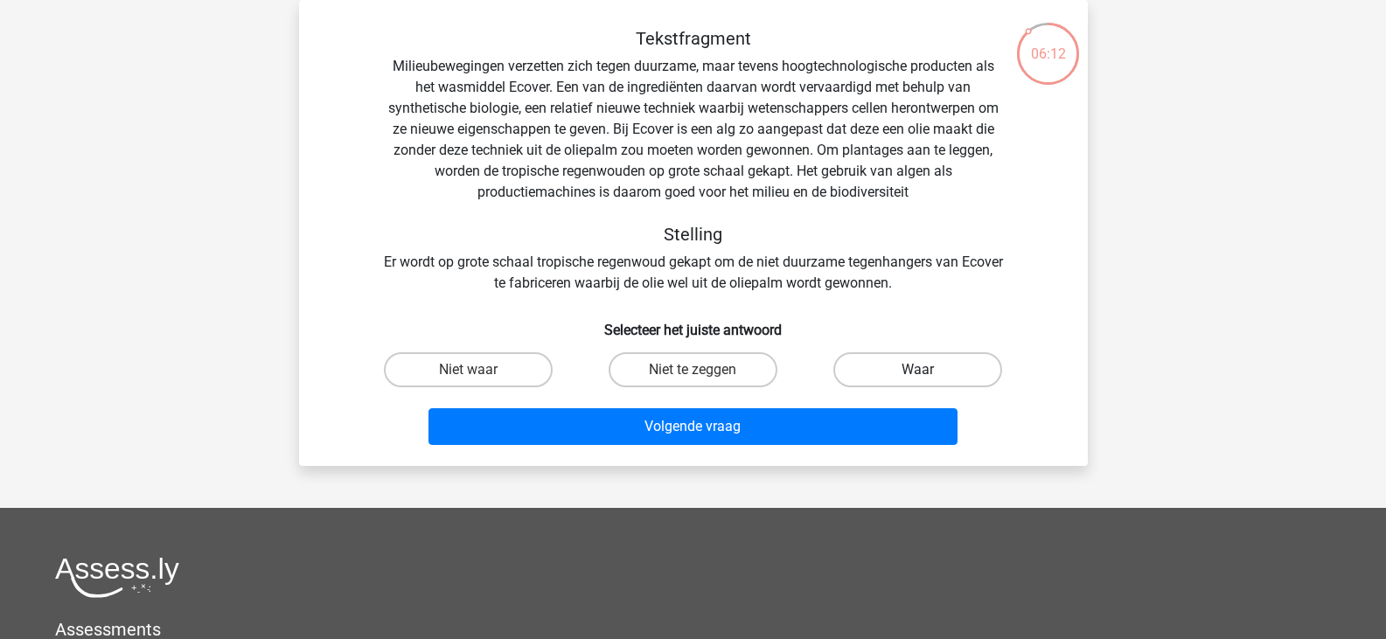
click at [932, 371] on label "Waar" at bounding box center [918, 369] width 169 height 35
click at [930, 371] on input "Waar" at bounding box center [923, 375] width 11 height 11
radio input "true"
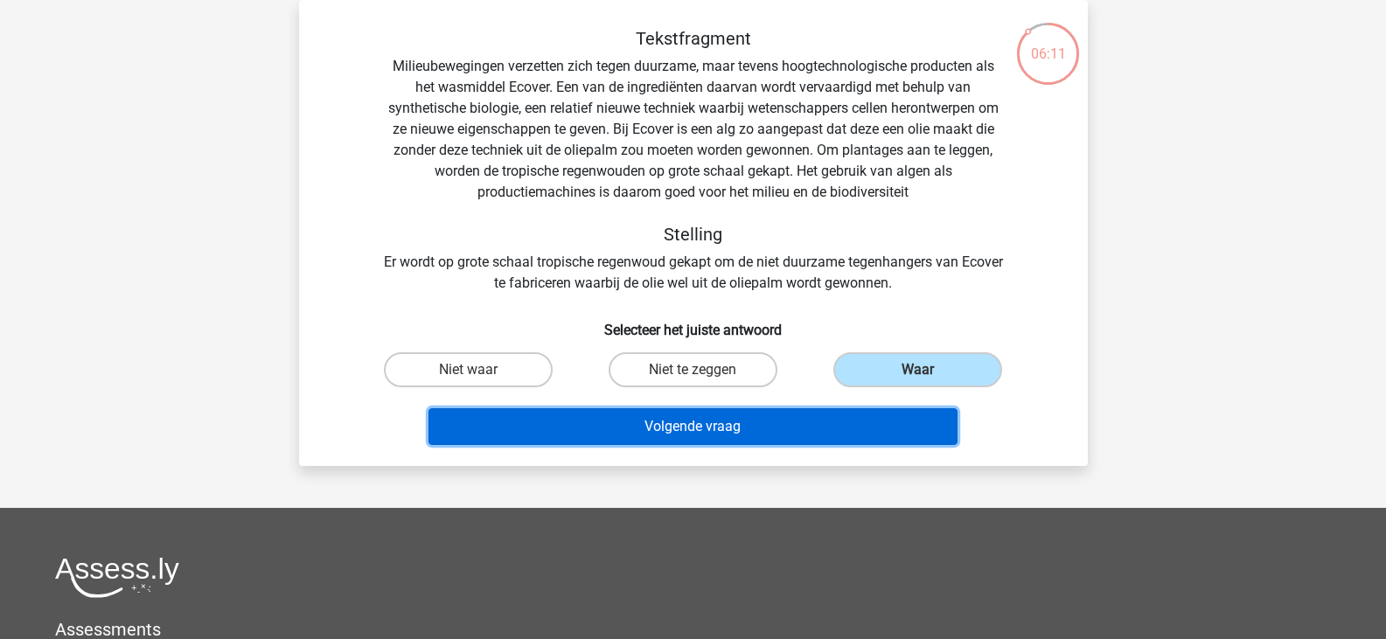
click at [825, 424] on button "Volgende vraag" at bounding box center [693, 426] width 529 height 37
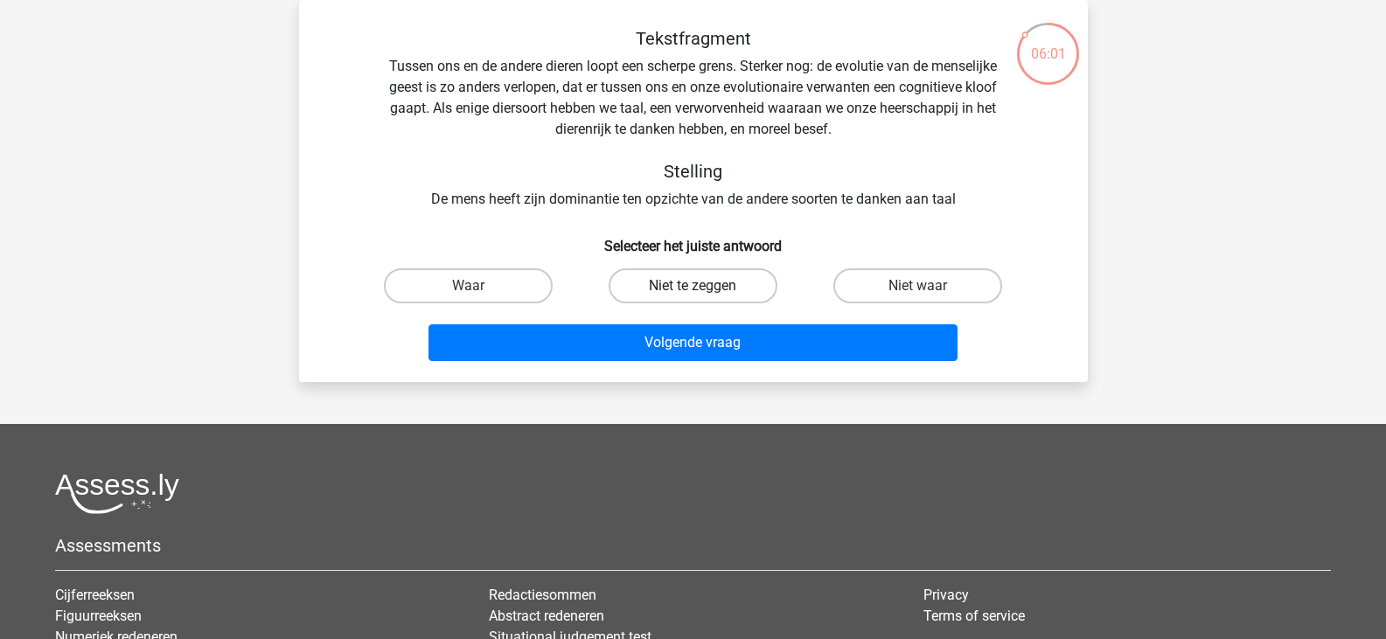
click at [663, 293] on label "Niet te zeggen" at bounding box center [693, 286] width 169 height 35
click at [693, 293] on input "Niet te zeggen" at bounding box center [698, 291] width 11 height 11
radio input "true"
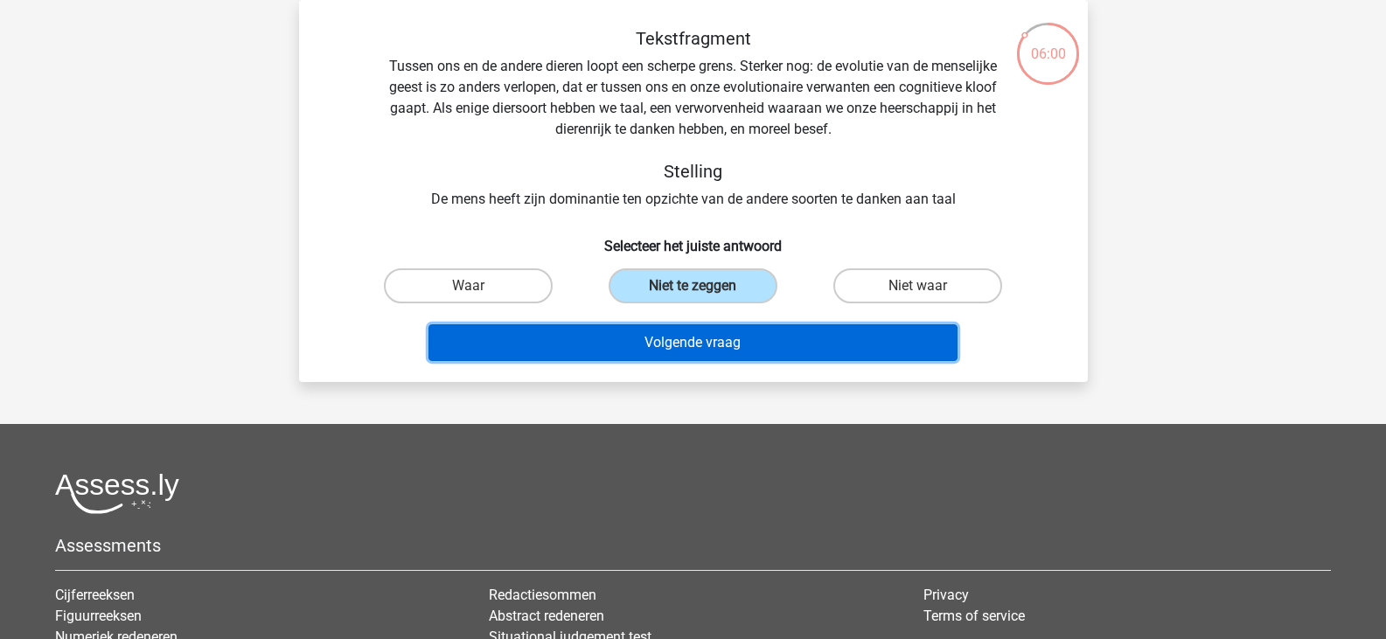
click at [684, 342] on button "Volgende vraag" at bounding box center [693, 343] width 529 height 37
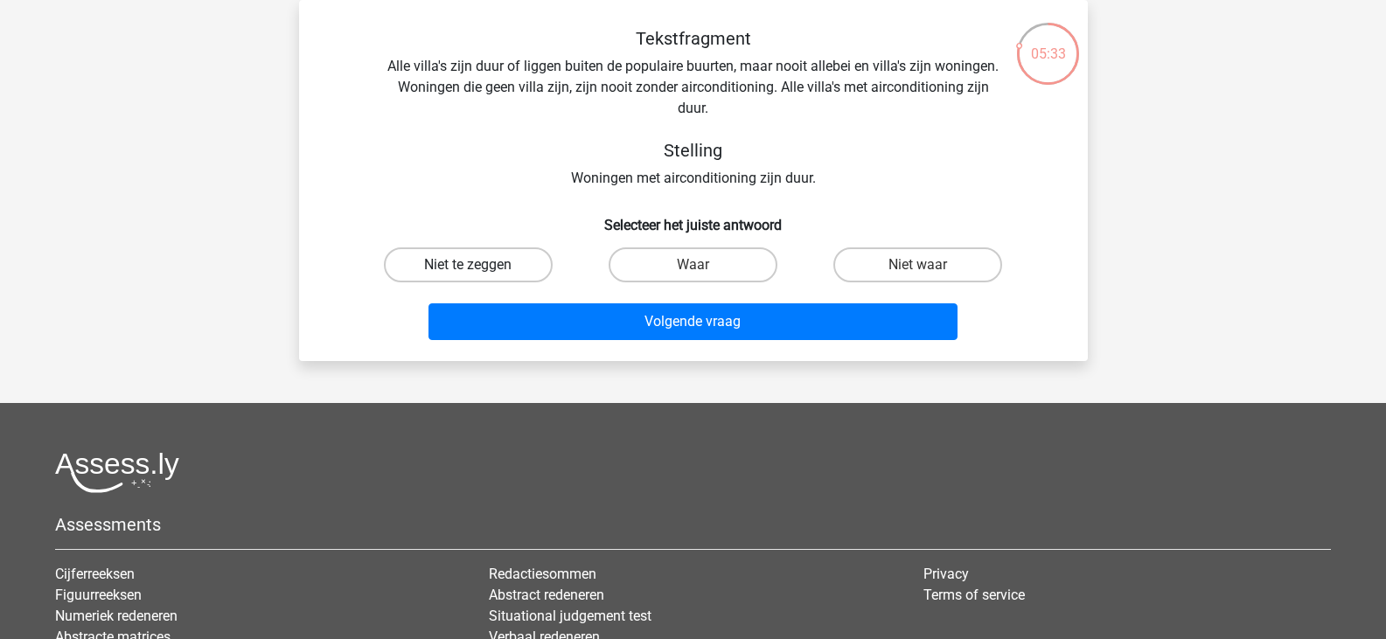
click at [446, 255] on label "Niet te zeggen" at bounding box center [468, 265] width 169 height 35
click at [468, 265] on input "Niet te zeggen" at bounding box center [473, 270] width 11 height 11
radio input "true"
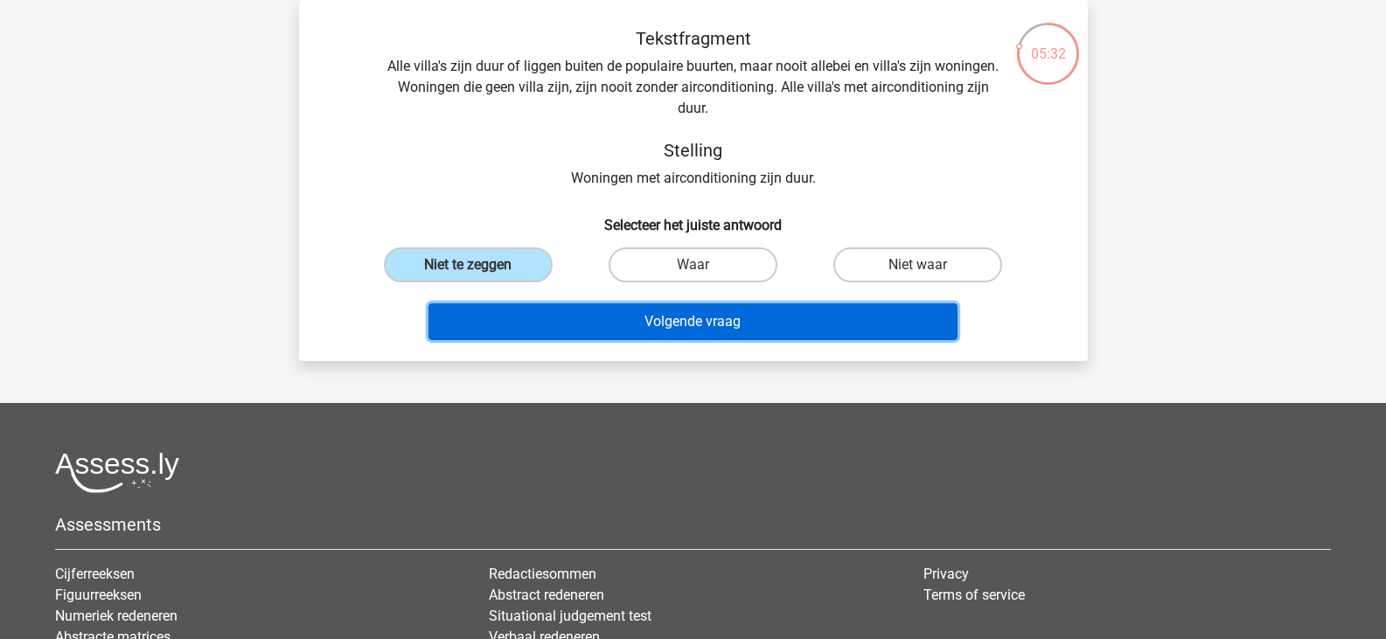
click at [671, 339] on button "Volgende vraag" at bounding box center [693, 322] width 529 height 37
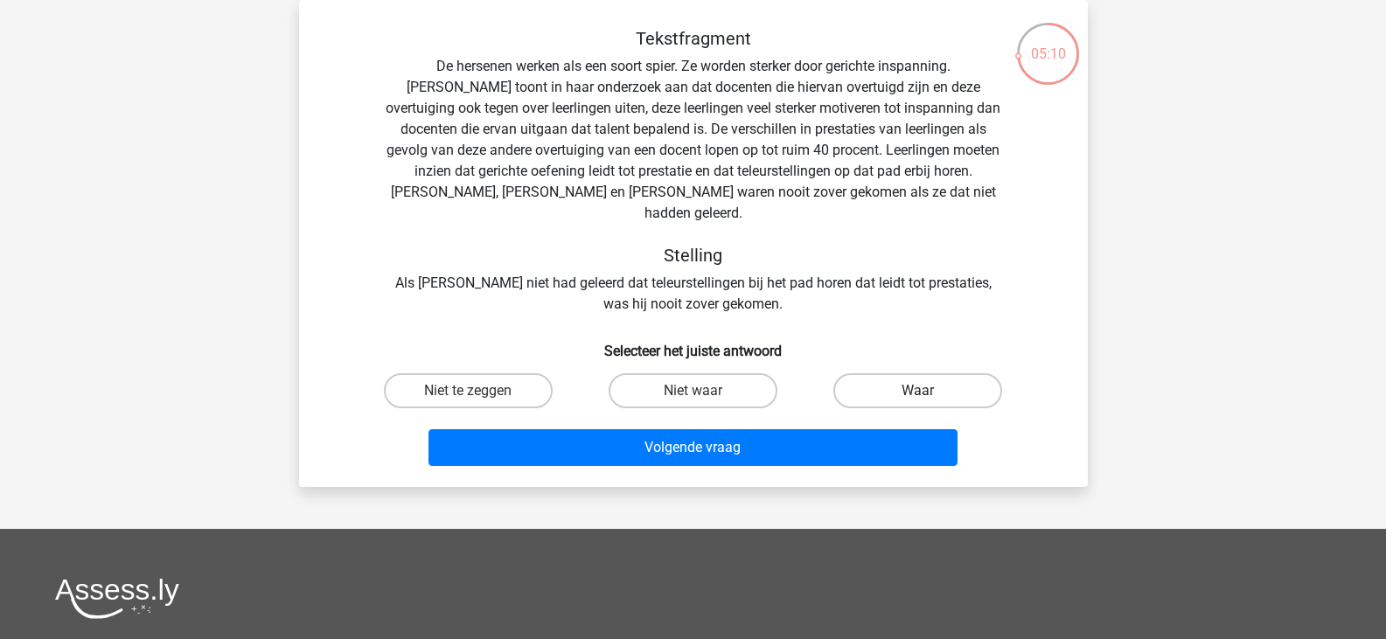
click at [851, 373] on label "Waar" at bounding box center [918, 390] width 169 height 35
click at [918, 391] on input "Waar" at bounding box center [923, 396] width 11 height 11
radio input "true"
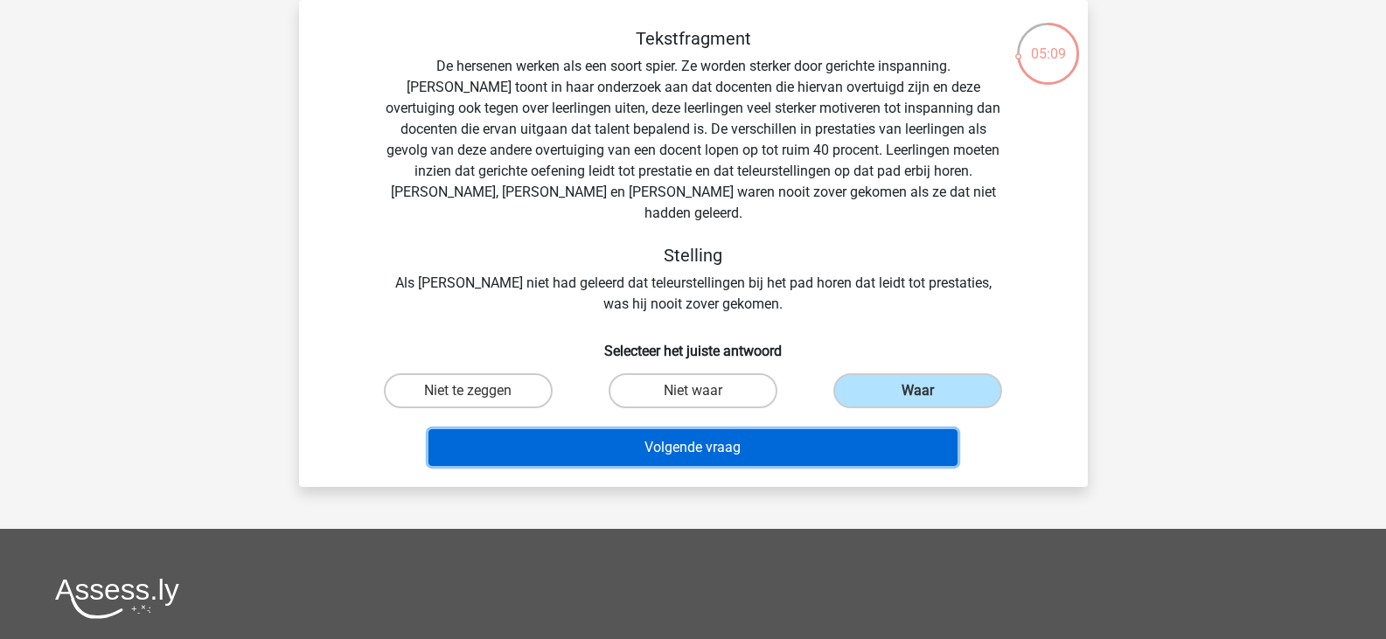
click at [798, 437] on button "Volgende vraag" at bounding box center [693, 447] width 529 height 37
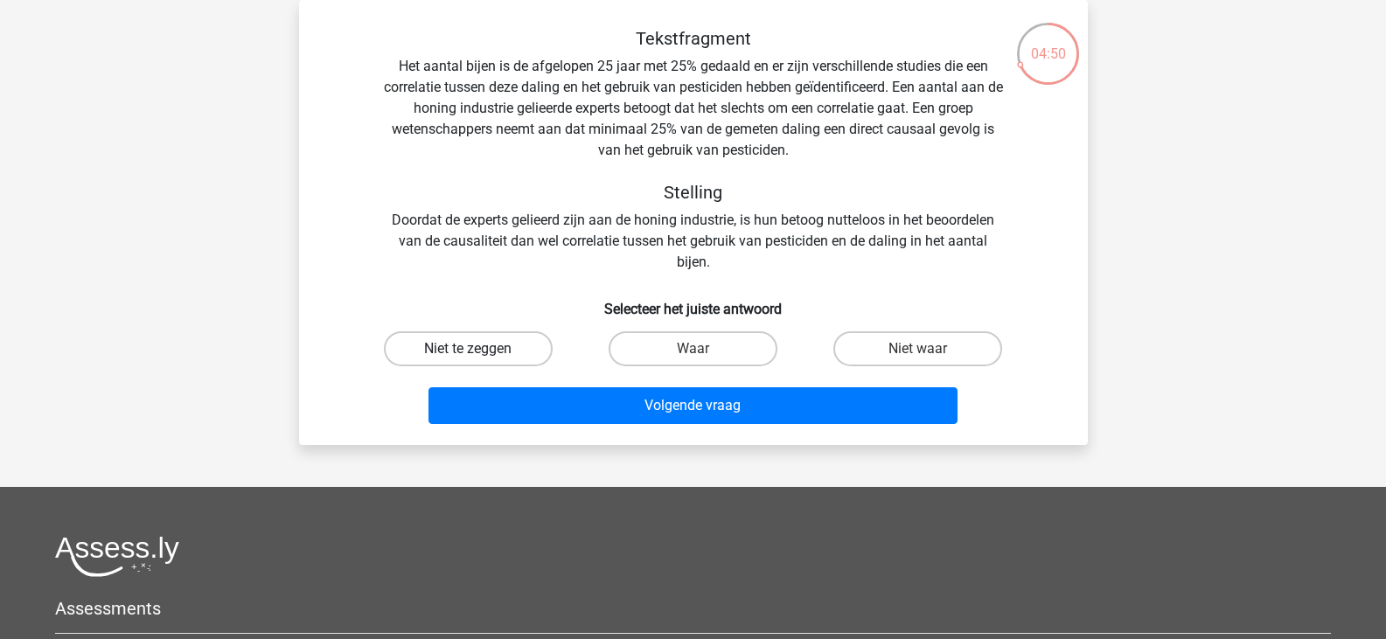
click at [450, 348] on label "Niet te zeggen" at bounding box center [468, 349] width 169 height 35
click at [468, 349] on input "Niet te zeggen" at bounding box center [473, 354] width 11 height 11
radio input "true"
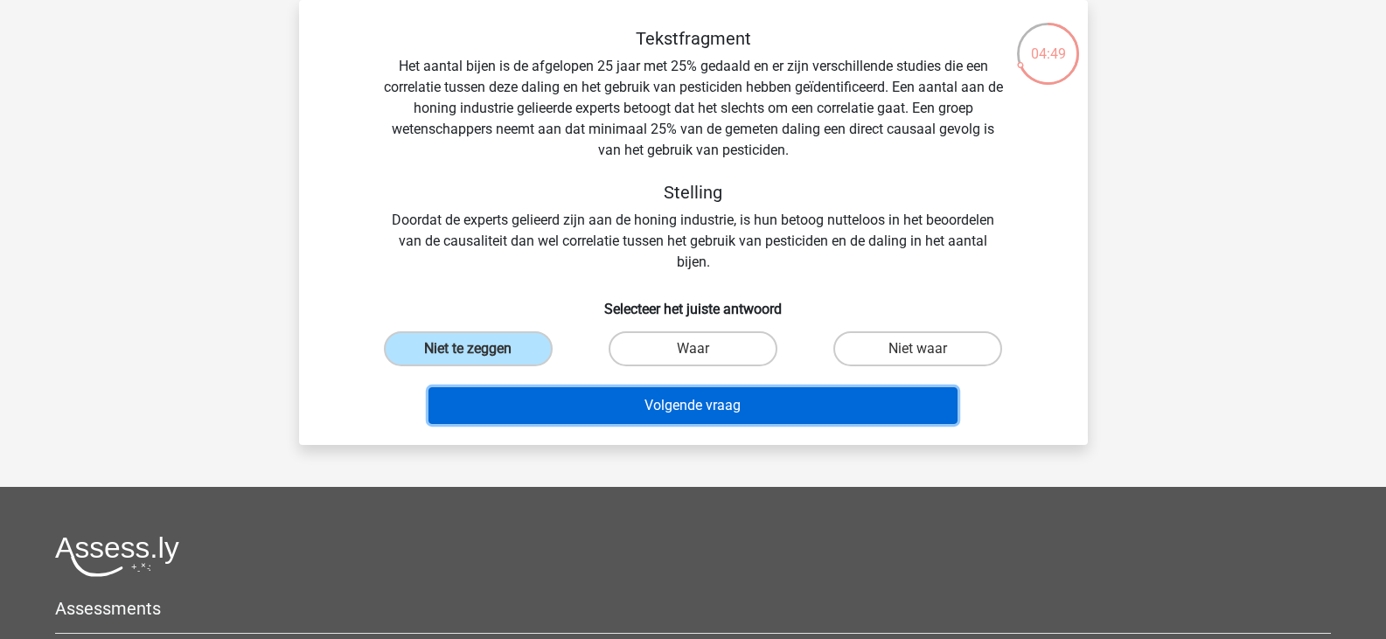
click at [613, 415] on button "Volgende vraag" at bounding box center [693, 405] width 529 height 37
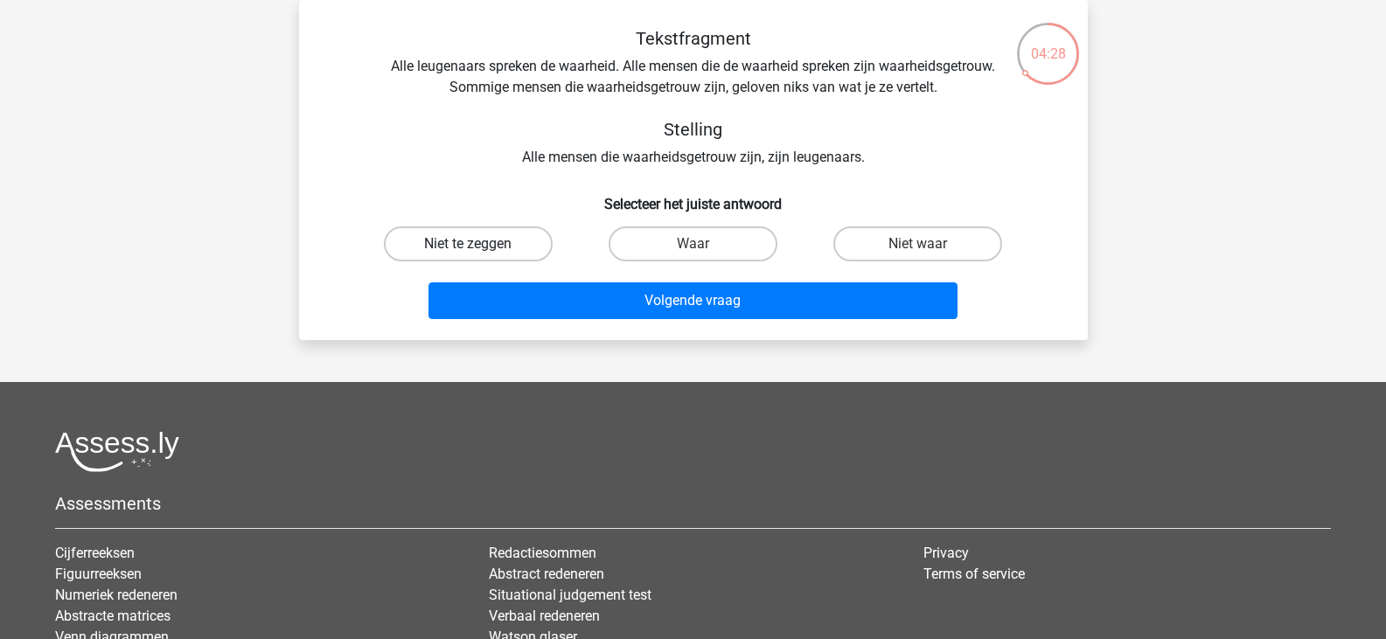
click at [501, 237] on label "Niet te zeggen" at bounding box center [468, 244] width 169 height 35
click at [479, 244] on input "Niet te zeggen" at bounding box center [473, 249] width 11 height 11
radio input "true"
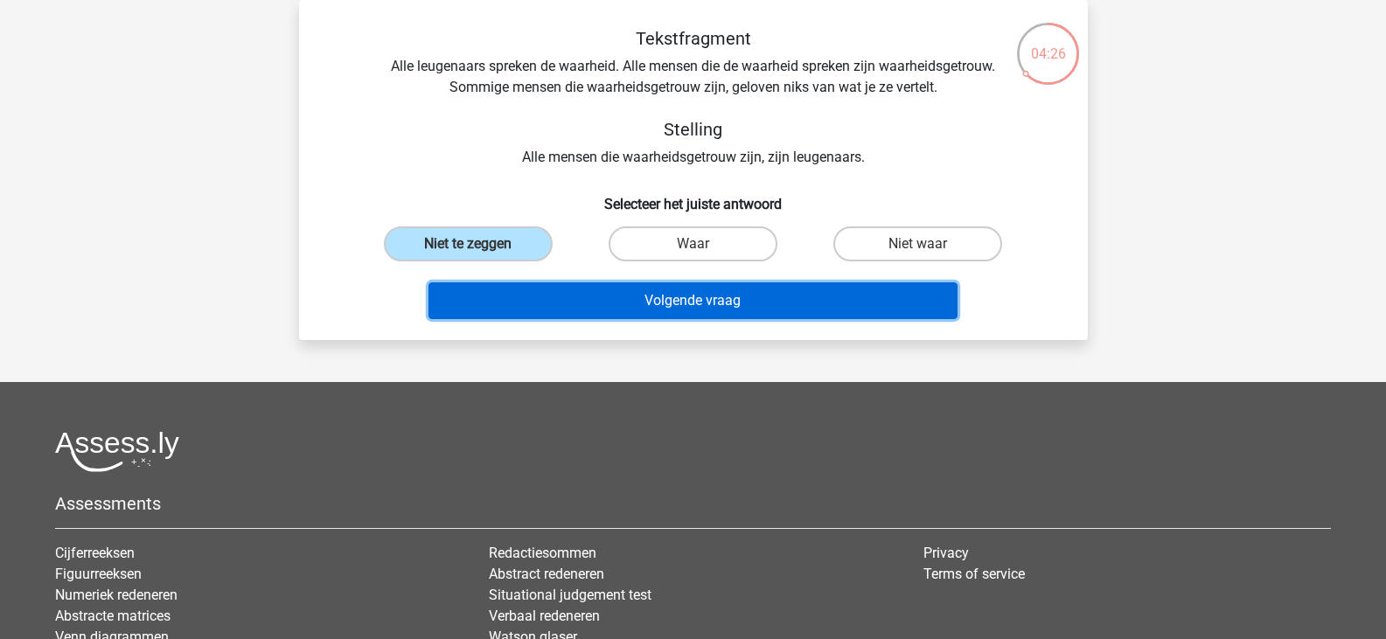
click at [674, 305] on button "Volgende vraag" at bounding box center [693, 301] width 529 height 37
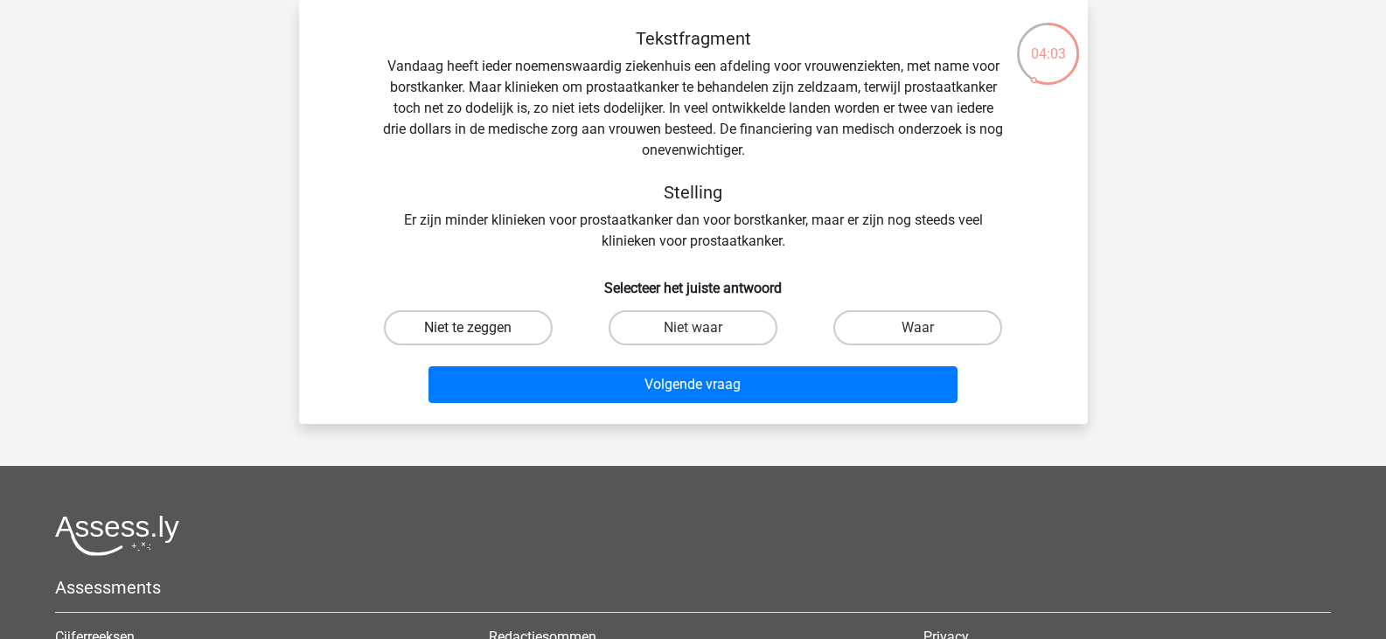
click at [529, 324] on label "Niet te zeggen" at bounding box center [468, 328] width 169 height 35
click at [479, 328] on input "Niet te zeggen" at bounding box center [473, 333] width 11 height 11
radio input "true"
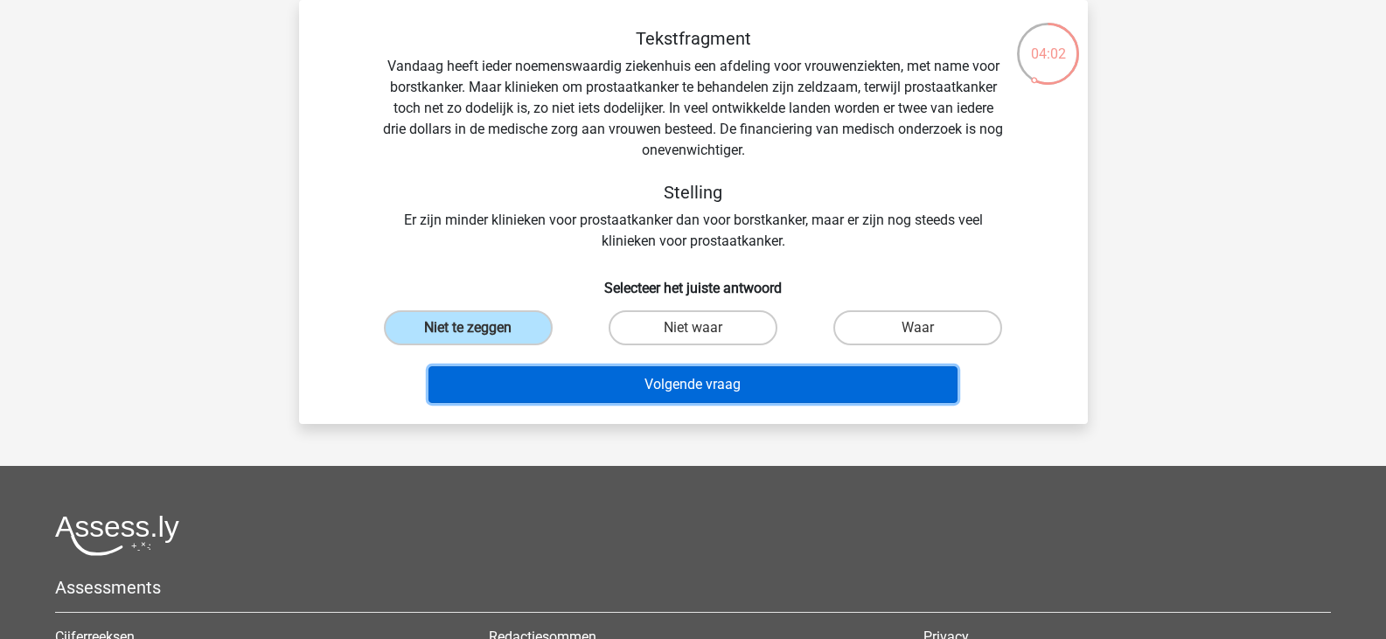
click at [715, 392] on button "Volgende vraag" at bounding box center [693, 384] width 529 height 37
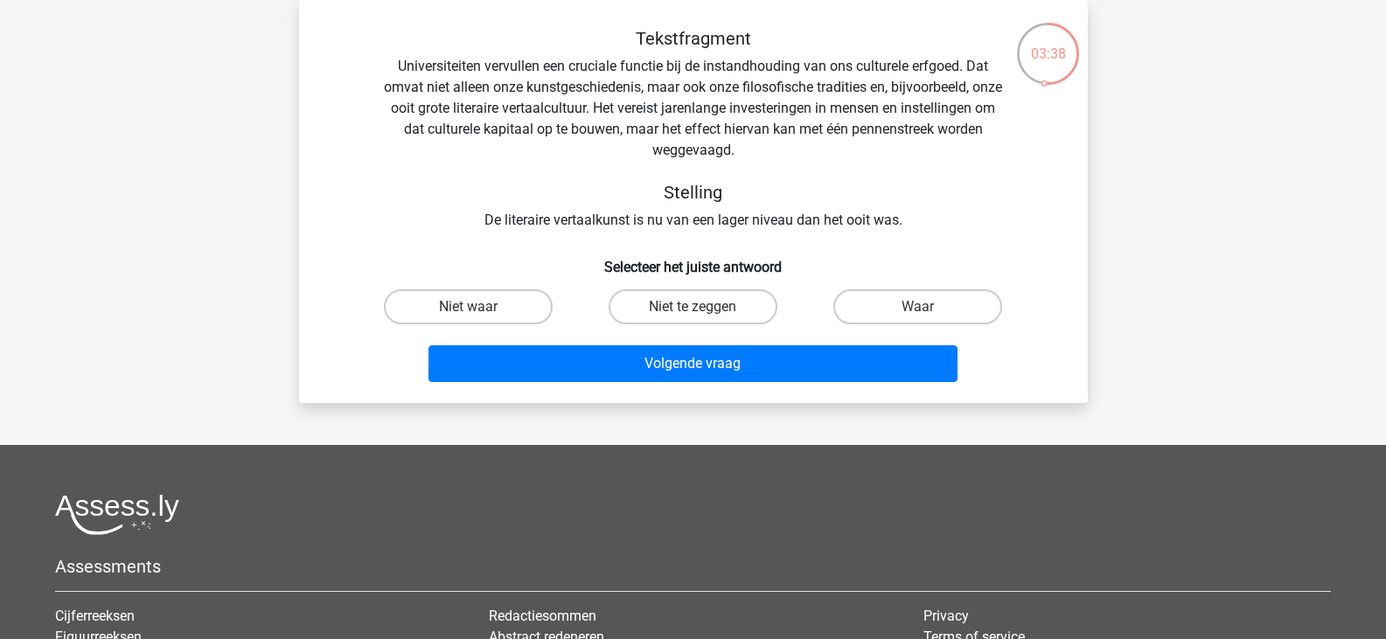
click at [477, 310] on input "Niet waar" at bounding box center [473, 312] width 11 height 11
radio input "true"
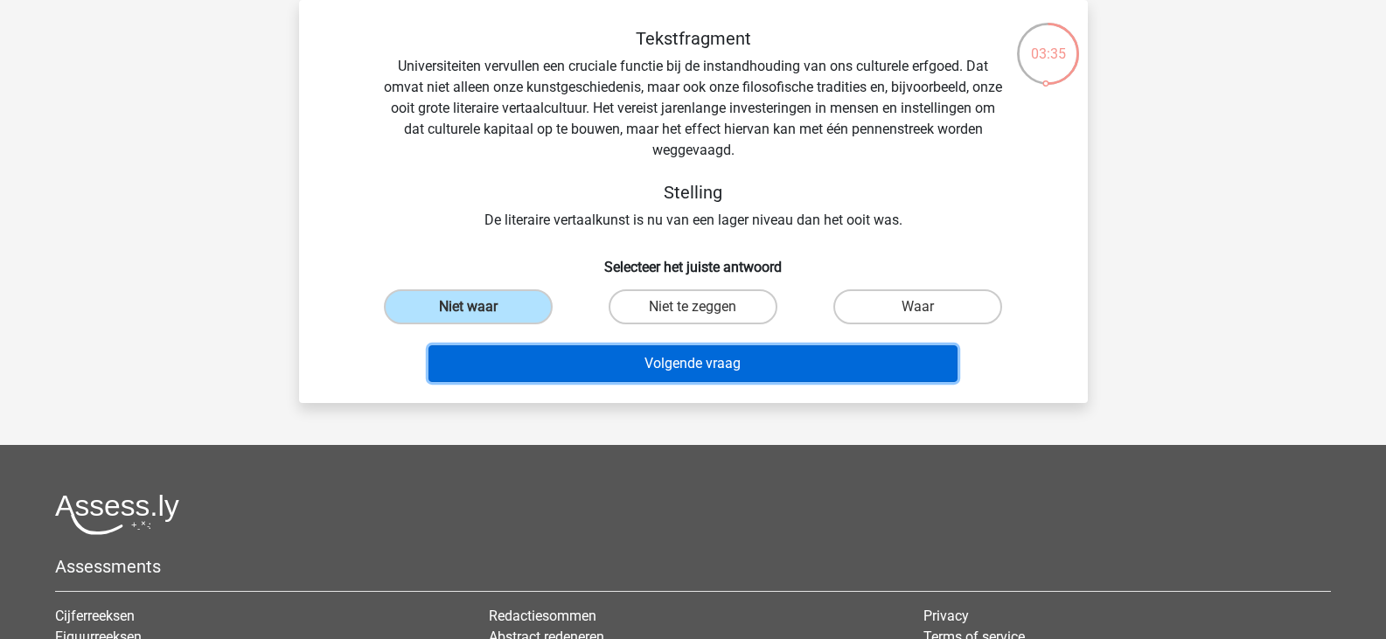
click at [696, 370] on button "Volgende vraag" at bounding box center [693, 363] width 529 height 37
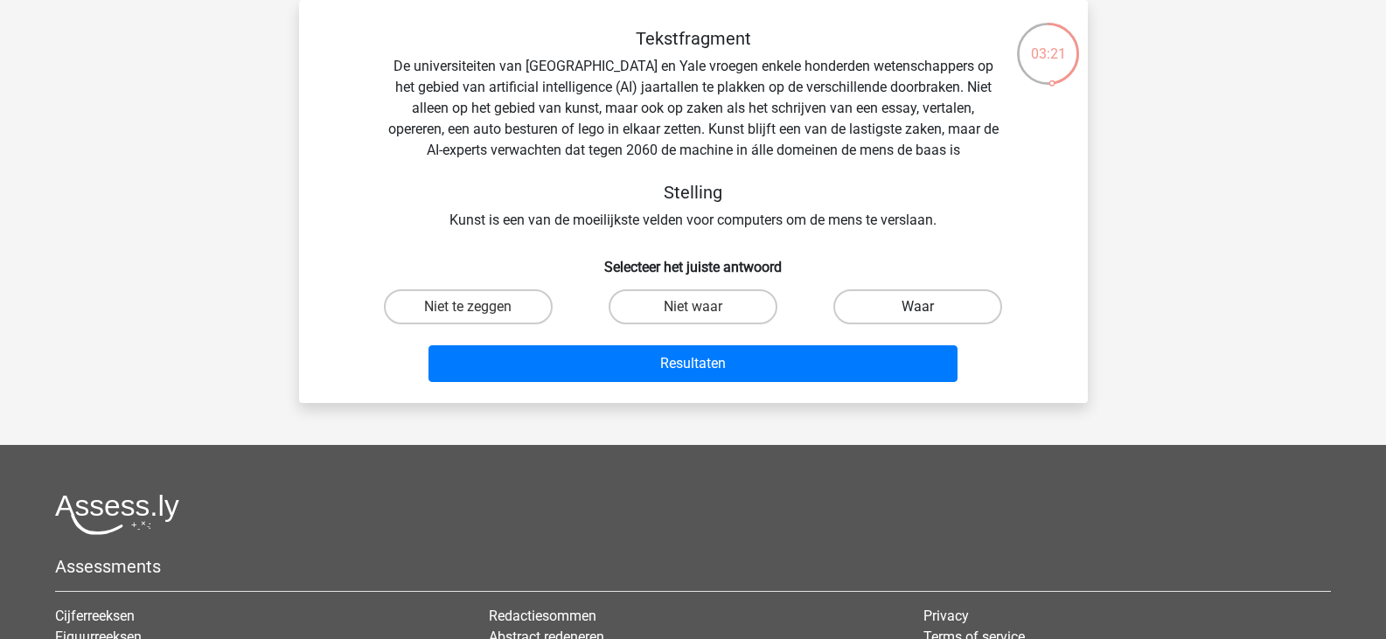
click at [892, 318] on label "Waar" at bounding box center [918, 307] width 169 height 35
click at [918, 318] on input "Waar" at bounding box center [923, 312] width 11 height 11
radio input "true"
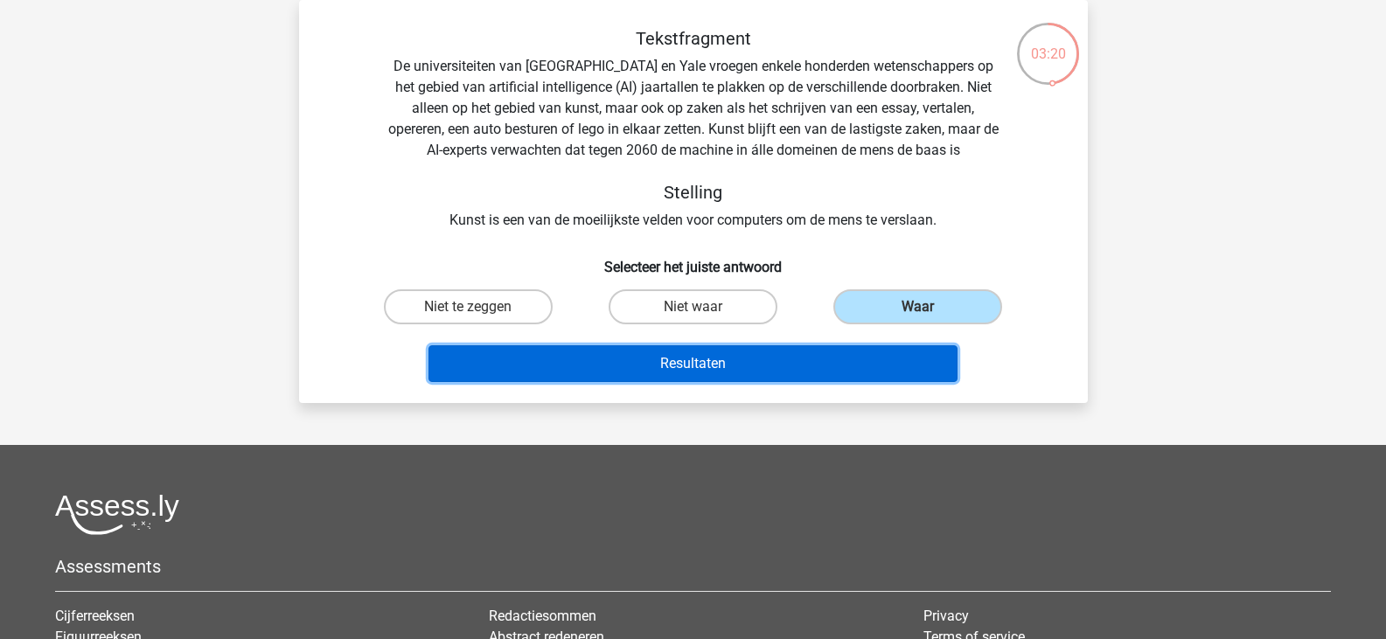
click at [783, 373] on button "Resultaten" at bounding box center [693, 363] width 529 height 37
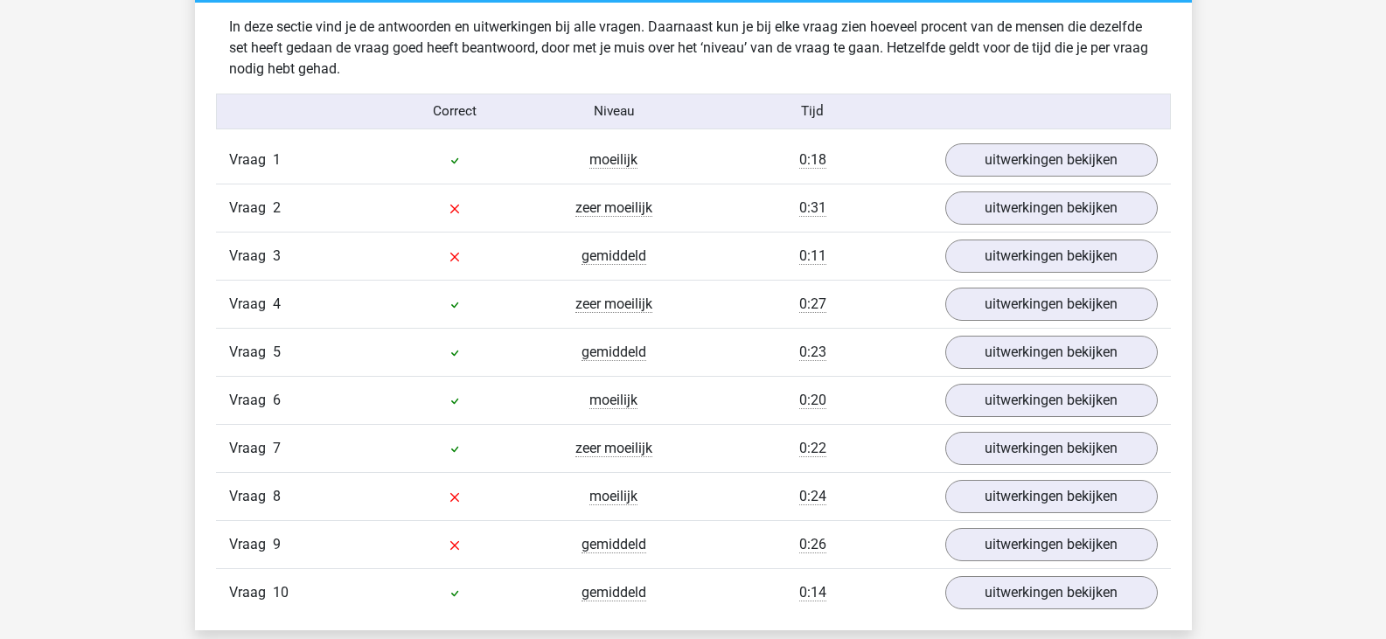
scroll to position [1374, 0]
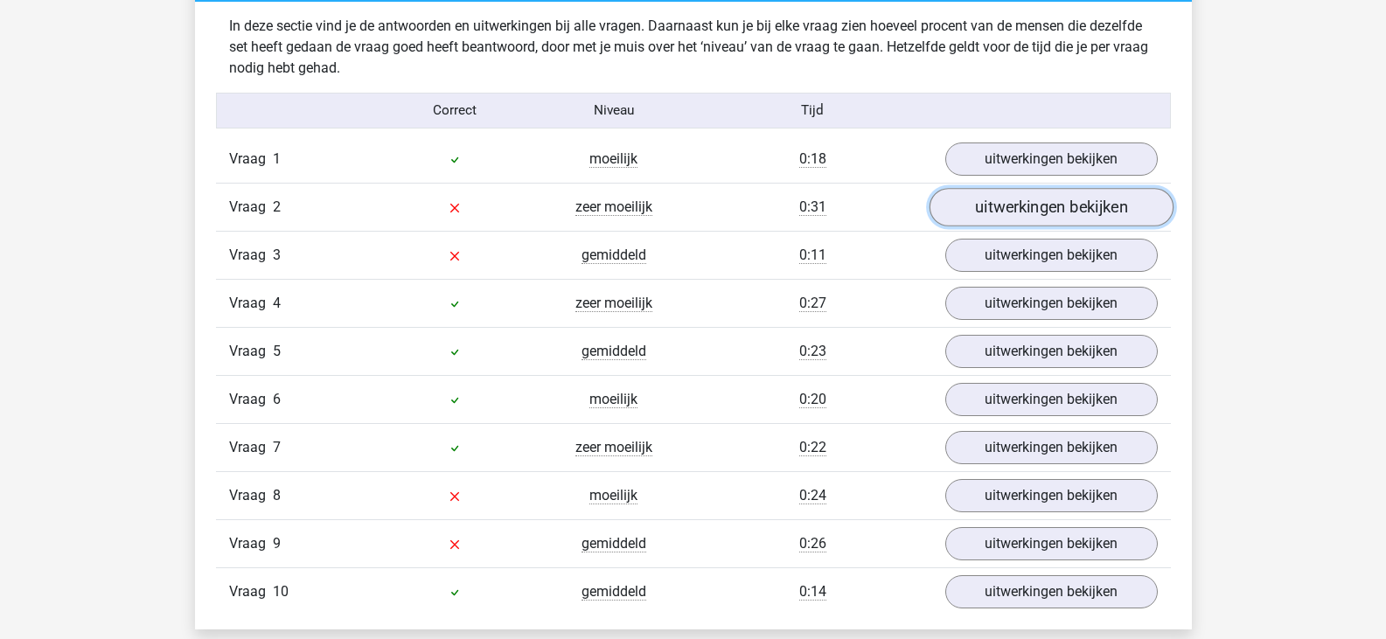
click at [1023, 206] on link "uitwerkingen bekijken" at bounding box center [1051, 207] width 244 height 38
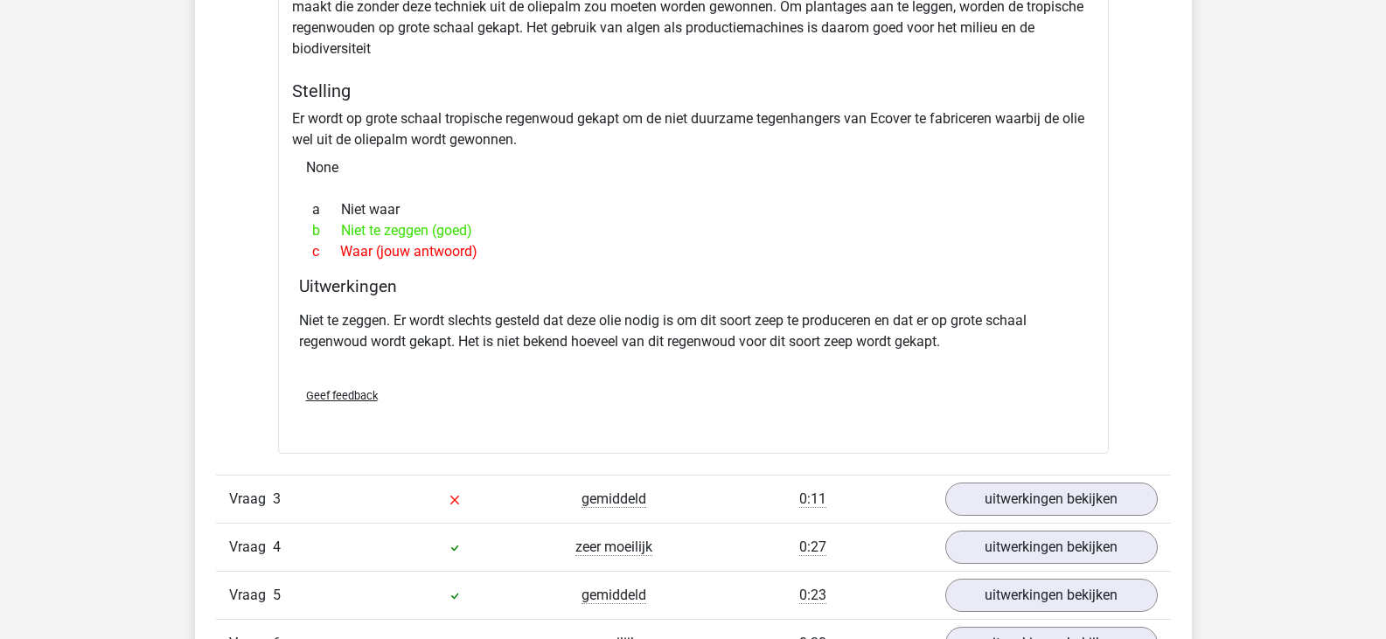
scroll to position [1744, 0]
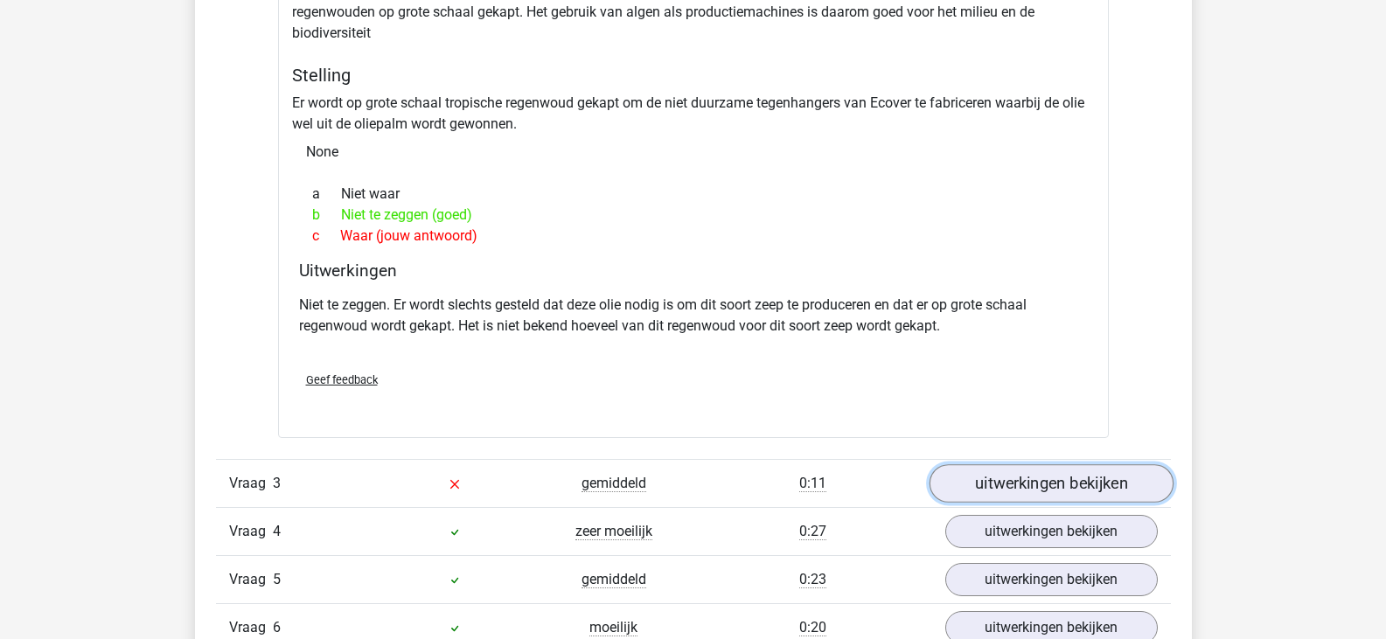
click at [1063, 473] on link "uitwerkingen bekijken" at bounding box center [1051, 484] width 244 height 38
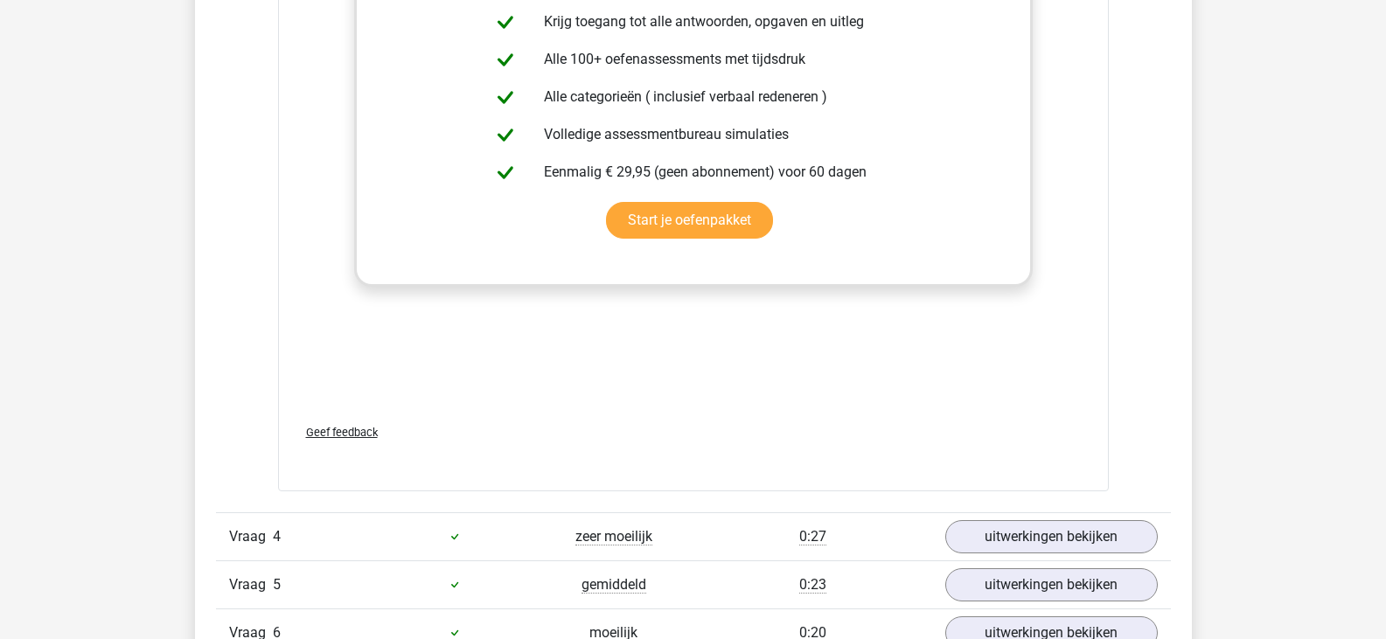
scroll to position [2929, 0]
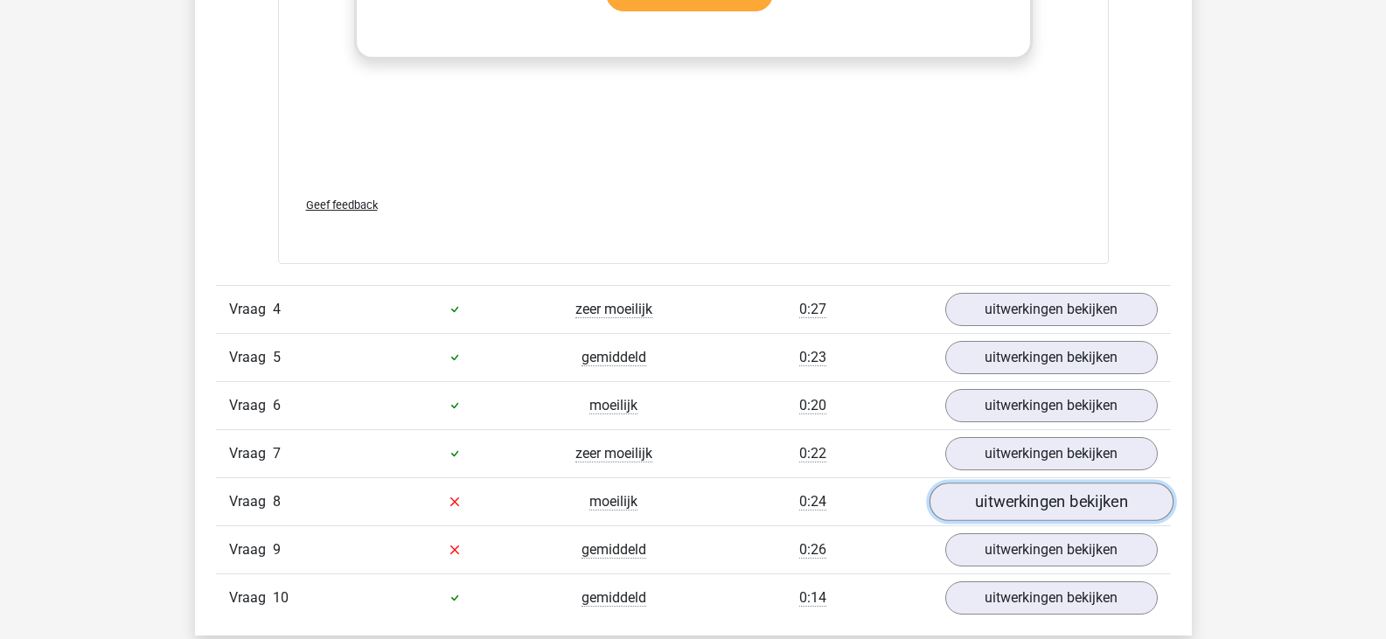
click at [1049, 520] on link "uitwerkingen bekijken" at bounding box center [1051, 502] width 244 height 38
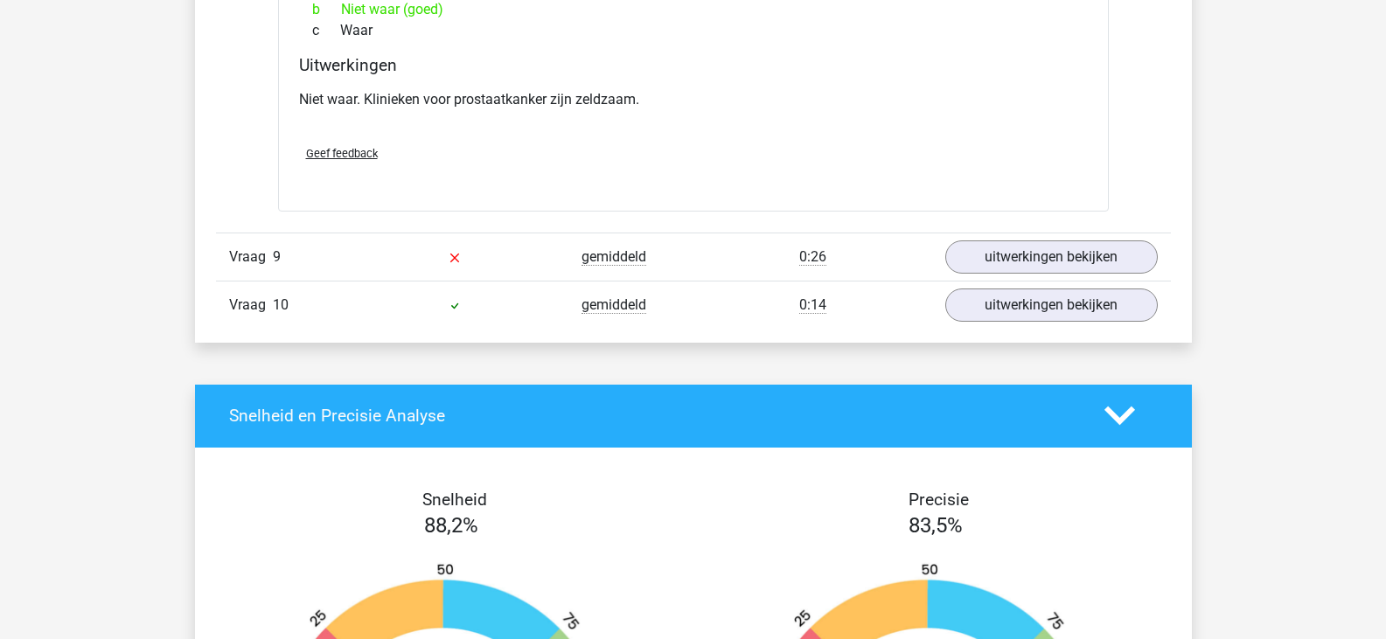
scroll to position [3737, 0]
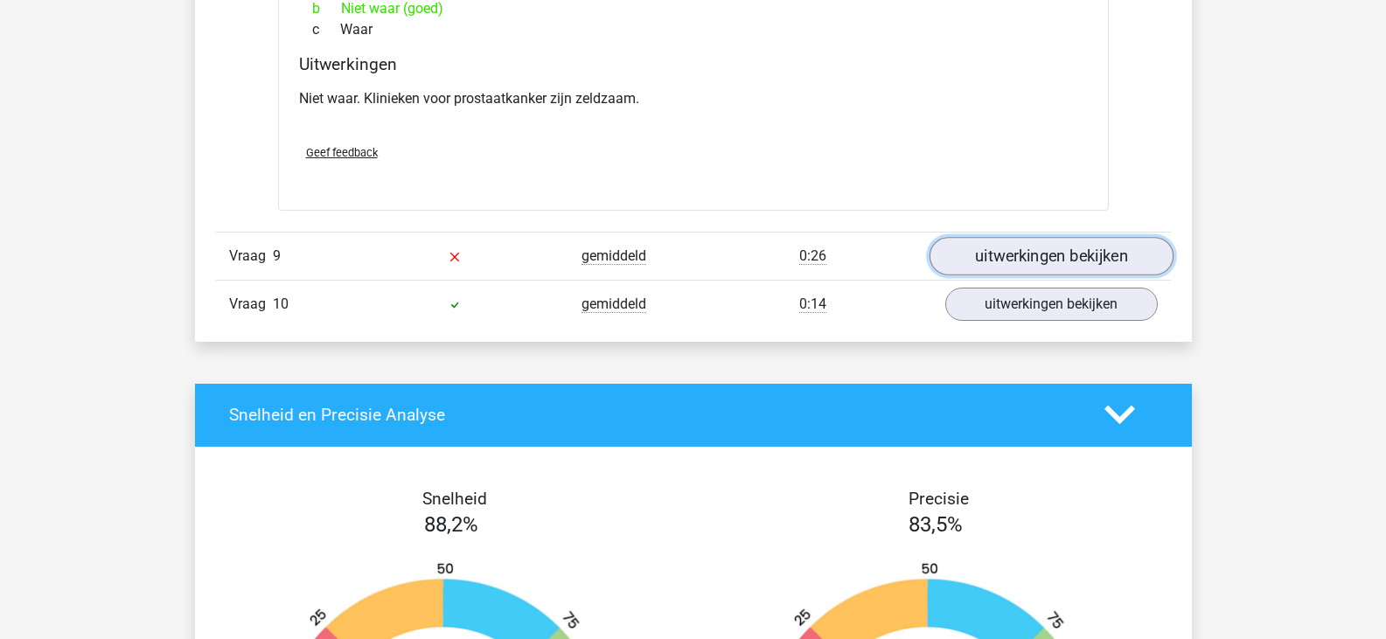
click at [1025, 251] on link "uitwerkingen bekijken" at bounding box center [1051, 256] width 244 height 38
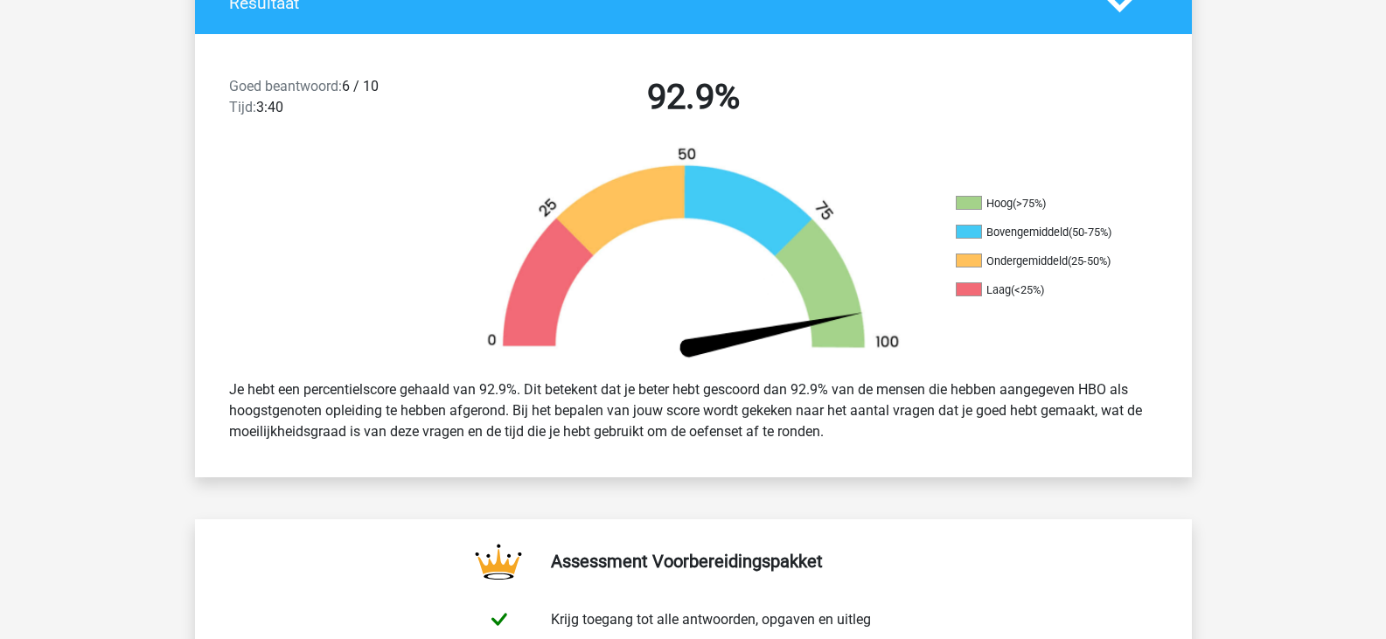
scroll to position [0, 0]
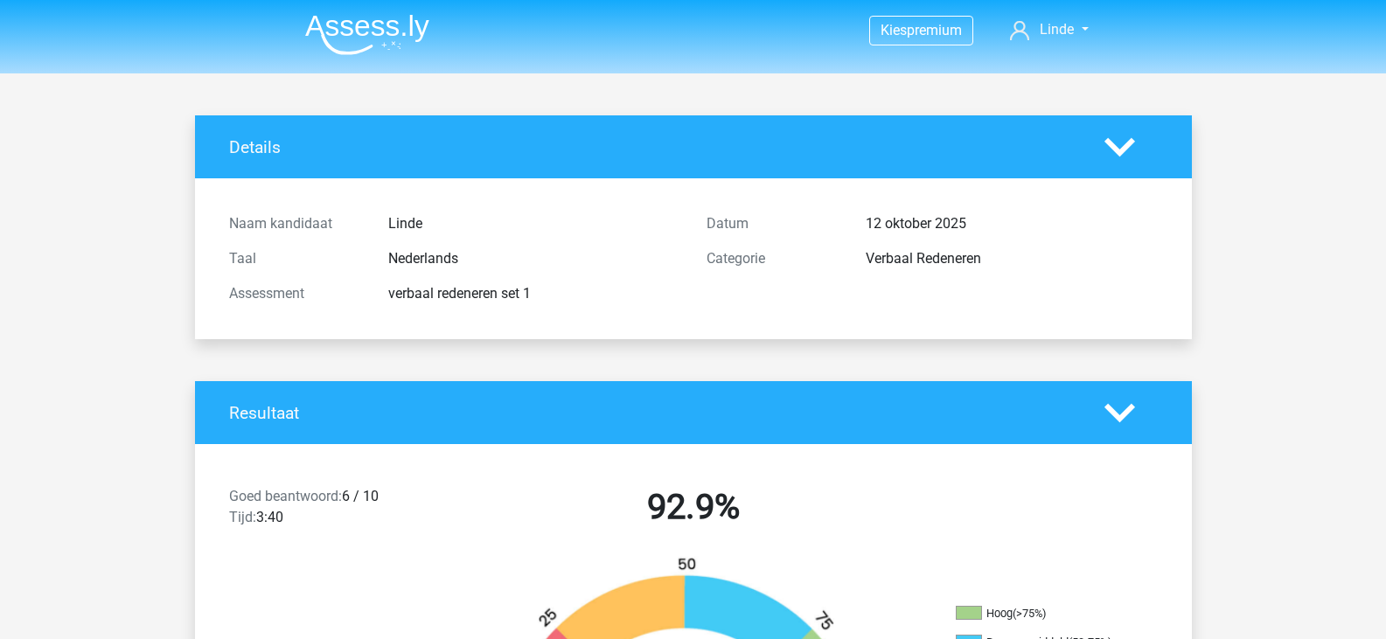
click at [397, 41] on img at bounding box center [367, 34] width 124 height 41
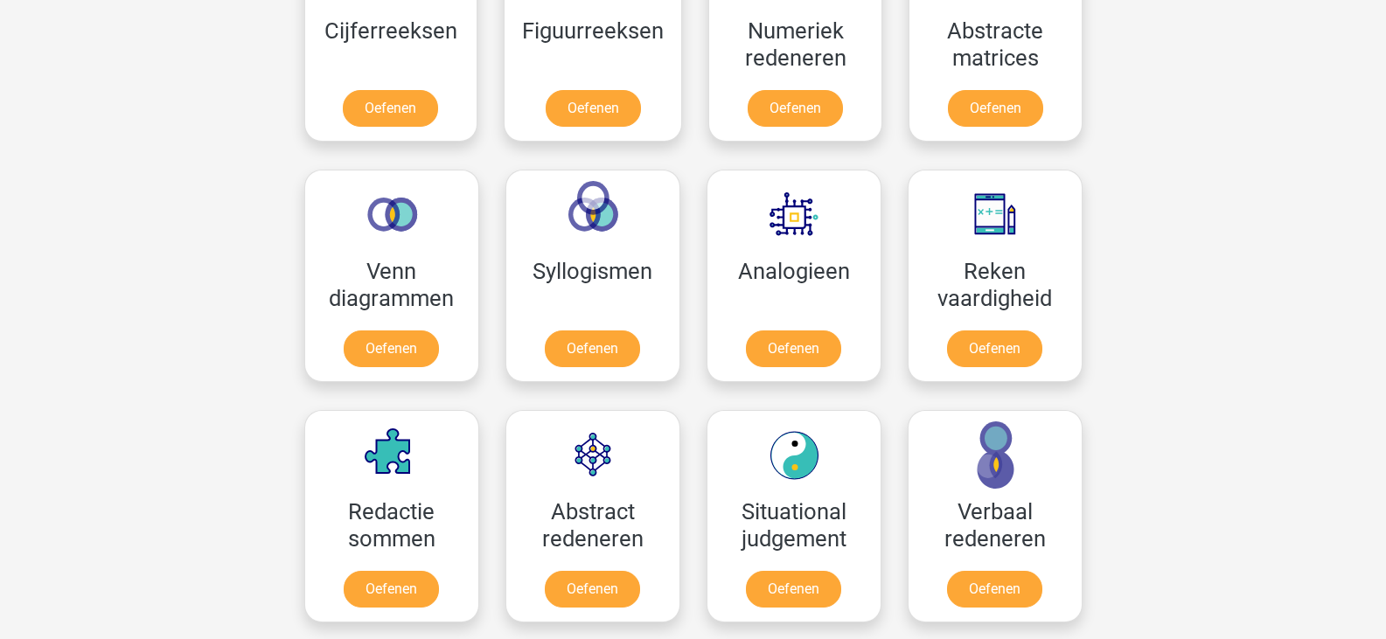
scroll to position [710, 0]
